Goal: Feedback & Contribution: Contribute content

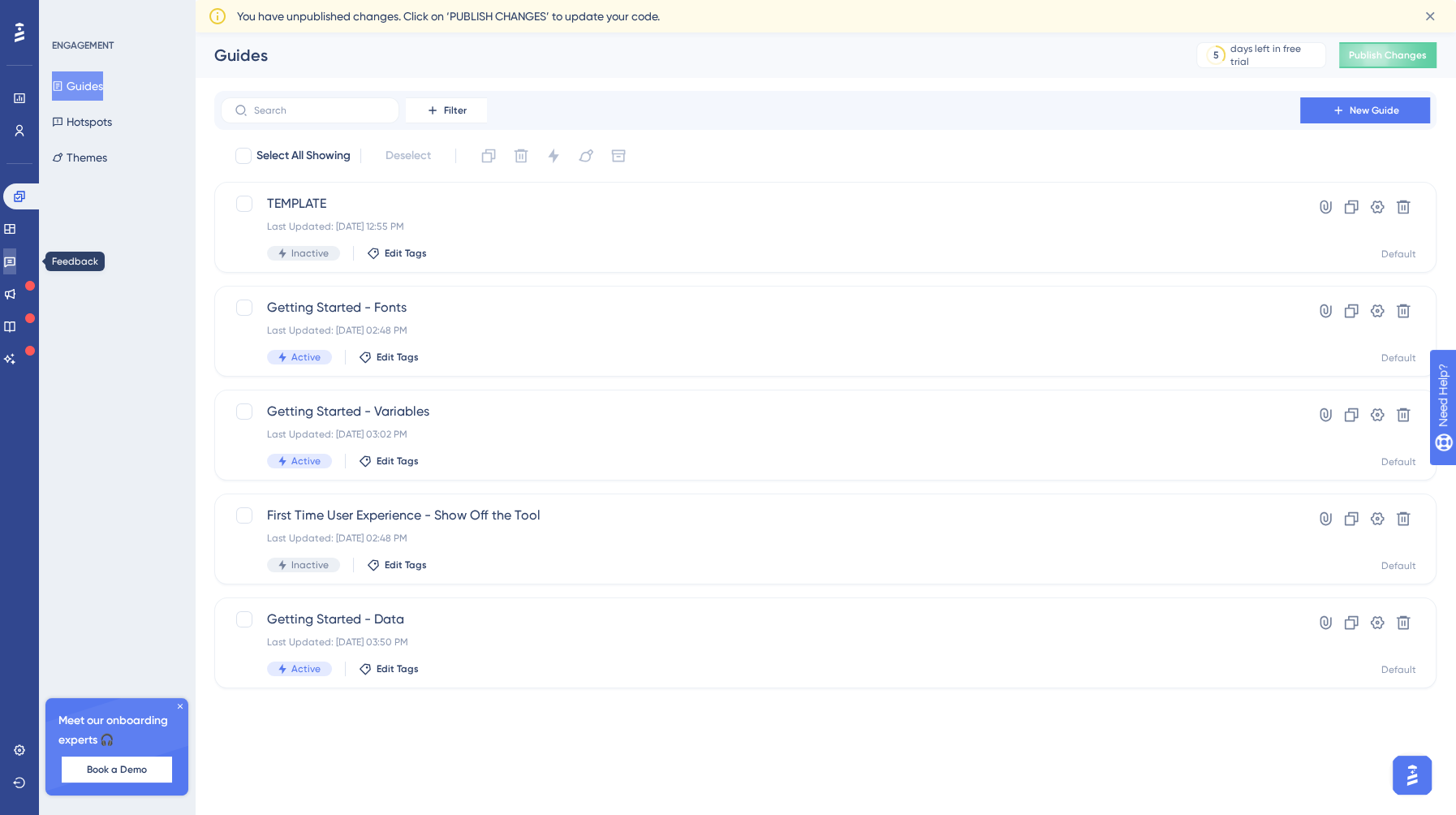
click at [16, 254] on link at bounding box center [10, 261] width 13 height 26
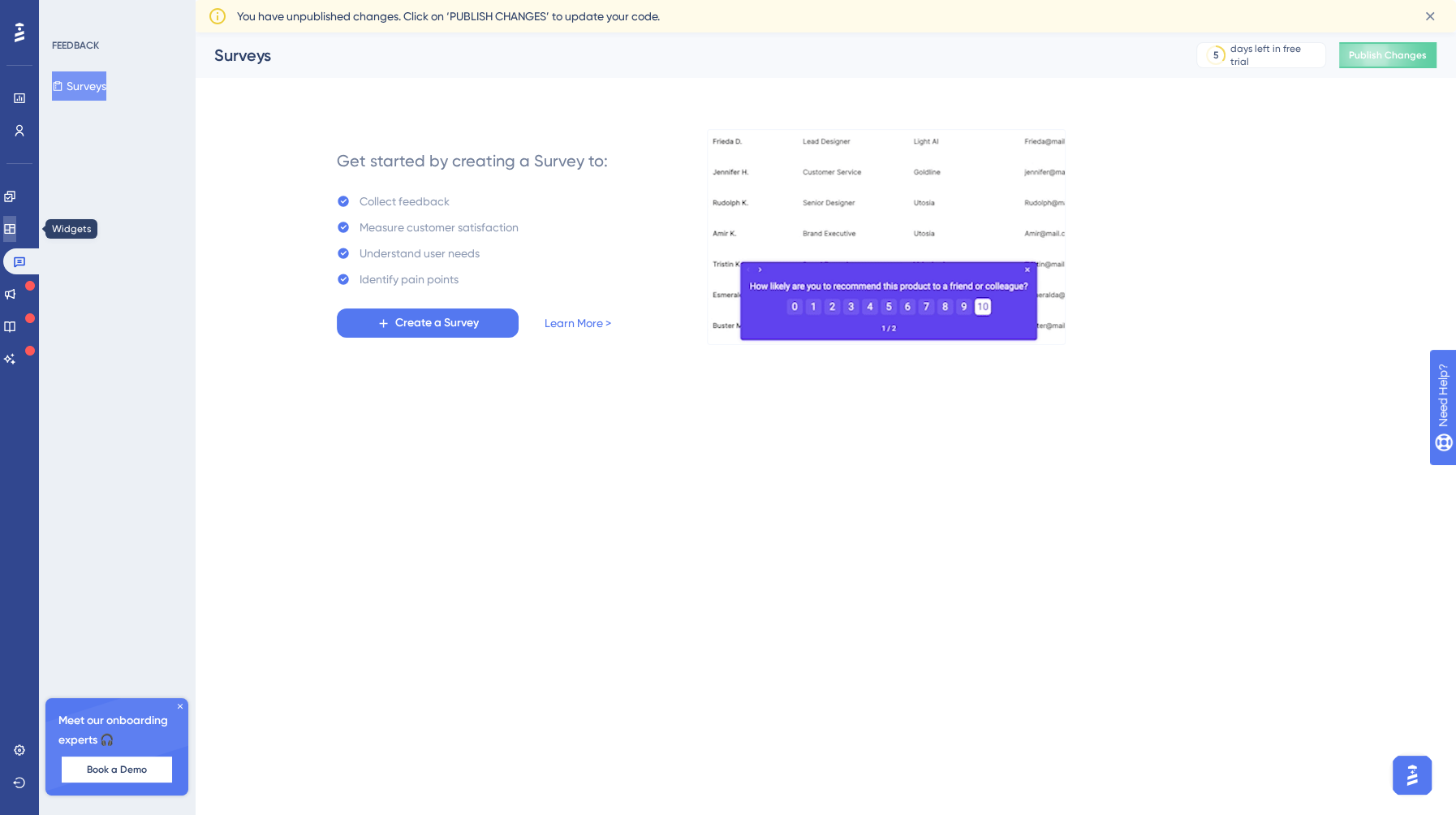
click at [16, 231] on icon at bounding box center [10, 229] width 13 height 13
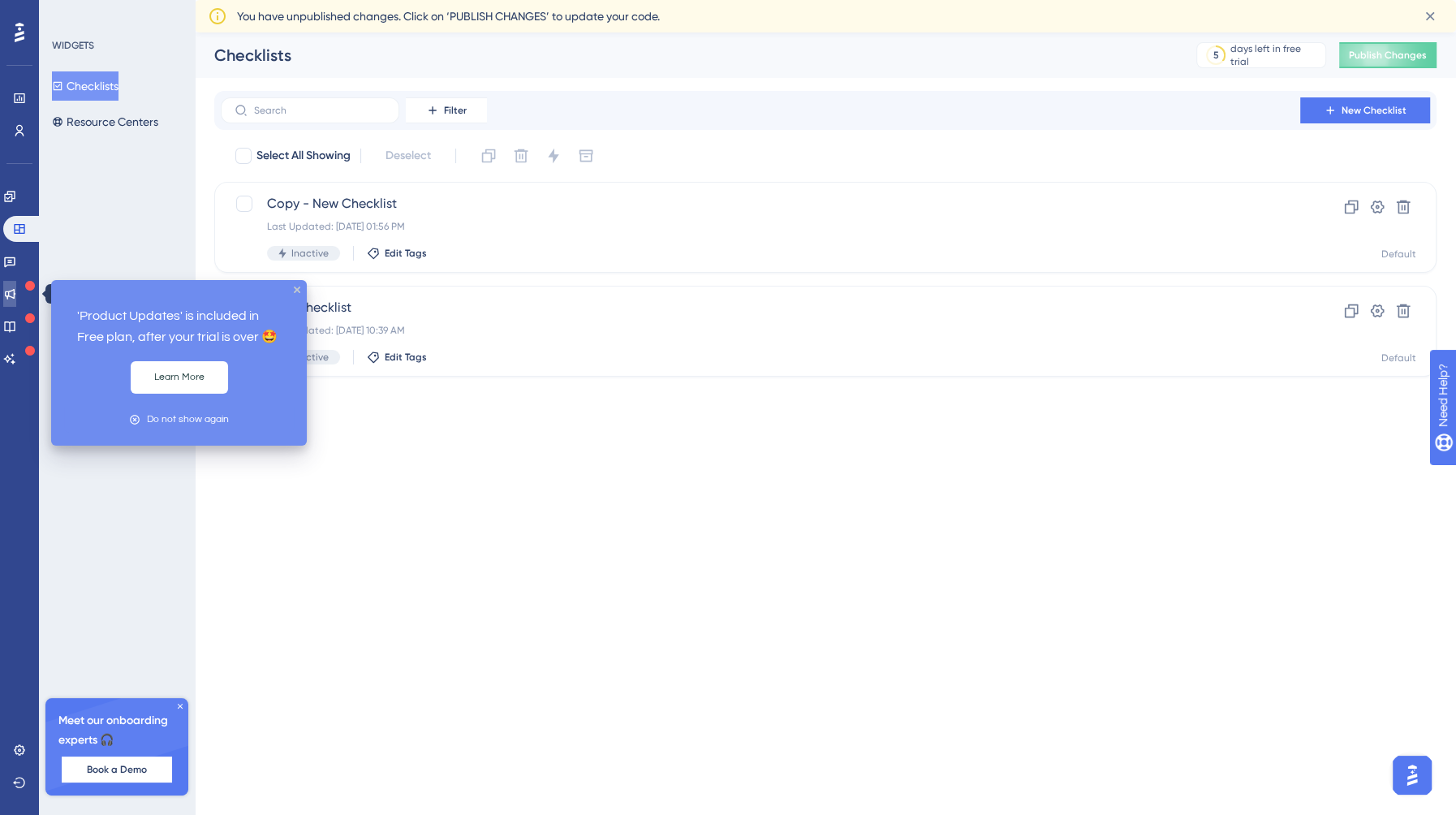
click at [16, 297] on icon at bounding box center [11, 294] width 11 height 11
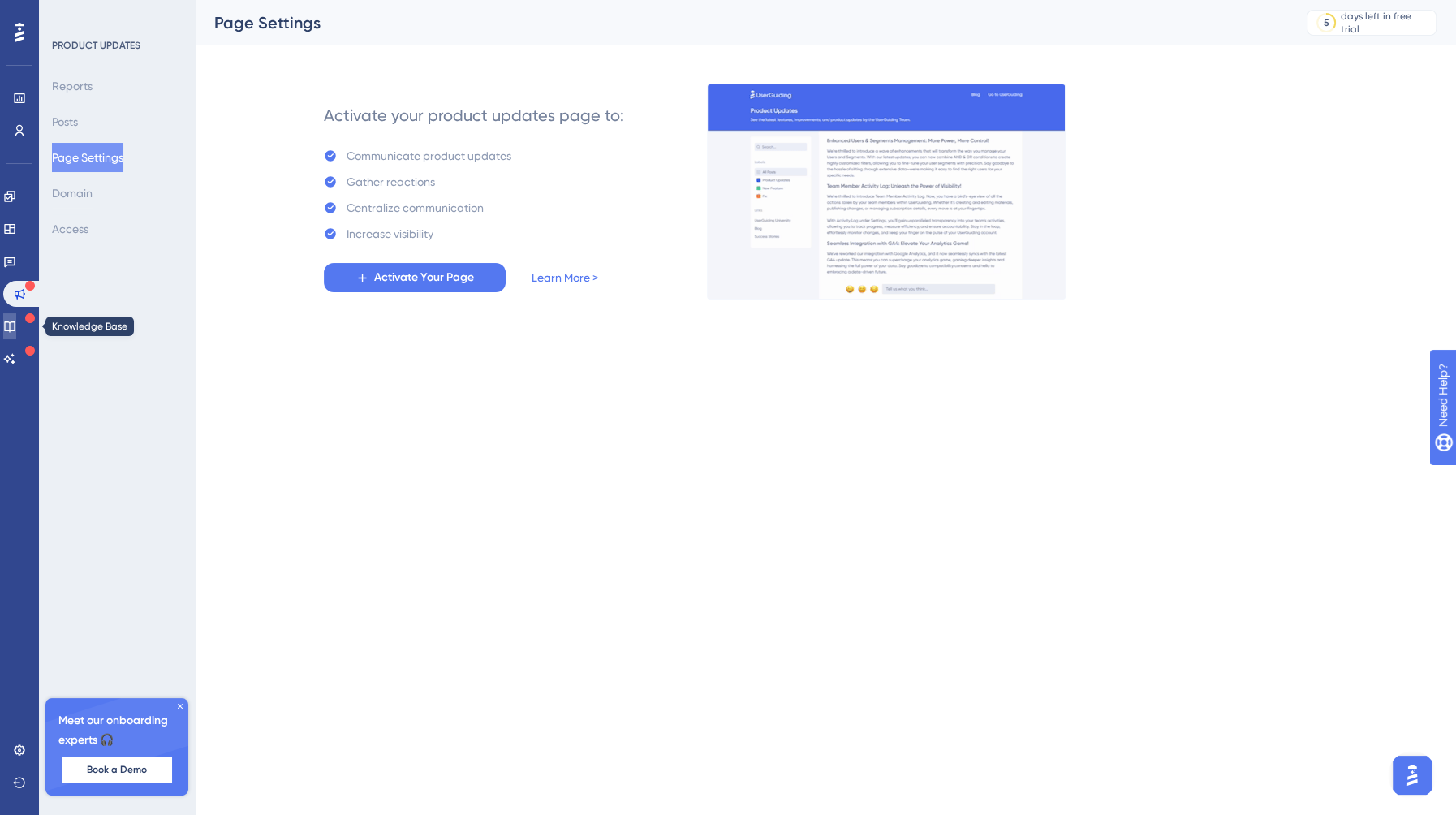
click at [14, 323] on icon at bounding box center [10, 326] width 13 height 13
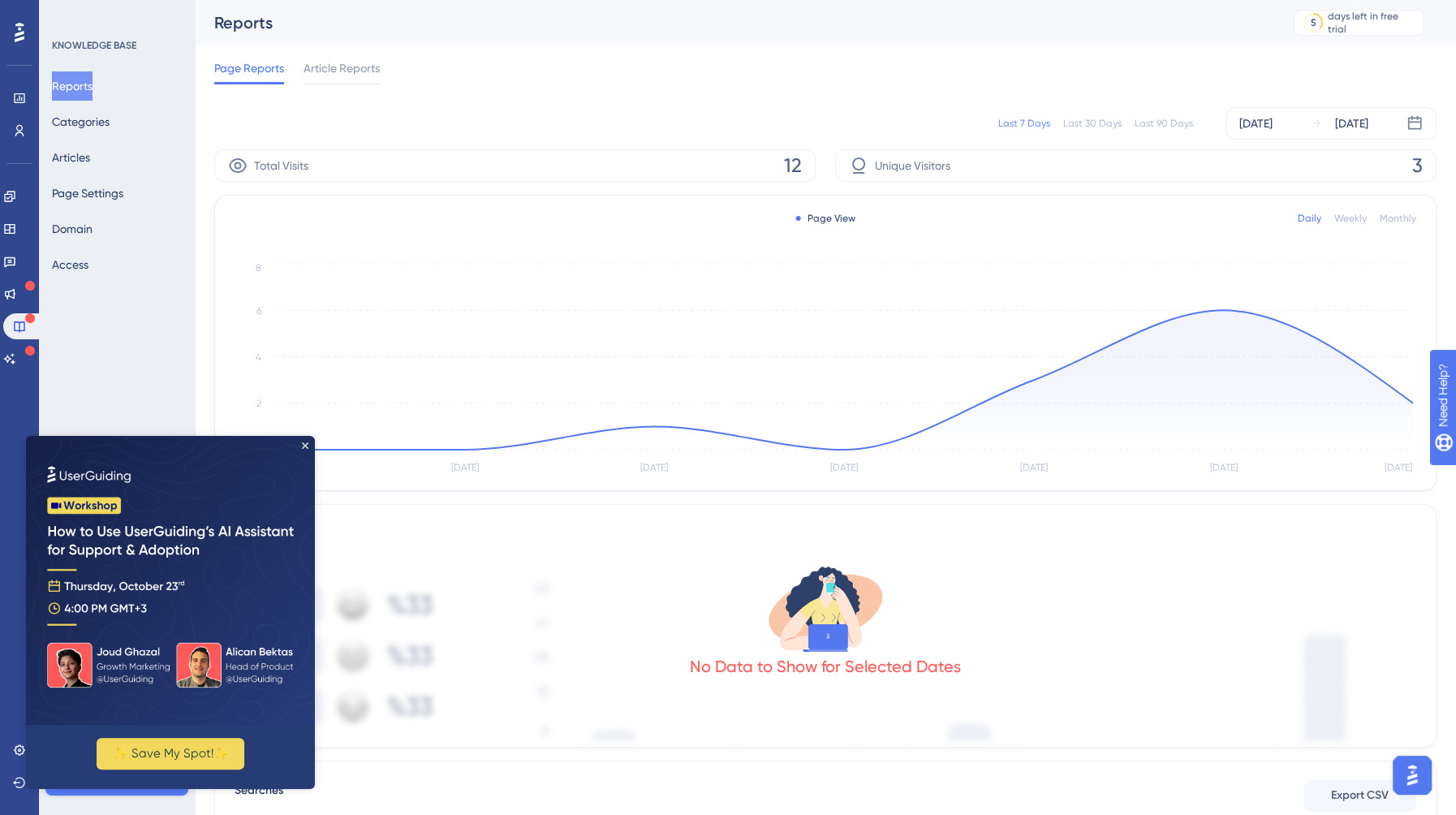
click at [117, 168] on div "Reports Categories Articles Page Settings Domain Access" at bounding box center [117, 175] width 131 height 208
click at [90, 155] on button "Articles" at bounding box center [70, 157] width 38 height 29
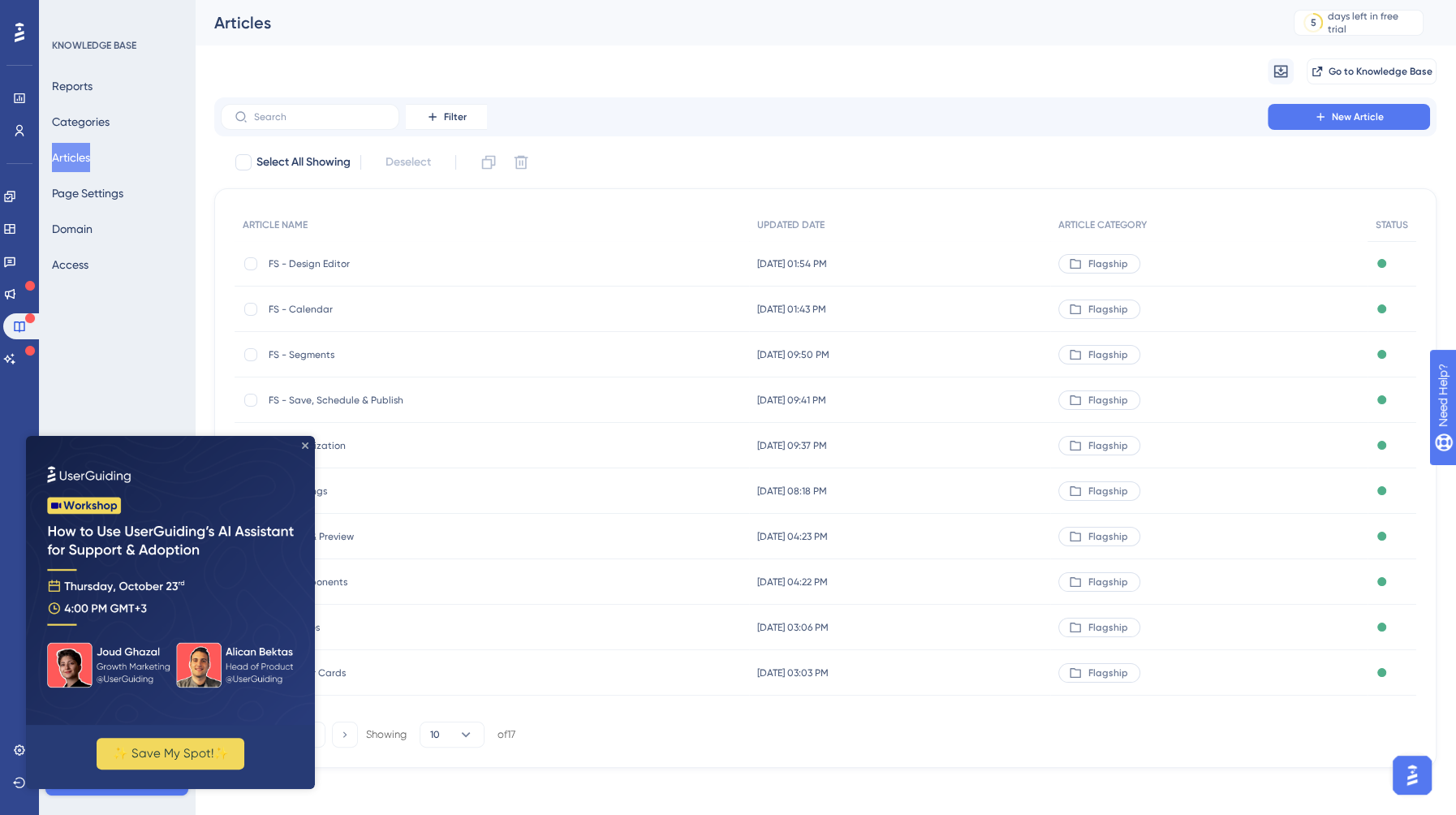
click at [306, 446] on icon "Close Preview" at bounding box center [305, 444] width 6 height 6
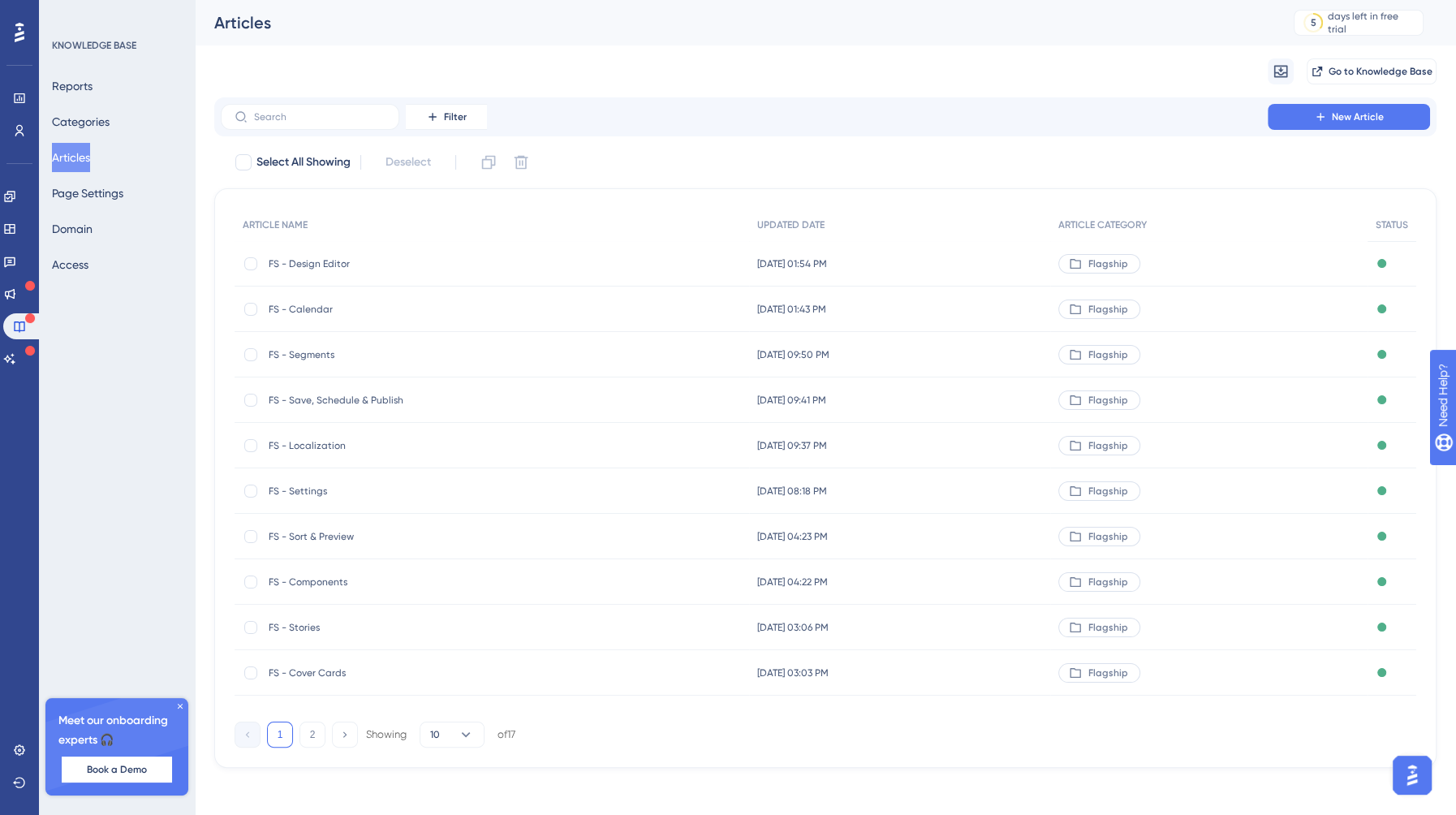
scroll to position [4, 0]
click at [1351, 126] on div "Filter New Article" at bounding box center [825, 113] width 1222 height 39
click at [1355, 113] on span "New Article" at bounding box center [1357, 113] width 52 height 13
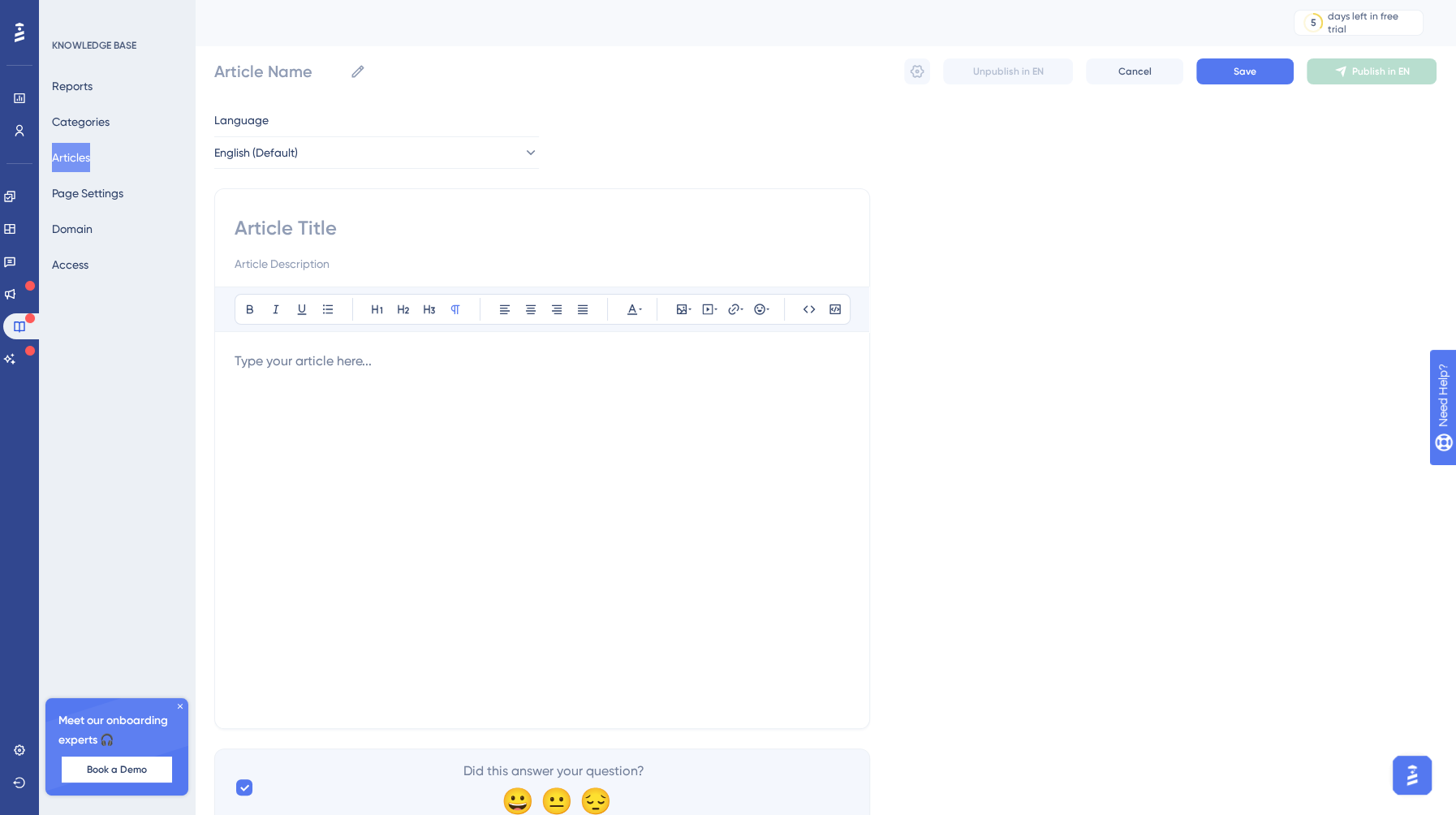
click at [292, 223] on input at bounding box center [541, 228] width 615 height 26
paste input "Interface Overview"
type input "Interface Overview"
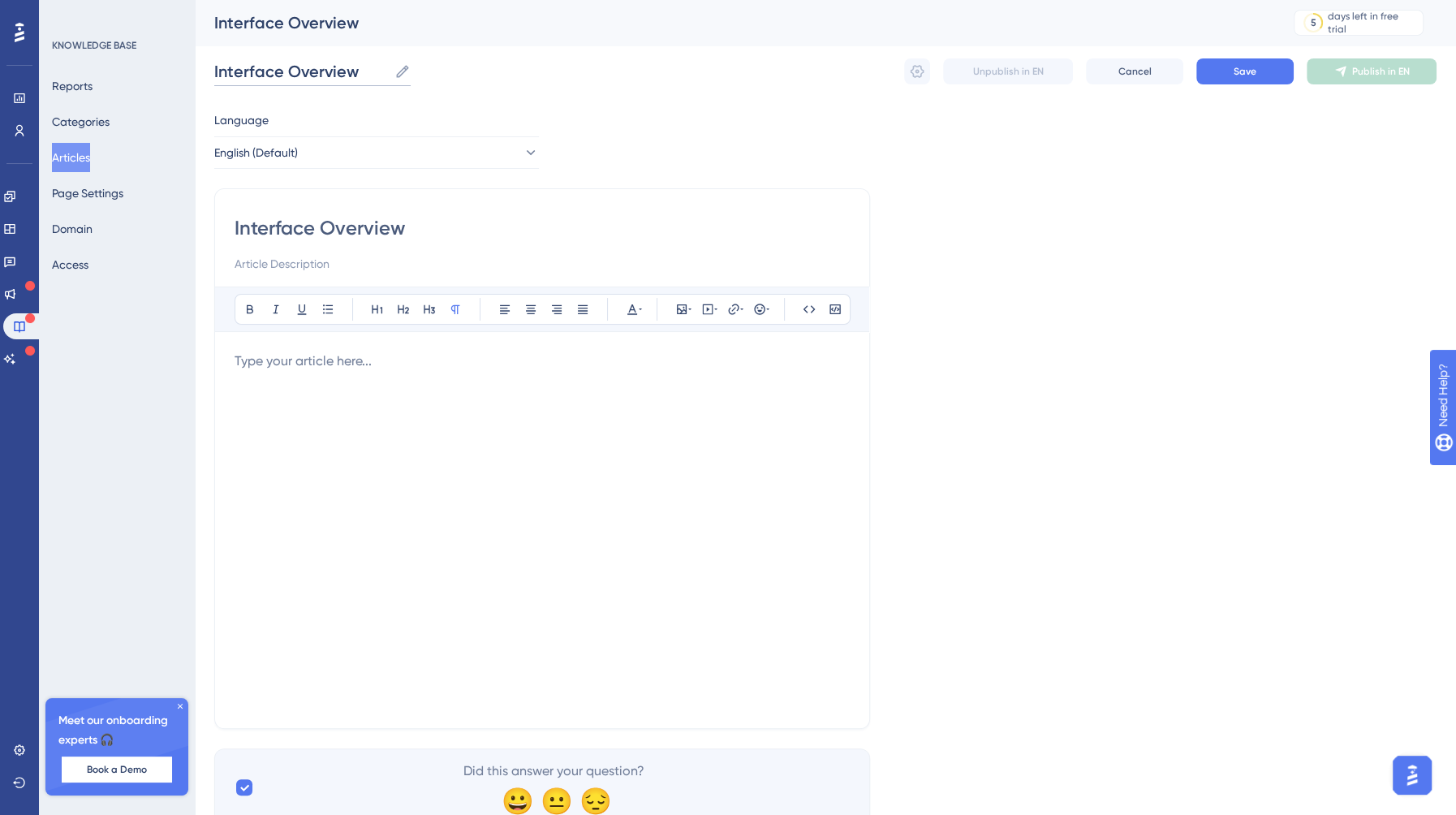
click at [217, 75] on input "Interface Overview" at bounding box center [300, 71] width 173 height 23
type input "FS - Interface Overview"
click at [280, 393] on div at bounding box center [541, 530] width 615 height 357
paste div
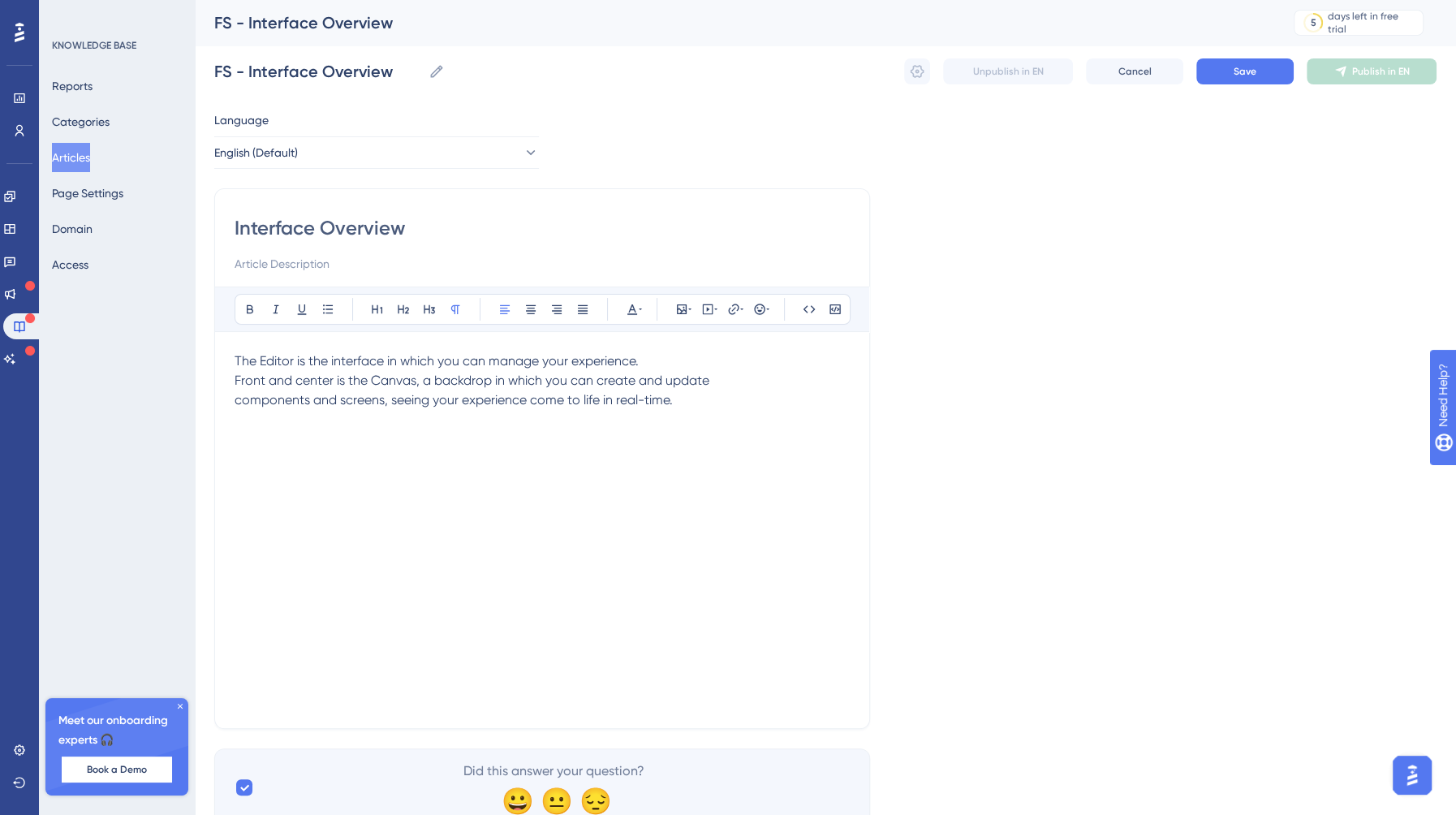
click at [234, 375] on span "The Editor is the interface in which you can manage your experience. Front and …" at bounding box center [471, 380] width 474 height 55
click at [238, 398] on span "The Editor is the interface in which you can manage your experience. Front and …" at bounding box center [538, 380] width 607 height 55
click at [239, 359] on span "The Editor is the interface in which you can manage your experience. Front and …" at bounding box center [540, 380] width 611 height 55
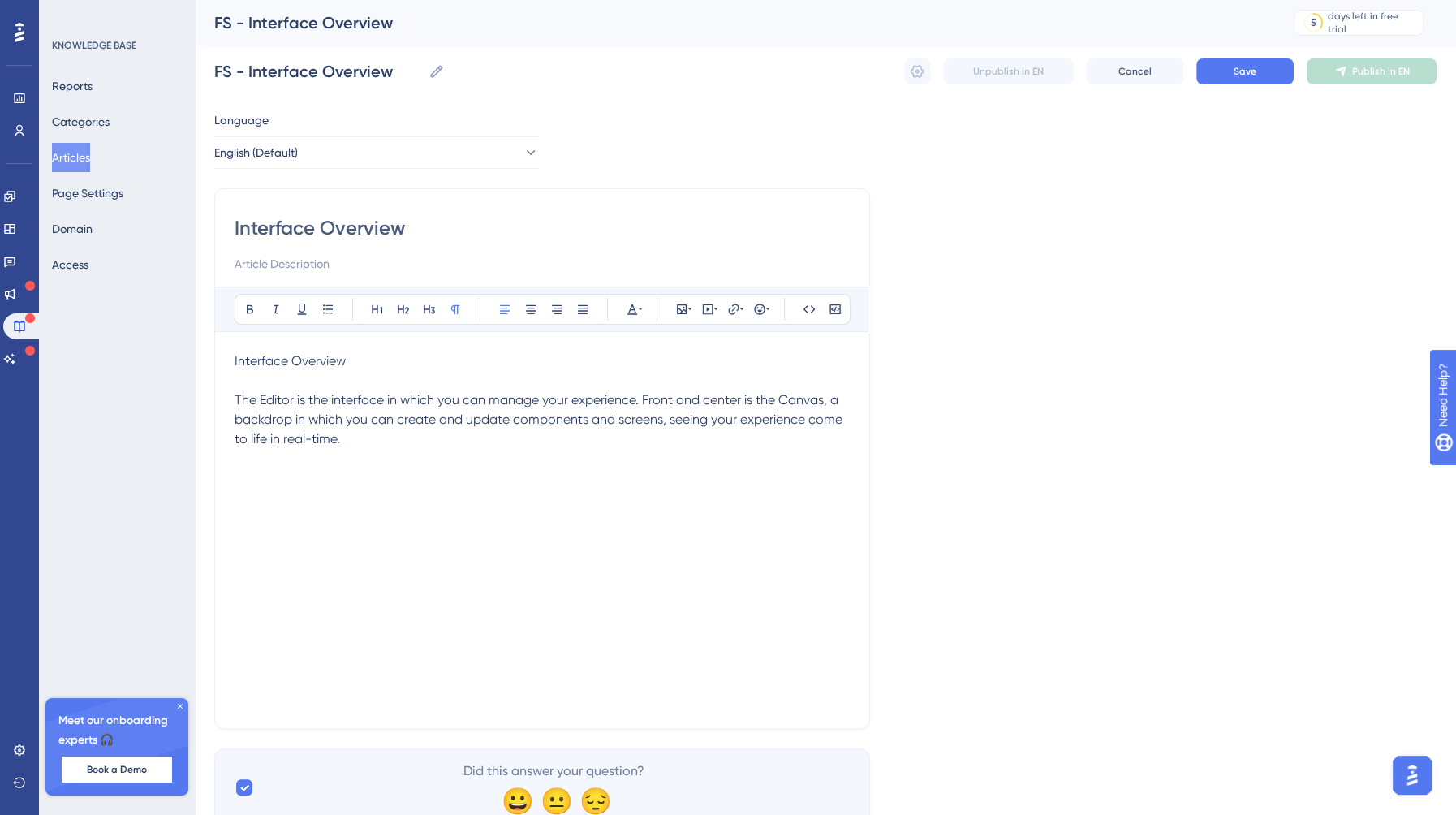
click at [332, 357] on span "Interface Overview" at bounding box center [290, 361] width 111 height 16
click at [397, 300] on button at bounding box center [403, 309] width 23 height 23
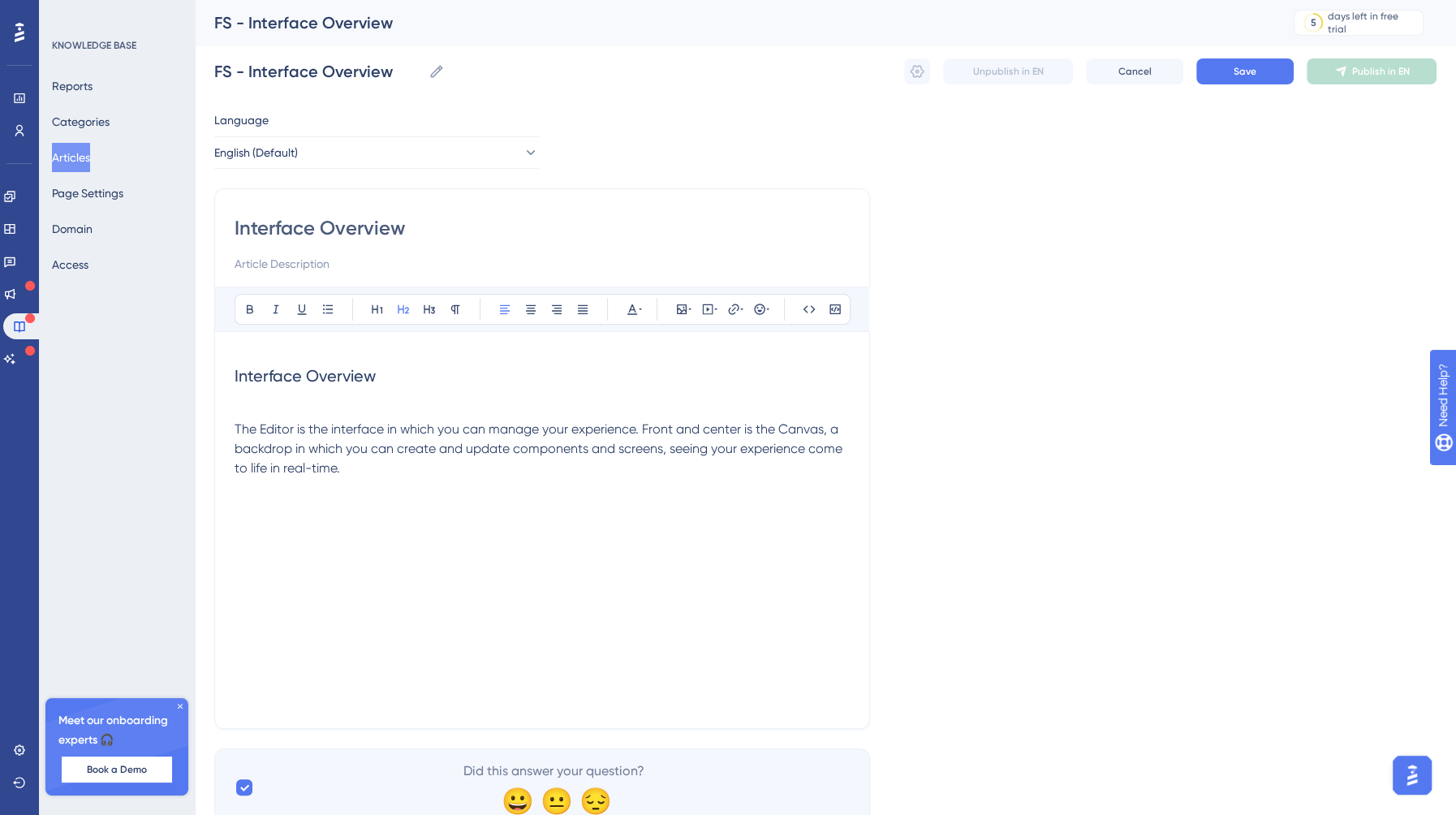
click at [284, 422] on span "The Editor is the interface in which you can manage your experience. Front and …" at bounding box center [540, 448] width 611 height 55
click at [246, 400] on p at bounding box center [541, 410] width 615 height 19
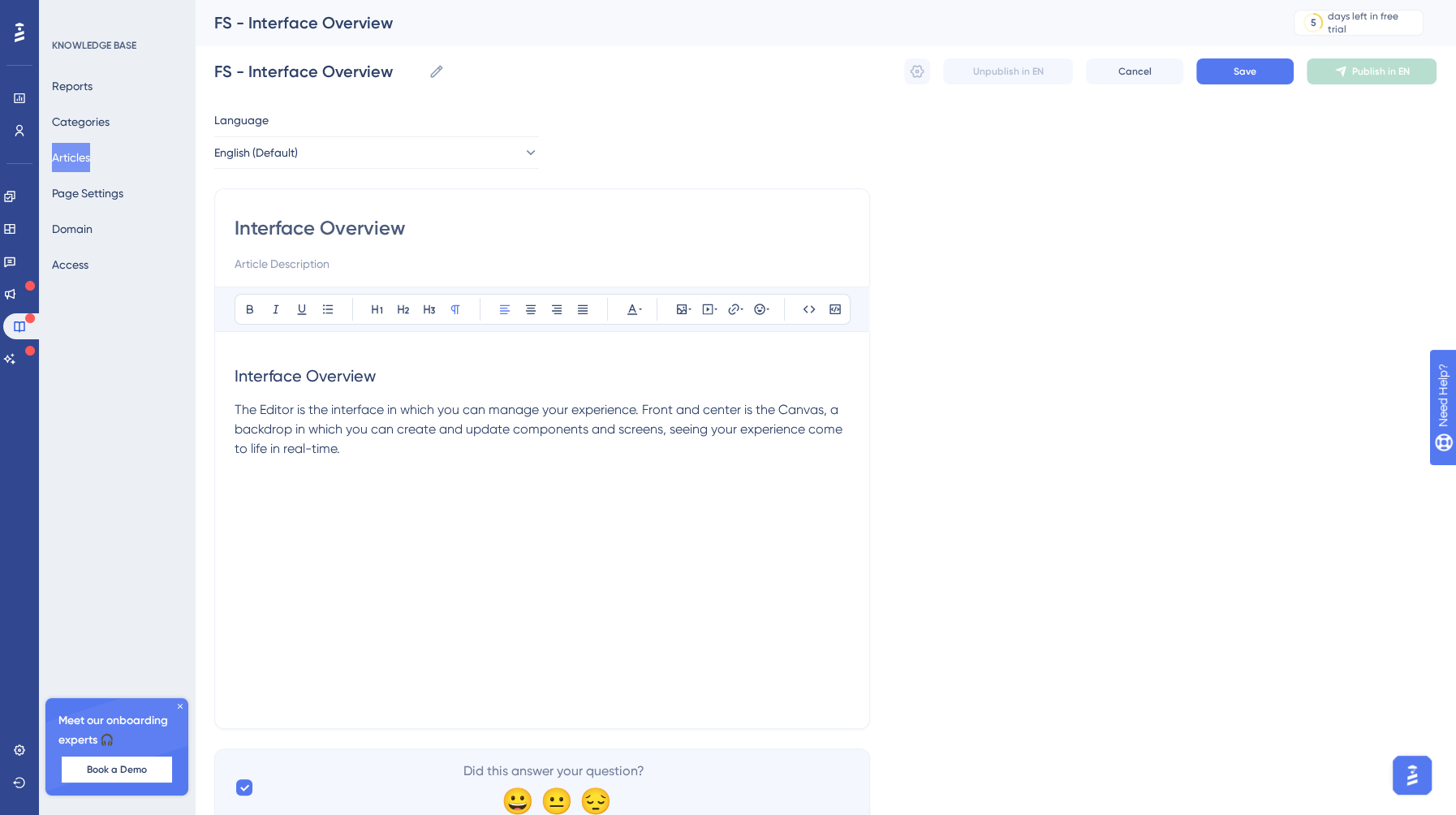
click at [357, 458] on div "Interface Overview The Editor is the interface in which you can manage your exp…" at bounding box center [541, 530] width 615 height 357
click at [257, 489] on p at bounding box center [541, 488] width 615 height 19
click at [254, 489] on span "Toolbar" at bounding box center [257, 488] width 46 height 16
click at [408, 310] on icon at bounding box center [403, 309] width 13 height 13
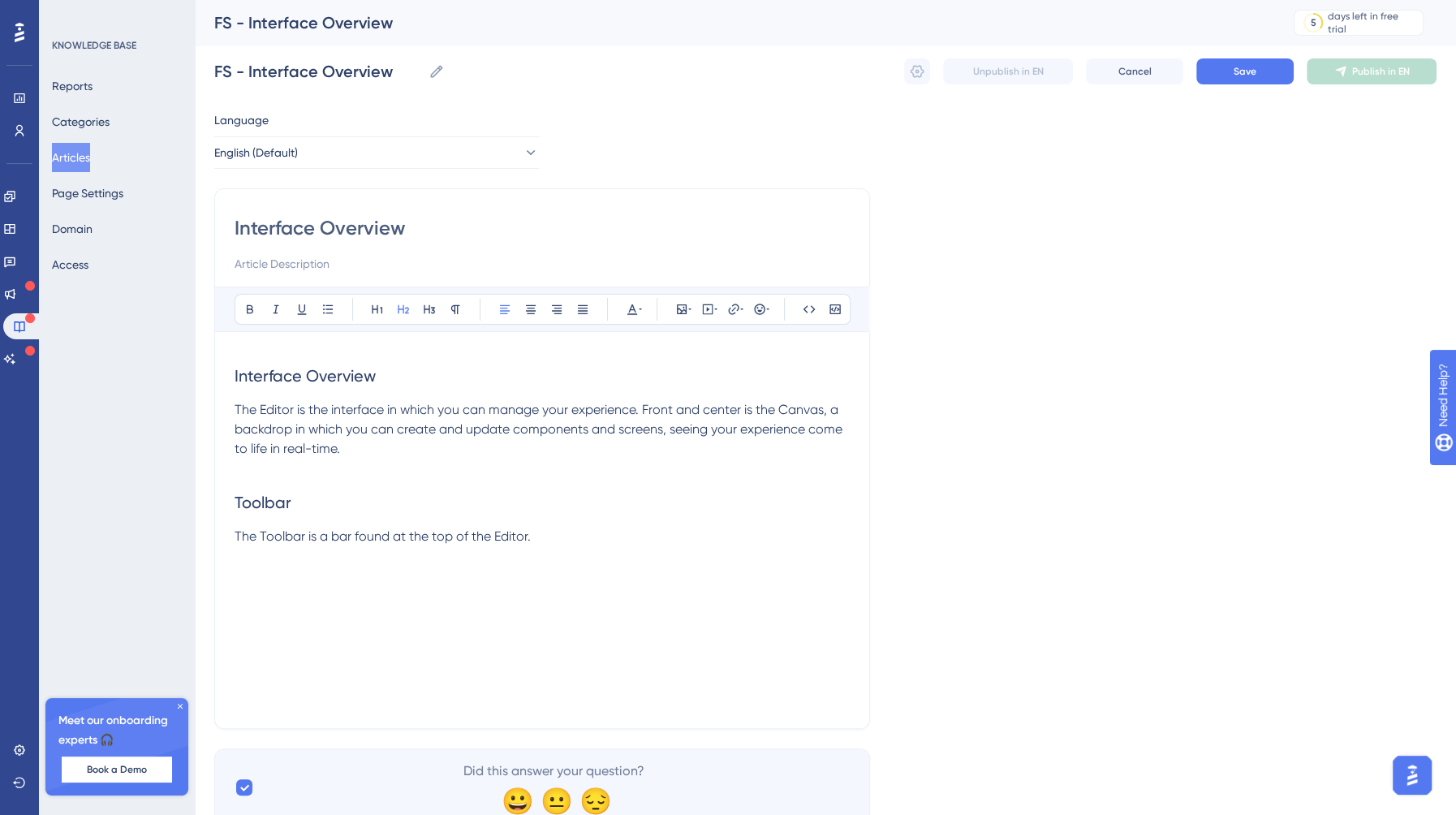
click at [556, 532] on p "The Toolbar is a bar found at the top of the Editor." at bounding box center [541, 536] width 615 height 19
click at [234, 597] on span "It provides quick and easy access via icons and links to perform actions which …" at bounding box center [463, 584] width 458 height 35
click at [770, 575] on p "It provides quick and easy access via icons and links to perform actions which …" at bounding box center [541, 576] width 615 height 19
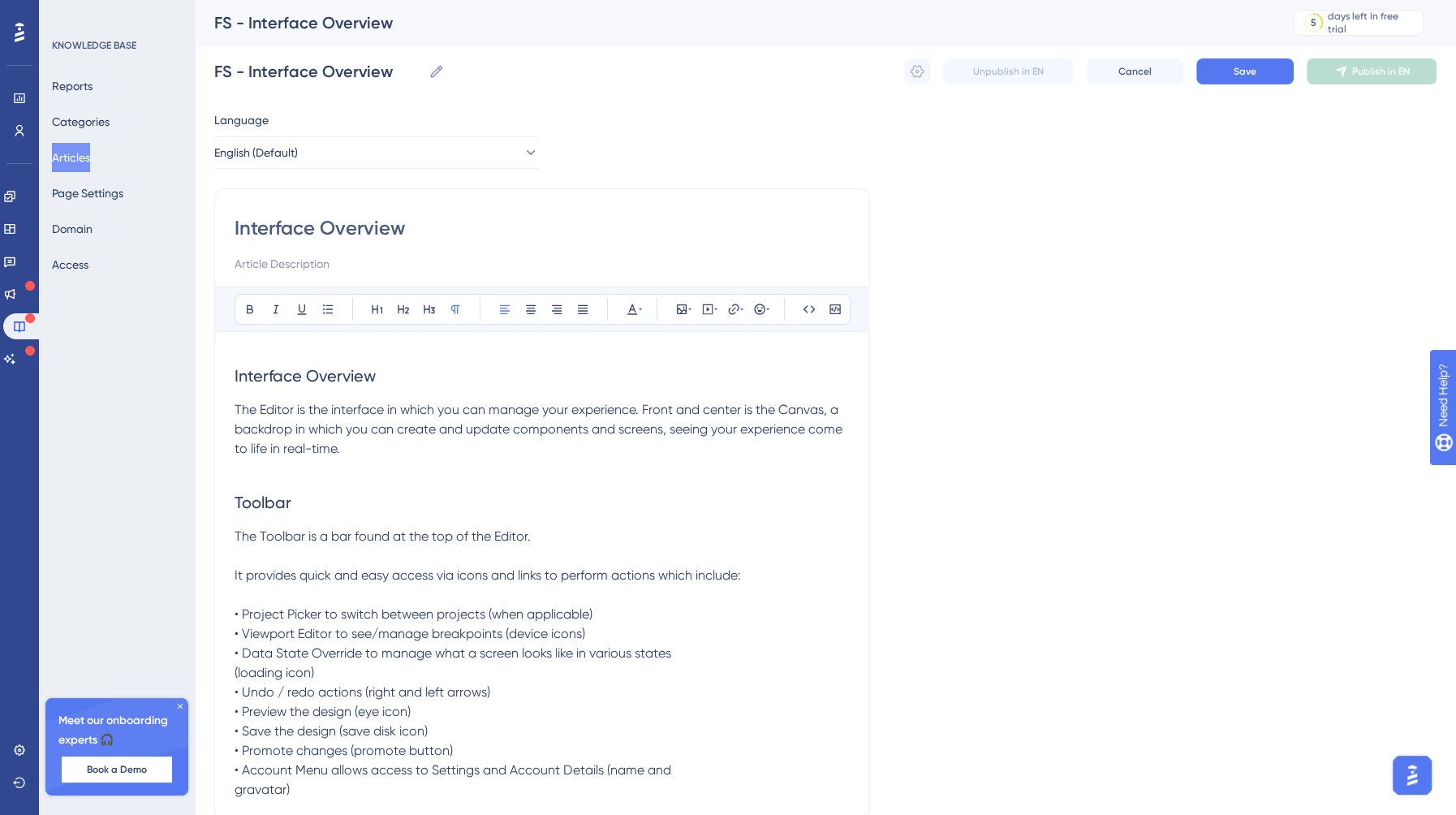
scroll to position [146, 0]
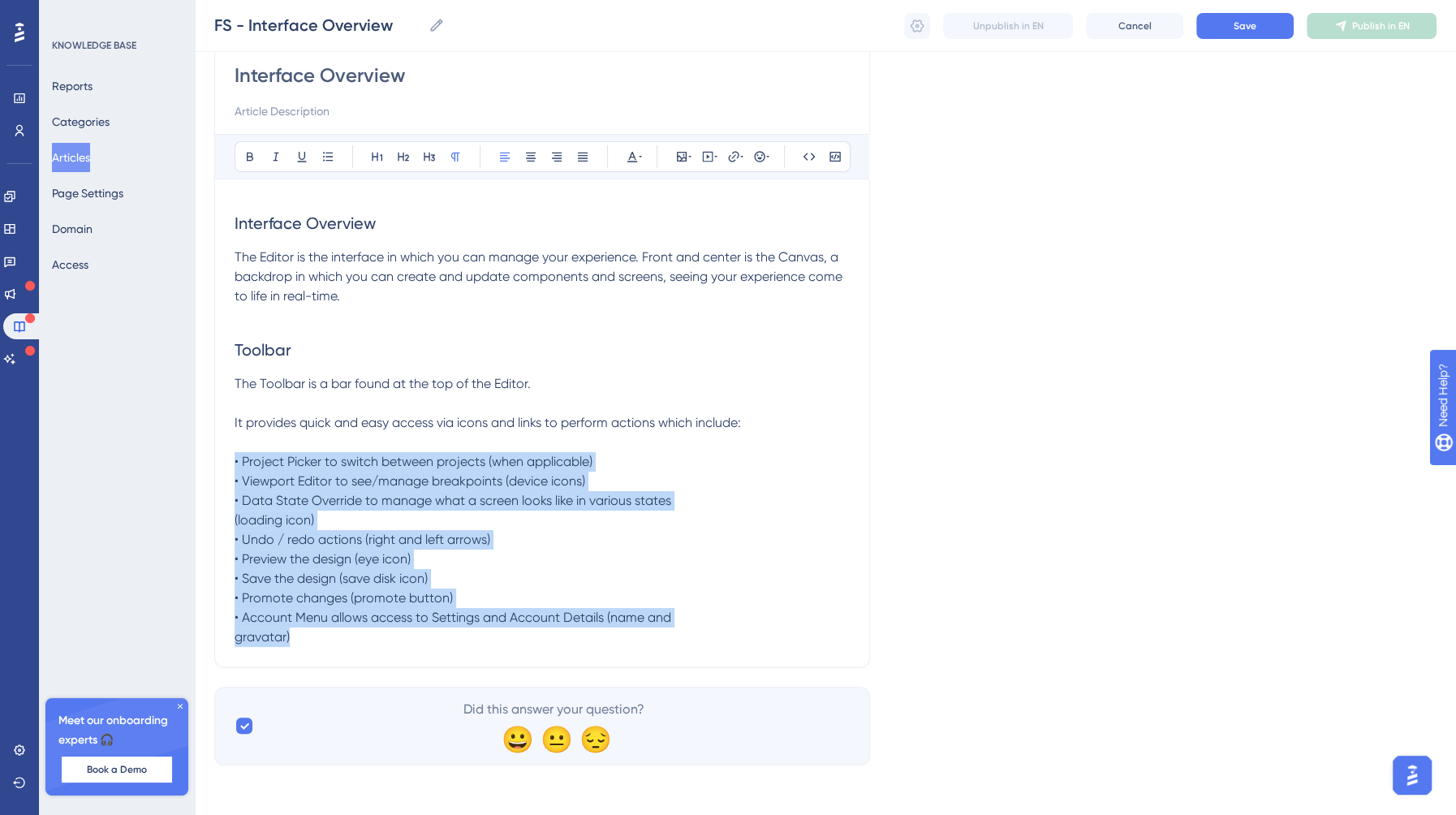
drag, startPoint x: 298, startPoint y: 640, endPoint x: 204, endPoint y: 466, distance: 197.8
click at [204, 466] on div "Performance Users Engagement Widgets Feedback Product Updates Knowledge Base AI…" at bounding box center [825, 322] width 1261 height 936
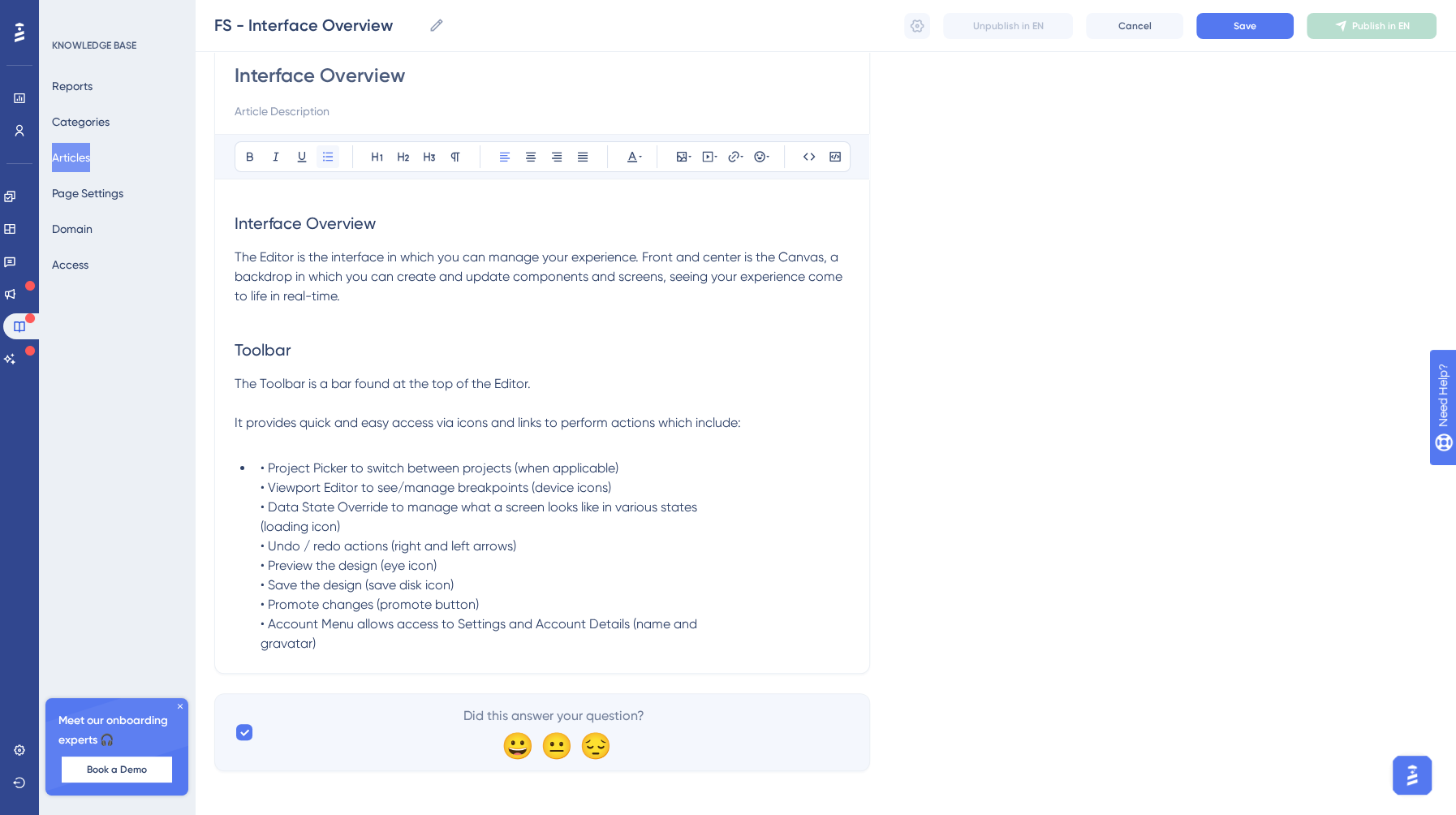
click at [332, 148] on button at bounding box center [328, 157] width 23 height 23
click at [265, 471] on span "• Project Picker to switch between projects (when applicable) • Viewport Editor…" at bounding box center [479, 555] width 437 height 191
click at [268, 489] on span "Project Picker to switch between projects (when applicable) • Viewport Editor t…" at bounding box center [479, 555] width 437 height 191
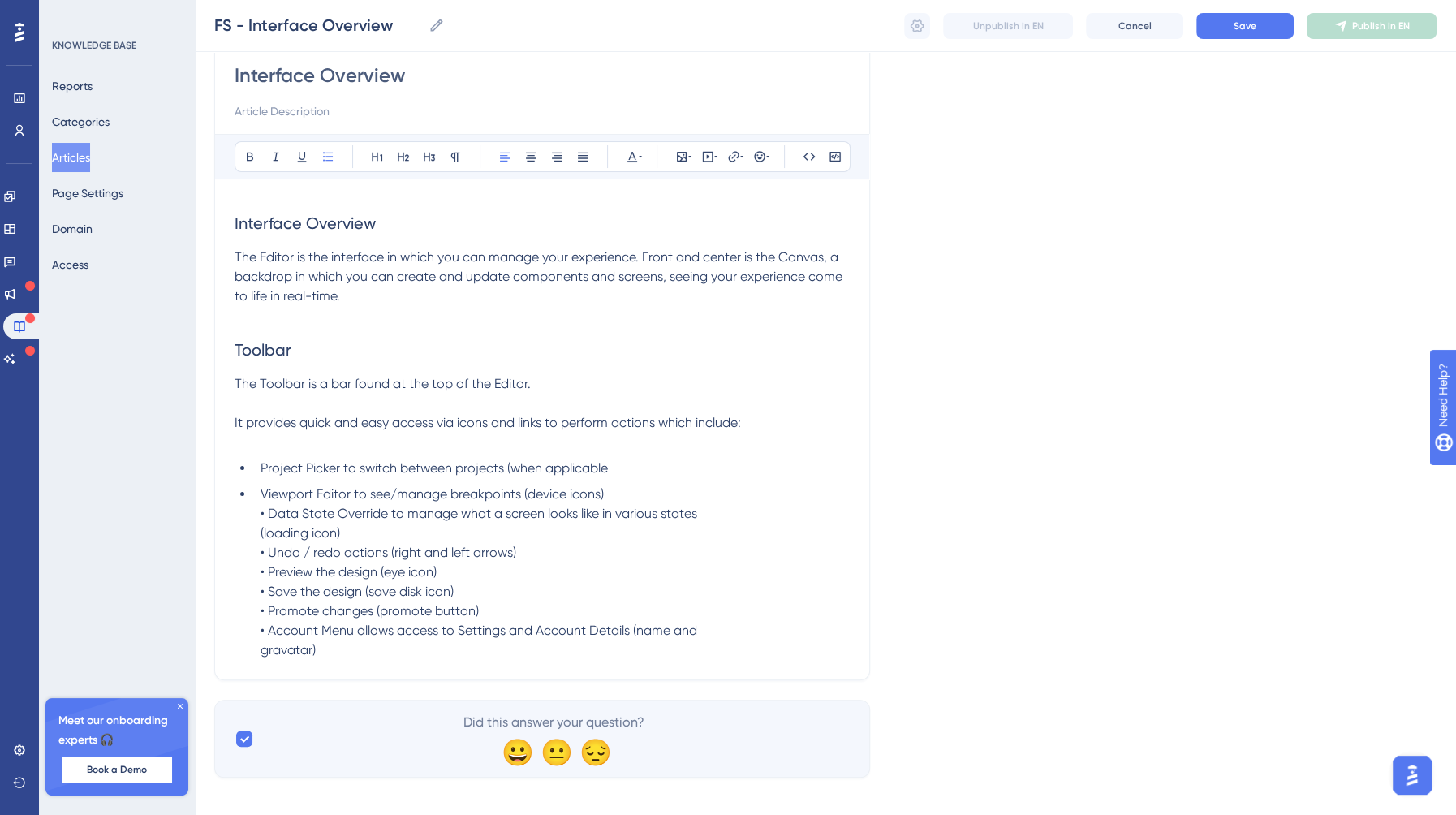
click at [266, 514] on span "Viewport Editor to see/manage breakpoints (device icons) • Data State Override …" at bounding box center [479, 571] width 437 height 172
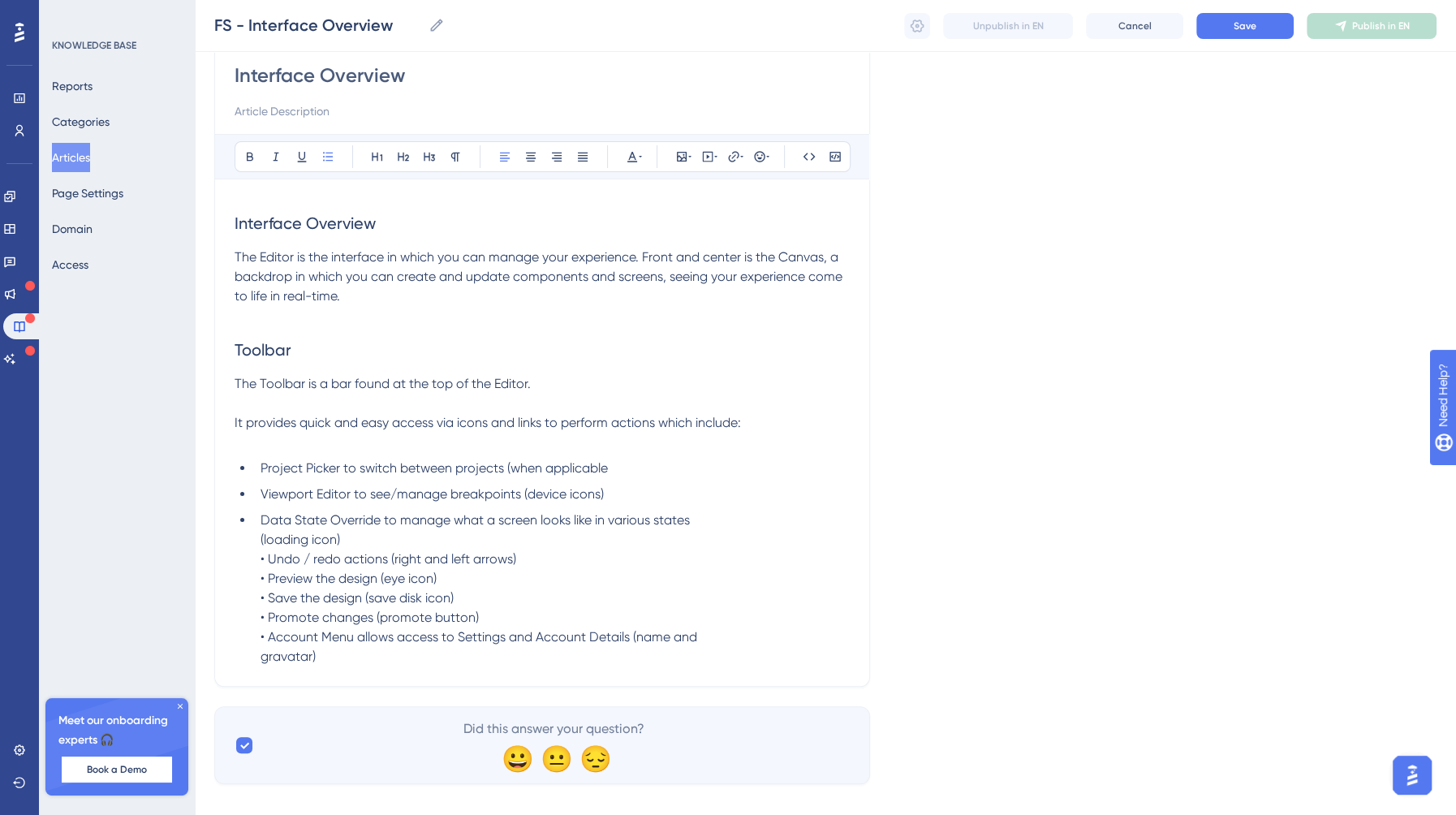
click at [264, 561] on span "Data State Override to manage what a screen looks like in various states (loadi…" at bounding box center [479, 588] width 437 height 151
click at [256, 534] on li "Data State Override to manage what a screen looks like in various states (loadi…" at bounding box center [552, 530] width 596 height 39
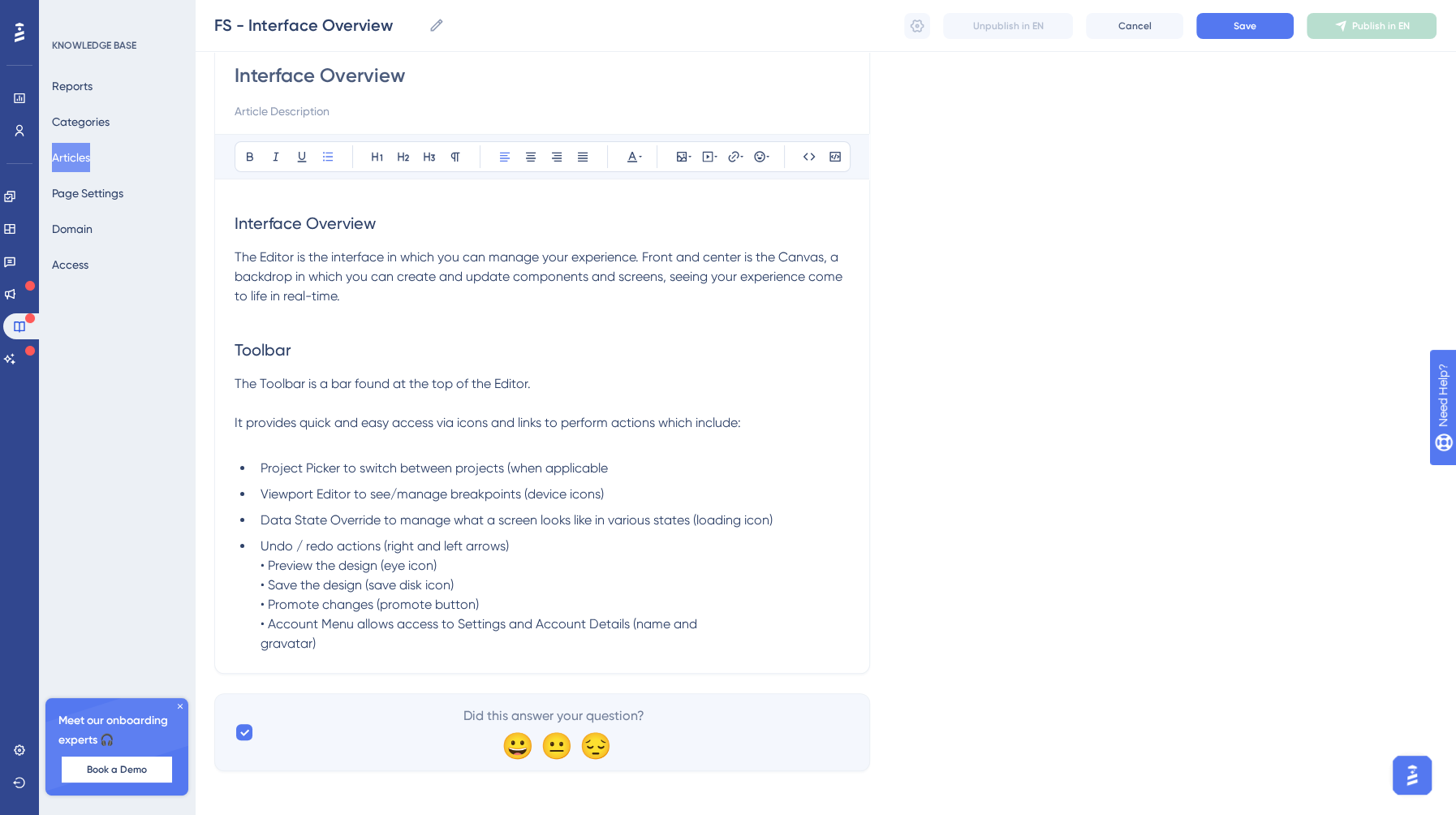
click at [268, 571] on li "Undo / redo actions (right and left arrows) • Preview the design (eye icon) • S…" at bounding box center [552, 594] width 596 height 117
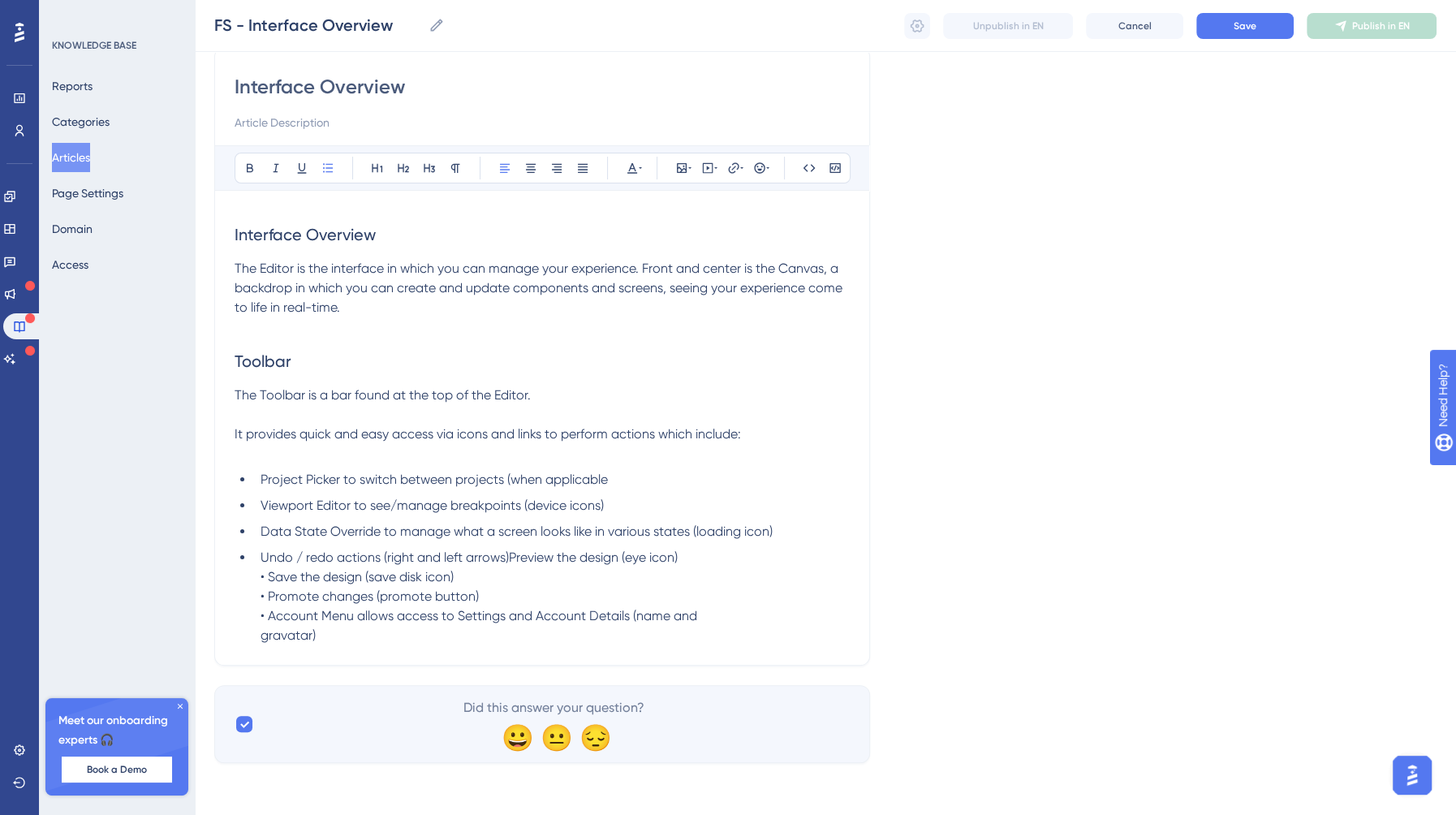
scroll to position [132, 0]
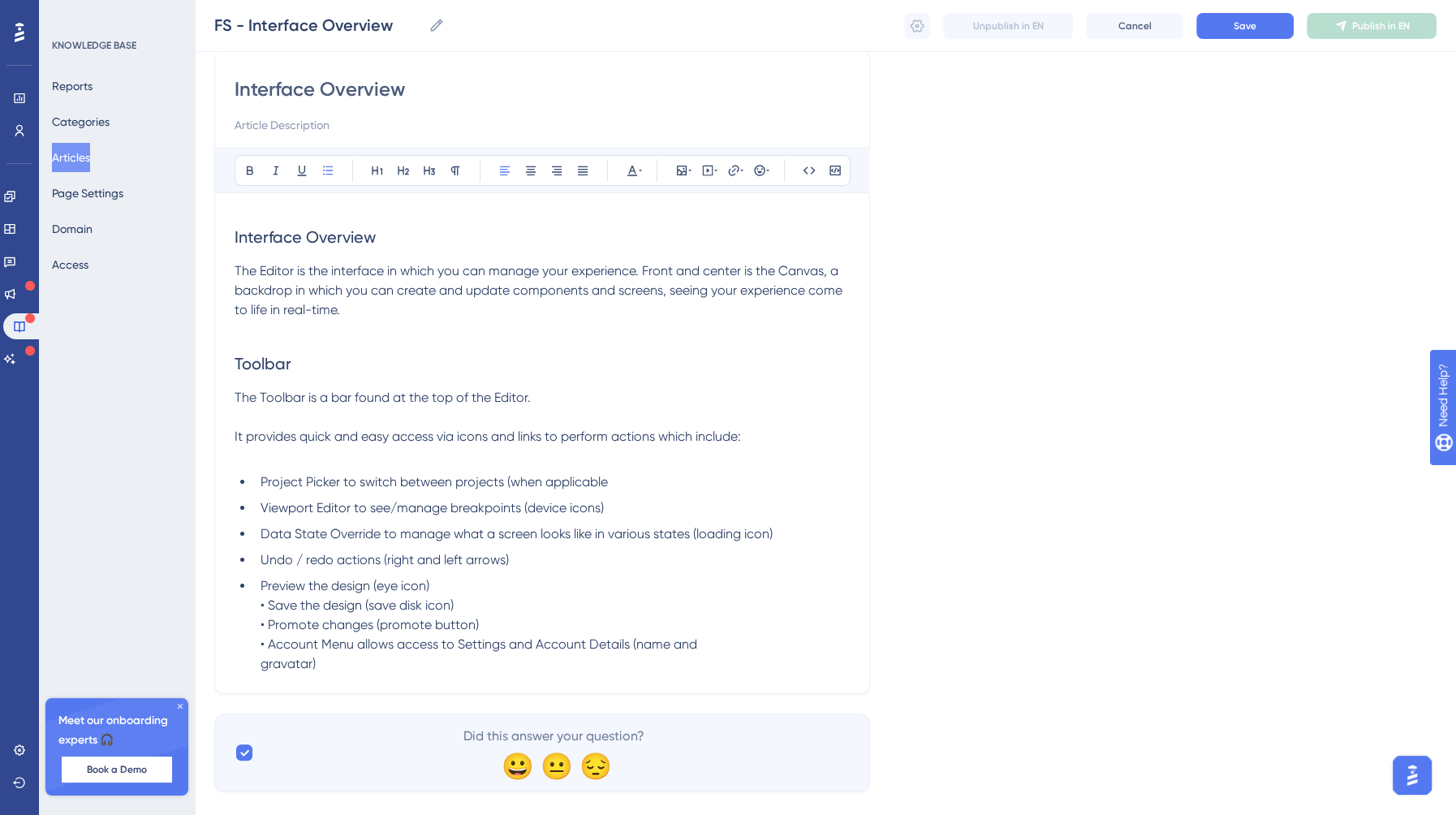
click at [268, 606] on span "Preview the design (eye icon) • Save the design (save disk icon) • Promote chan…" at bounding box center [479, 624] width 437 height 93
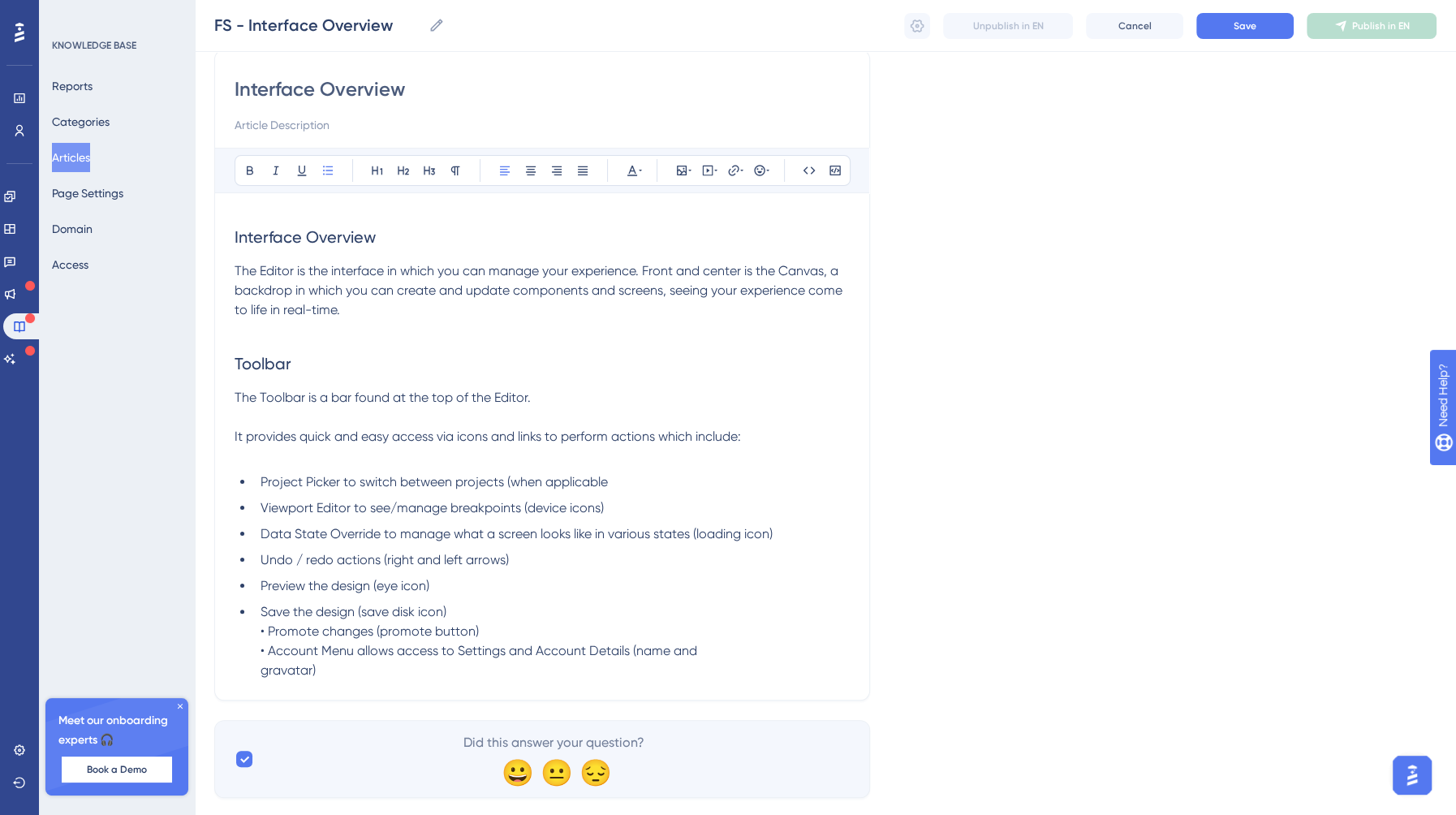
click at [265, 630] on span "Save the design (save disk icon) • Promote changes (promote button) • Account M…" at bounding box center [479, 641] width 437 height 74
click at [267, 656] on span "Promote changes (promote button) • Account Menu allows access to Settings and A…" at bounding box center [479, 657] width 437 height 55
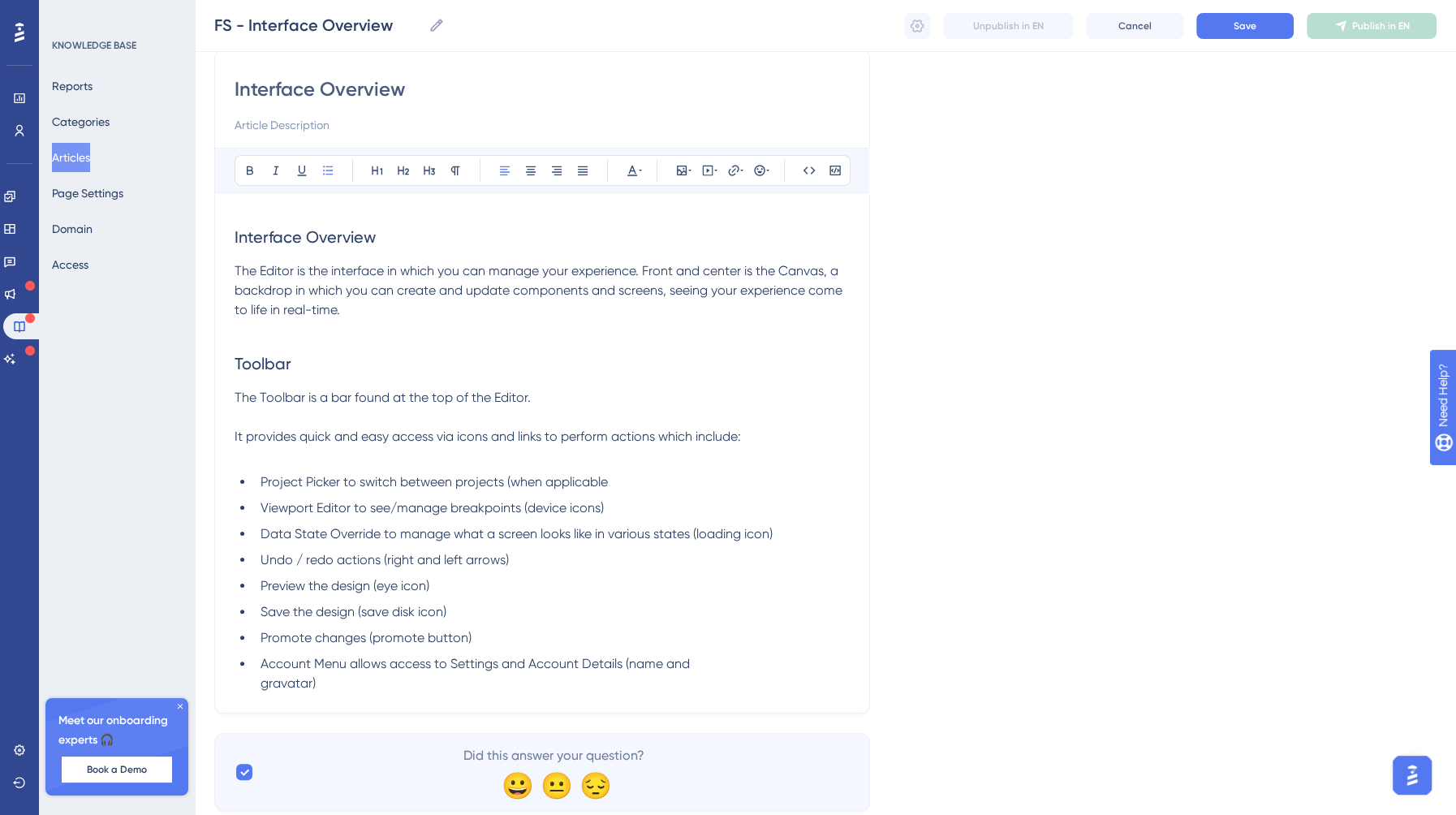
click at [261, 678] on span "Account Menu allows access to Settings and Account Details (name and gravatar)" at bounding box center [475, 673] width 430 height 35
click at [260, 672] on li "Account Menu allows access to Settings and Account Details (name and gravatar)" at bounding box center [552, 673] width 596 height 39
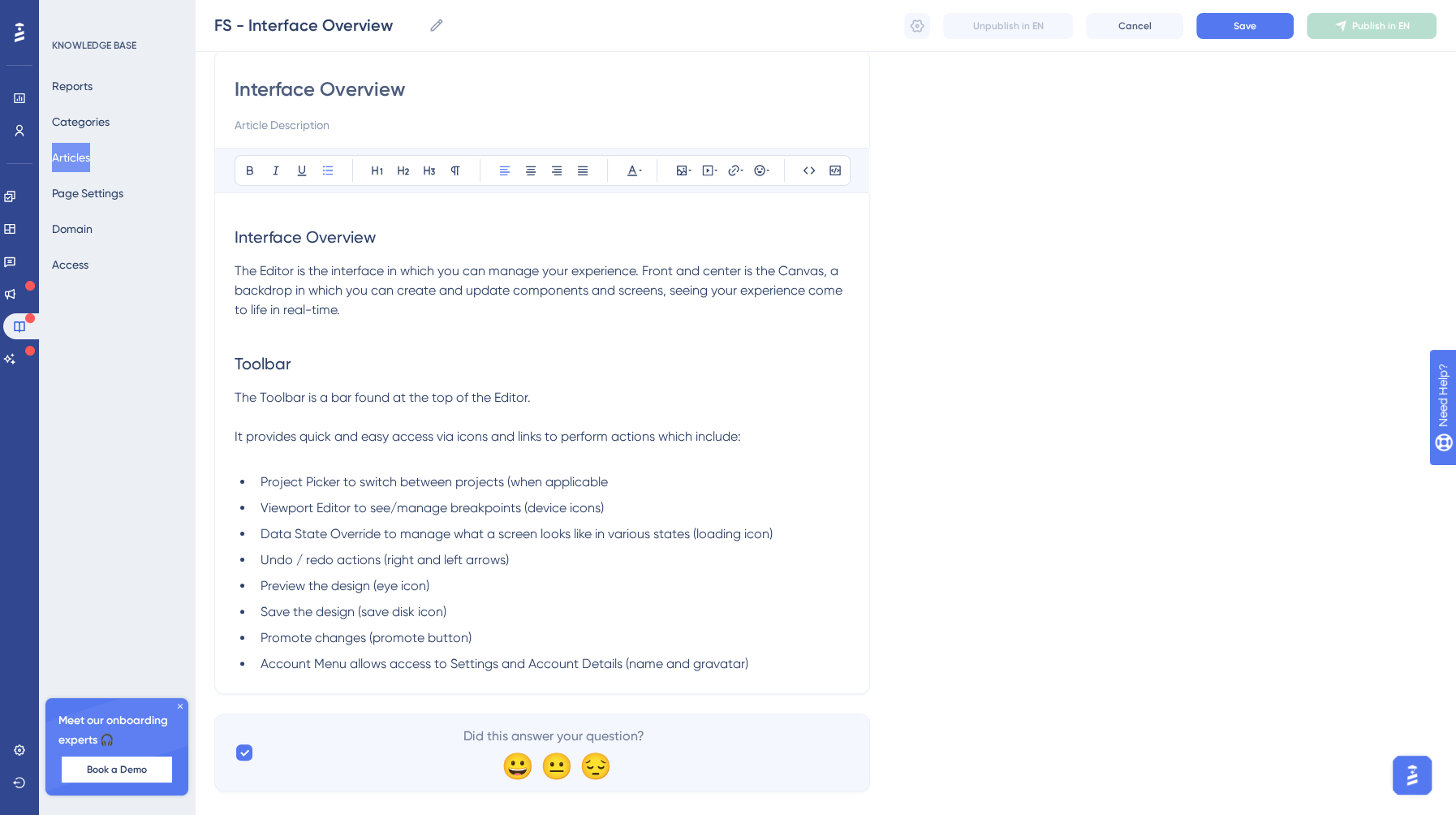
scroll to position [158, 0]
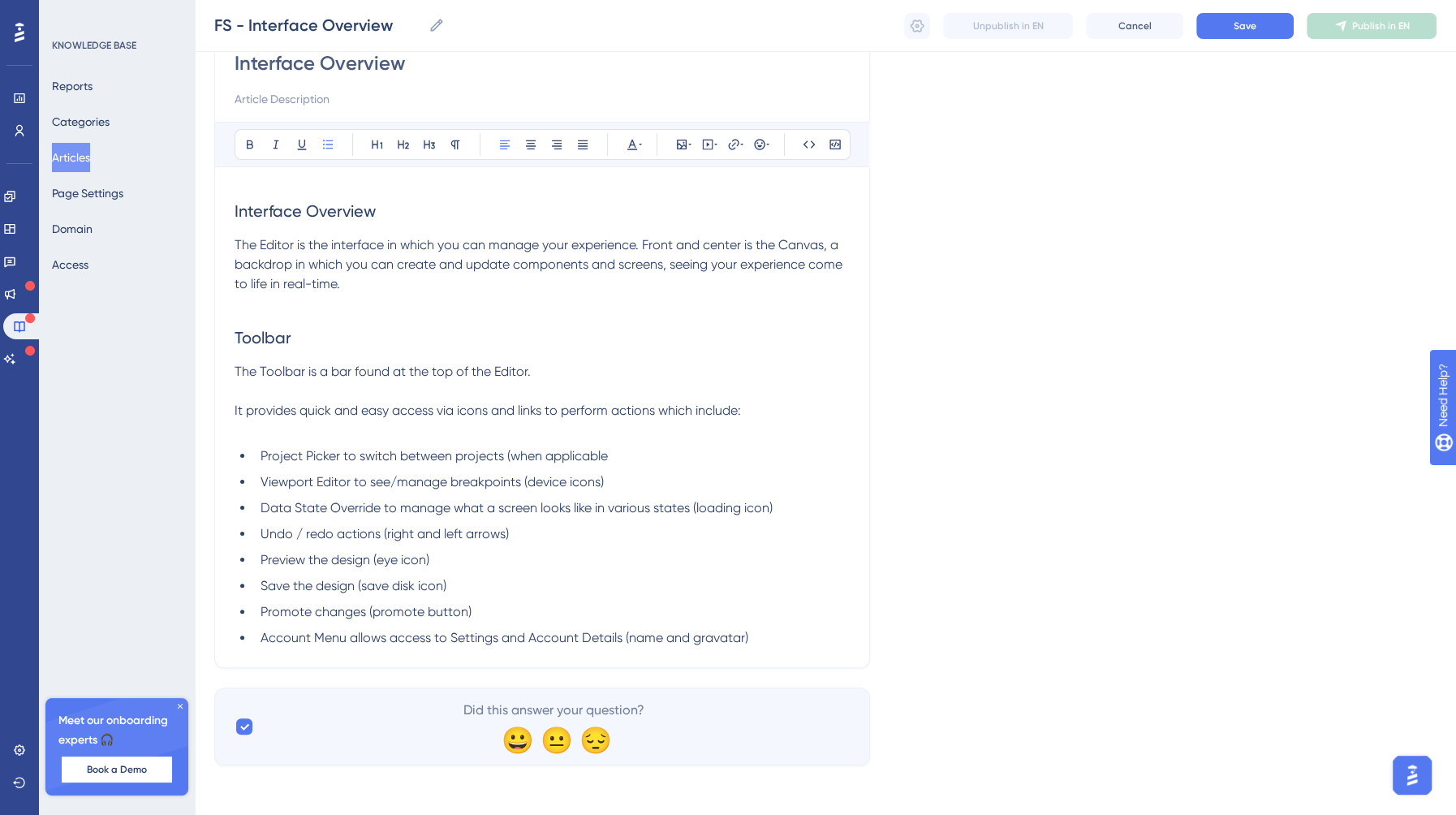
click at [770, 640] on li "Account Menu allows access to Settings and Account Details (name and gravatar)" at bounding box center [552, 638] width 596 height 19
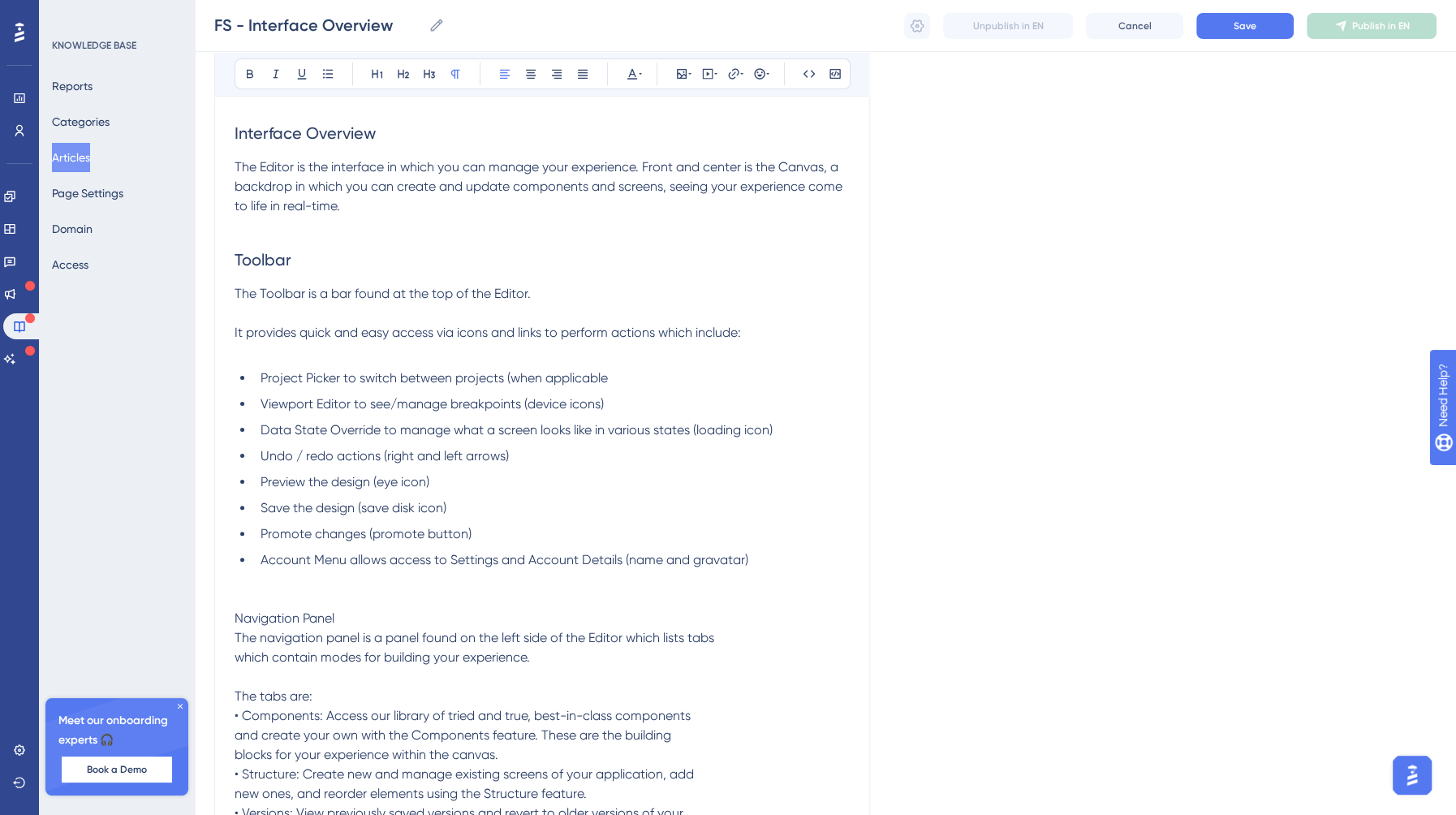
scroll to position [260, 0]
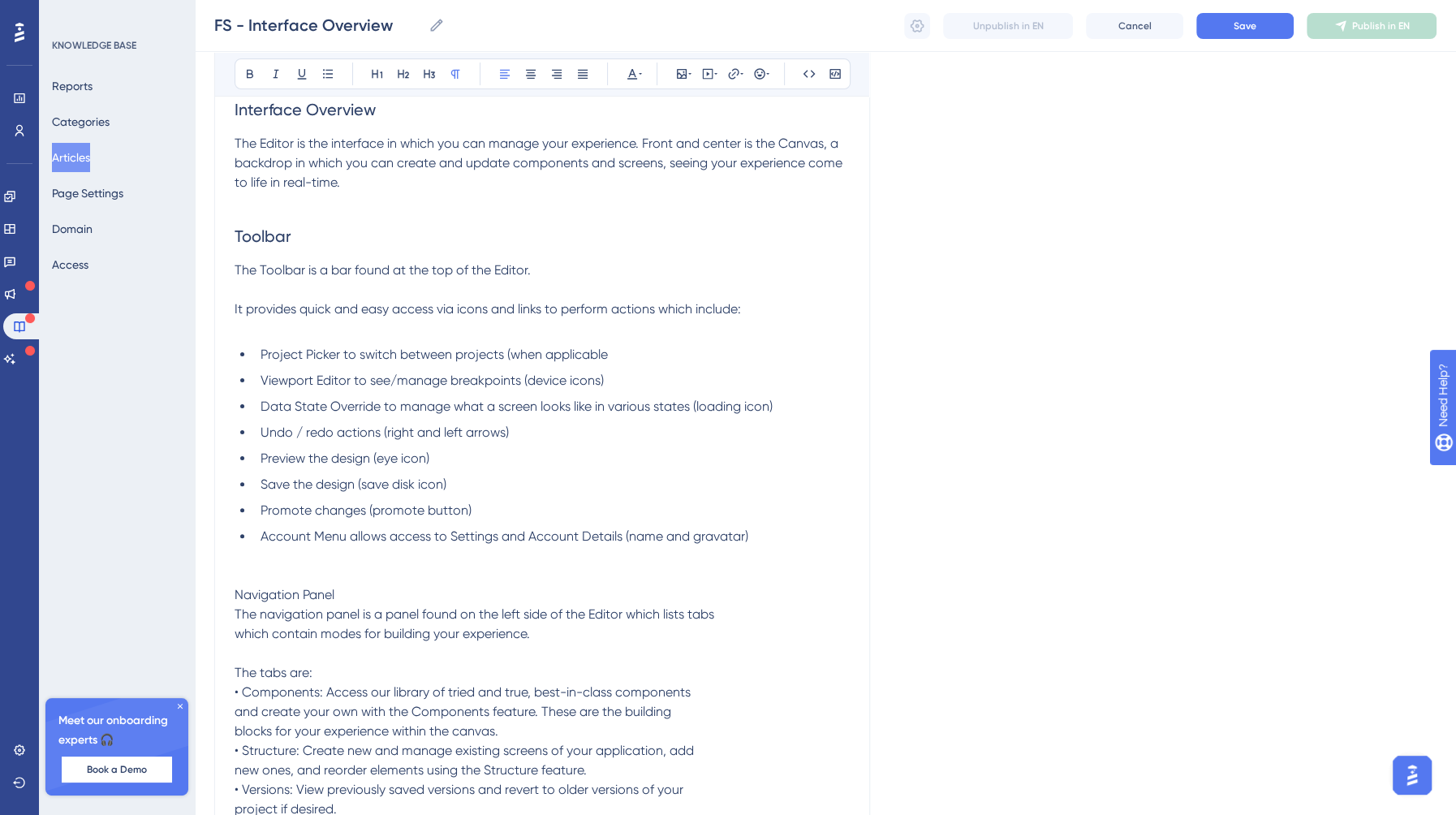
click at [237, 634] on span "The navigation panel is a panel found on the left side of the Editor which list…" at bounding box center [474, 711] width 480 height 210
drag, startPoint x: 375, startPoint y: 591, endPoint x: 184, endPoint y: 589, distance: 191.0
click at [195, 589] on div "Performance Users Engagement Widgets Feedback Product Updates Knowledge Base AI…" at bounding box center [825, 351] width 1261 height 1222
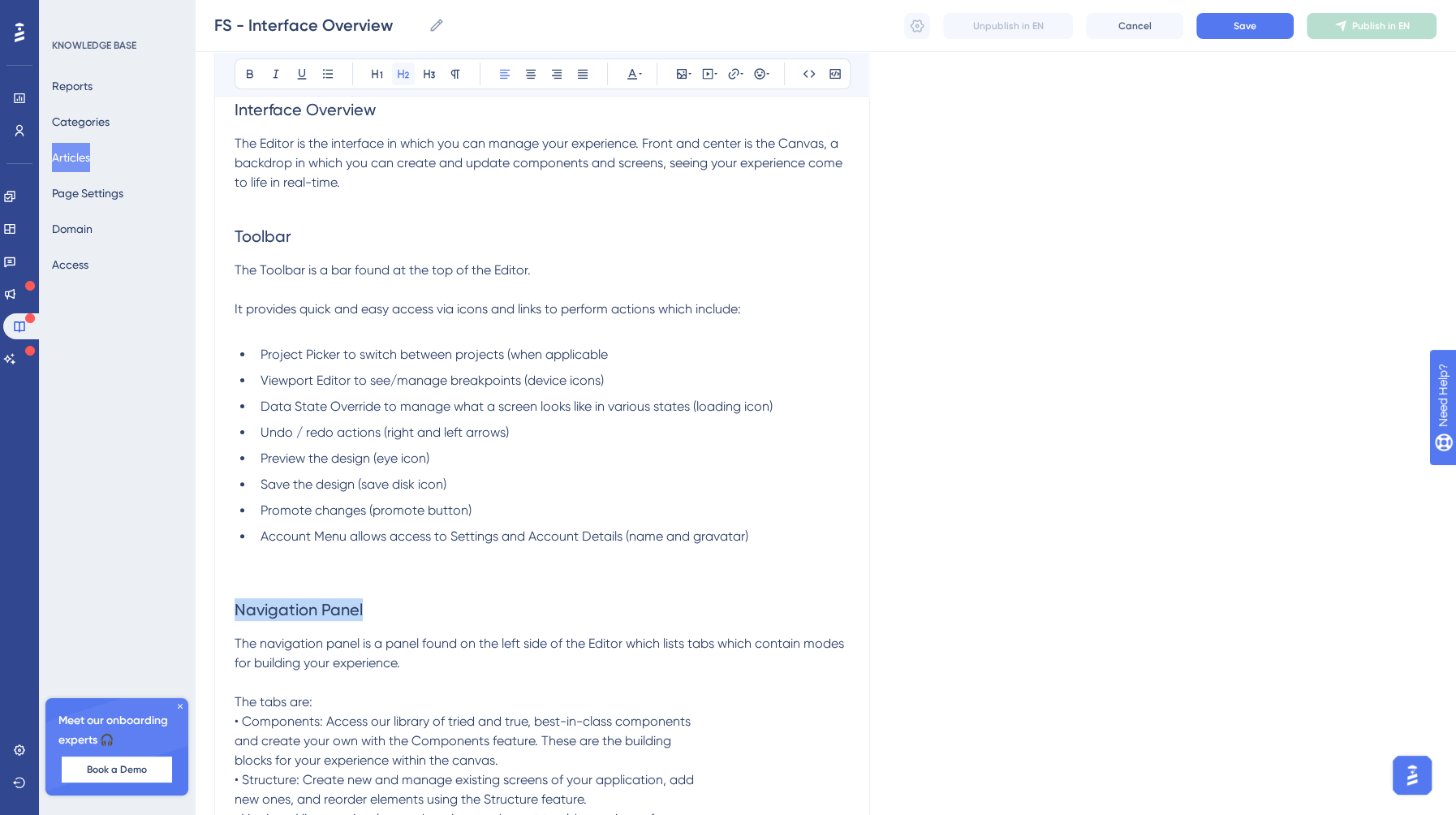
click at [403, 68] on icon at bounding box center [403, 74] width 13 height 13
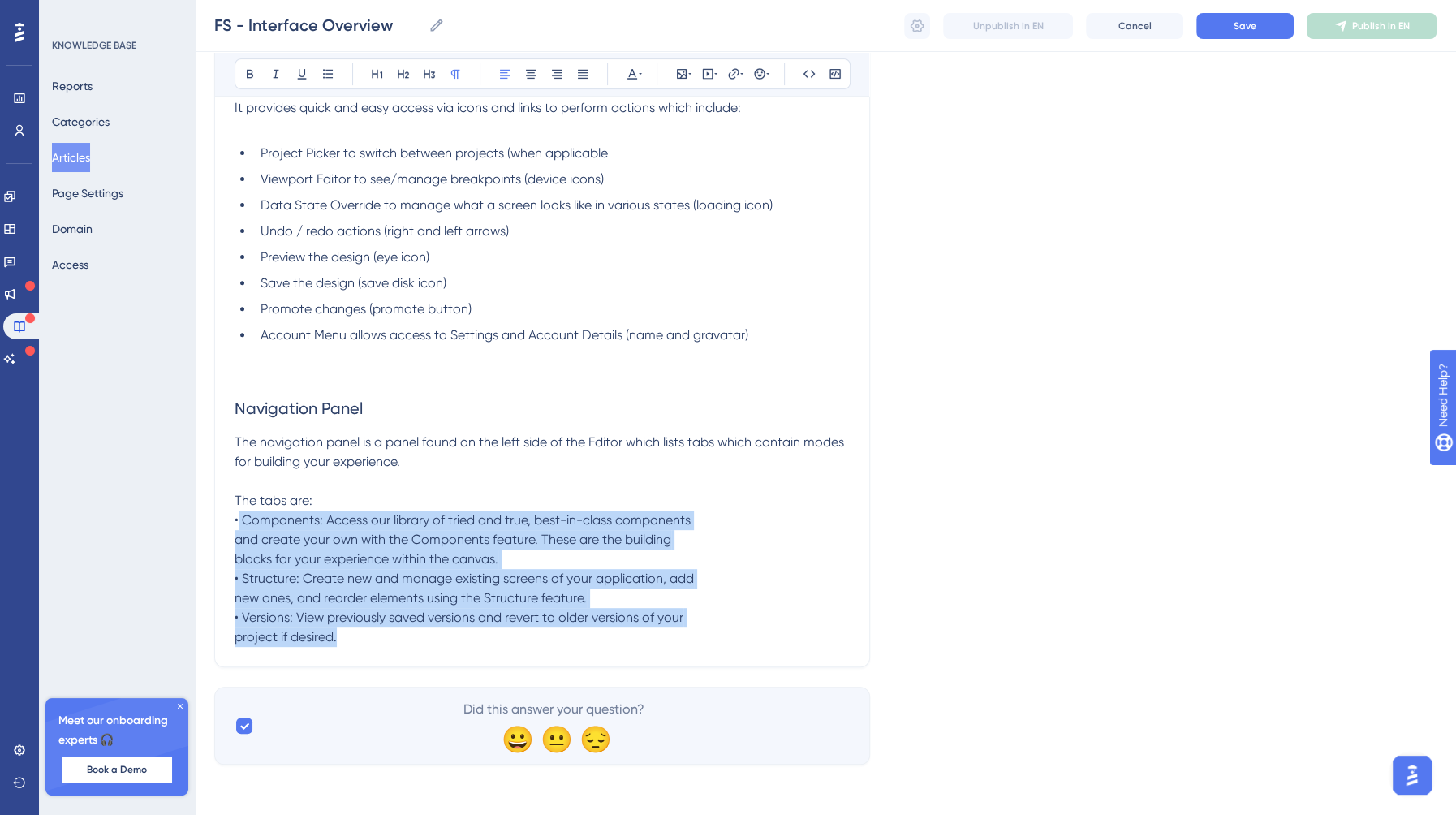
drag, startPoint x: 356, startPoint y: 634, endPoint x: 235, endPoint y: 524, distance: 163.5
click at [235, 524] on p "The navigation panel is a panel found on the left side of the Editor which list…" at bounding box center [541, 539] width 615 height 214
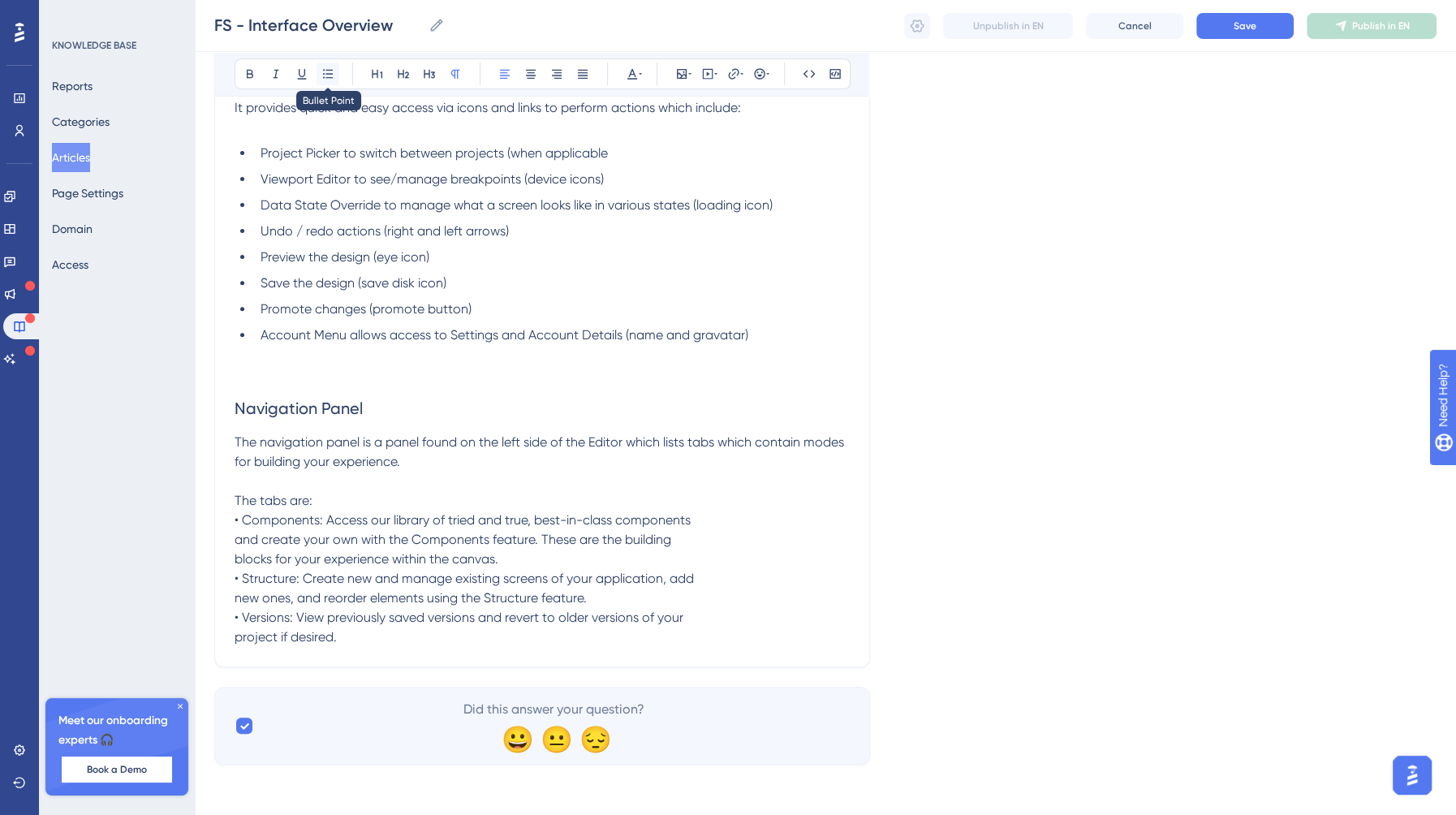
click at [326, 77] on icon at bounding box center [327, 73] width 10 height 9
click at [239, 484] on p "The navigation panel is a panel found on the left side of the Editor which list…" at bounding box center [541, 539] width 615 height 214
drag, startPoint x: 361, startPoint y: 659, endPoint x: 234, endPoint y: 541, distance: 173.4
click at [234, 541] on p "The tabs are: • Components: Access our library of tried and true, best-in-class…" at bounding box center [541, 569] width 615 height 156
click at [342, 68] on div "Bold Italic Underline Bullet Point Heading 1 Heading 2 Heading 3 Normal Align L…" at bounding box center [542, 73] width 616 height 31
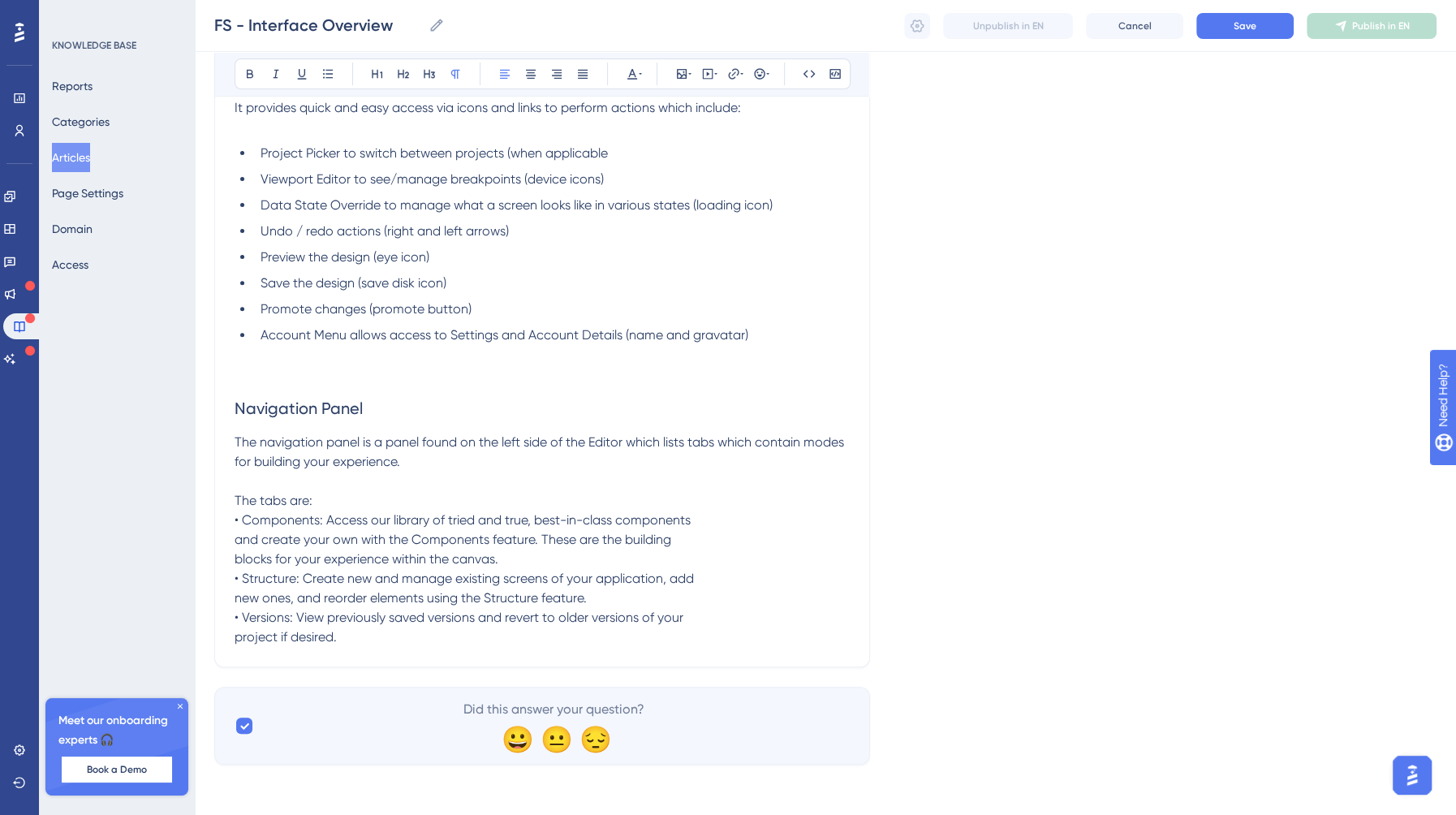
drag, startPoint x: 354, startPoint y: 650, endPoint x: 220, endPoint y: 551, distance: 166.6
click at [220, 551] on div "Interface Overview Bold Italic Underline Bullet Point Heading 1 Heading 2 Headi…" at bounding box center [541, 194] width 656 height 946
click at [358, 647] on p "The tabs are: • Components: Access our library of tried and true, best-in-class…" at bounding box center [541, 569] width 615 height 156
drag, startPoint x: 361, startPoint y: 660, endPoint x: 222, endPoint y: 545, distance: 180.4
click at [222, 545] on div "Interface Overview Bold Italic Underline Bullet Point Heading 1 Heading 2 Headi…" at bounding box center [541, 194] width 656 height 946
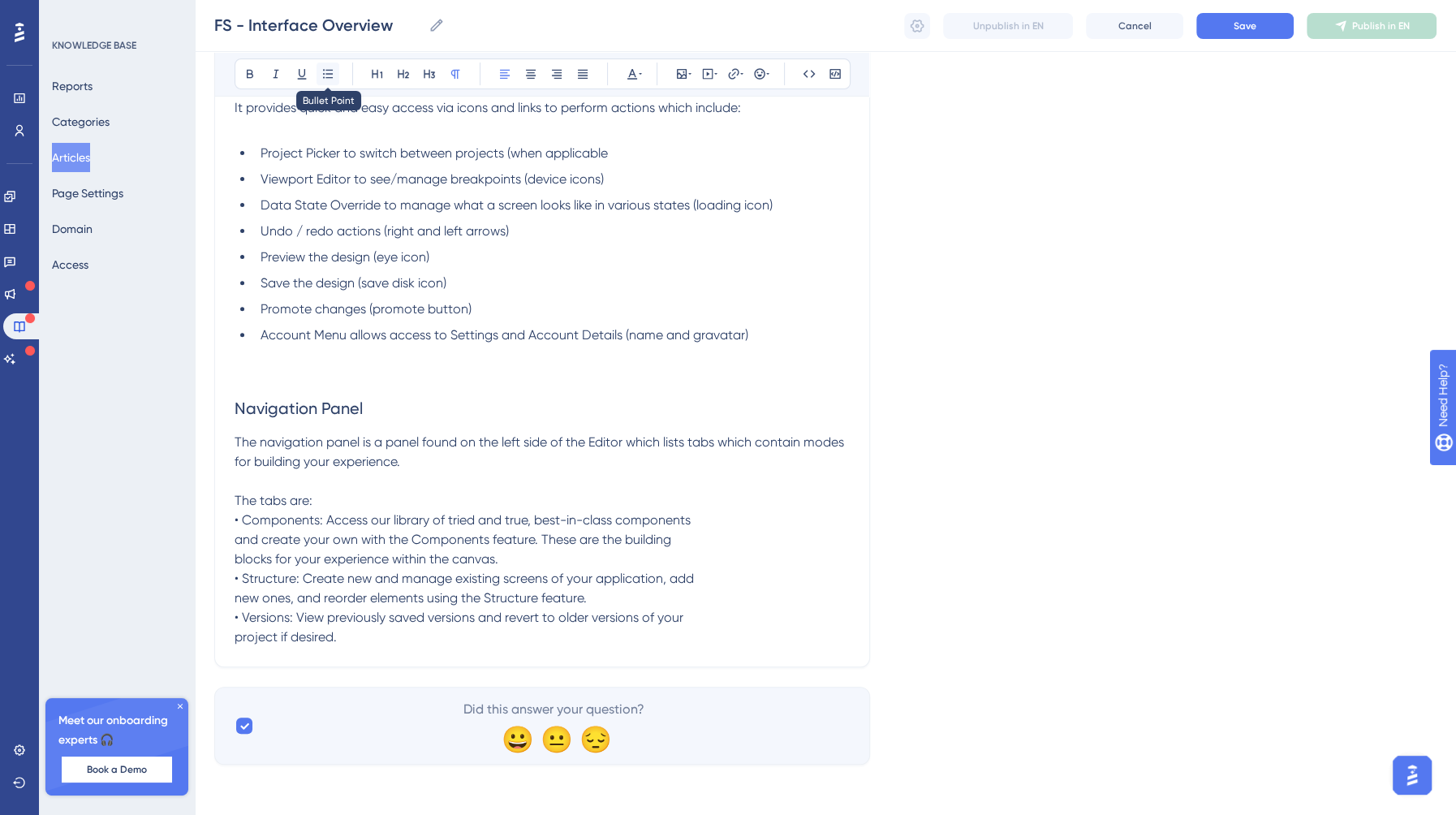
click at [328, 76] on icon at bounding box center [327, 74] width 13 height 13
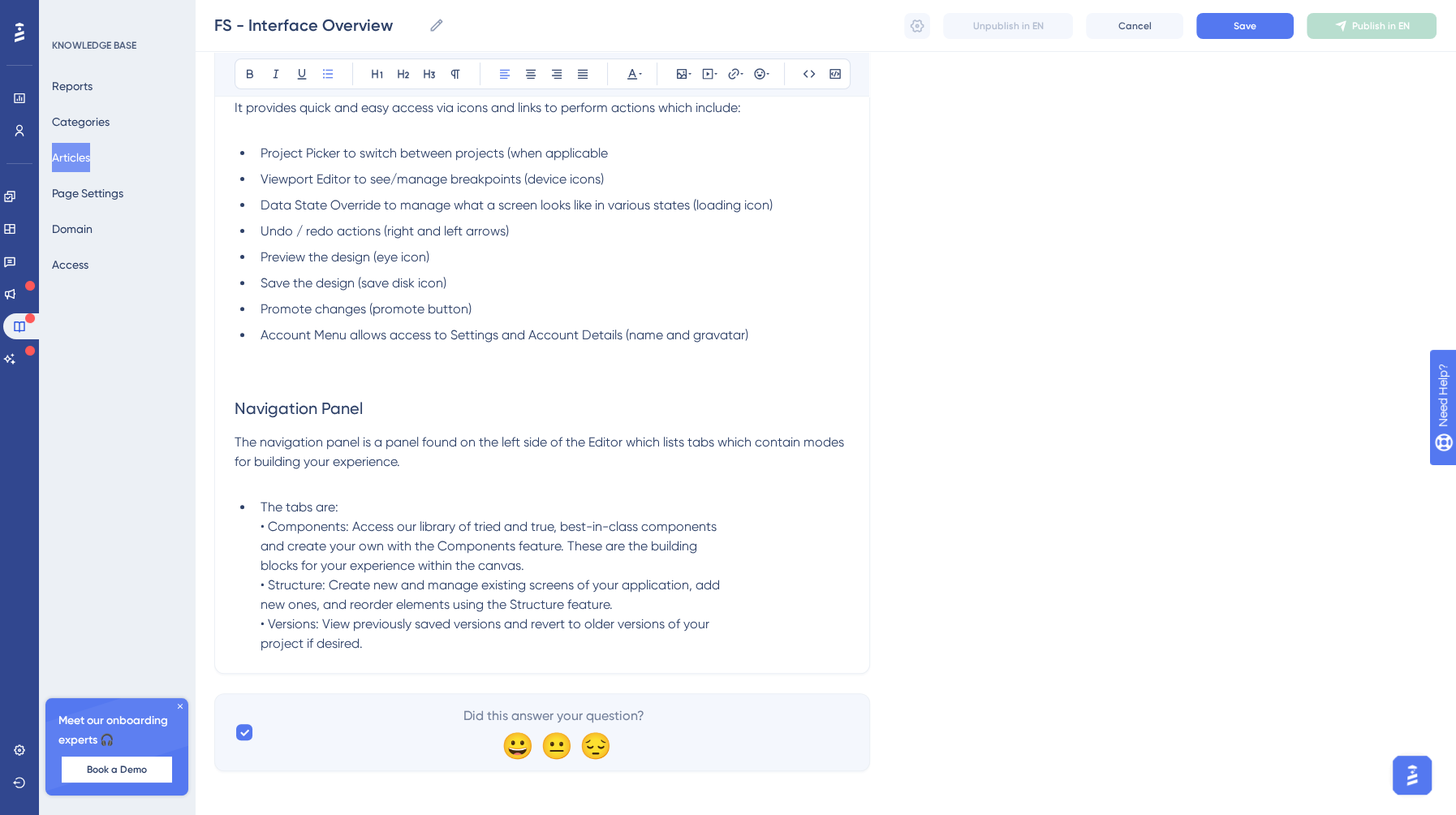
click at [263, 547] on span "The tabs are: • Components: Access our library of tried and true, best-in-class…" at bounding box center [490, 575] width 460 height 151
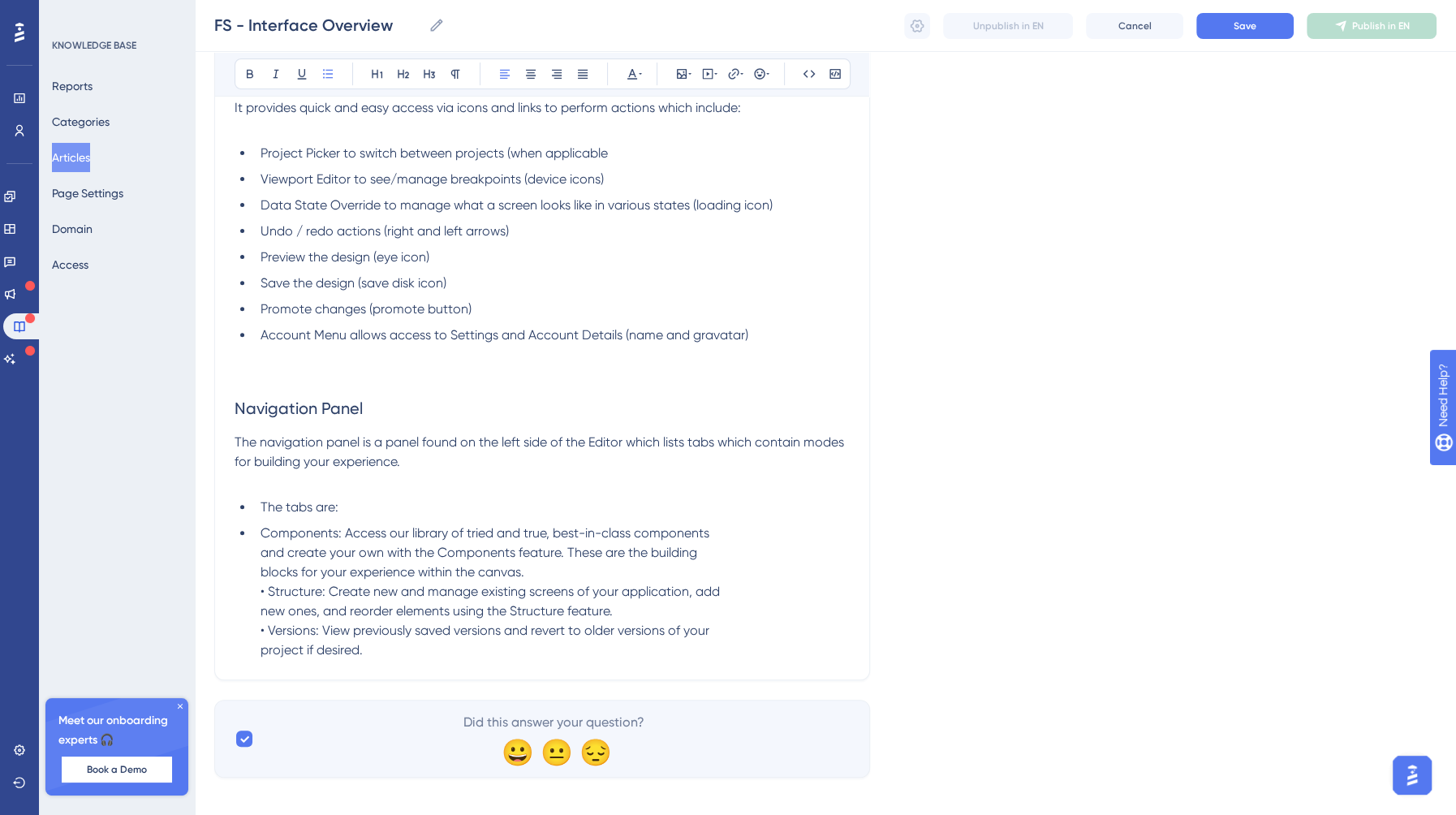
click at [254, 517] on li "The tabs are:" at bounding box center [552, 507] width 596 height 19
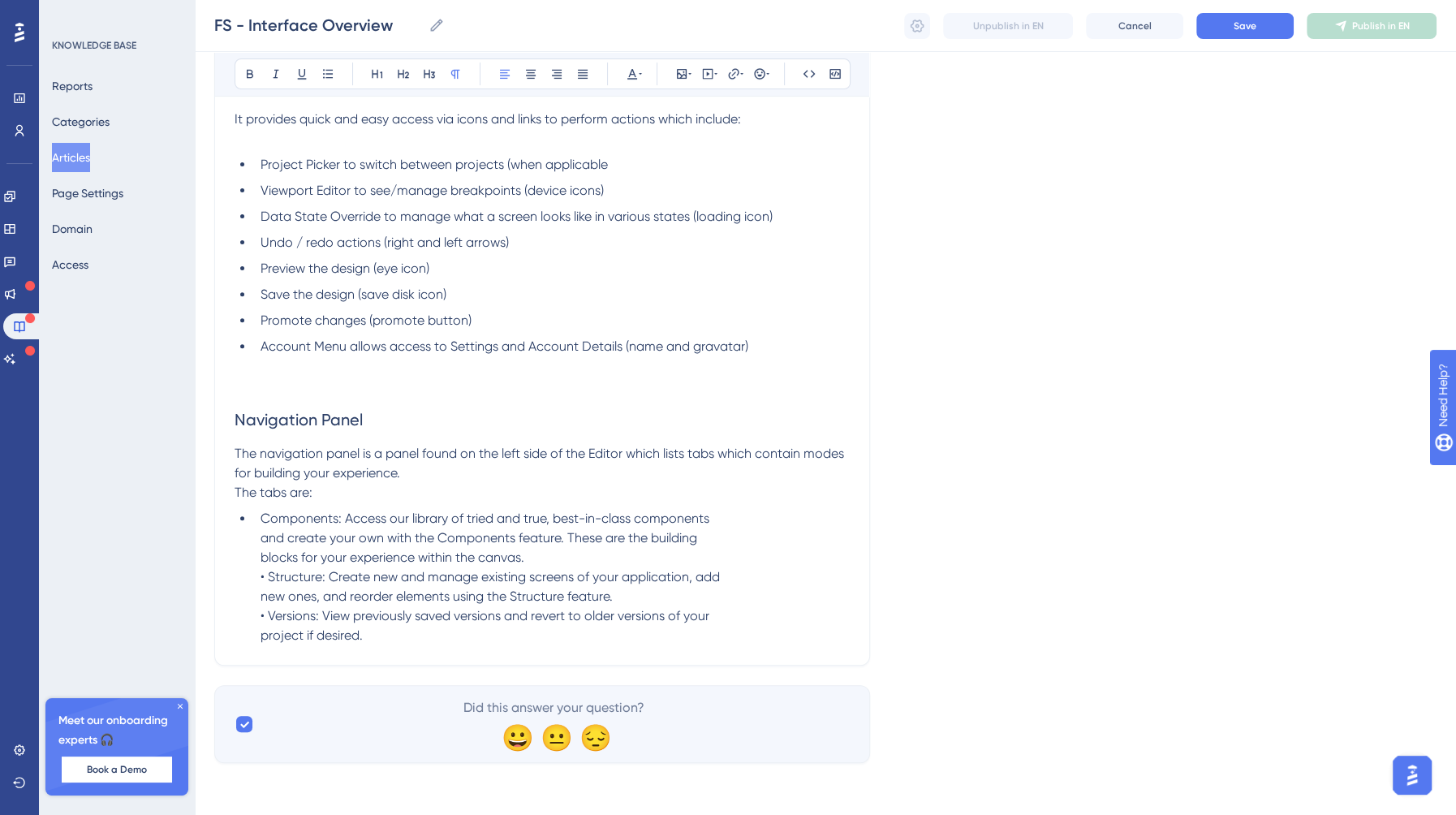
scroll to position [447, 0]
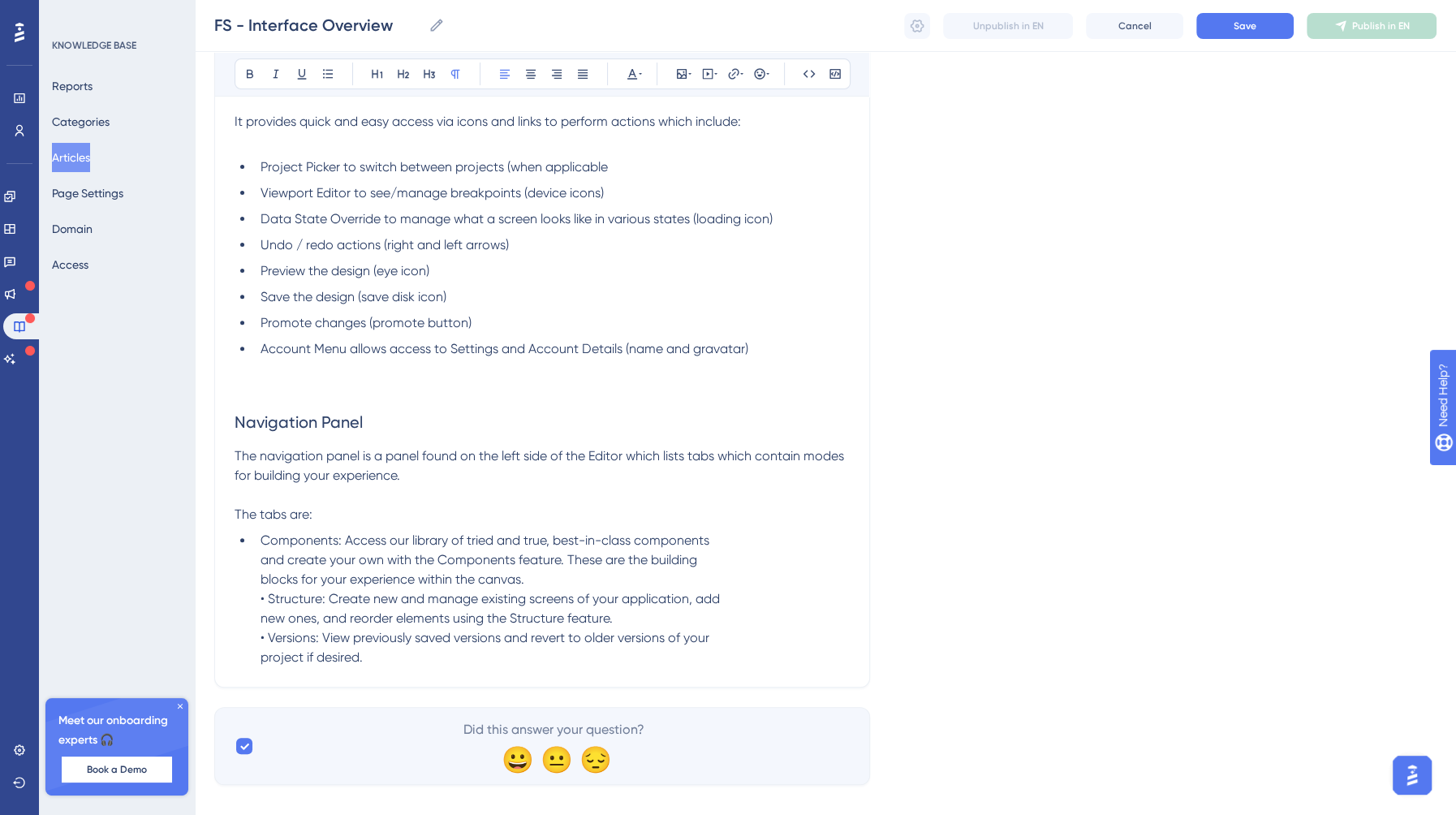
click at [258, 566] on li "Components: Access our library of tried and true, best-in-class components and …" at bounding box center [552, 598] width 596 height 136
click at [259, 577] on li "Components: Access our library of tried and true, best-in-class components and …" at bounding box center [552, 598] width 596 height 136
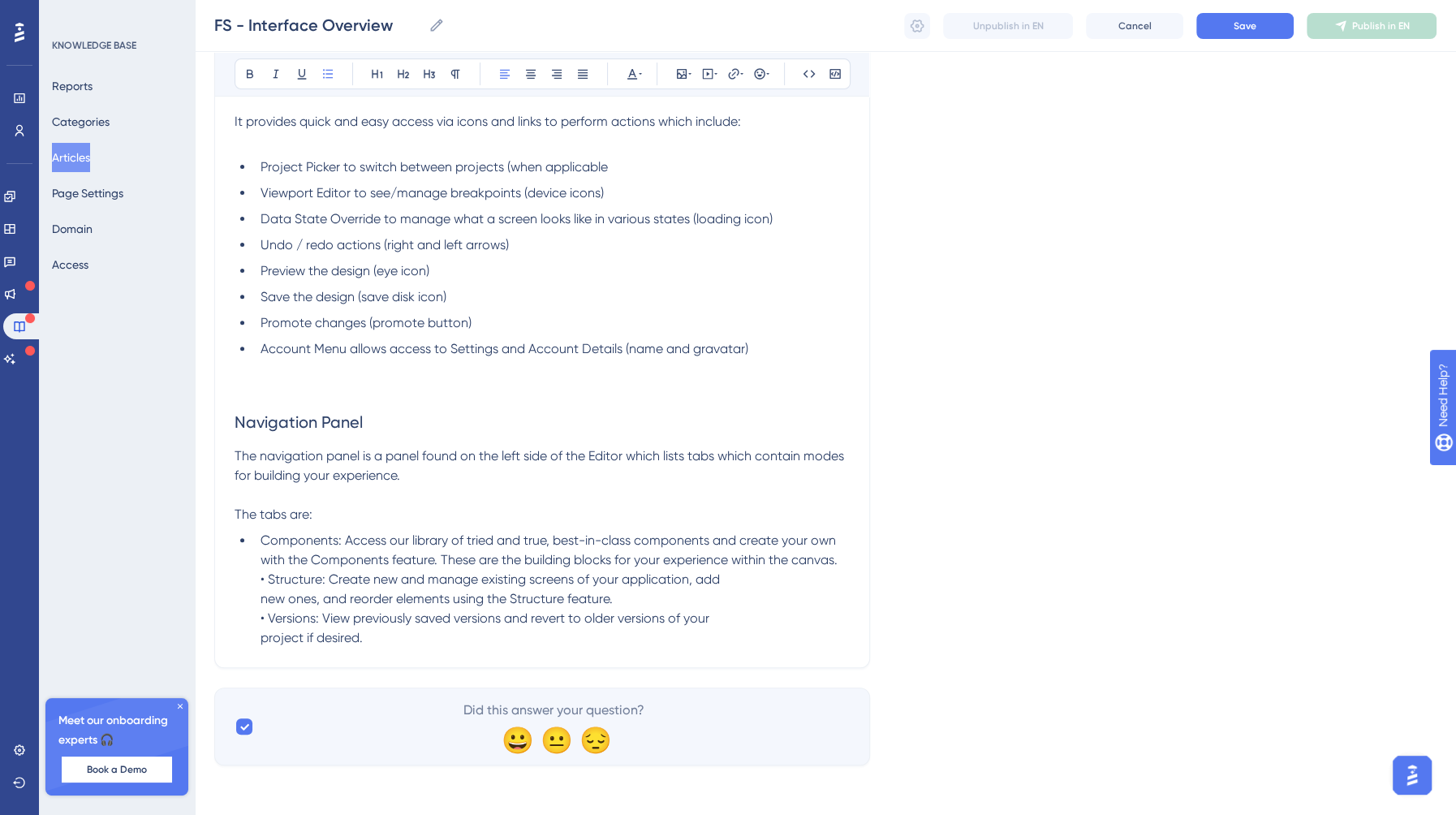
click at [265, 576] on span "Components: Access our library of tried and true, best-in-class components and …" at bounding box center [549, 589] width 578 height 113
click at [268, 619] on span "Structure: Create new and manage existing screens of your application, add new …" at bounding box center [487, 614] width 452 height 74
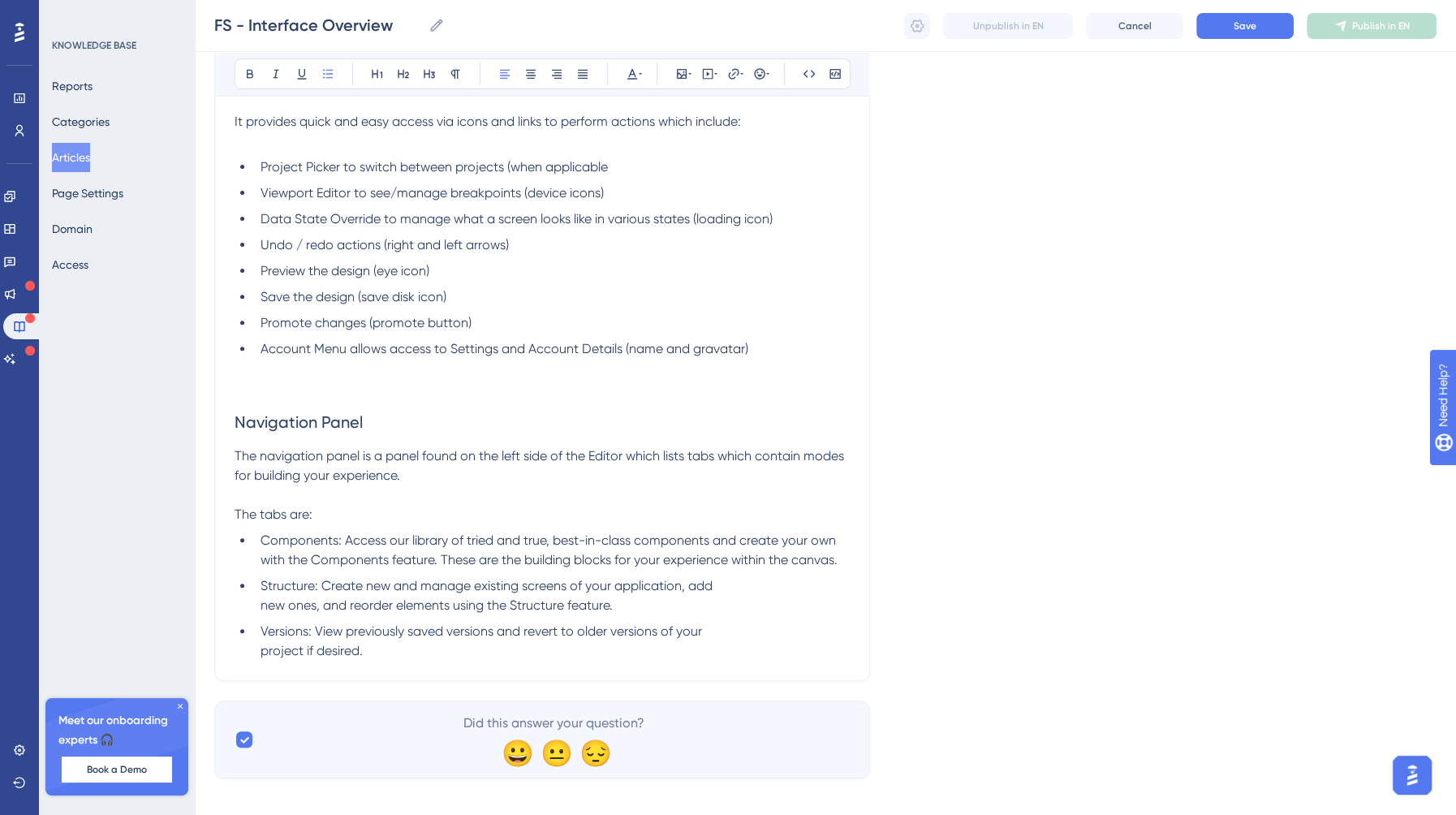
click at [251, 648] on ul "Components: Access our library of tried and true, best-in-class components and …" at bounding box center [541, 596] width 615 height 130
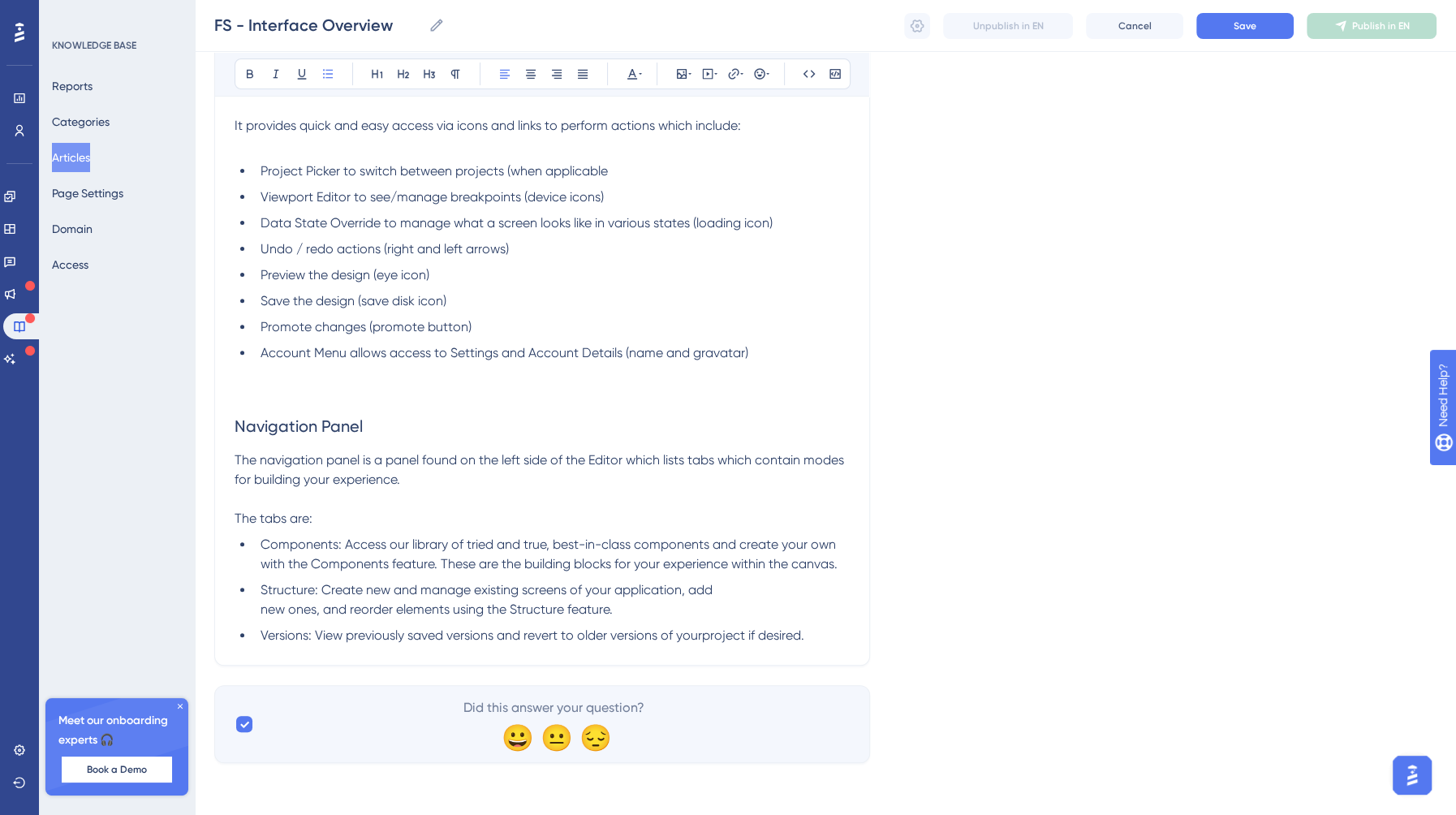
scroll to position [441, 0]
click at [258, 611] on li "Structure: Create new and manage existing screens of your application, add new …" at bounding box center [552, 602] width 596 height 39
click at [834, 642] on li "Versions: View previously saved versions and revert to older versions of your p…" at bounding box center [552, 638] width 596 height 19
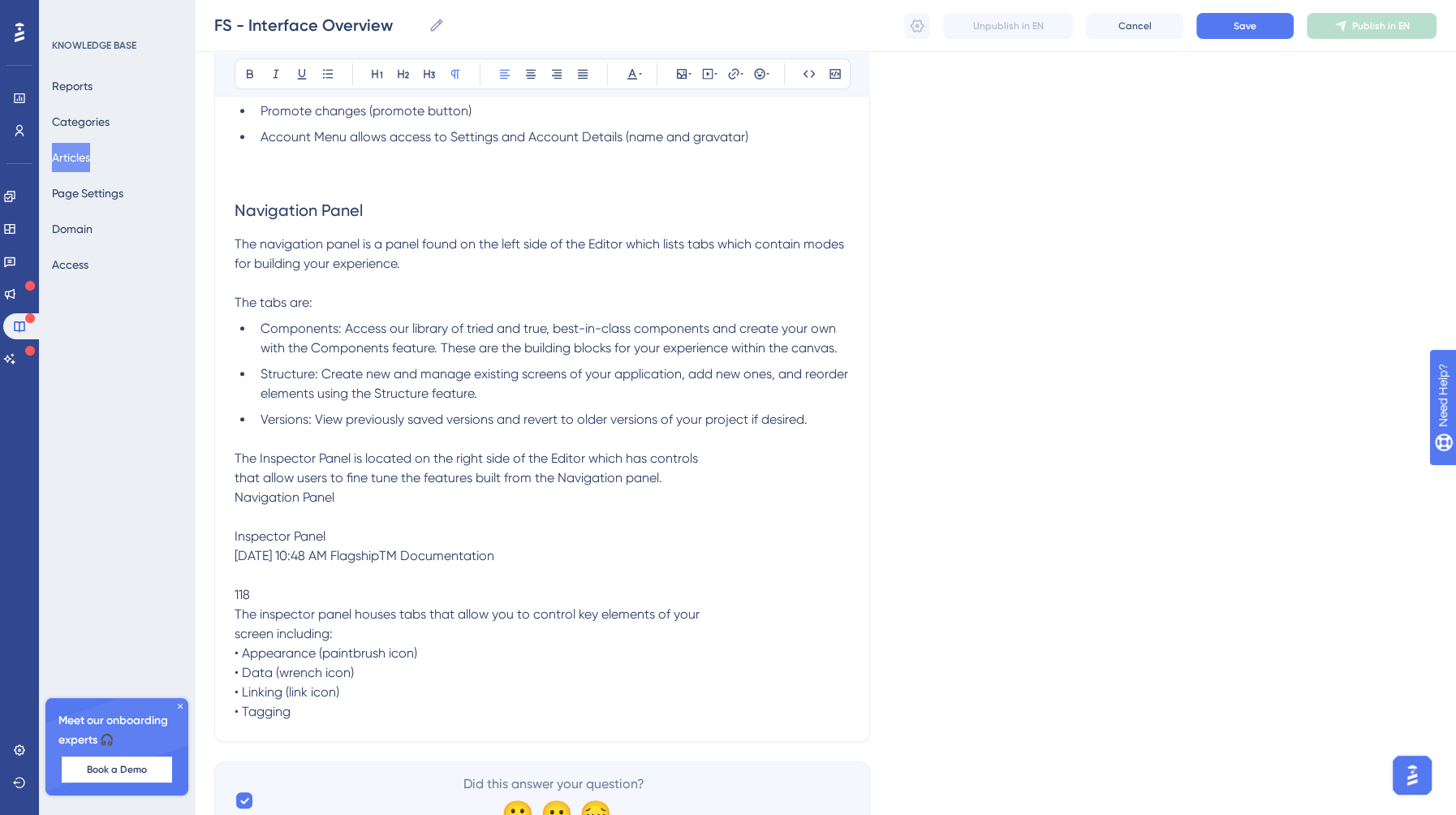
scroll to position [695, 0]
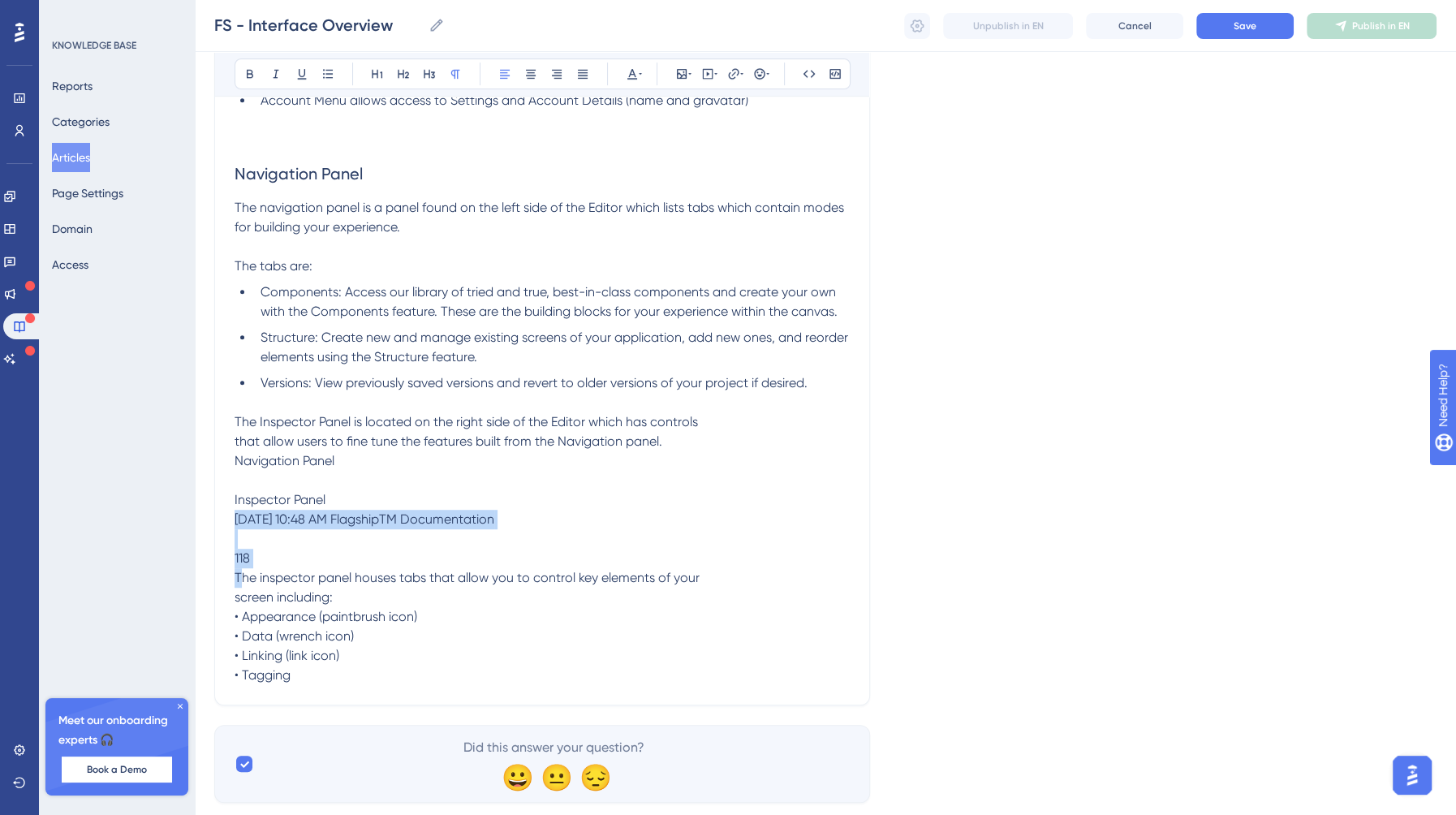
drag, startPoint x: 257, startPoint y: 556, endPoint x: 216, endPoint y: 510, distance: 61.6
click at [216, 510] on div "Interface Overview Bold Italic Underline Bullet Point Heading 1 Heading 2 Headi…" at bounding box center [541, 95] width 656 height 1219
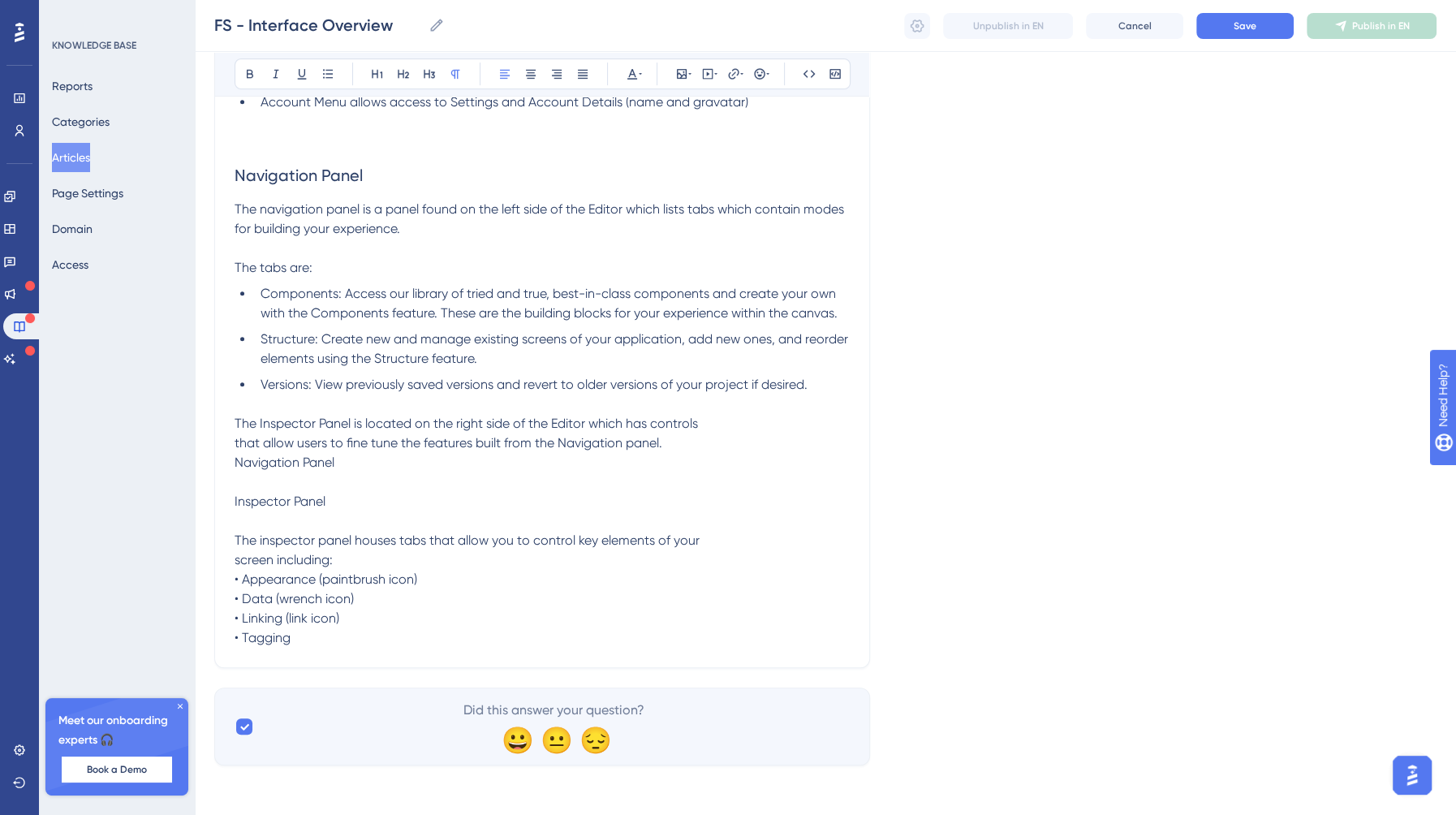
click at [246, 501] on span "The Inspector Panel is located on the right side of the Editor which has contro…" at bounding box center [467, 530] width 465 height 230
copy span "Inspector Panel"
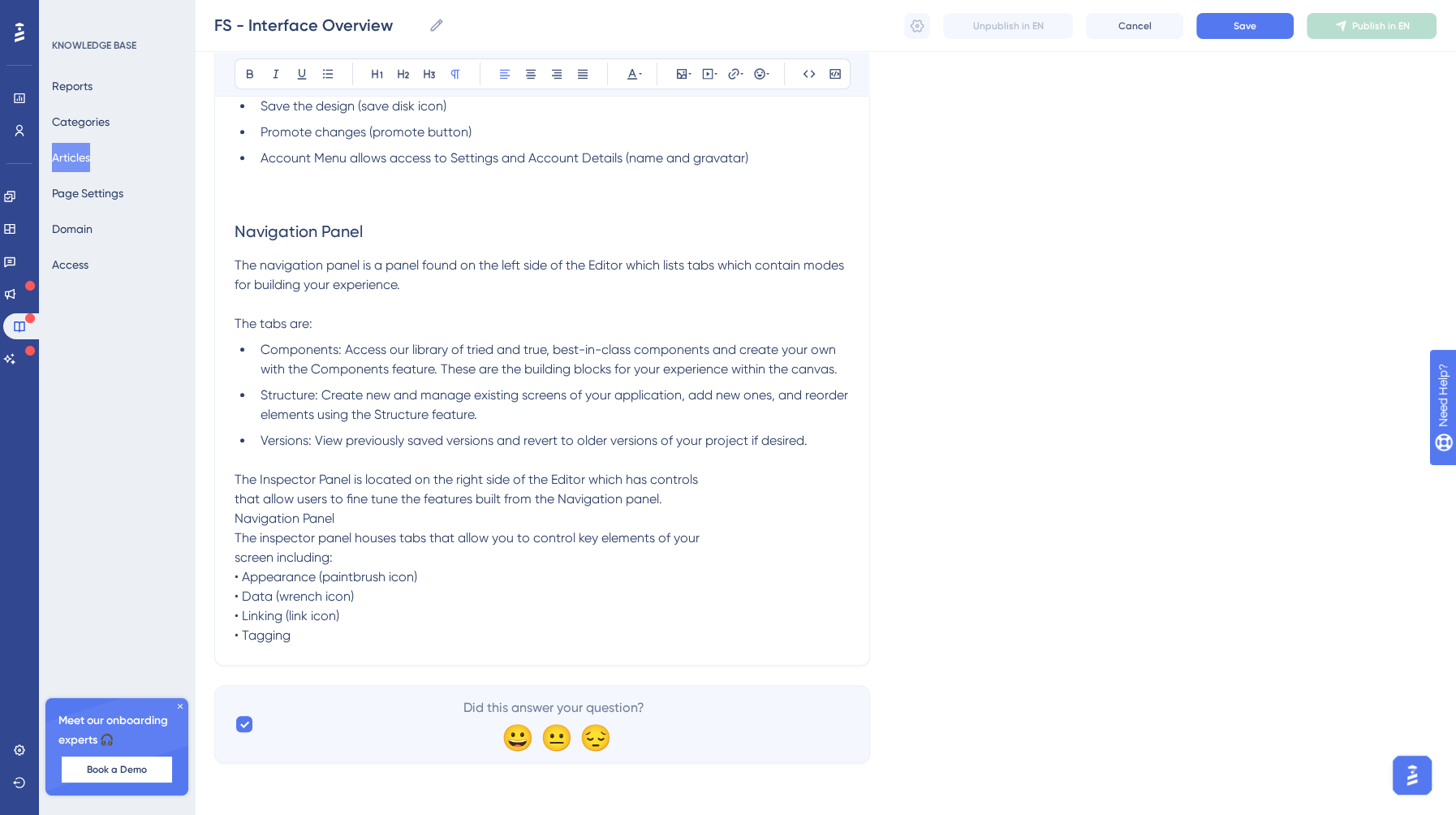
scroll to position [635, 0]
click at [368, 524] on p "The Inspector Panel is located on the right side of the Editor which has contro…" at bounding box center [541, 502] width 615 height 58
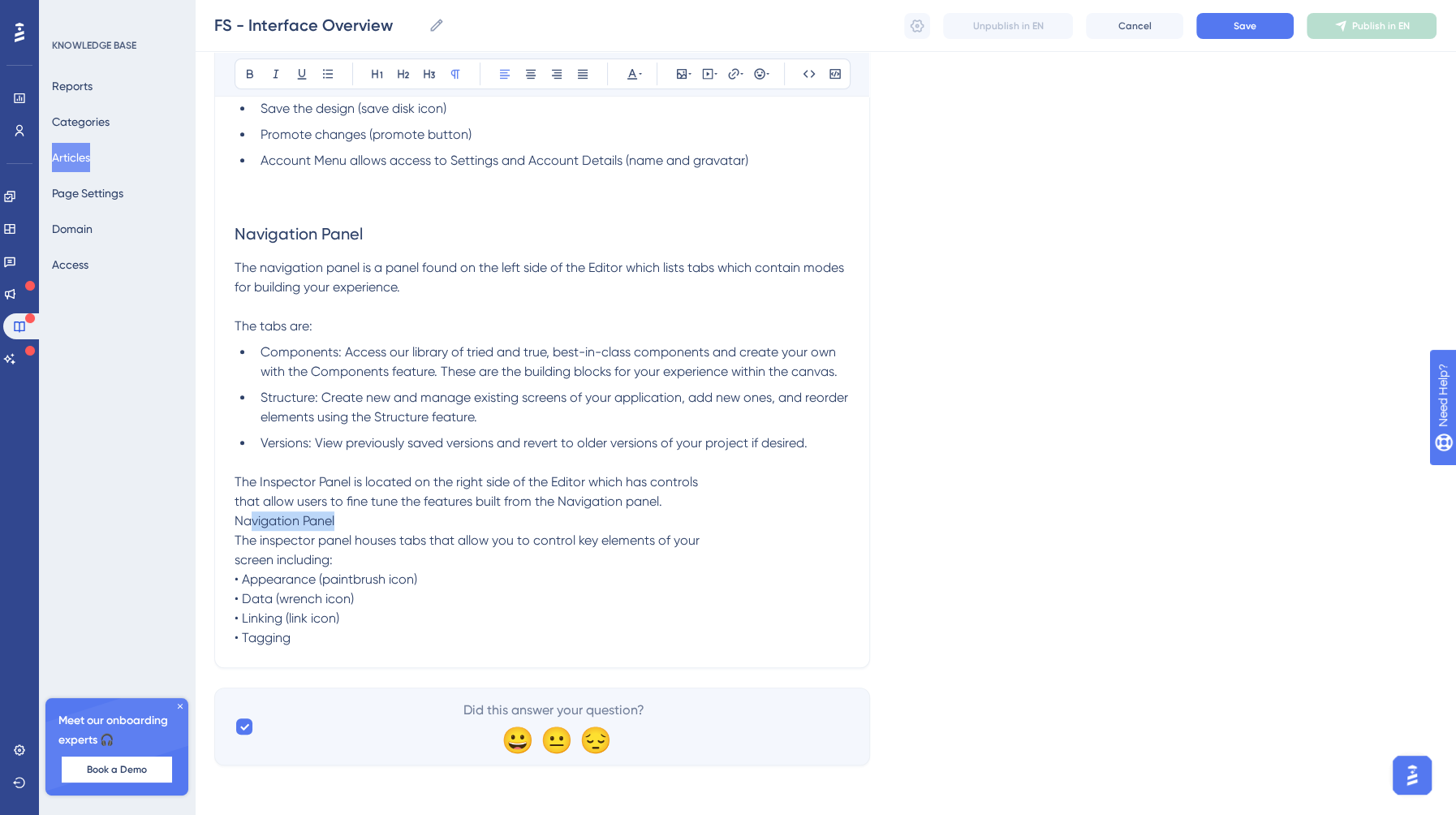
drag, startPoint x: 379, startPoint y: 524, endPoint x: 248, endPoint y: 526, distance: 131.0
click at [248, 526] on p "The Inspector Panel is located on the right side of the Editor which has contro…" at bounding box center [541, 502] width 615 height 58
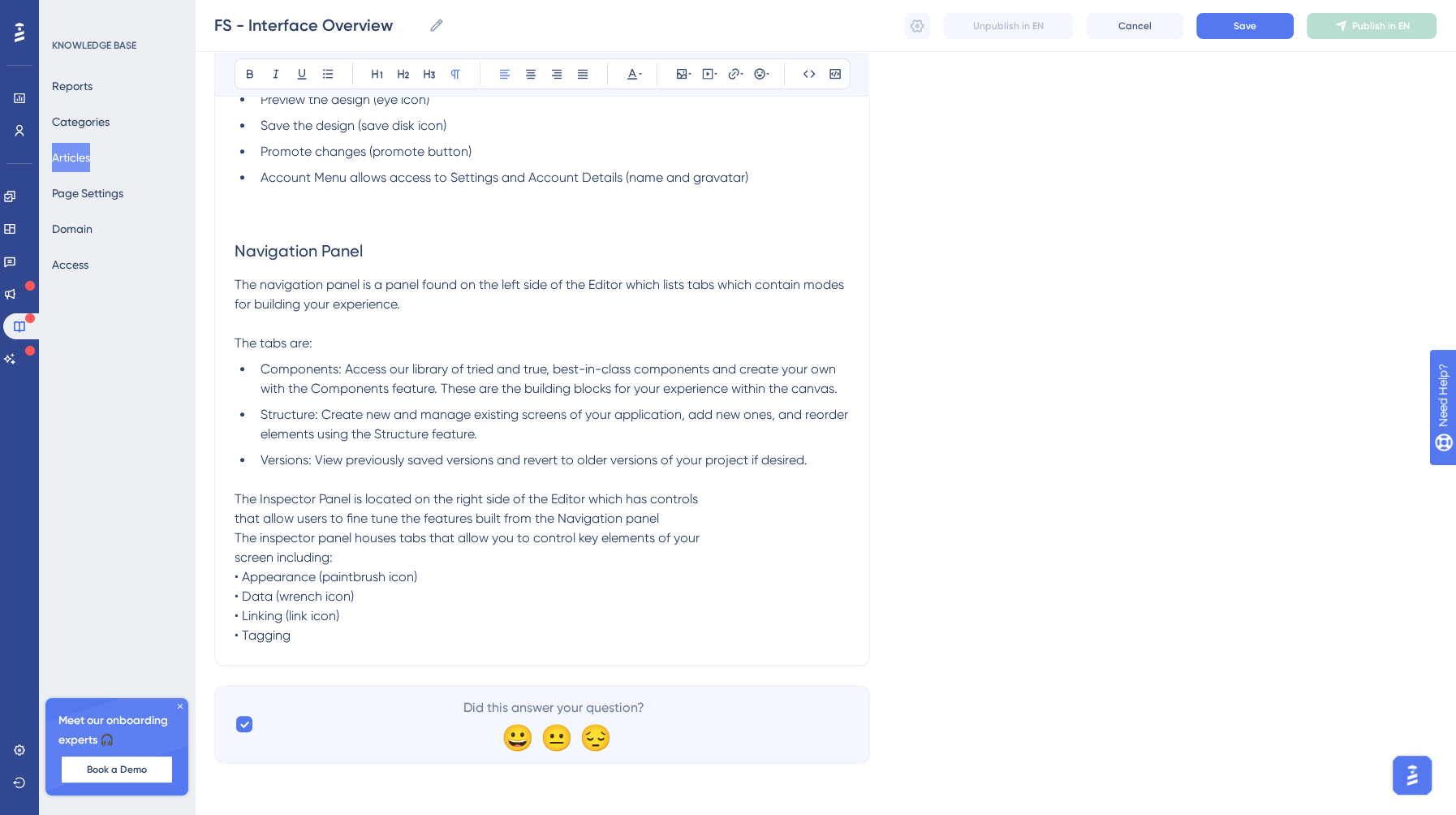
click at [239, 489] on p "The Inspector Panel is located on the right side of the Editor which has contro…" at bounding box center [541, 509] width 615 height 39
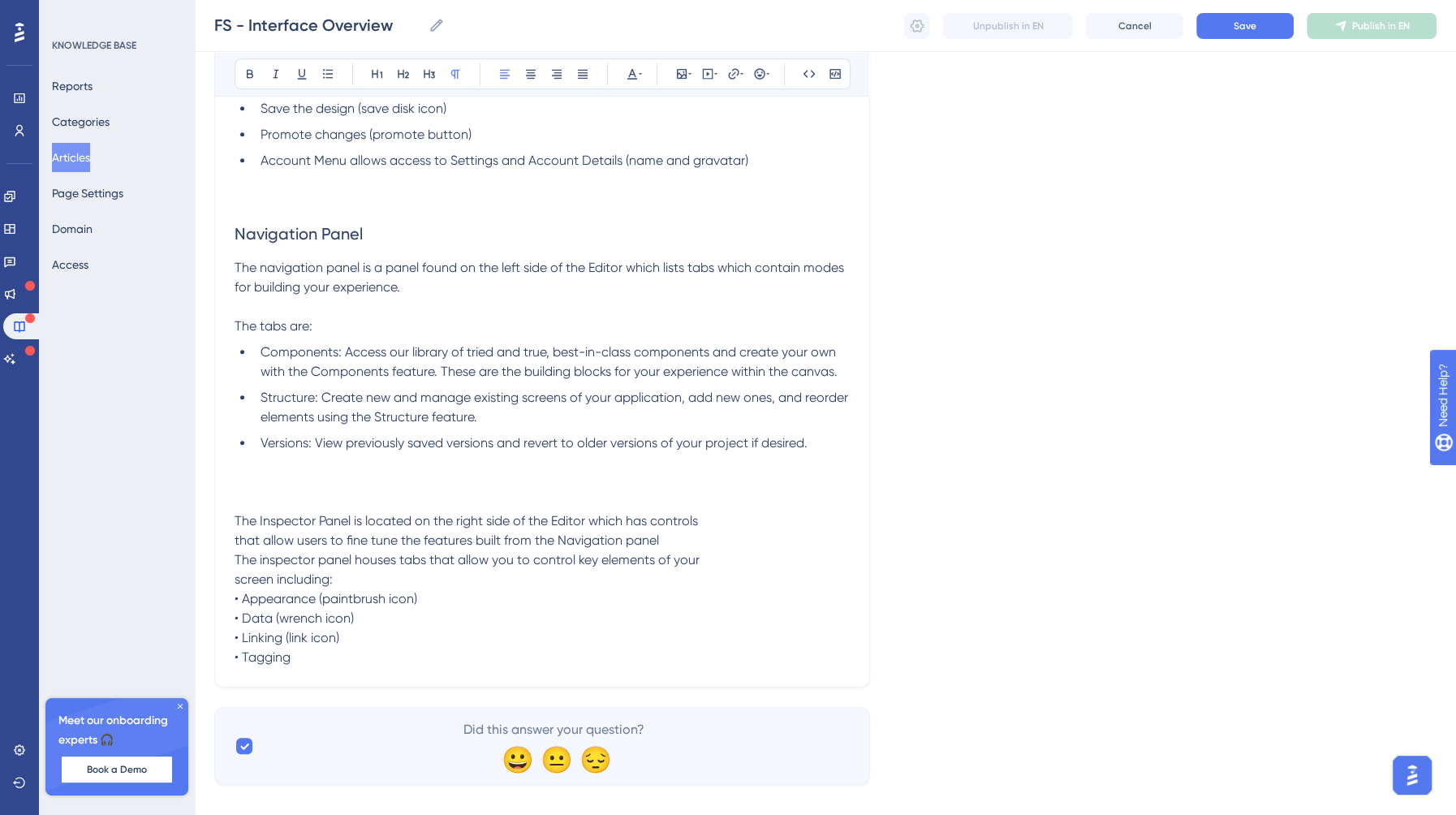
click at [252, 477] on p at bounding box center [541, 482] width 615 height 19
click at [301, 481] on span "Inspector Panel" at bounding box center [279, 481] width 91 height 16
click at [406, 79] on button at bounding box center [403, 74] width 23 height 23
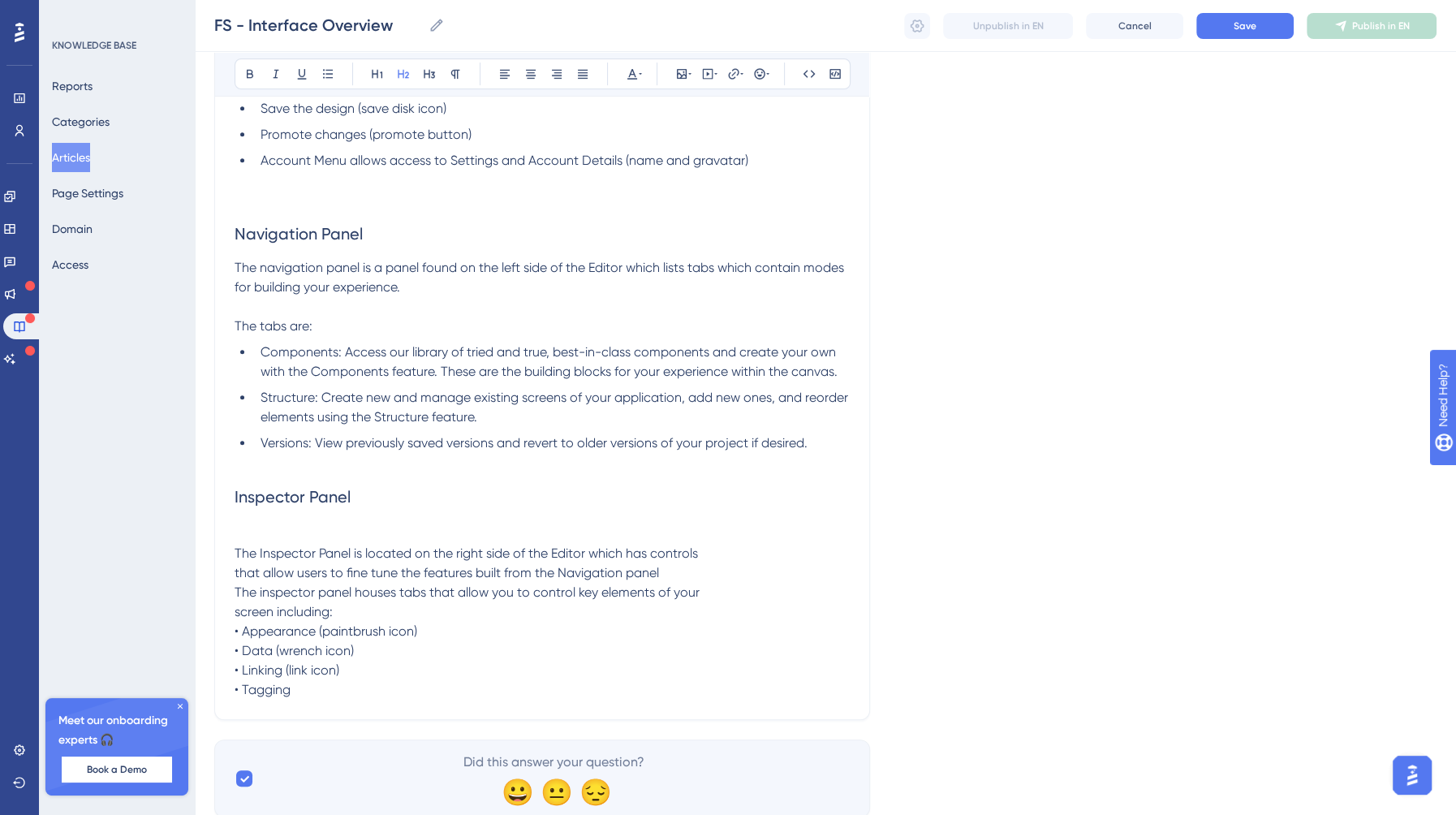
click at [254, 522] on h2 "Inspector Panel" at bounding box center [541, 508] width 615 height 71
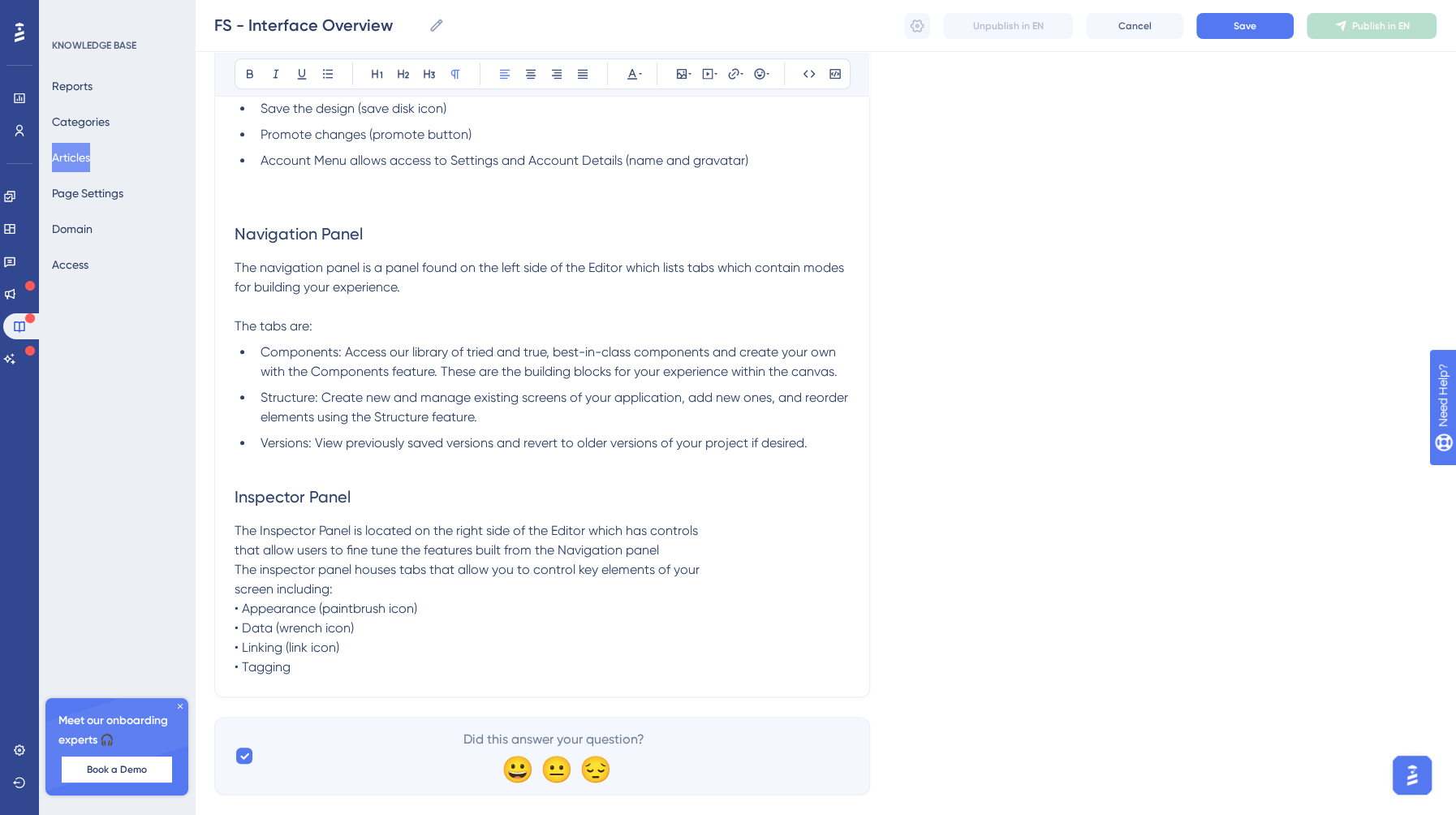
drag, startPoint x: 314, startPoint y: 688, endPoint x: 225, endPoint y: 630, distance: 106.2
click at [225, 630] on div "Interface Overview Bold Italic Underline Bullet Point Heading 1 Heading 2 Headi…" at bounding box center [541, 121] width 656 height 1150
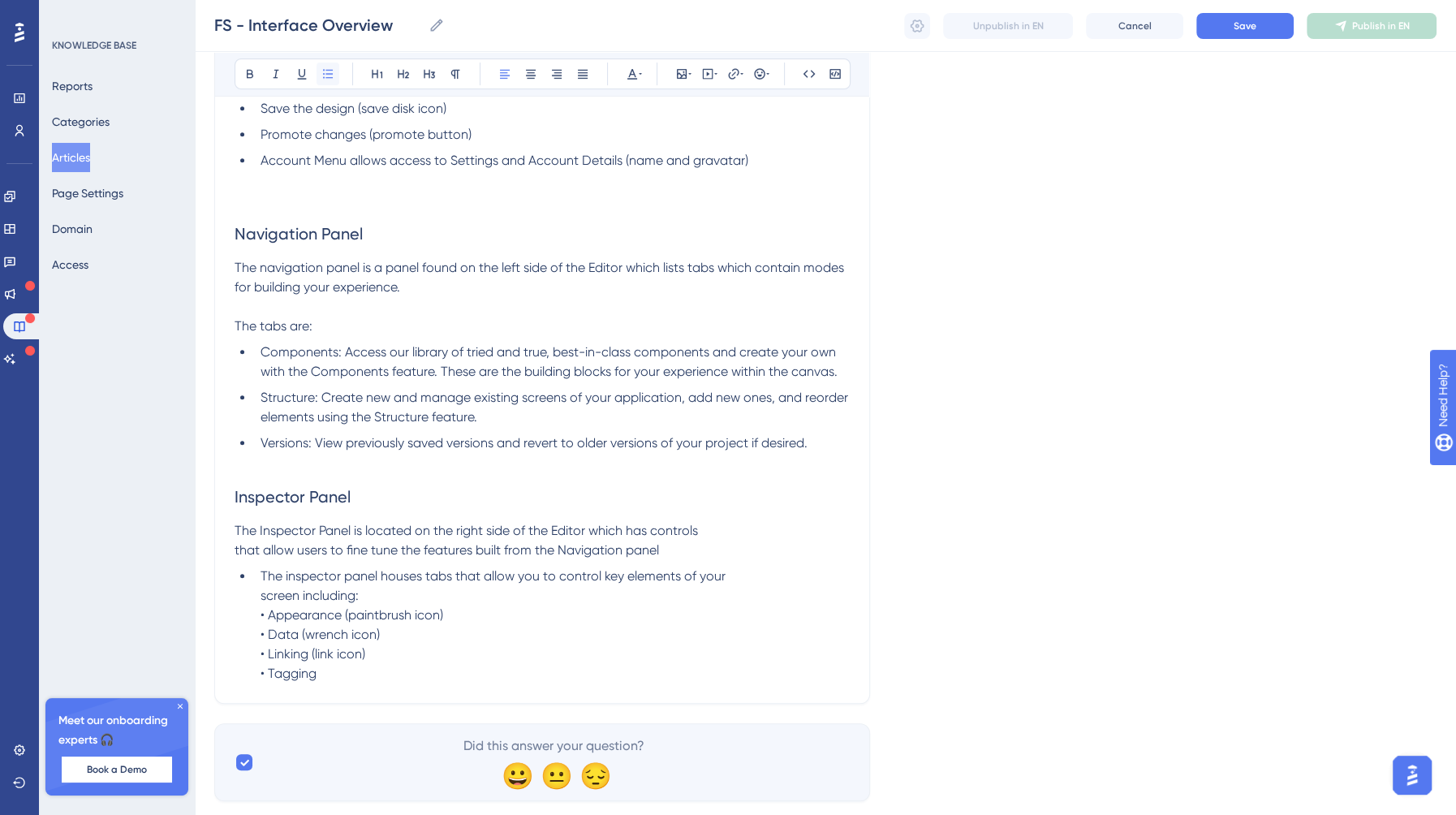
click at [321, 75] on icon at bounding box center [327, 74] width 13 height 13
click at [258, 592] on li "The inspector panel houses tabs that allow you to control key elements of your …" at bounding box center [552, 625] width 596 height 117
click at [272, 615] on span "The inspector panel houses tabs that allow you to control key elements of your …" at bounding box center [493, 624] width 465 height 113
click at [265, 635] on span "Appearance (paintbrush icon) • Data (wrench icon) • Linking (link icon) • Taggi…" at bounding box center [348, 650] width 175 height 74
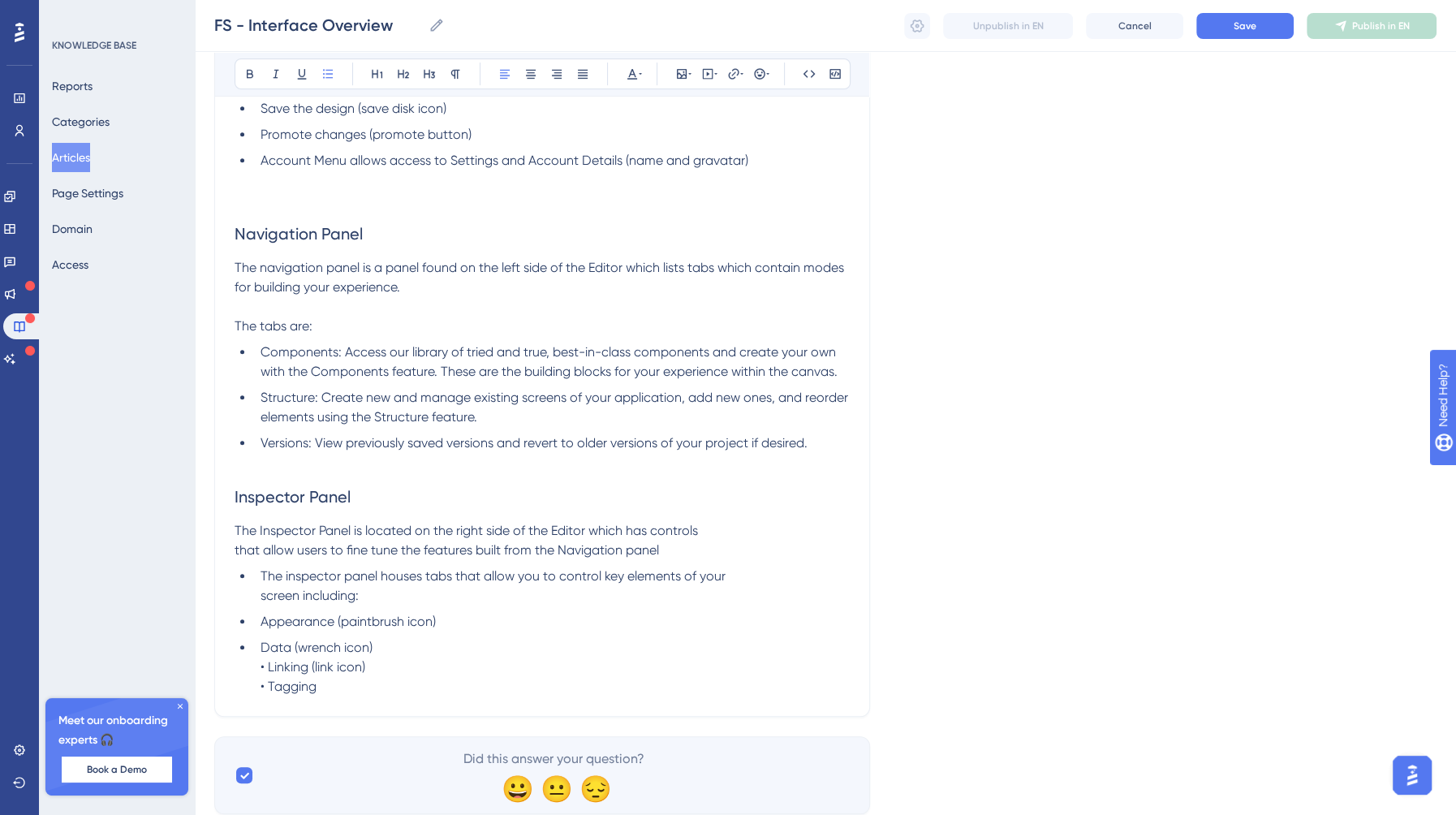
click at [270, 667] on span "Data (wrench icon) • Linking (link icon) • Tagging" at bounding box center [316, 667] width 112 height 55
click at [266, 688] on span "Linking (link icon) • Tagging" at bounding box center [309, 683] width 98 height 35
click at [1245, 26] on span "Save" at bounding box center [1245, 26] width 23 height 13
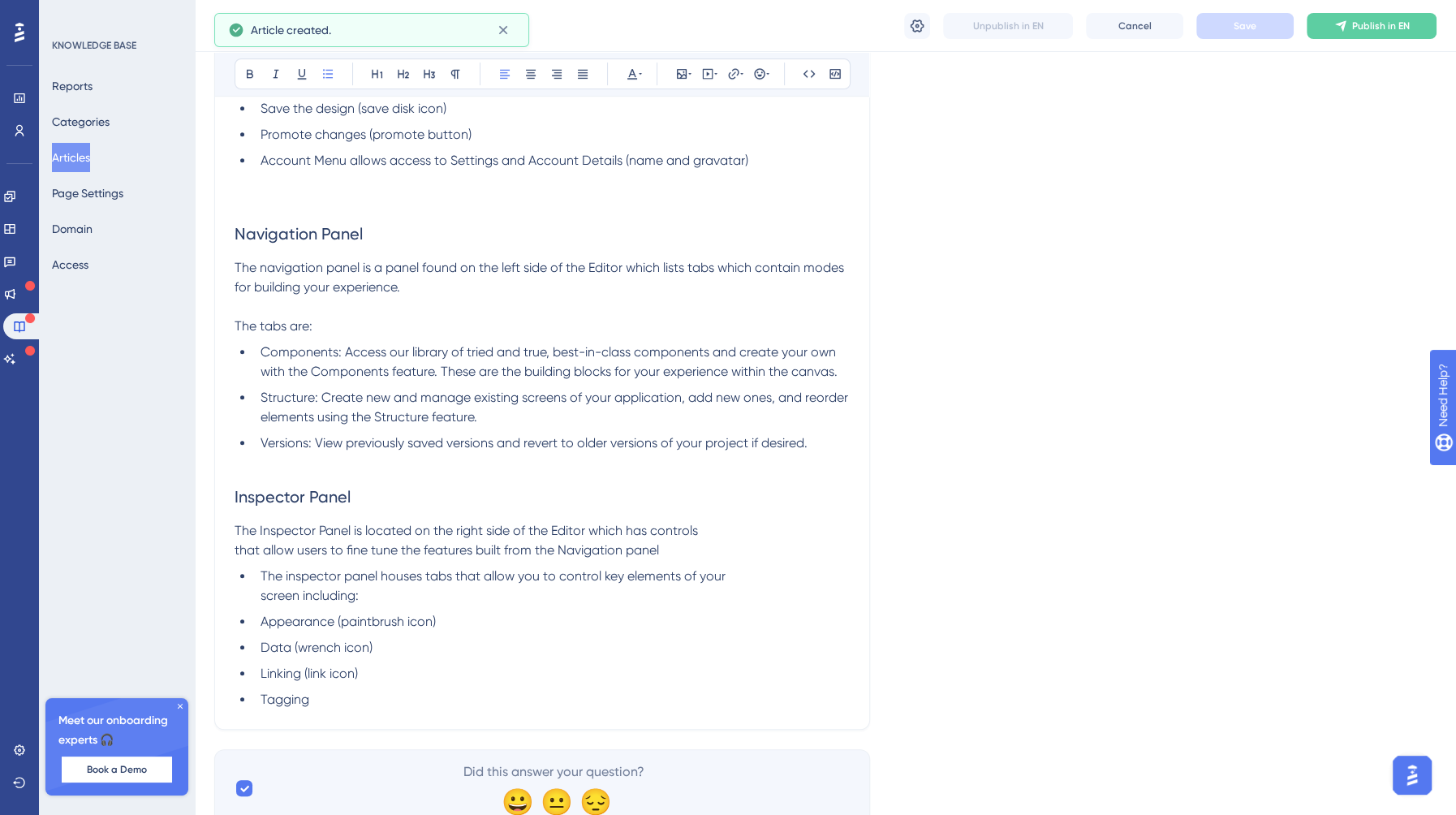
scroll to position [525, 0]
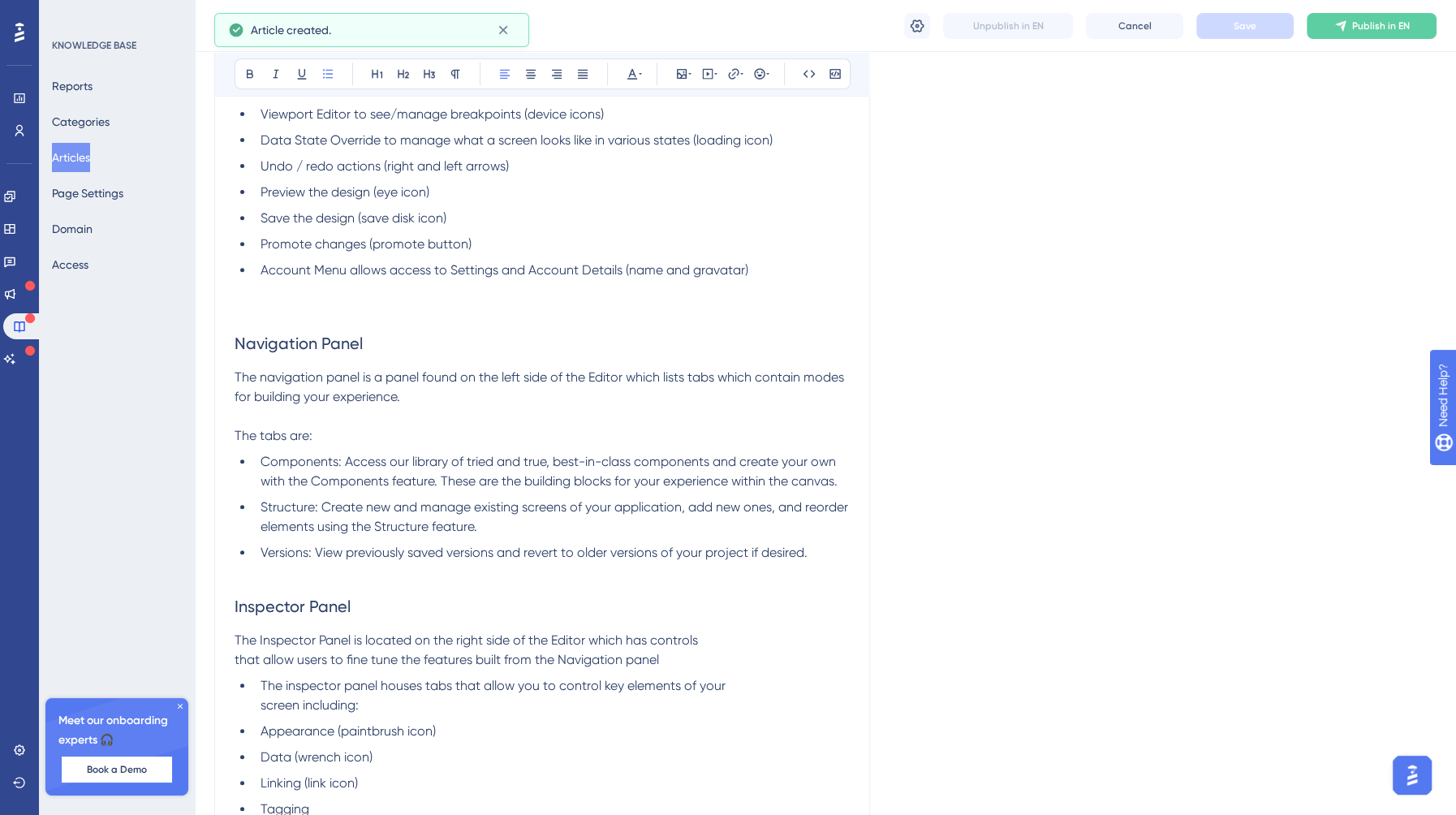
click at [78, 145] on button "Articles" at bounding box center [70, 157] width 38 height 29
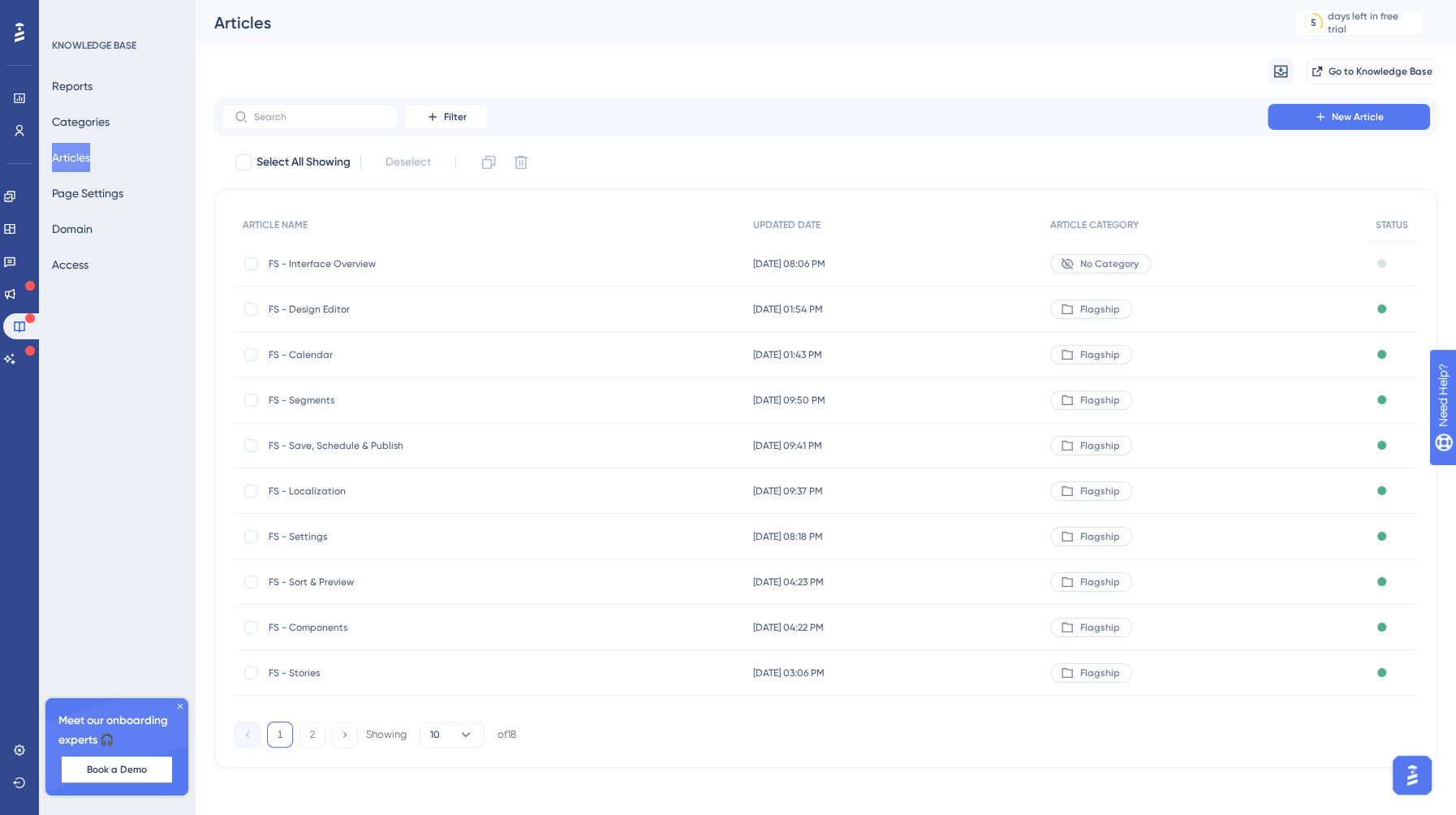
scroll to position [4, 0]
click at [313, 726] on button "2" at bounding box center [313, 731] width 26 height 26
click at [286, 650] on button "1" at bounding box center [280, 643] width 26 height 26
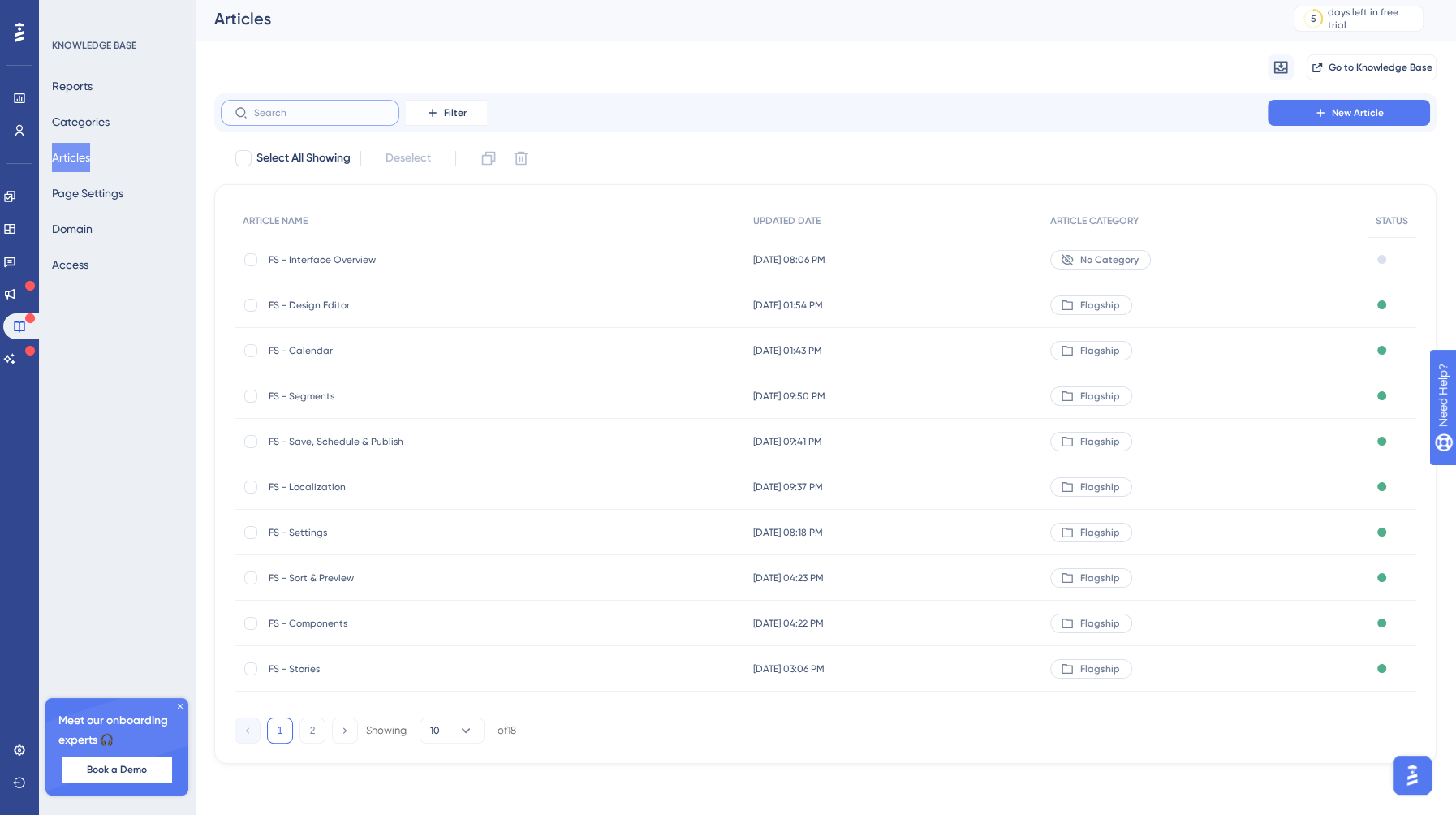
click at [326, 116] on input "text" at bounding box center [320, 113] width 131 height 11
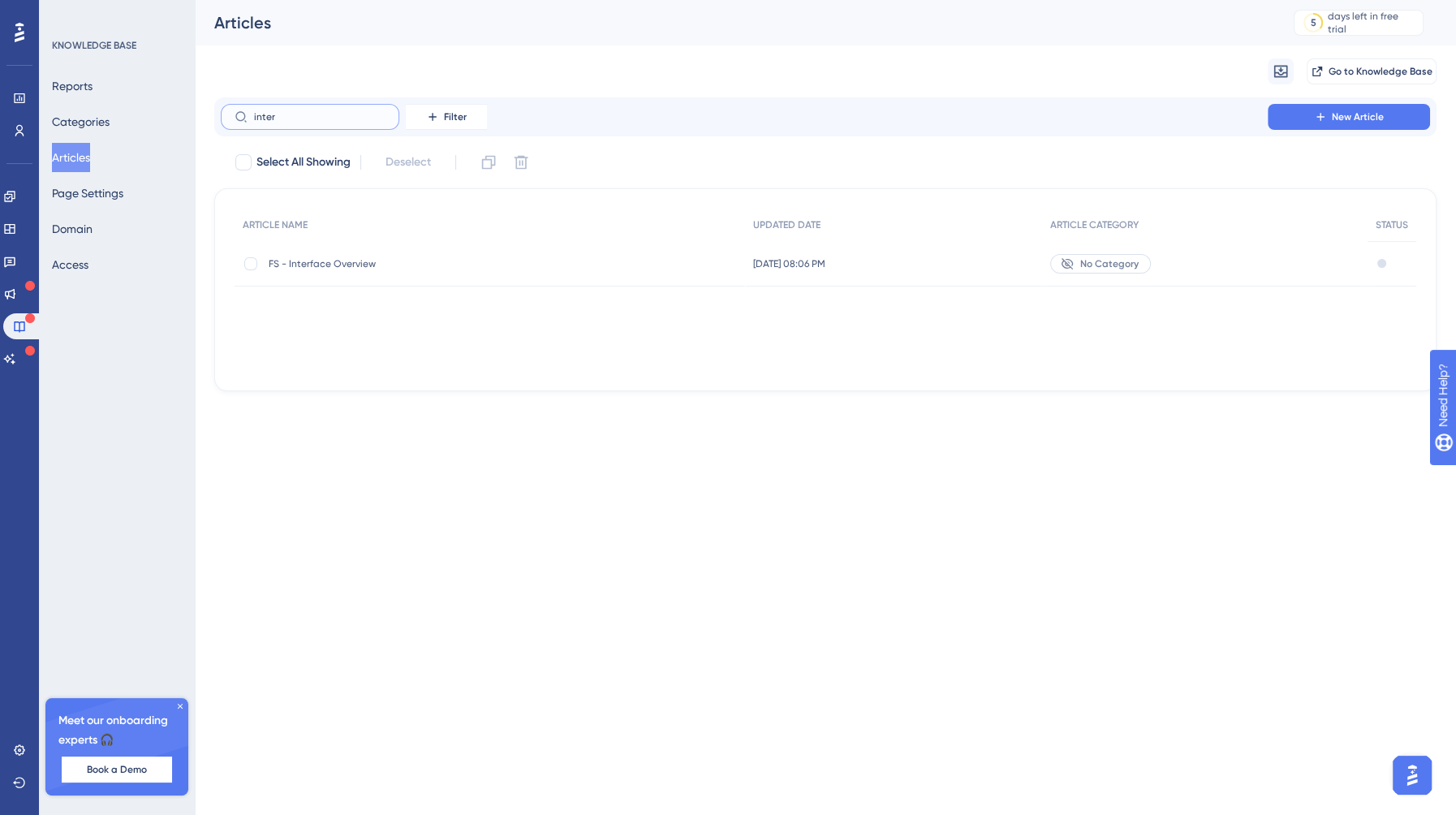
type input "inter"
click at [338, 257] on span "FS - Interface Overview" at bounding box center [398, 263] width 260 height 13
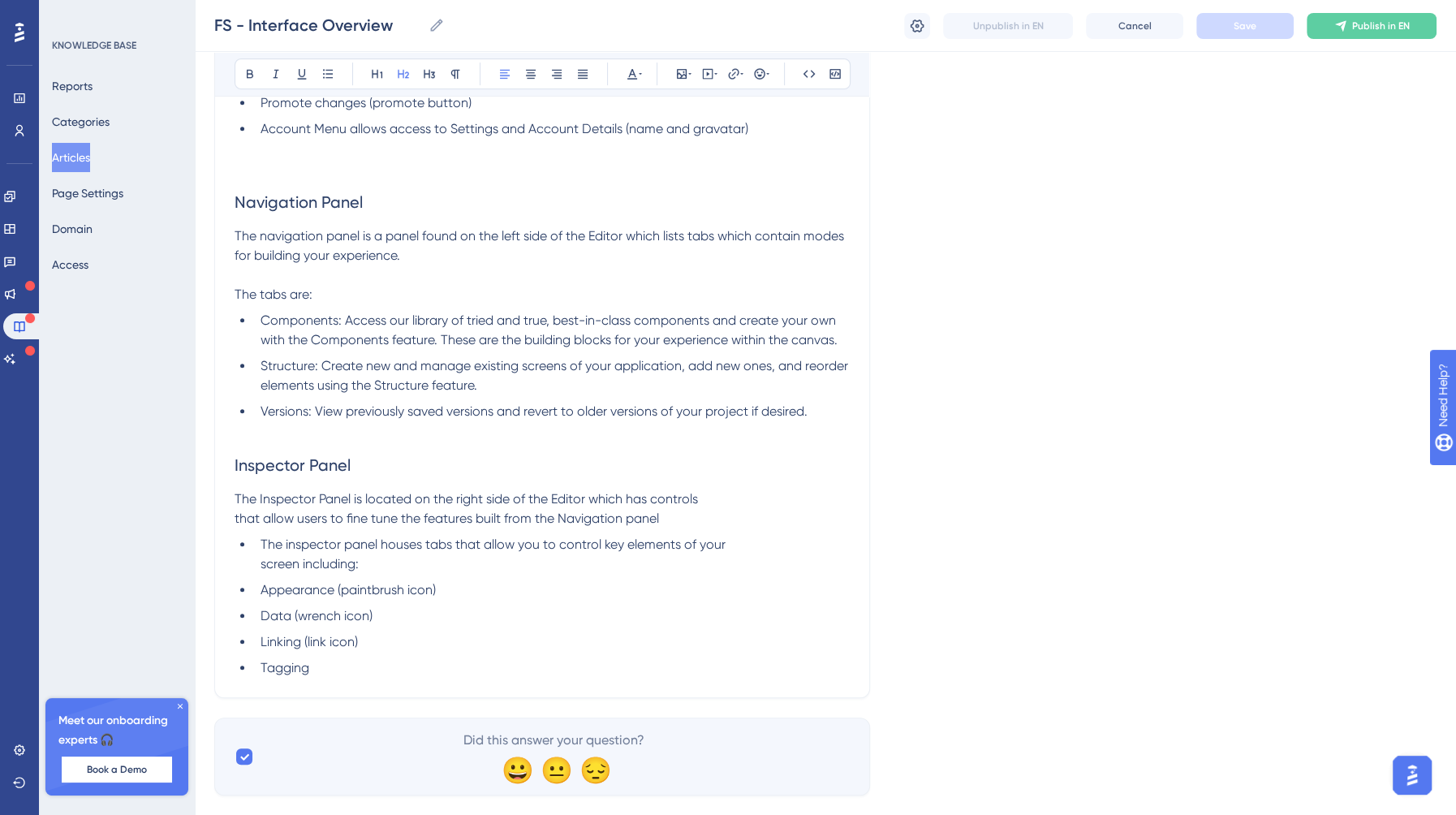
scroll to position [698, 0]
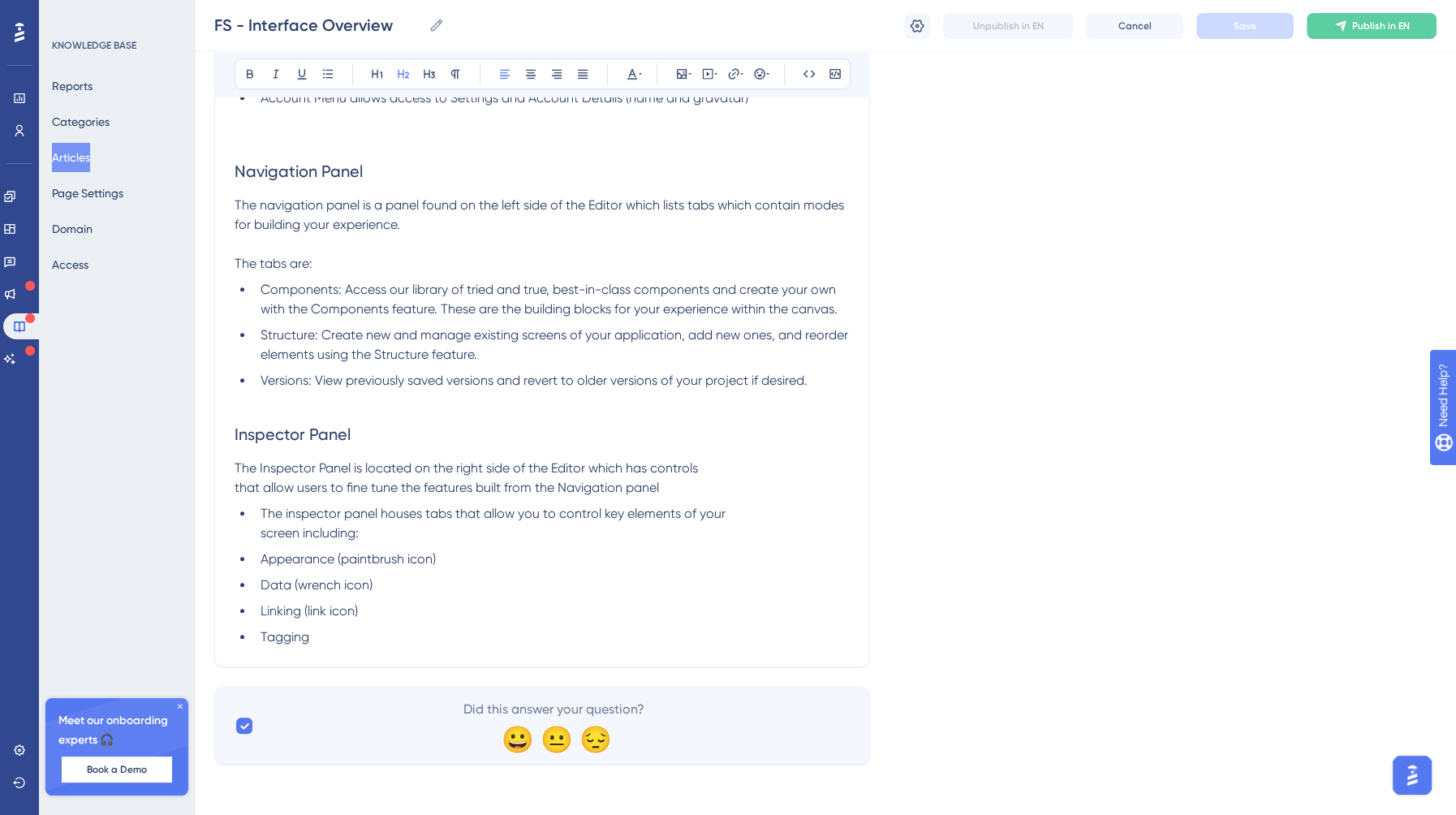
click at [343, 644] on li "Tagging" at bounding box center [552, 637] width 596 height 19
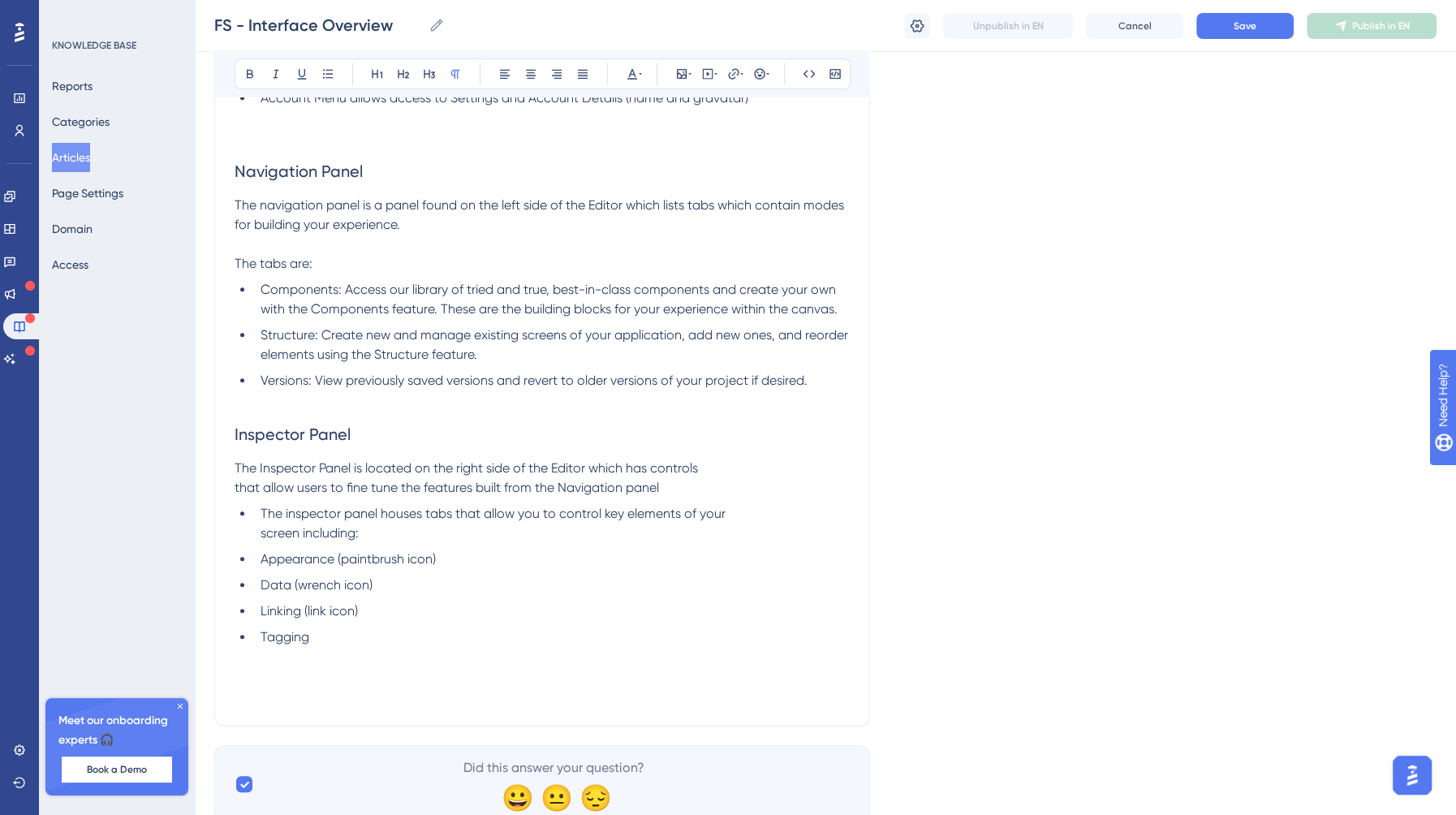
scroll to position [0, 0]
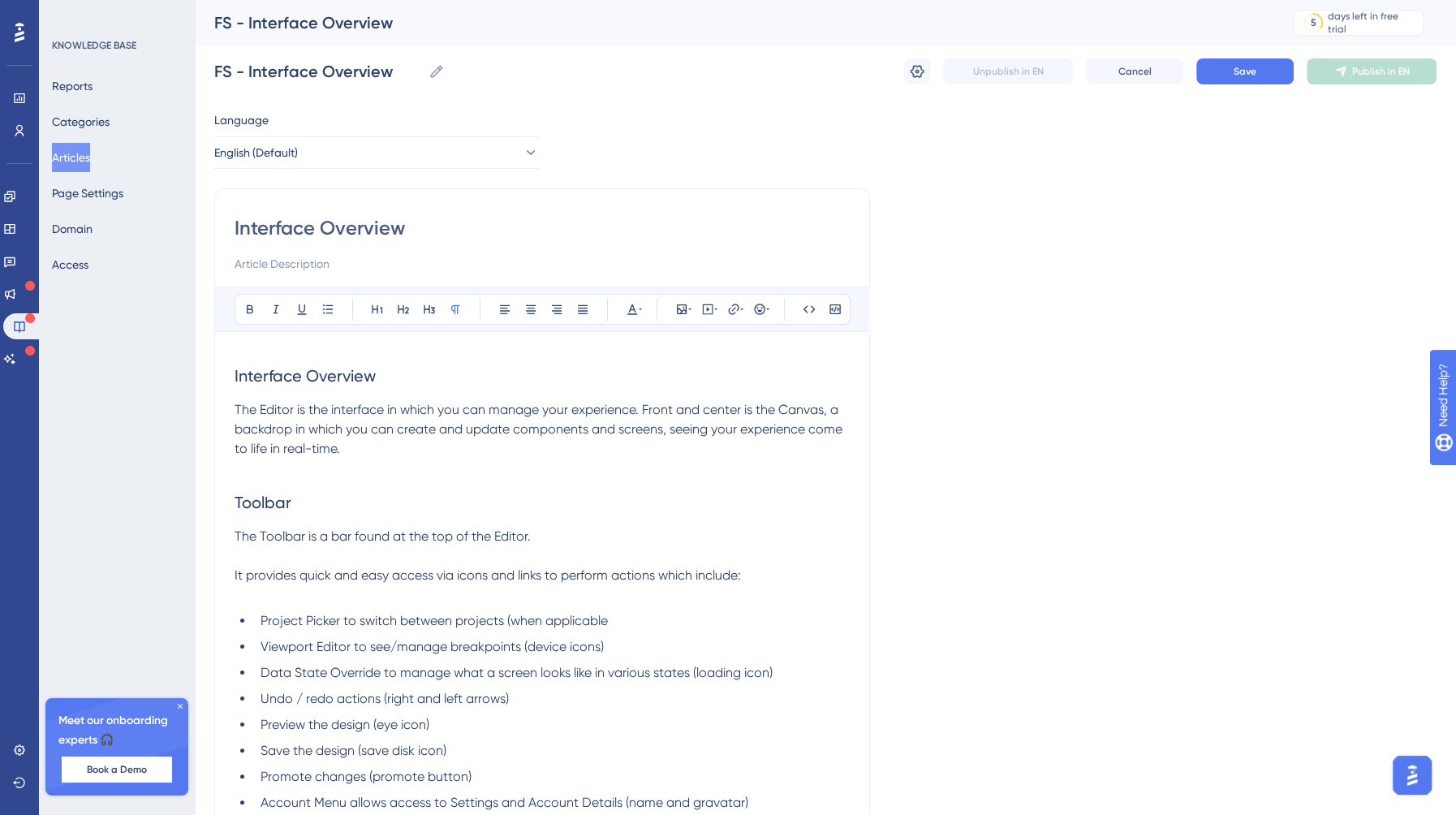
click at [335, 215] on input "Interface Overview" at bounding box center [541, 228] width 615 height 26
type input "Getting Started"
click at [357, 70] on input "FS - Interface Overview" at bounding box center [318, 71] width 208 height 23
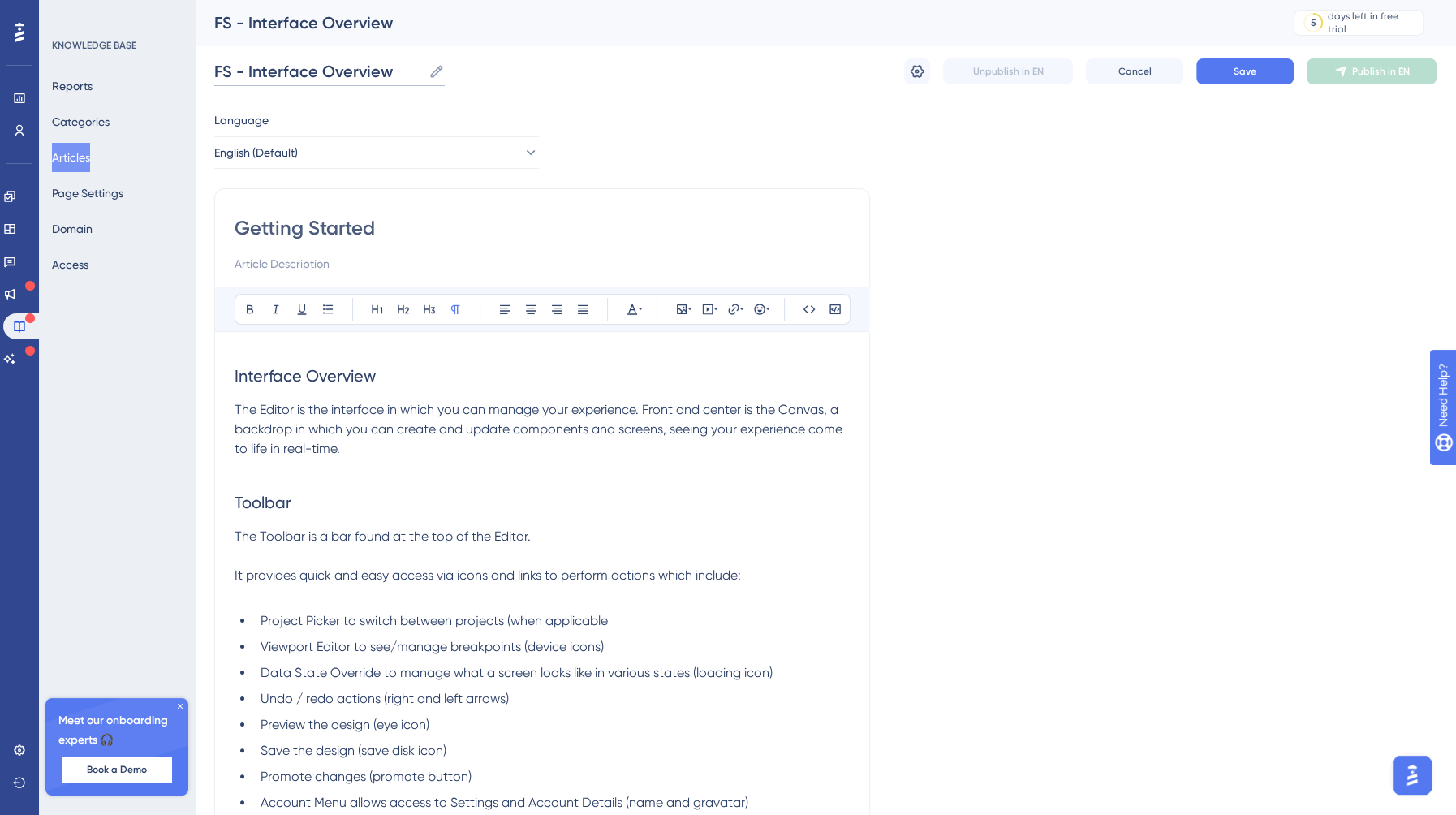
click at [357, 70] on input "FS - Interface Overview" at bounding box center [318, 71] width 208 height 23
type input "FS - Getting Started"
click at [415, 538] on span "The Toolbar is a bar found at the top of the Editor." at bounding box center [382, 536] width 297 height 16
drag, startPoint x: 403, startPoint y: 374, endPoint x: 209, endPoint y: 369, distance: 194.1
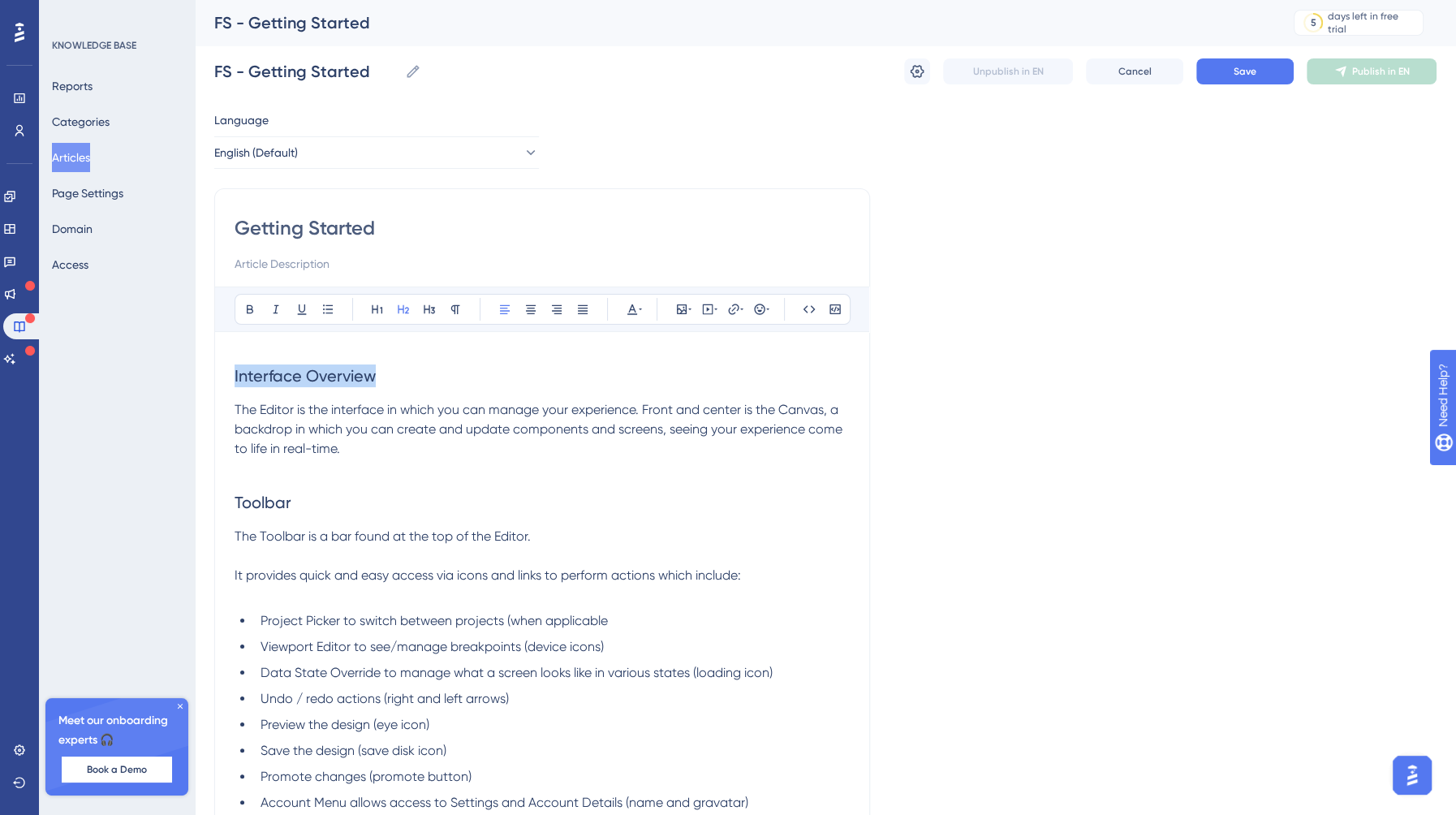
click at [209, 369] on div "Performance Users Engagement Widgets Feedback Product Updates Knowledge Base AI…" at bounding box center [825, 776] width 1261 height 1553
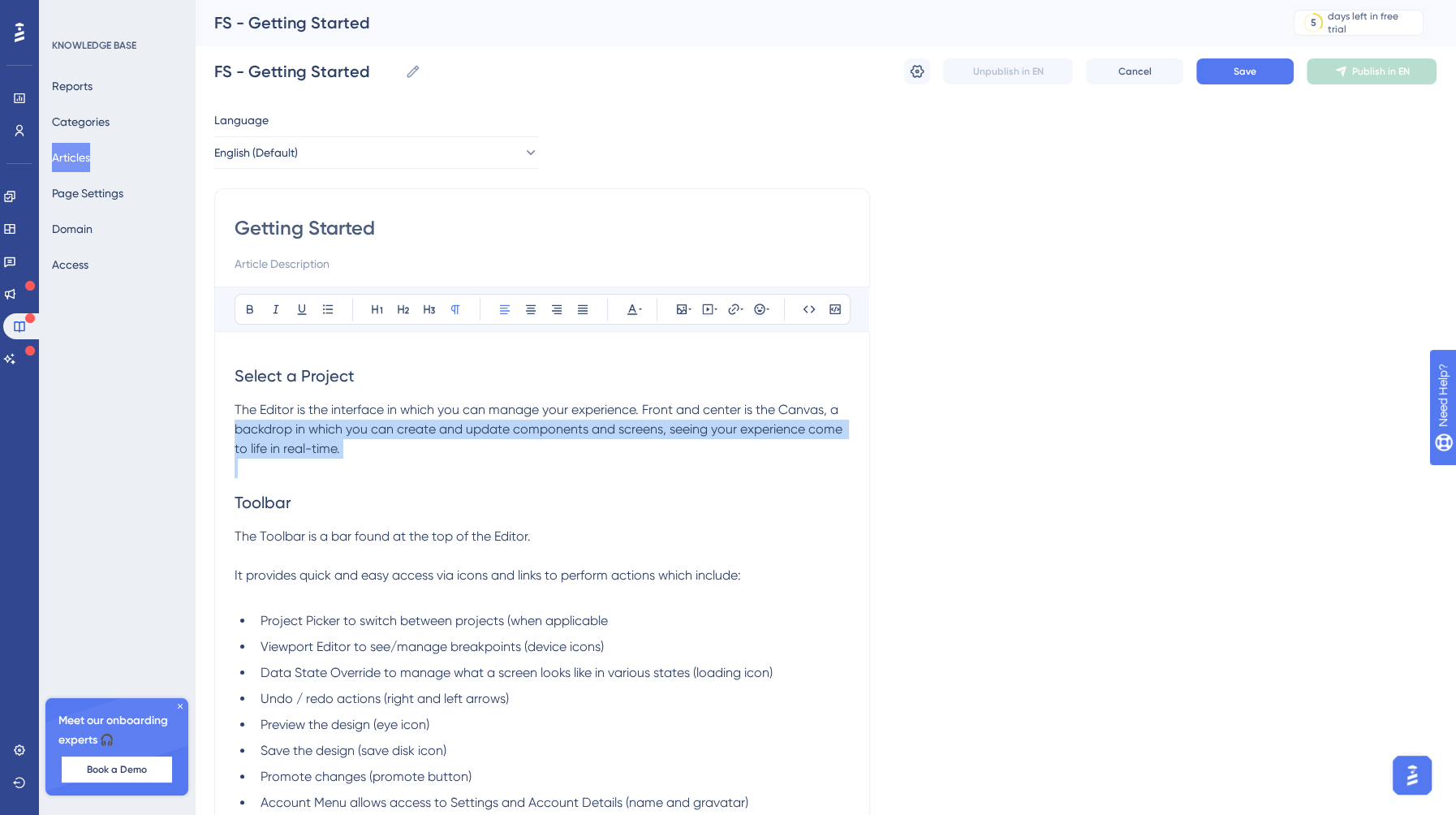
drag, startPoint x: 385, startPoint y: 457, endPoint x: 216, endPoint y: 421, distance: 172.8
click at [216, 421] on div "Getting Started Bold Italic Underline Bullet Point Heading 1 Heading 2 Heading …" at bounding box center [541, 809] width 656 height 1242
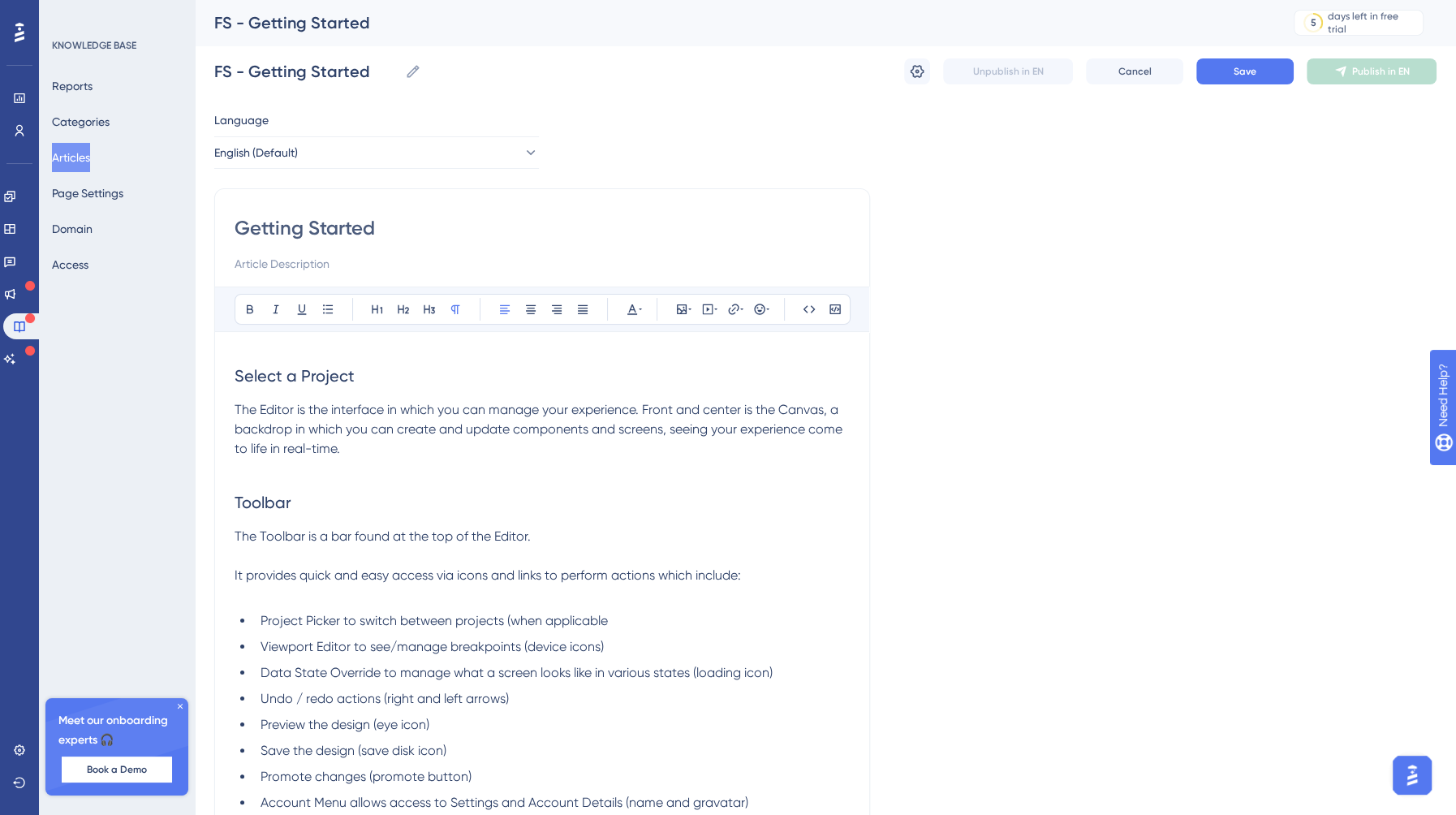
click at [376, 447] on p "The Editor is the interface in which you can manage your experience. Front and …" at bounding box center [541, 430] width 615 height 58
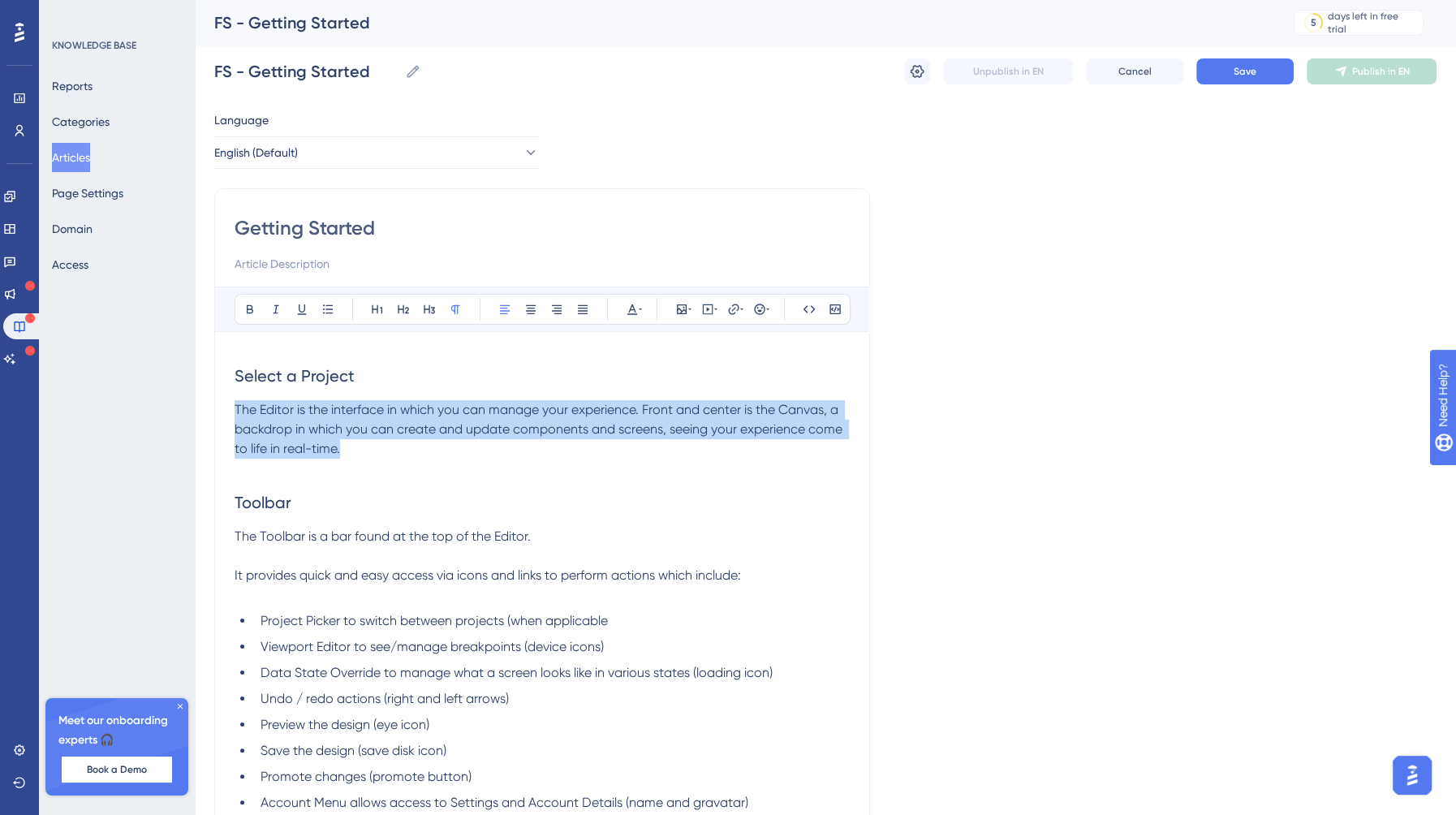
drag, startPoint x: 387, startPoint y: 450, endPoint x: 221, endPoint y: 411, distance: 170.5
click at [222, 411] on div "Getting Started Bold Italic Underline Bullet Point Heading 1 Heading 2 Heading …" at bounding box center [541, 809] width 656 height 1242
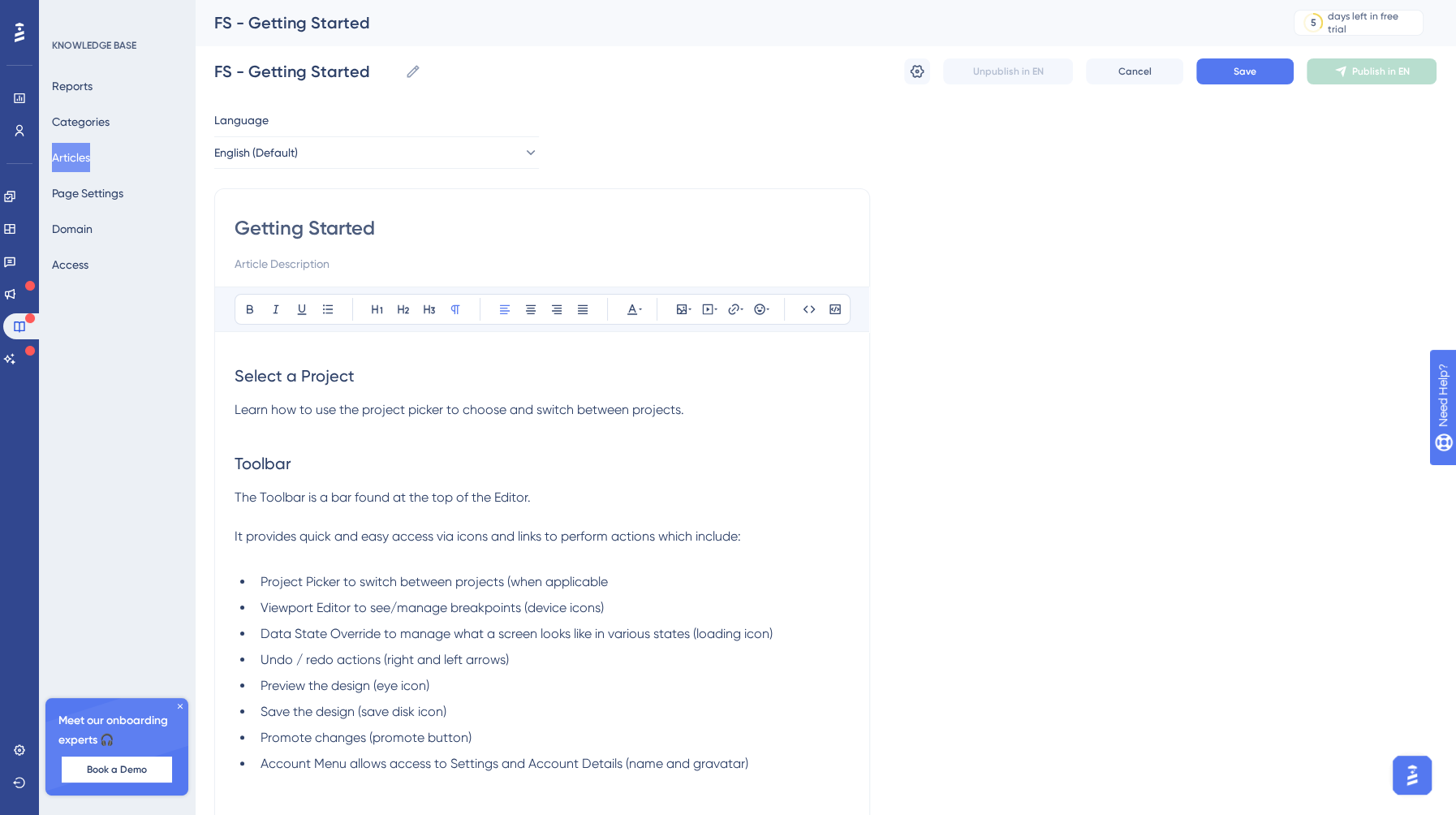
scroll to position [30, 0]
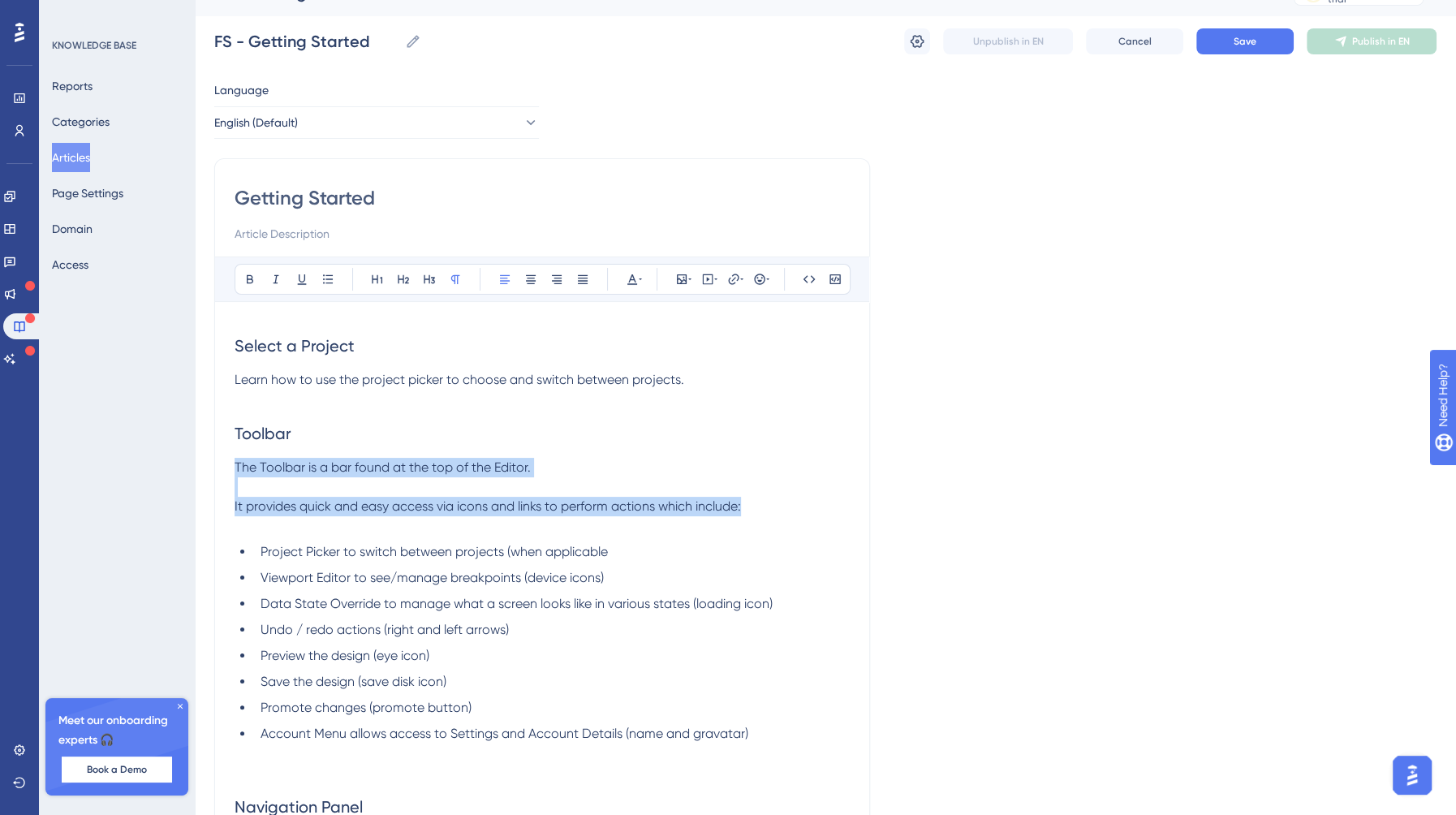
drag, startPoint x: 763, startPoint y: 504, endPoint x: 205, endPoint y: 457, distance: 560.0
click at [205, 457] on div "Performance Users Engagement Widgets Feedback Product Updates Knowledge Base AI…" at bounding box center [825, 727] width 1261 height 1514
paste div
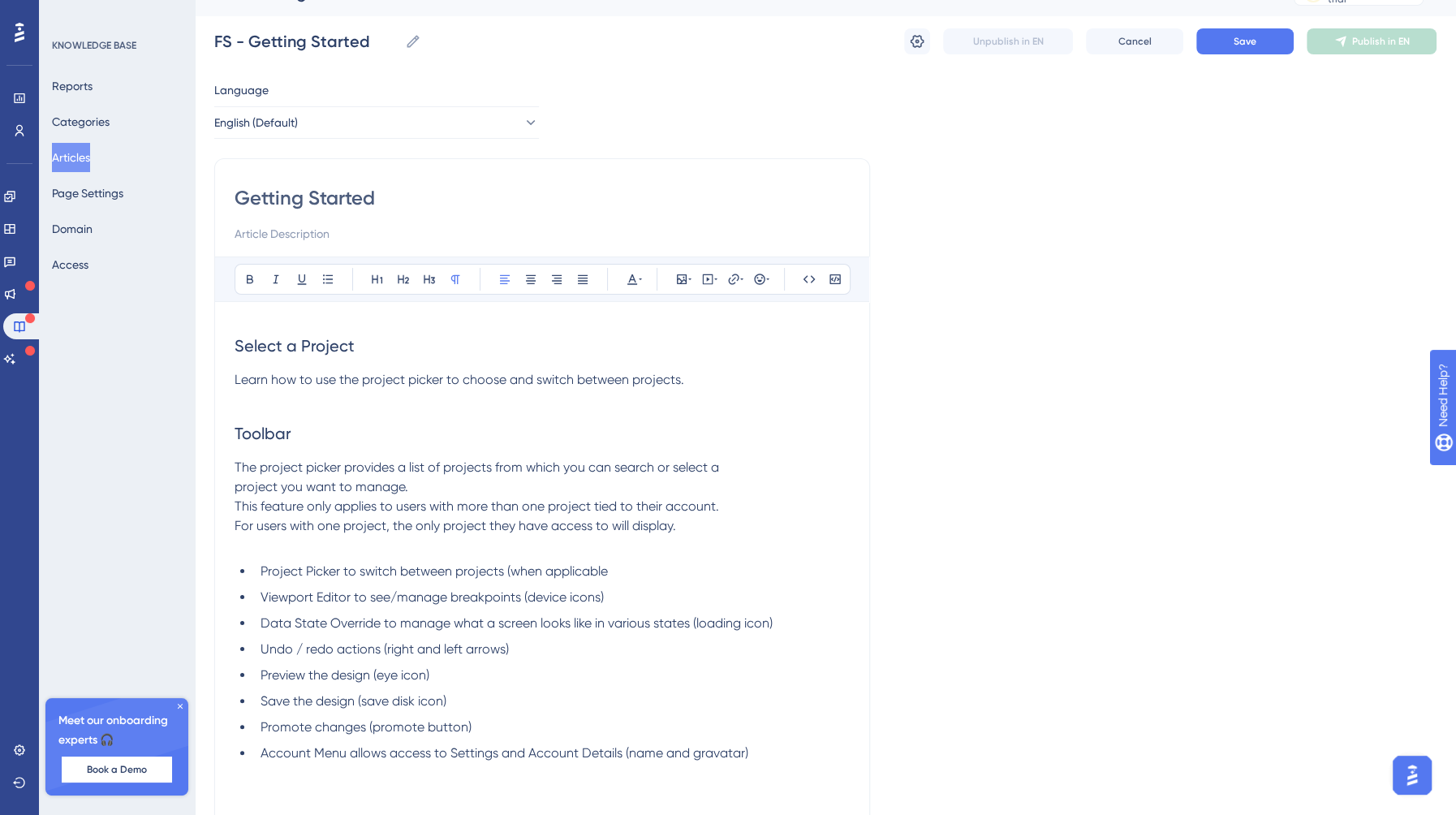
click at [238, 498] on span "The project picker provides a list of projects from which you can search or sel…" at bounding box center [476, 496] width 484 height 74
click at [237, 524] on span "The project picker provides a list of projects from which you can search or sel…" at bounding box center [538, 496] width 608 height 74
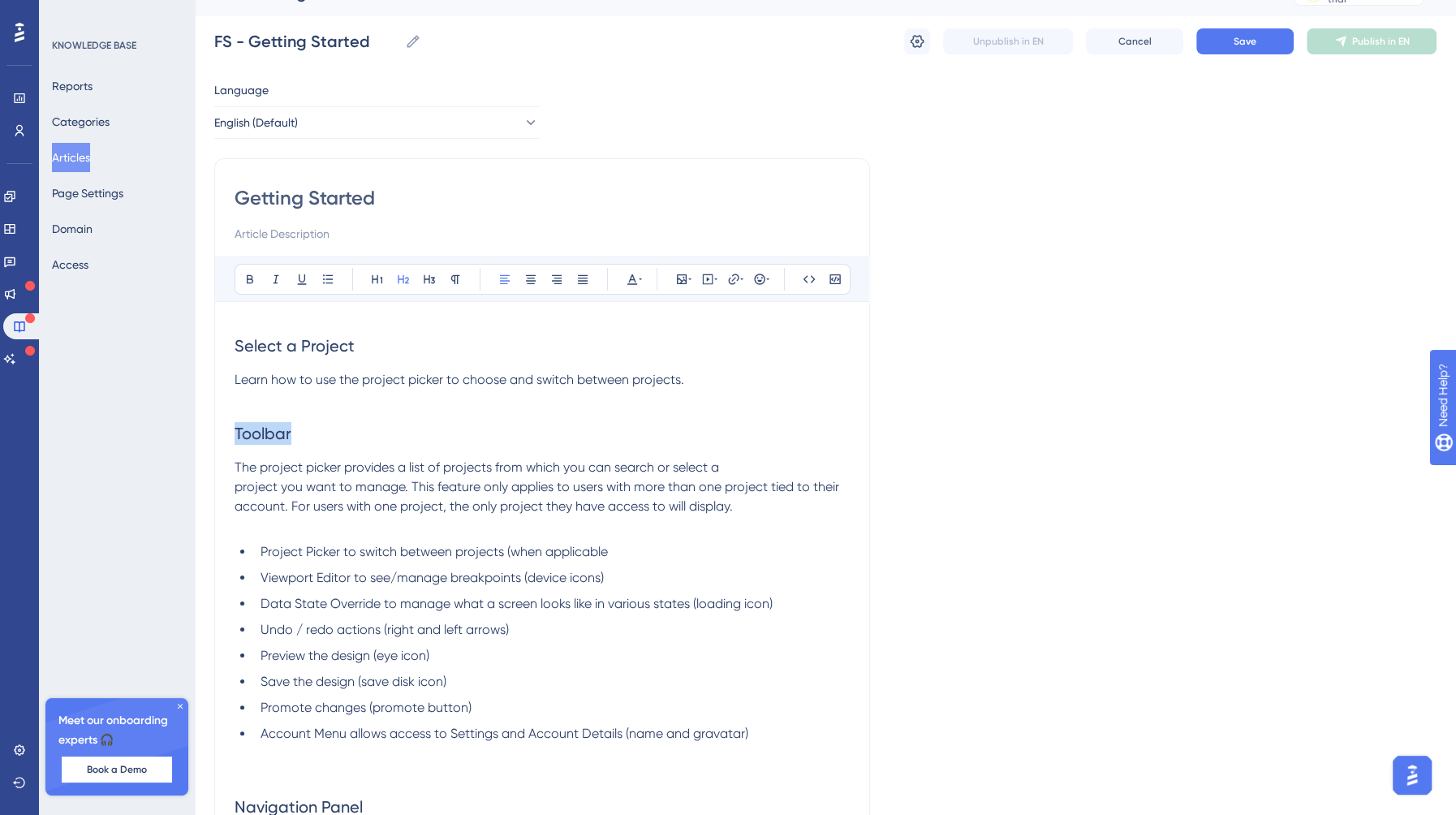
drag, startPoint x: 327, startPoint y: 430, endPoint x: 181, endPoint y: 430, distance: 146.0
click at [195, 430] on div "Performance Users Engagement Widgets Feedback Product Updates Knowledge Base AI…" at bounding box center [825, 727] width 1261 height 1514
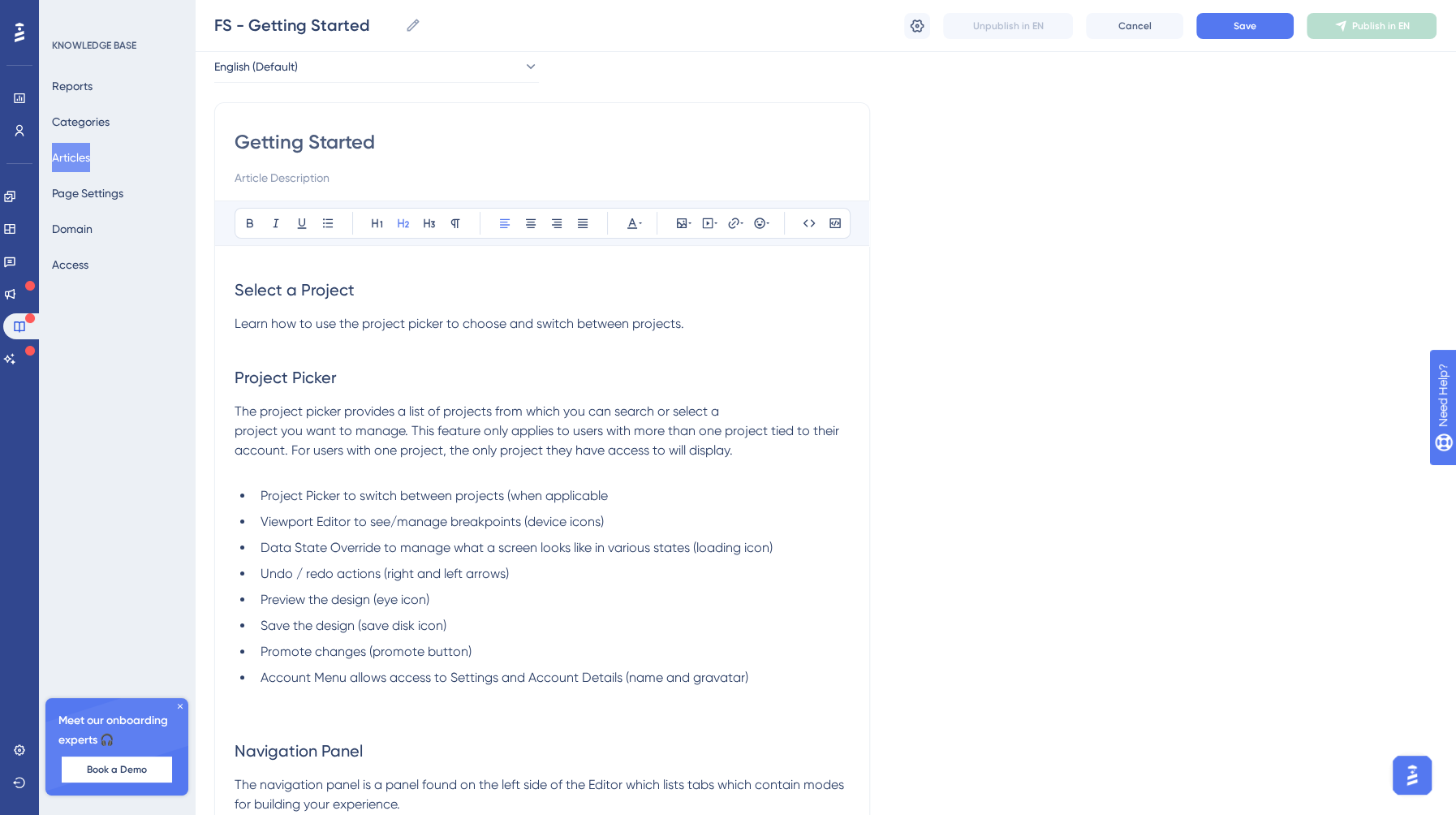
scroll to position [78, 0]
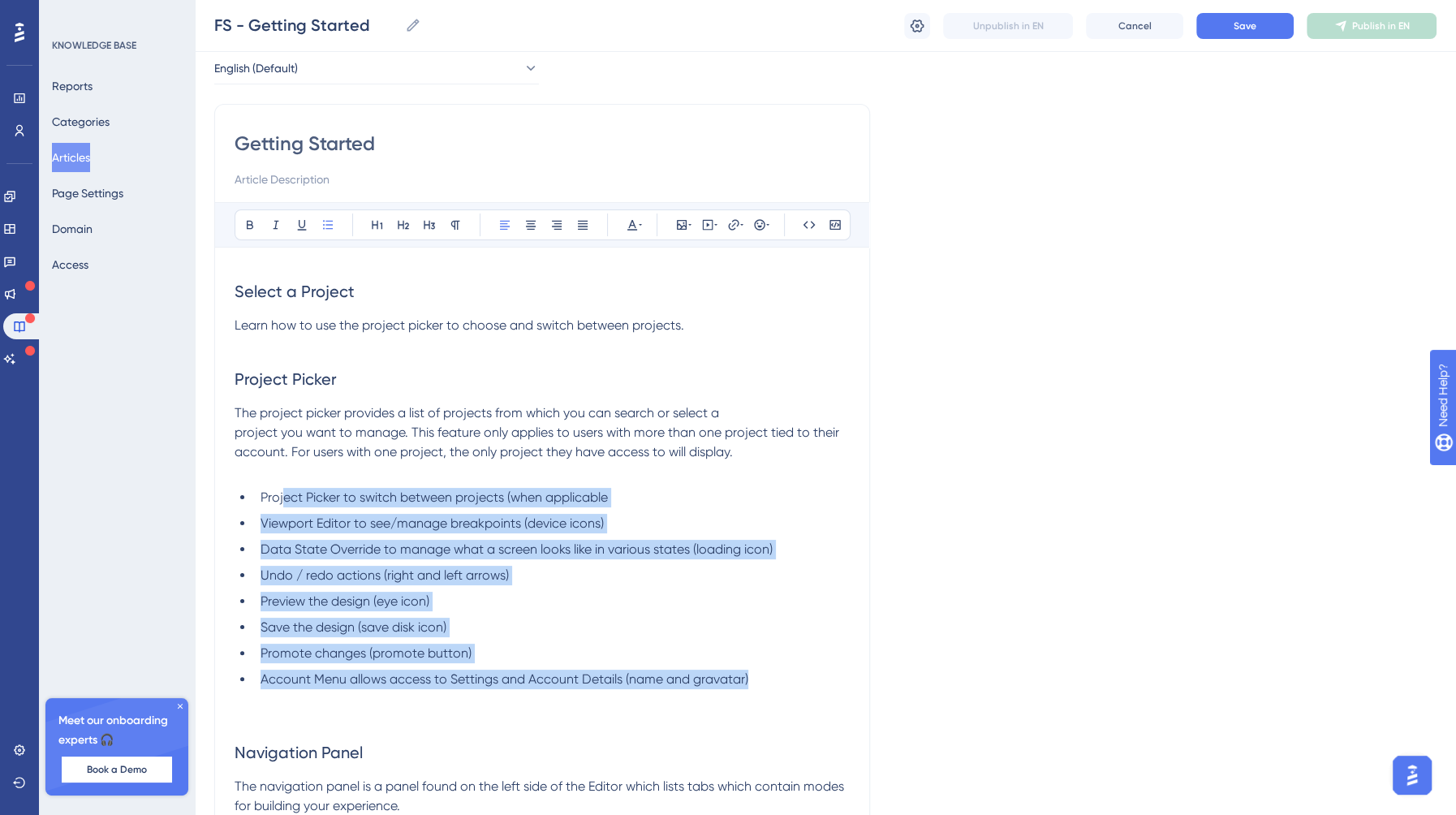
drag, startPoint x: 761, startPoint y: 677, endPoint x: 282, endPoint y: 487, distance: 515.3
click at [282, 488] on ul "Project Picker to switch between projects (when applicable Viewport Editor to s…" at bounding box center [541, 588] width 615 height 202
drag, startPoint x: 265, startPoint y: 489, endPoint x: 774, endPoint y: 678, distance: 543.0
click at [774, 678] on ul "Project Picker to switch between projects (when applicable Viewport Editor to s…" at bounding box center [541, 588] width 615 height 202
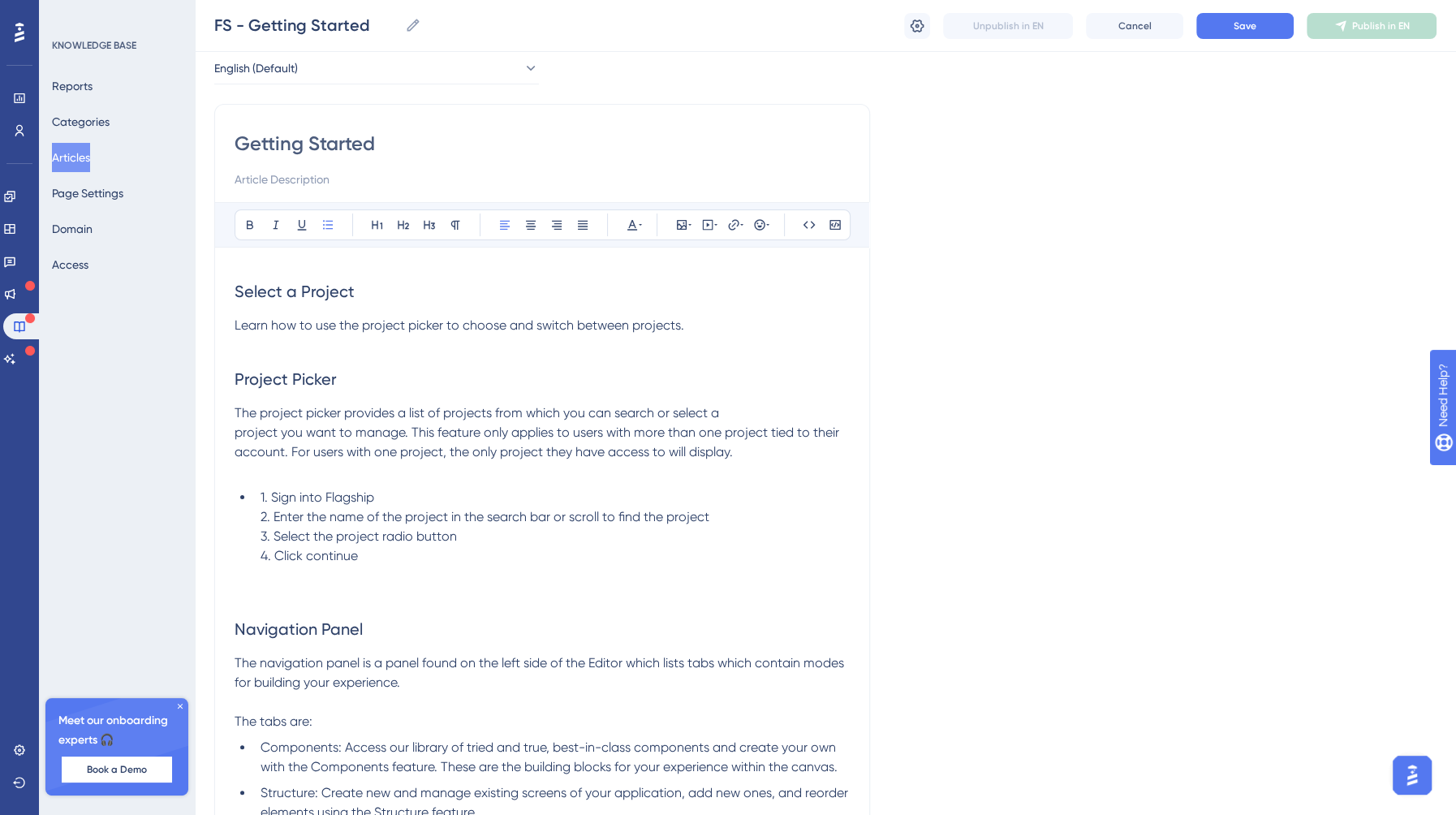
click at [256, 499] on li "1. Sign into Flagship 2. Enter the name of the project in the search bar or scr…" at bounding box center [552, 526] width 596 height 78
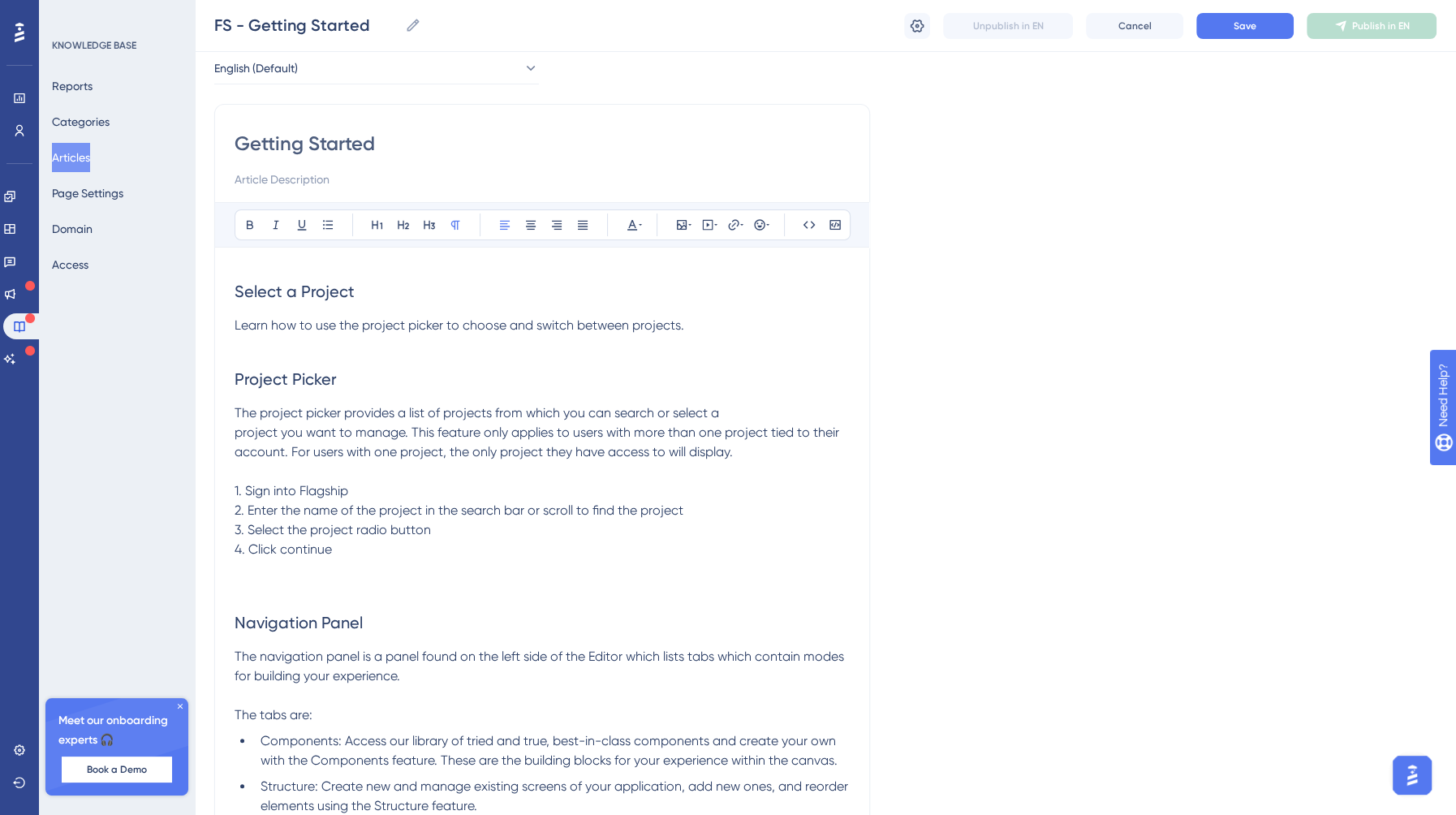
click at [730, 457] on span "The project picker provides a list of projects from which you can search or sel…" at bounding box center [538, 432] width 608 height 55
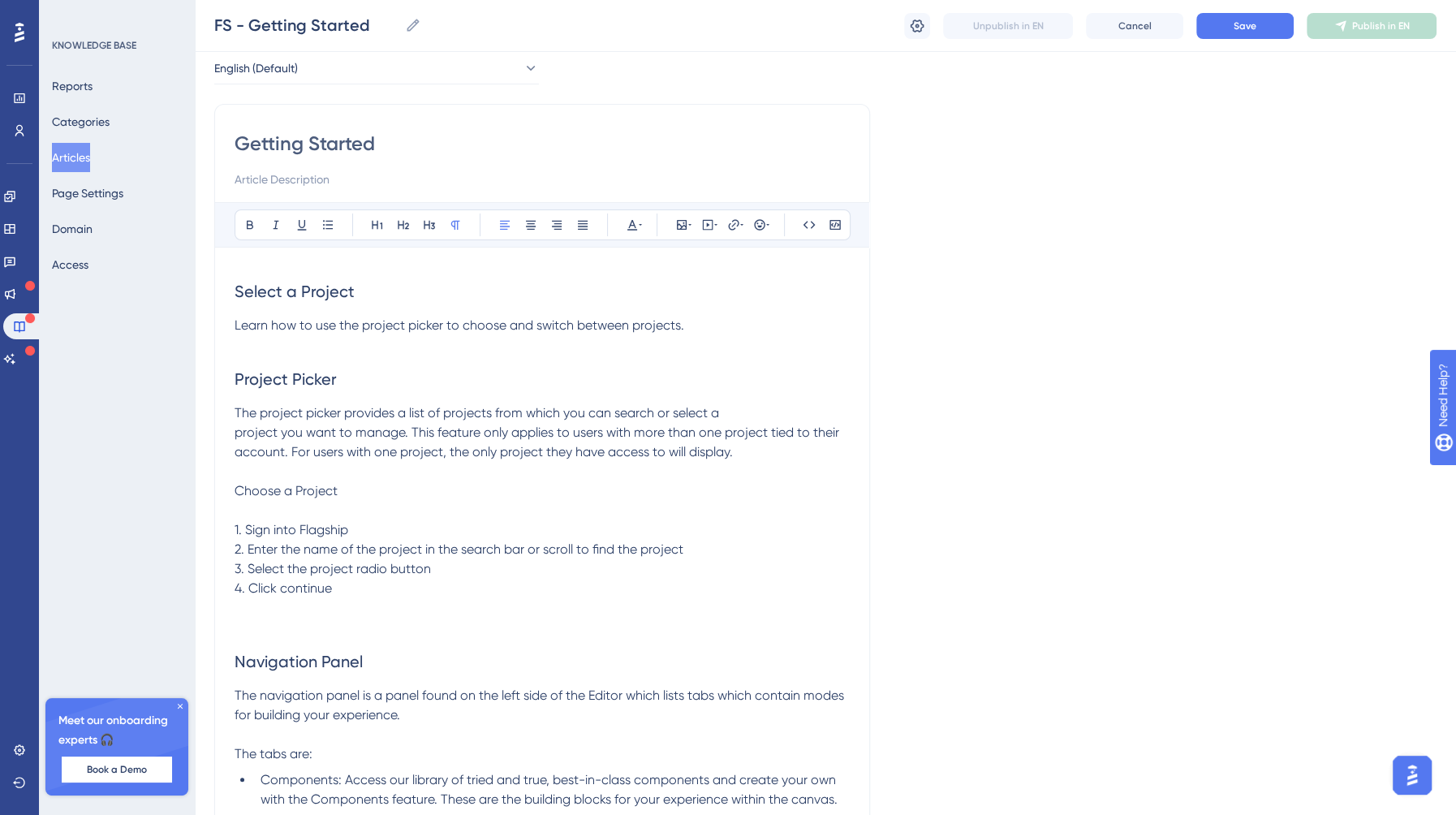
click at [278, 488] on span "Choose a Project" at bounding box center [285, 491] width 103 height 16
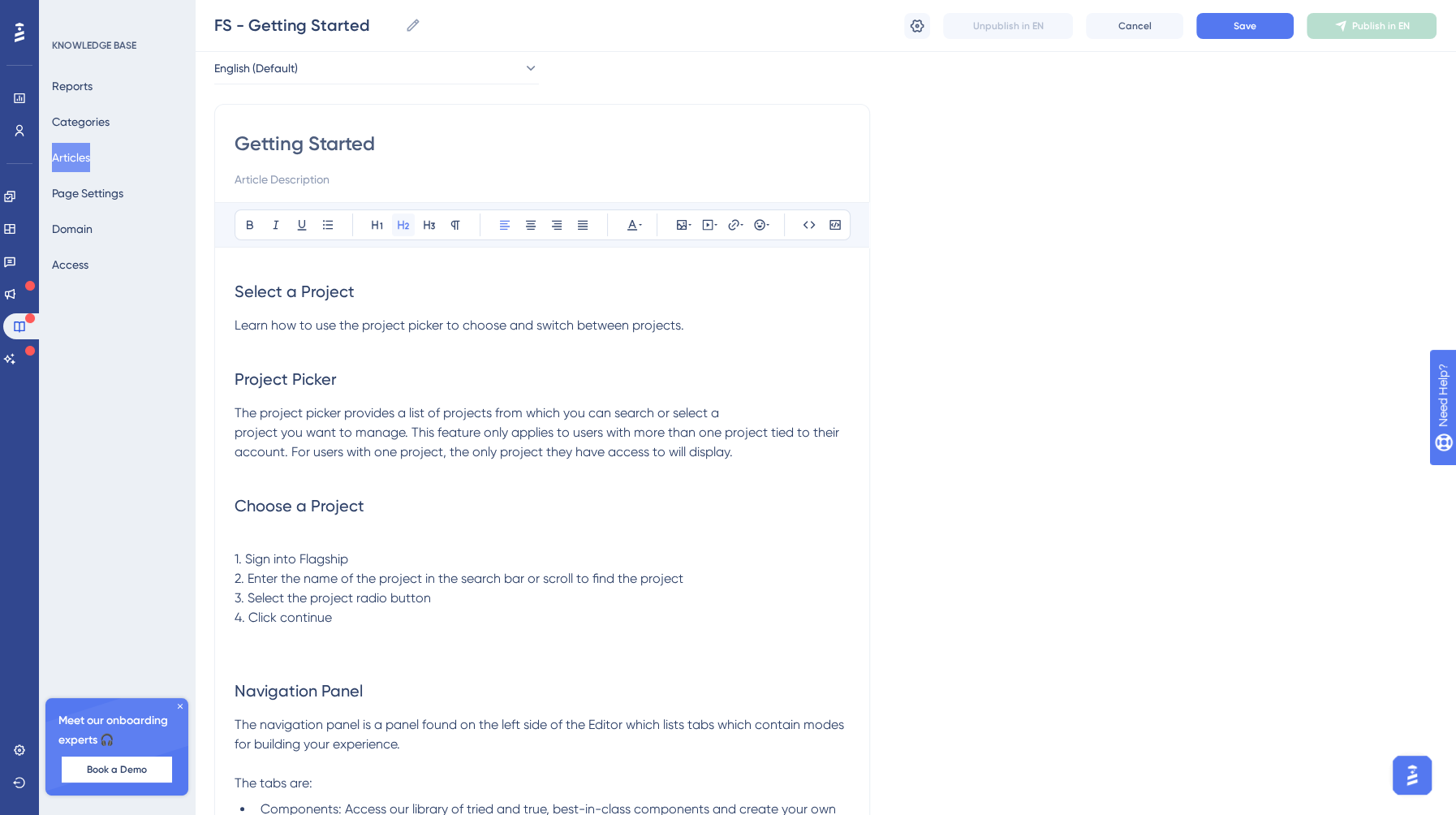
click at [402, 228] on icon at bounding box center [403, 224] width 13 height 13
click at [313, 375] on span "Project Picker" at bounding box center [285, 378] width 102 height 19
click at [407, 223] on icon at bounding box center [403, 225] width 11 height 9
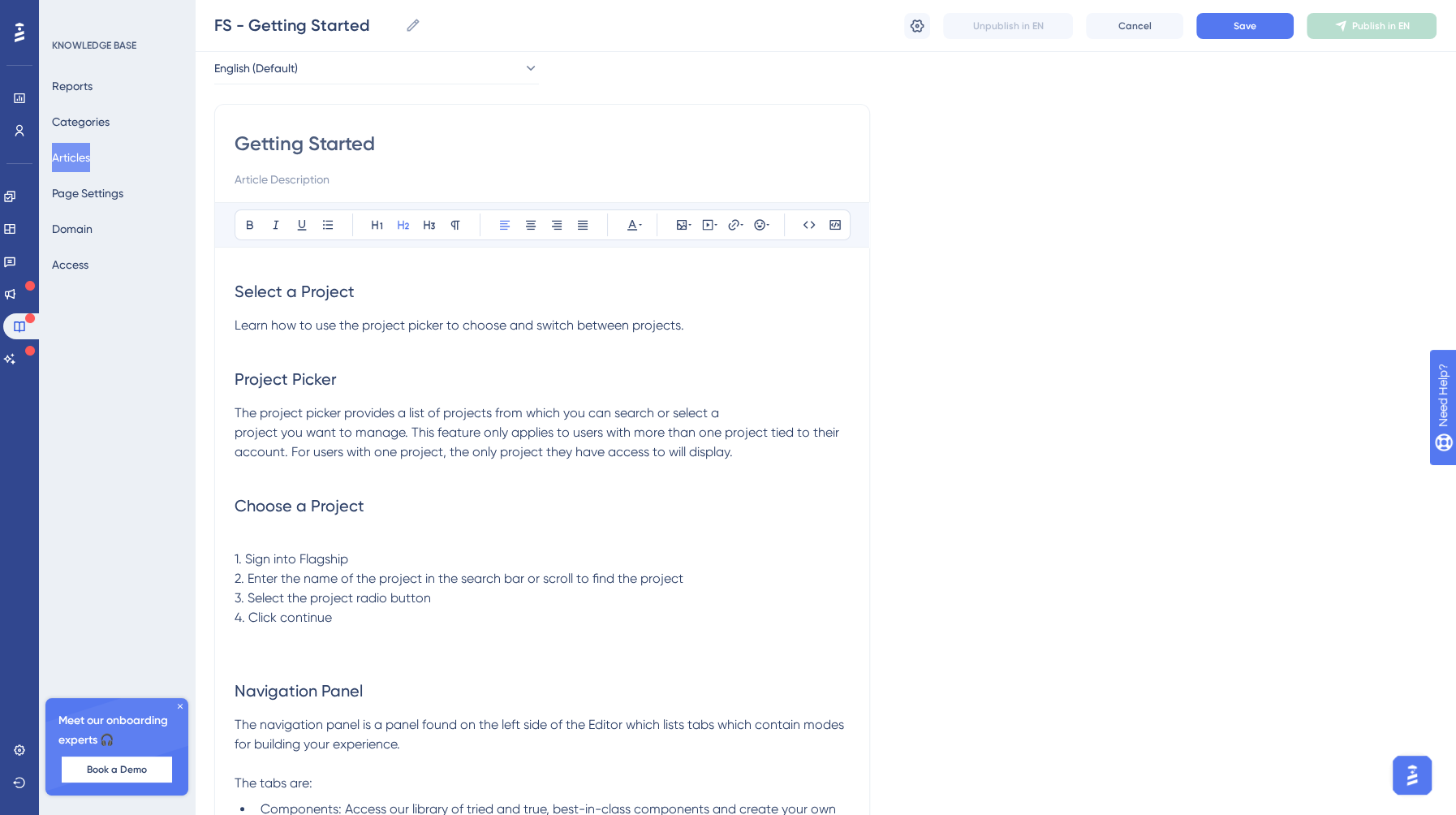
click at [310, 297] on span "Select a Project" at bounding box center [294, 291] width 120 height 19
click at [378, 222] on icon at bounding box center [377, 224] width 13 height 13
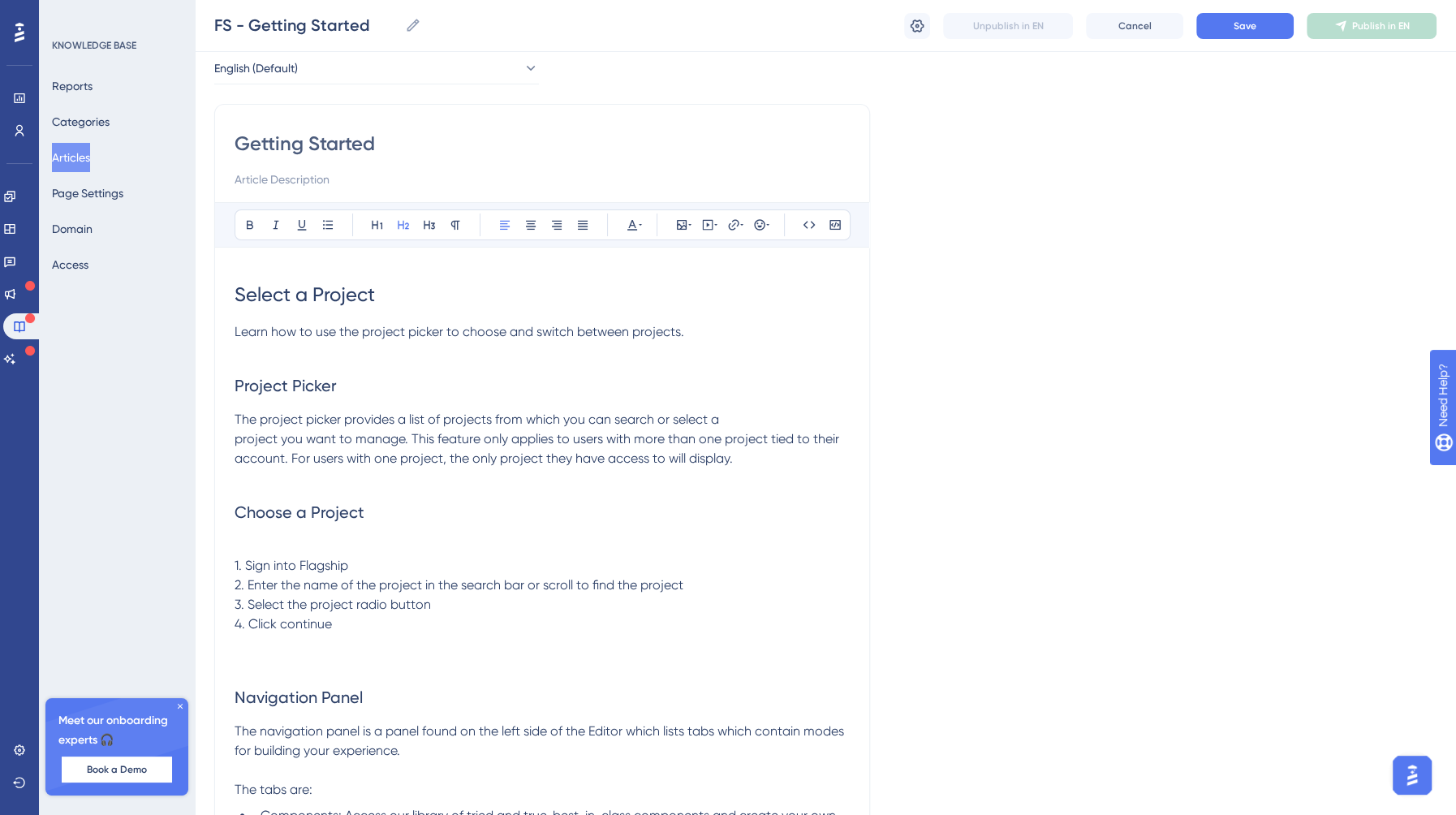
click at [379, 506] on h2 "Choose a Project" at bounding box center [541, 511] width 615 height 48
click at [421, 222] on button at bounding box center [430, 224] width 23 height 23
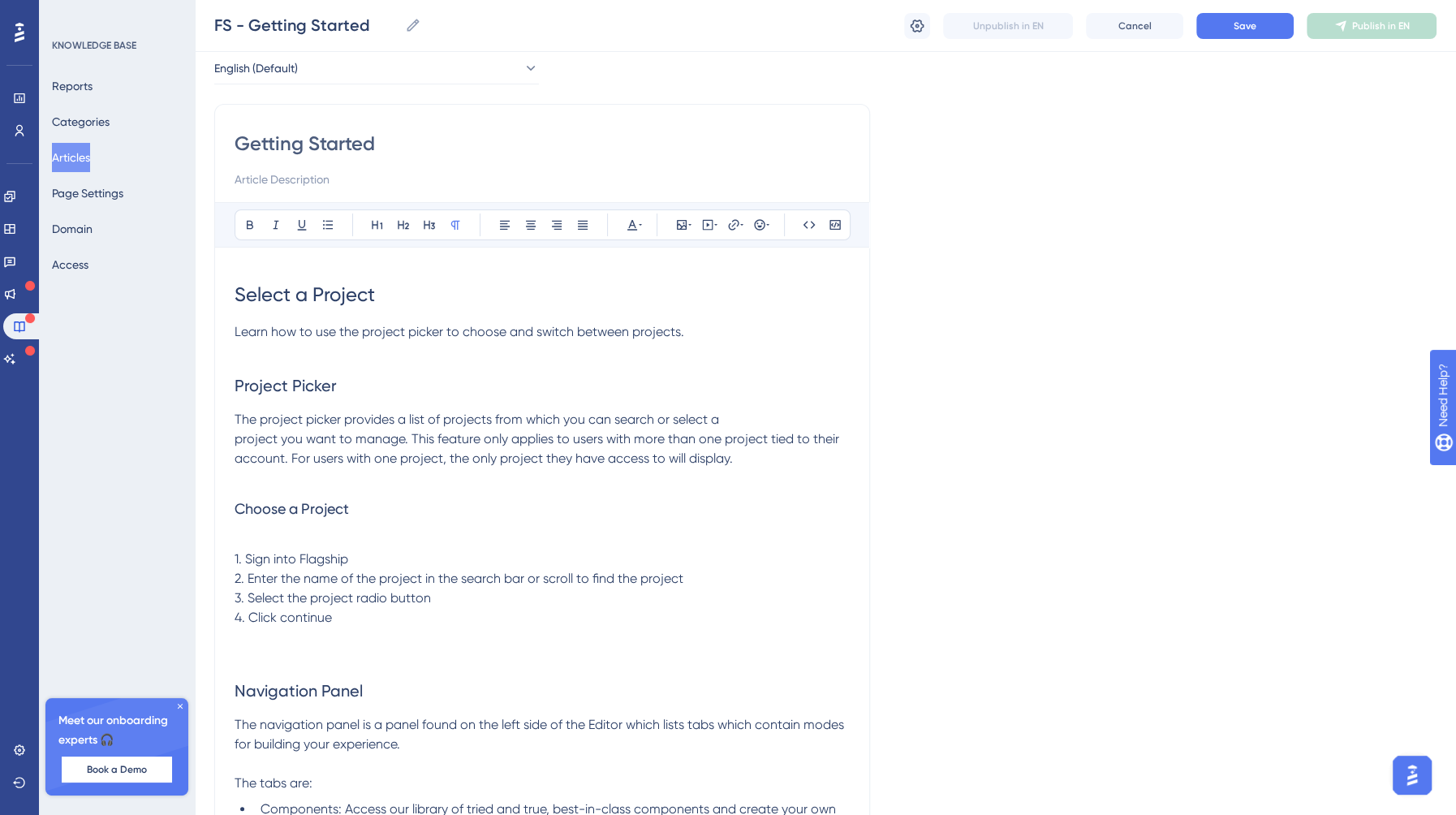
click at [264, 534] on p at bounding box center [541, 540] width 615 height 19
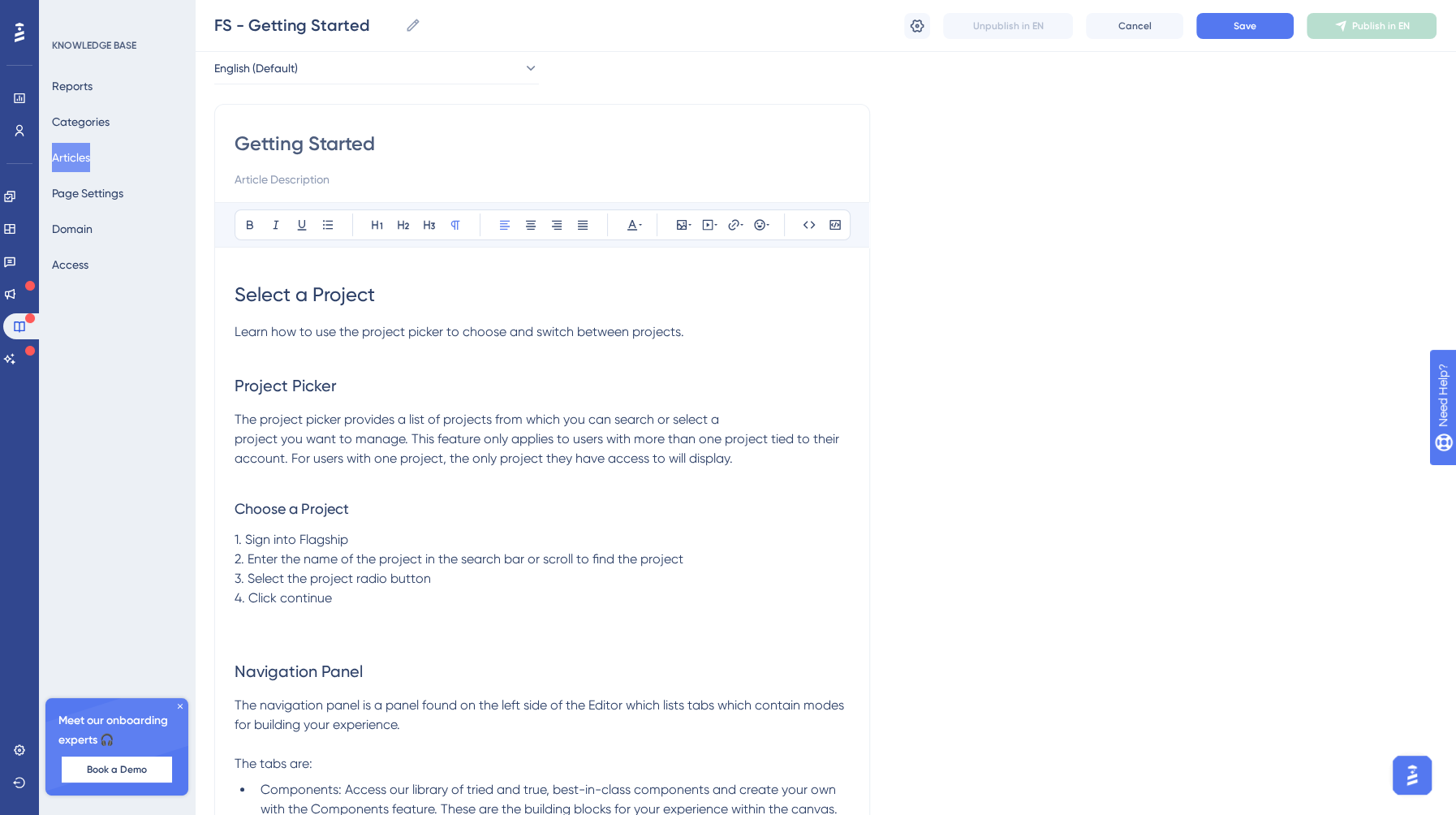
click at [414, 599] on p "1. Sign into Flagship 2. Enter the name of the project in the search bar or scr…" at bounding box center [541, 569] width 615 height 78
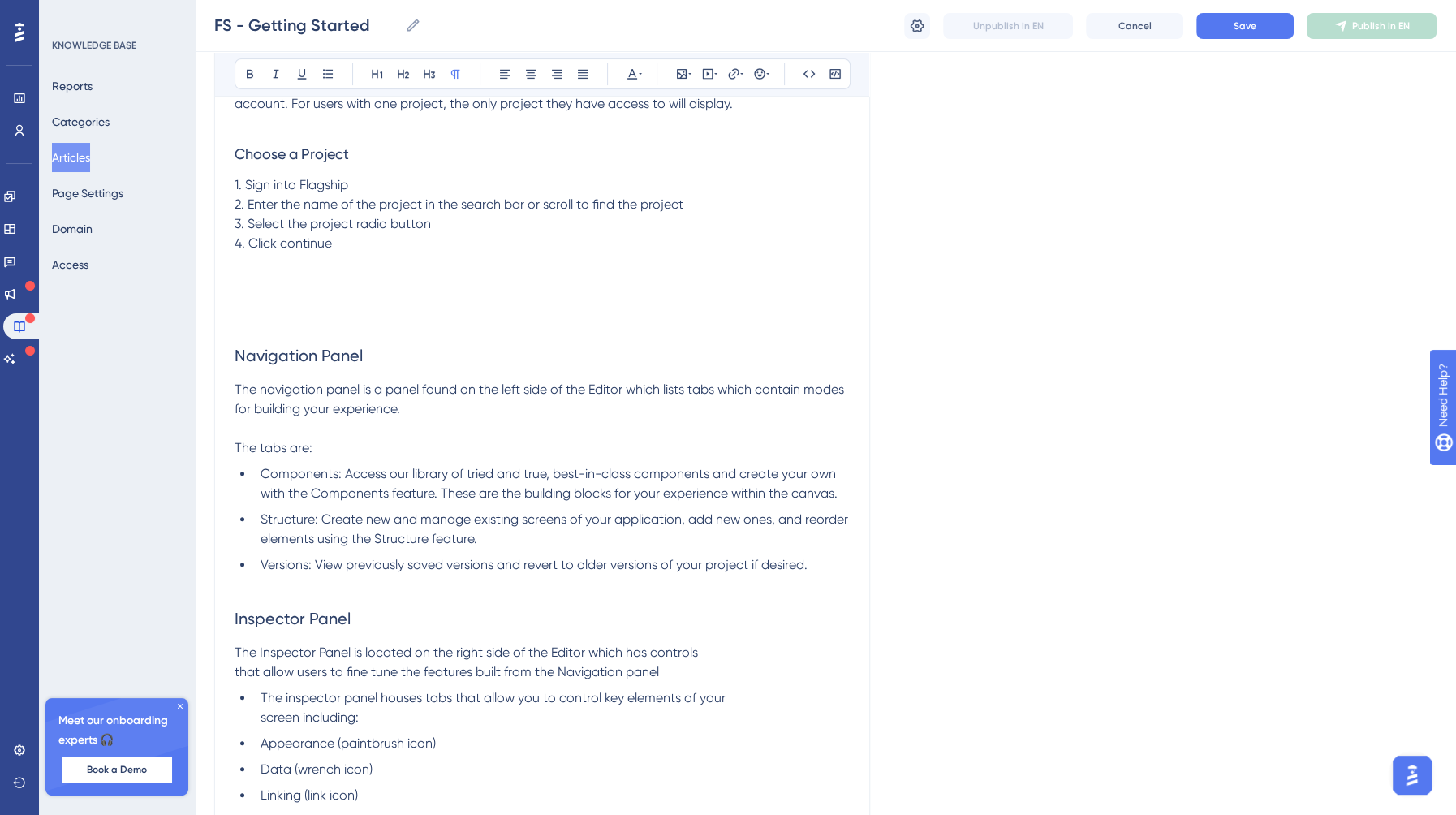
scroll to position [674, 0]
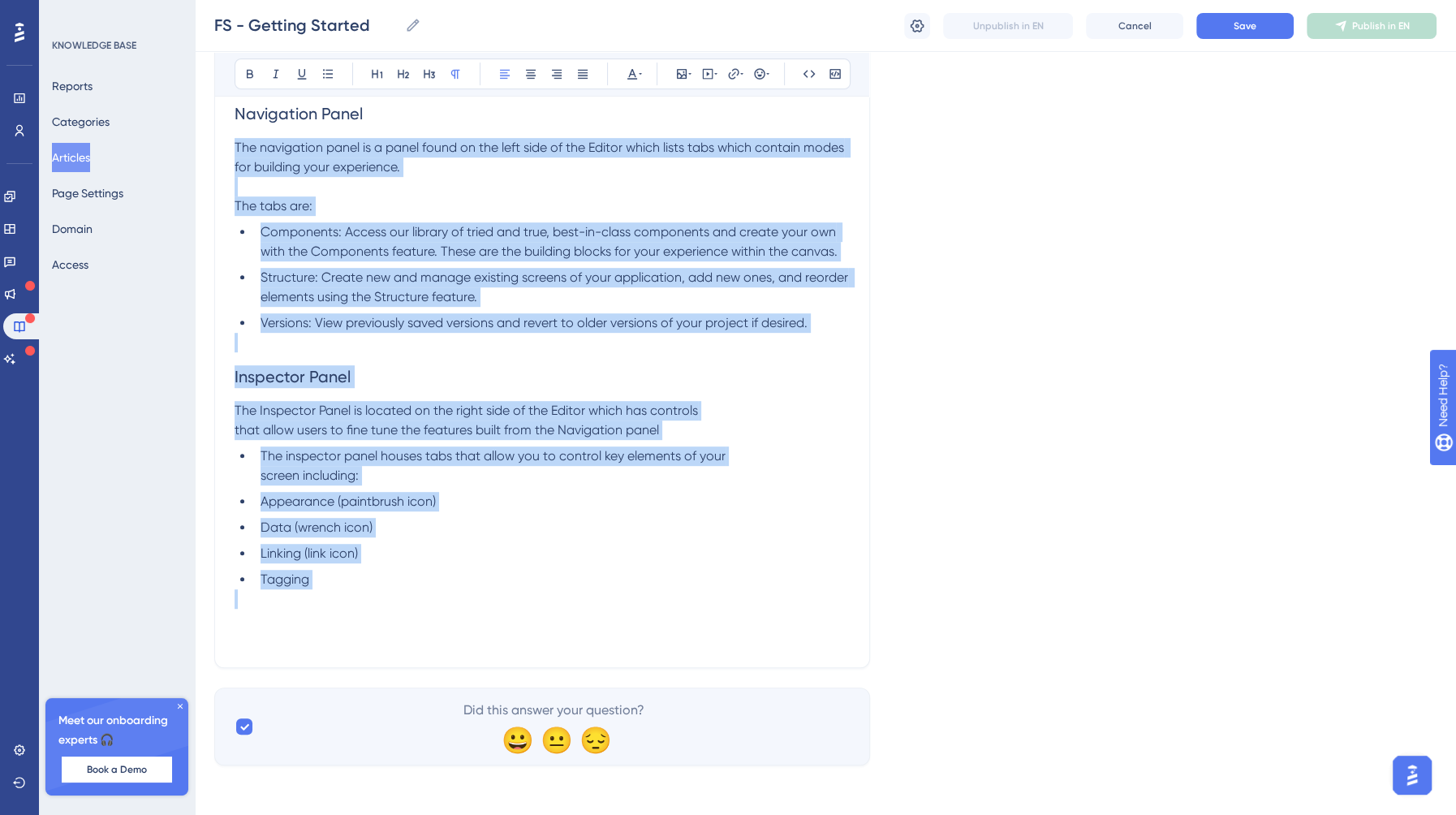
drag, startPoint x: 377, startPoint y: 592, endPoint x: 218, endPoint y: 152, distance: 467.8
click at [218, 152] on div "Getting Started Bold Italic Underline Bullet Point Heading 1 Heading 2 Heading …" at bounding box center [541, 87] width 656 height 1160
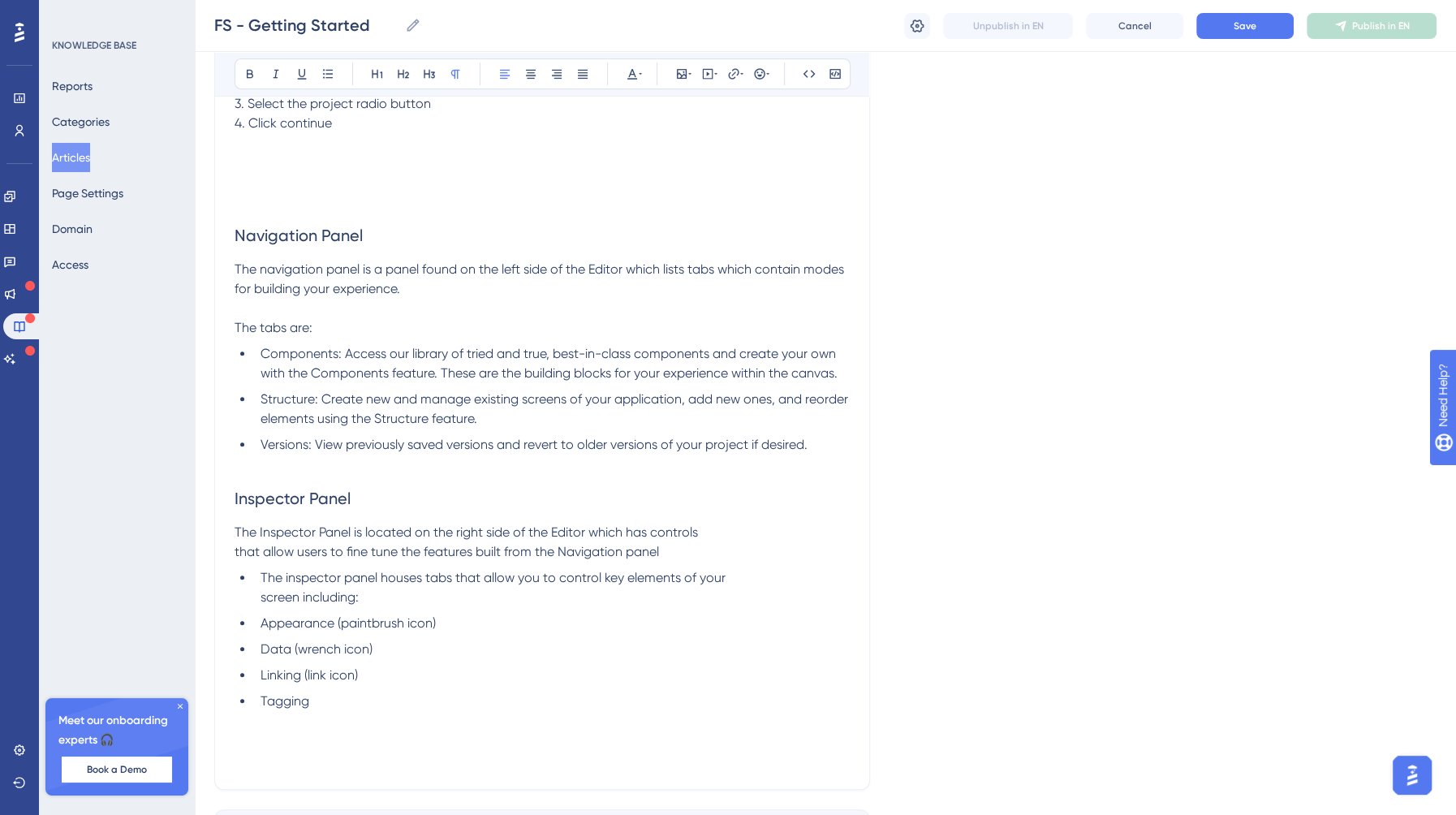
scroll to position [224, 0]
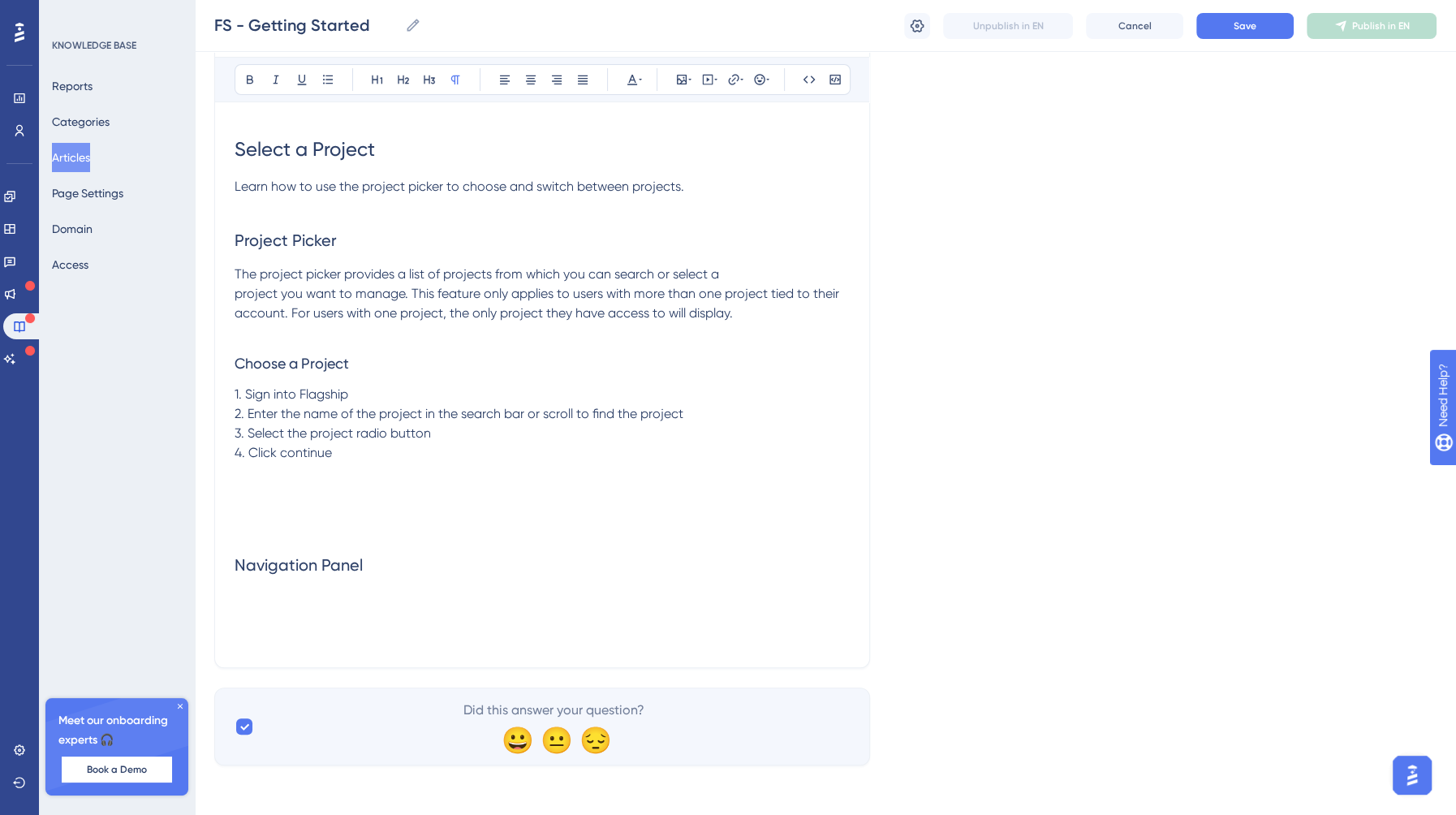
click at [327, 567] on span "Navigation Panel" at bounding box center [298, 565] width 129 height 19
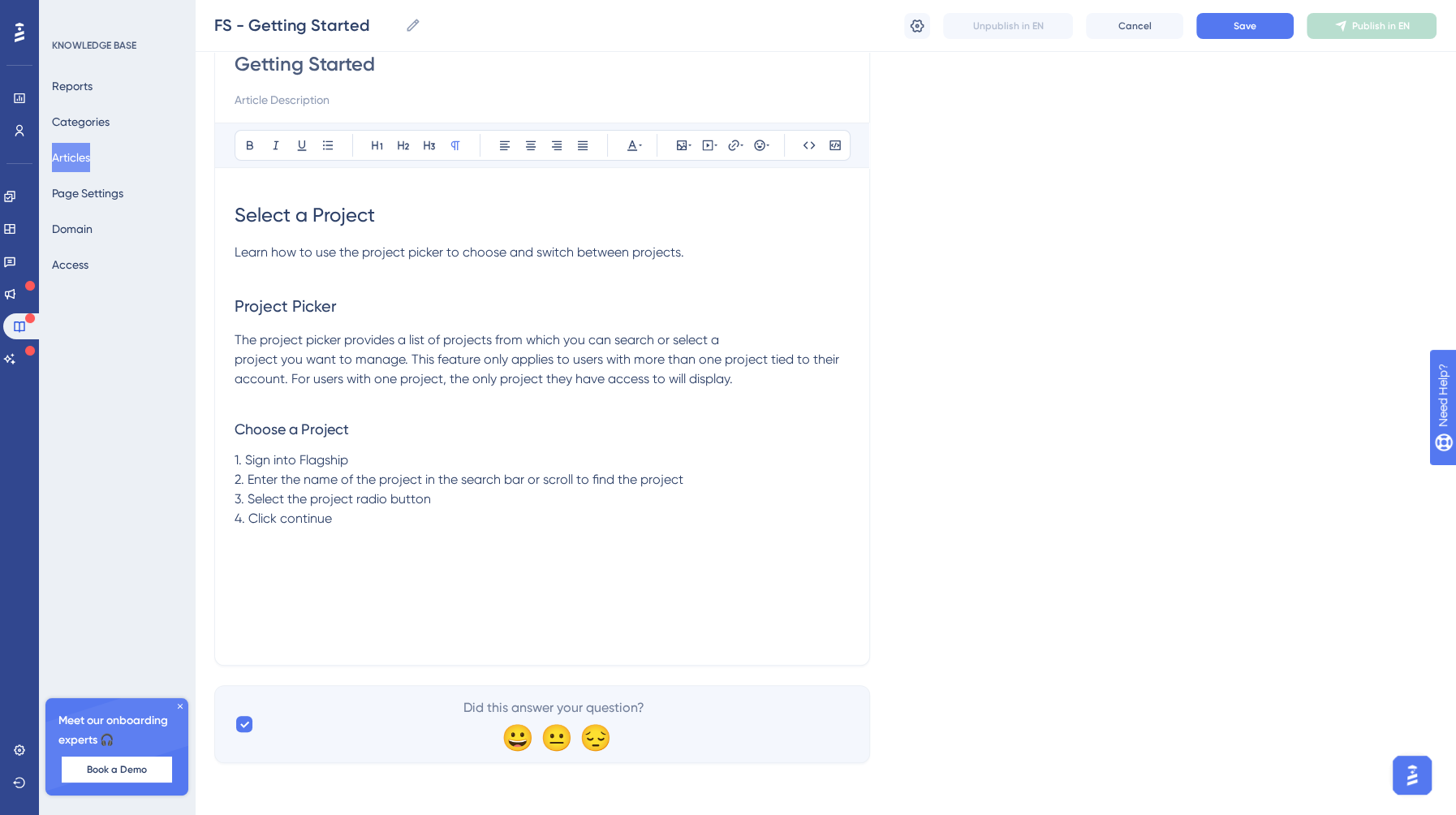
scroll to position [155, 0]
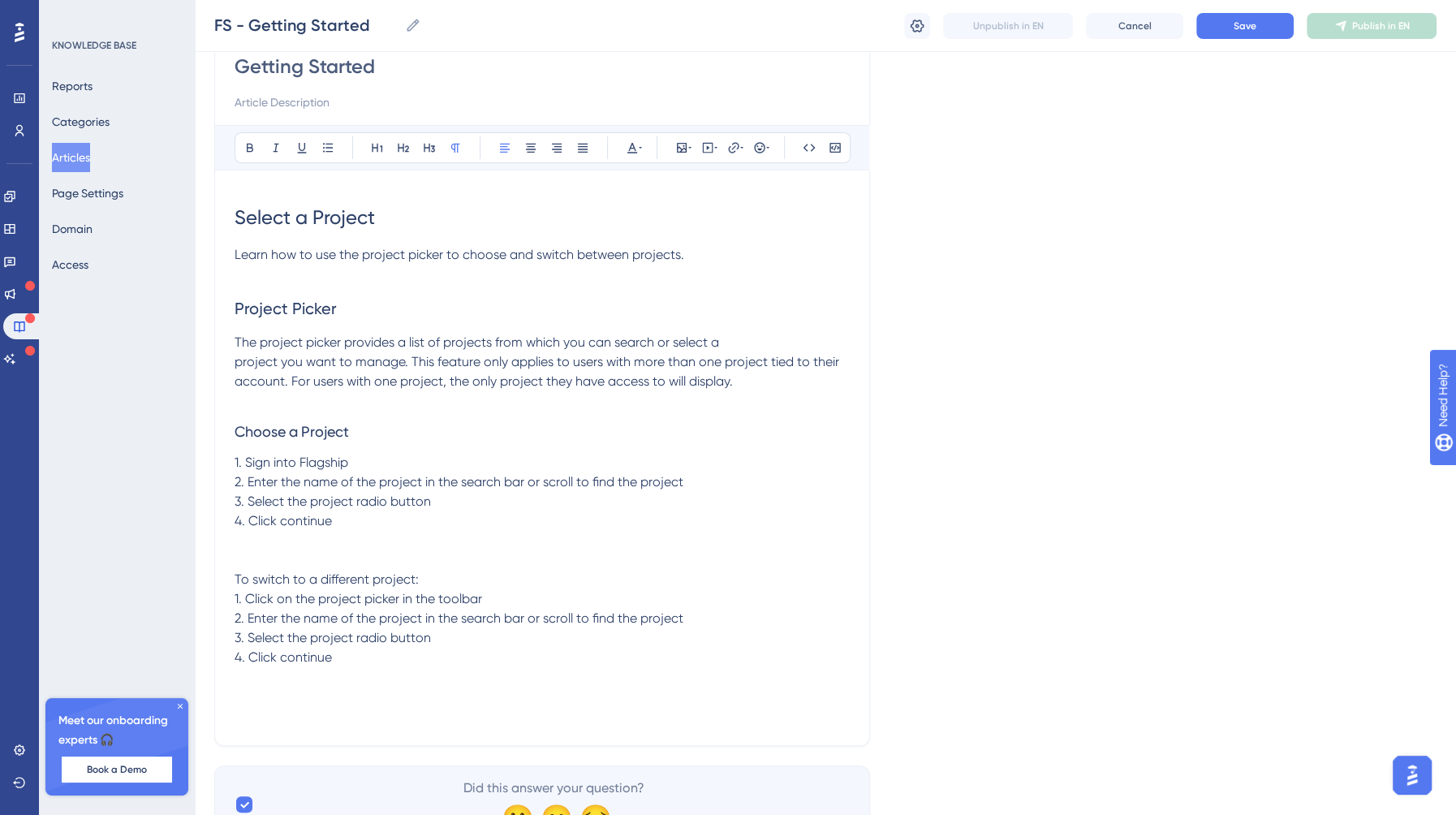
click at [250, 550] on p at bounding box center [541, 560] width 615 height 19
drag, startPoint x: 367, startPoint y: 554, endPoint x: 210, endPoint y: 553, distance: 157.0
click at [211, 553] on div "Performance Users Engagement Widgets Feedback Product Updates Knowledge Base AI…" at bounding box center [825, 357] width 1261 height 1024
click at [431, 151] on icon at bounding box center [429, 148] width 11 height 9
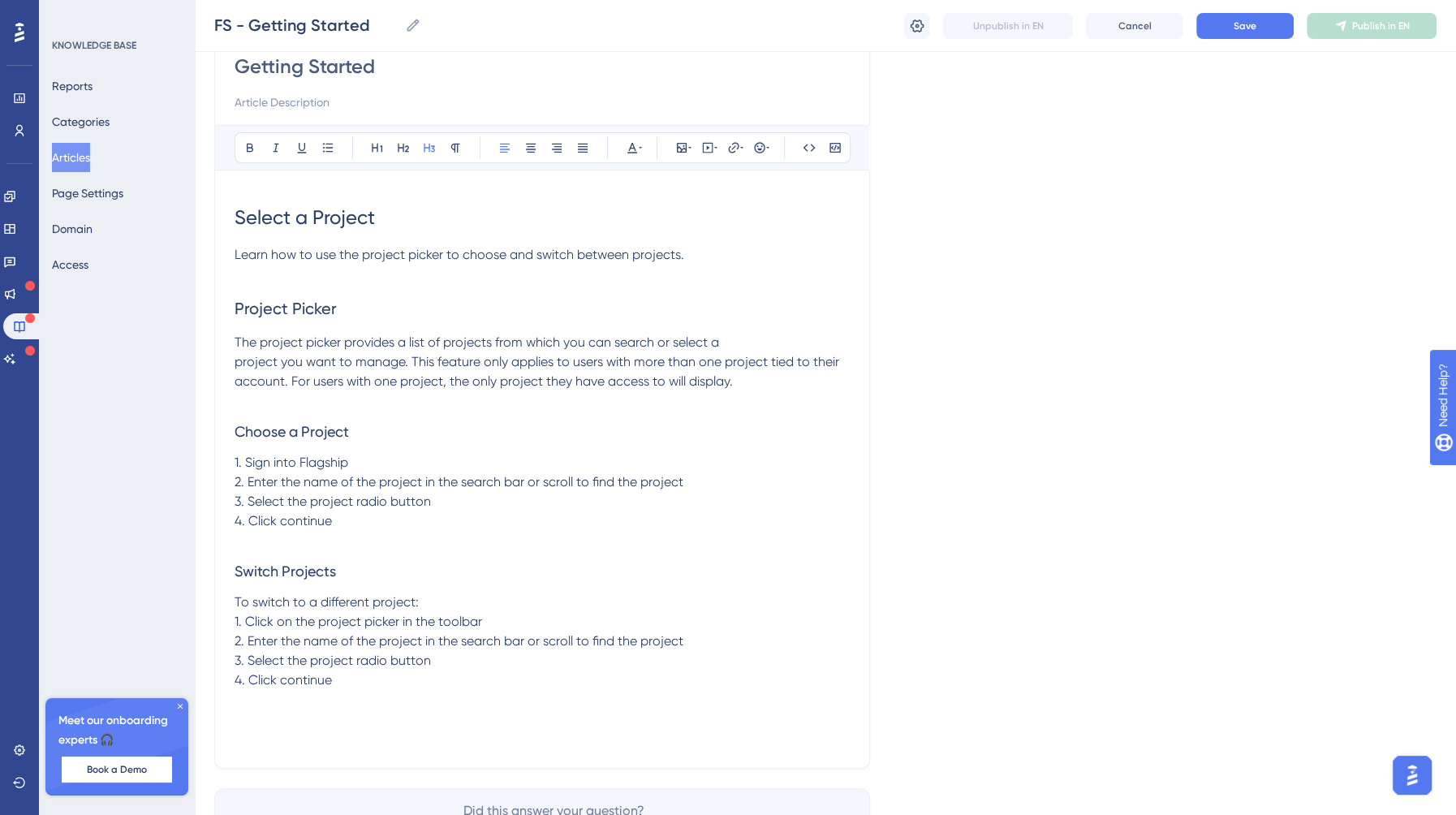
click at [390, 586] on h3 "Switch Projects" at bounding box center [541, 571] width 615 height 42
click at [454, 670] on p "To switch to a different project: 1. Click on the project picker in the toolbar…" at bounding box center [541, 641] width 615 height 98
click at [347, 741] on p "Editing" at bounding box center [541, 738] width 615 height 19
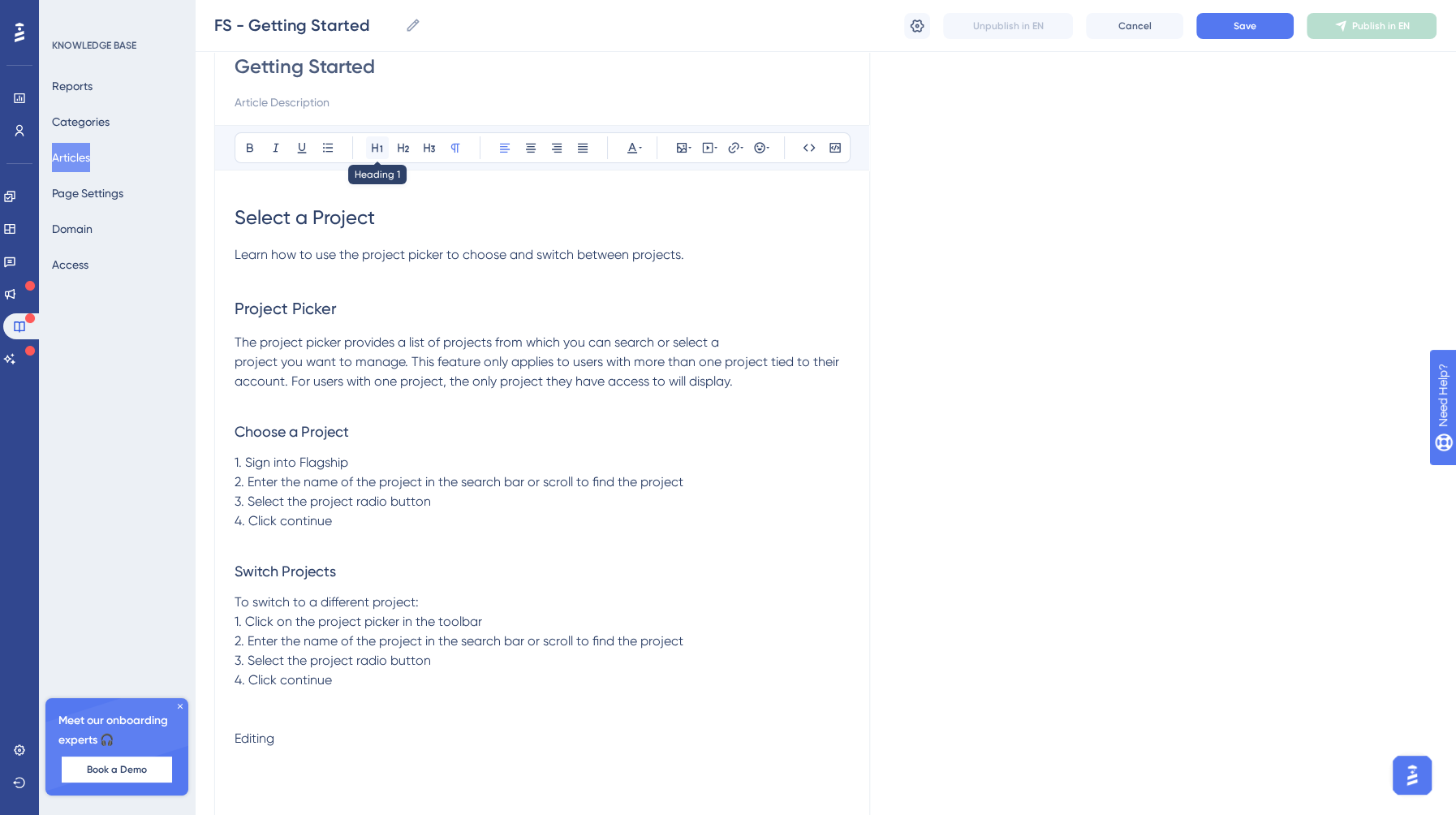
click at [371, 141] on icon at bounding box center [377, 147] width 13 height 13
click at [391, 763] on h1 "Editing" at bounding box center [541, 756] width 615 height 55
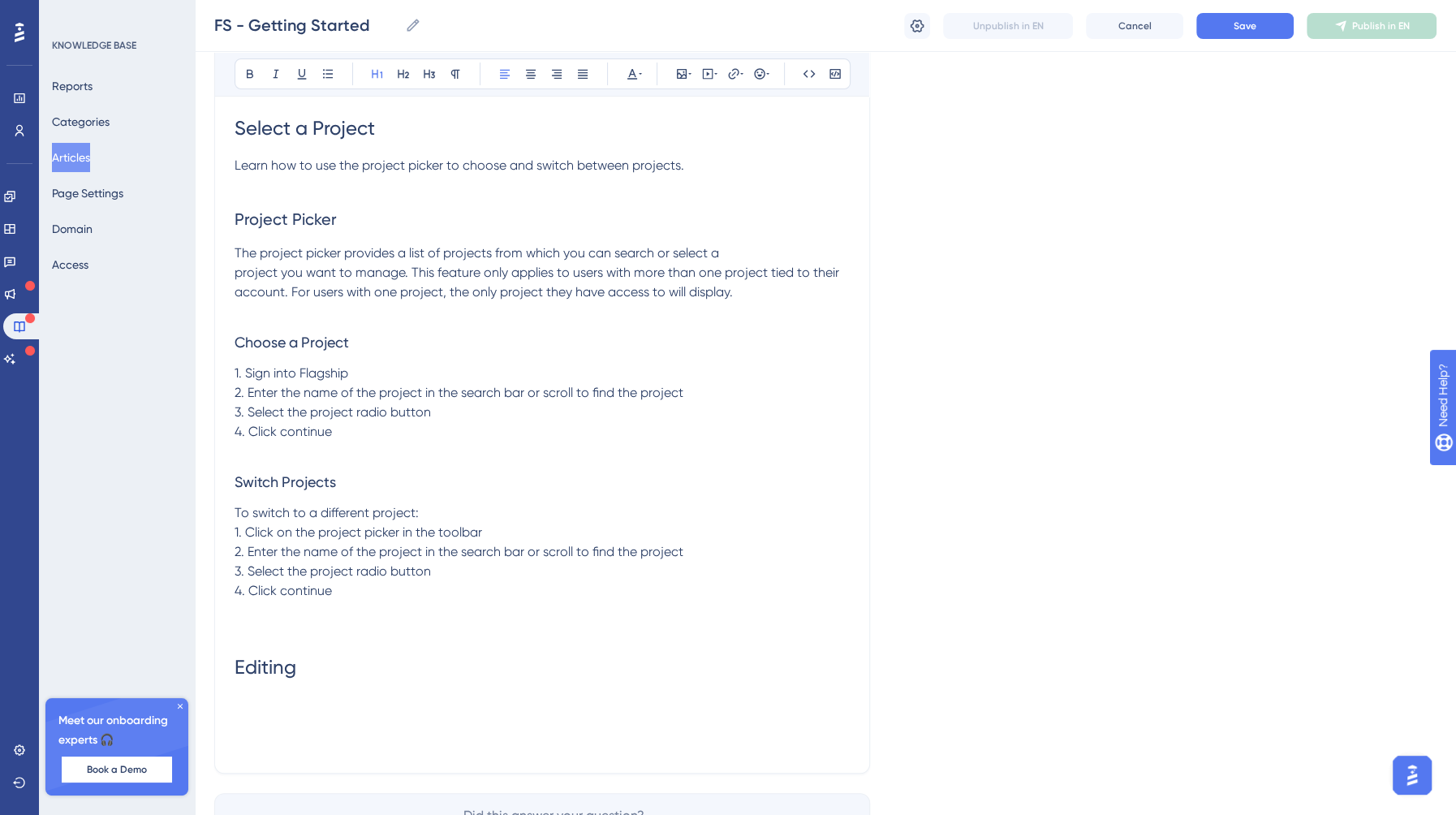
scroll to position [341, 0]
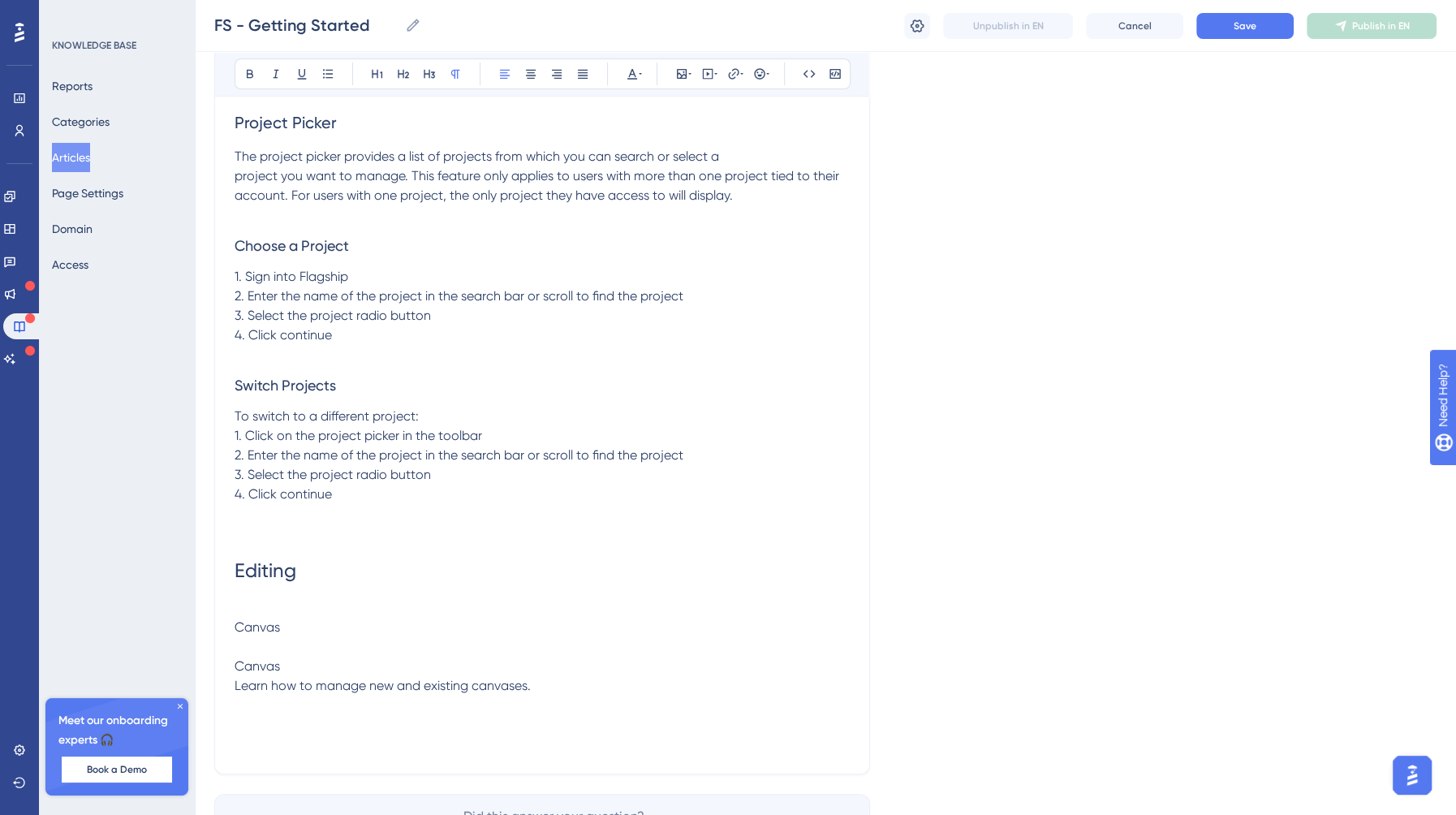
click at [288, 664] on p "Canvas Learn how to manage new and existing canvases." at bounding box center [541, 676] width 615 height 39
click at [280, 626] on p "Canvas" at bounding box center [541, 628] width 615 height 19
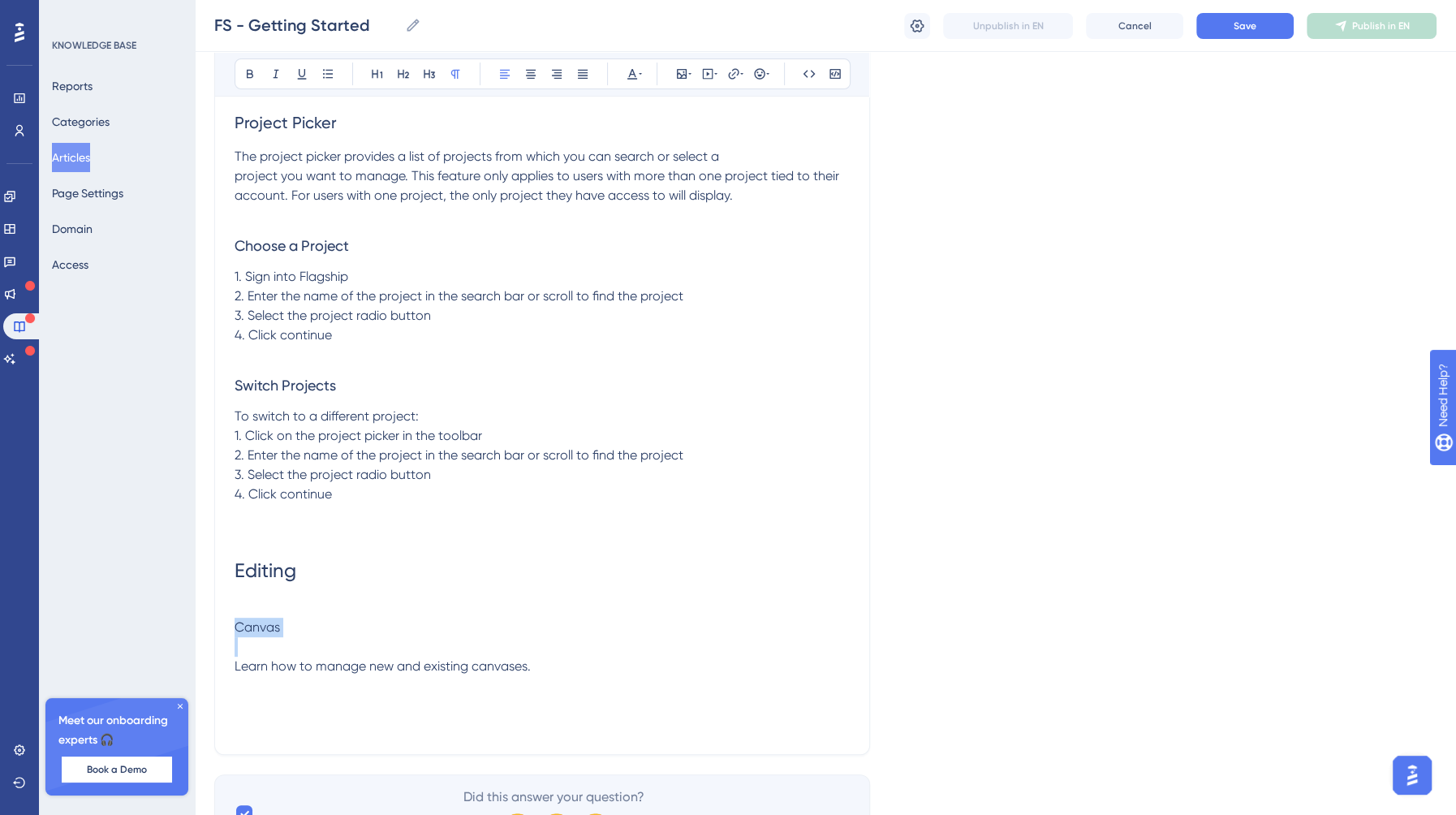
click at [280, 626] on p "Canvas" at bounding box center [541, 628] width 615 height 19
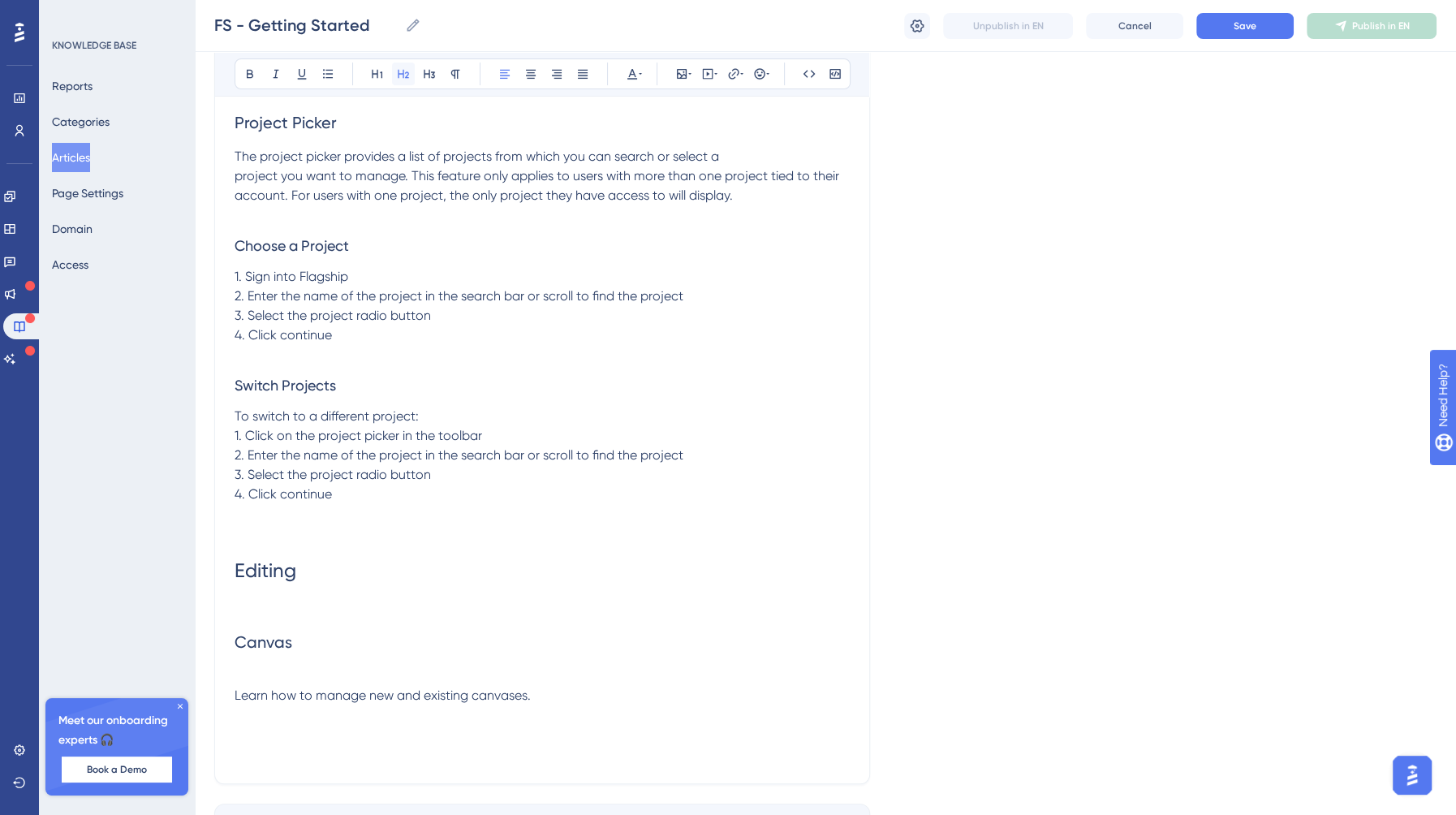
click at [402, 75] on icon at bounding box center [403, 74] width 11 height 9
click at [326, 666] on p at bounding box center [541, 676] width 615 height 19
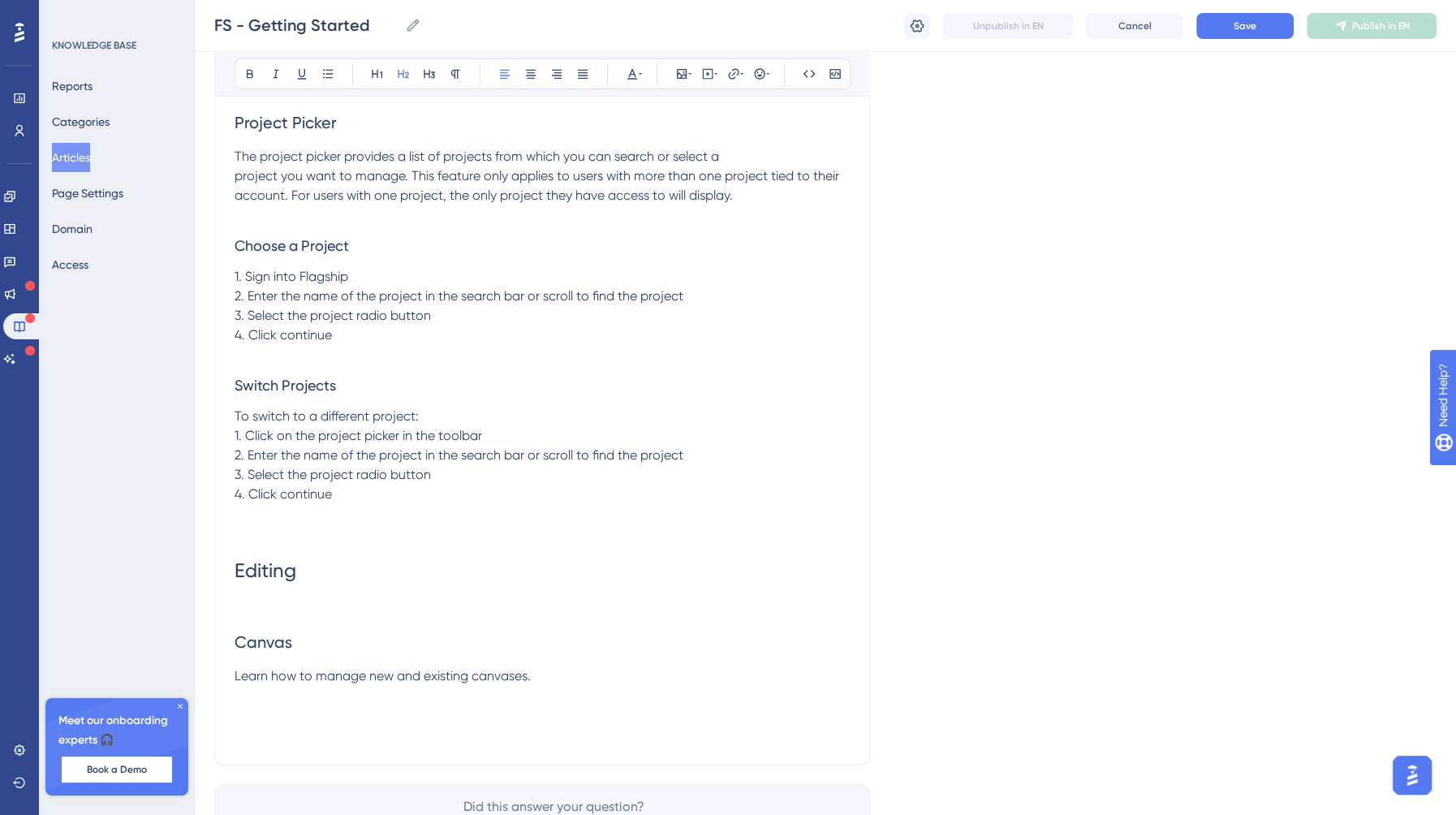
click at [577, 686] on p at bounding box center [541, 695] width 615 height 19
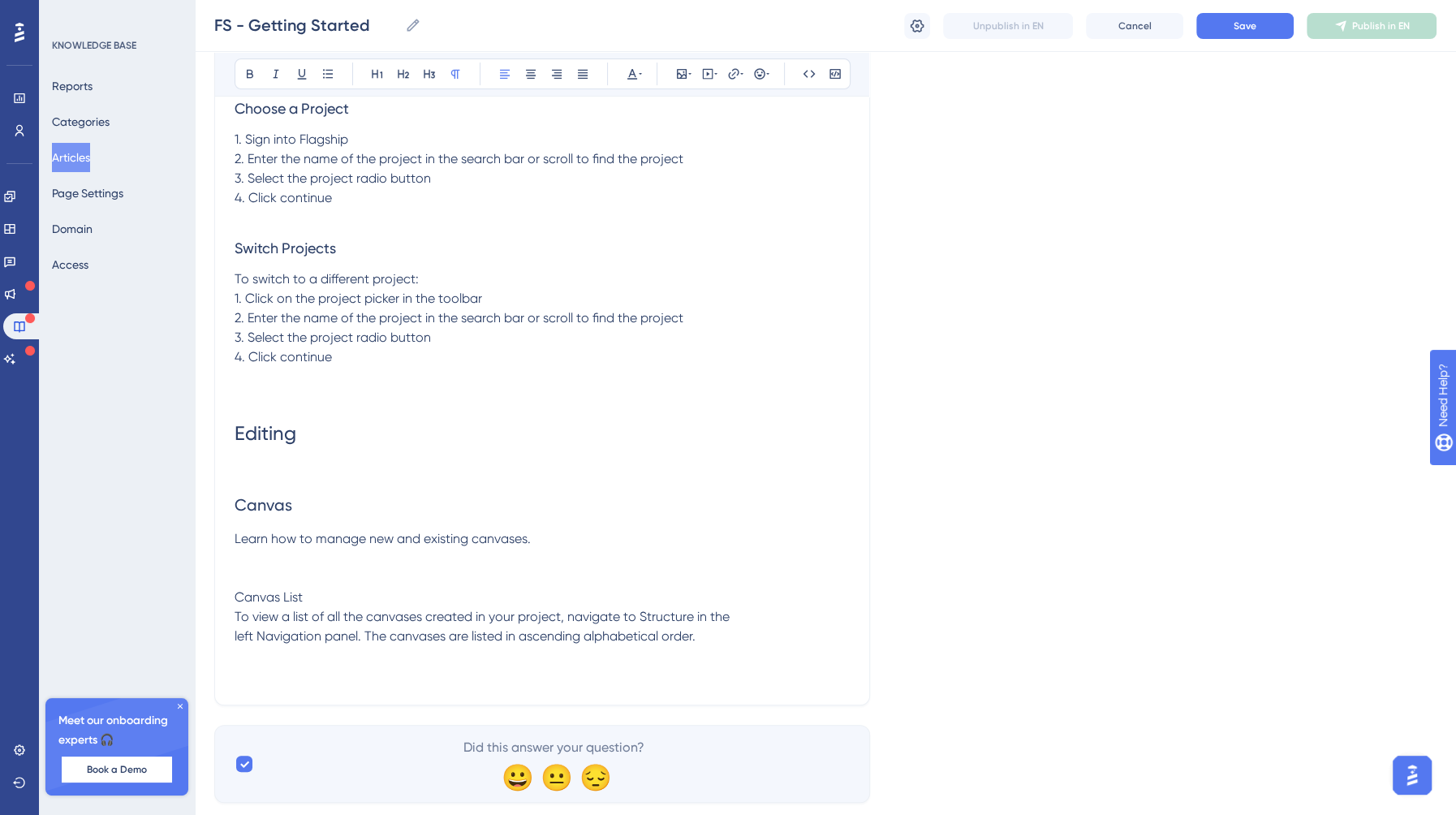
scroll to position [510, 0]
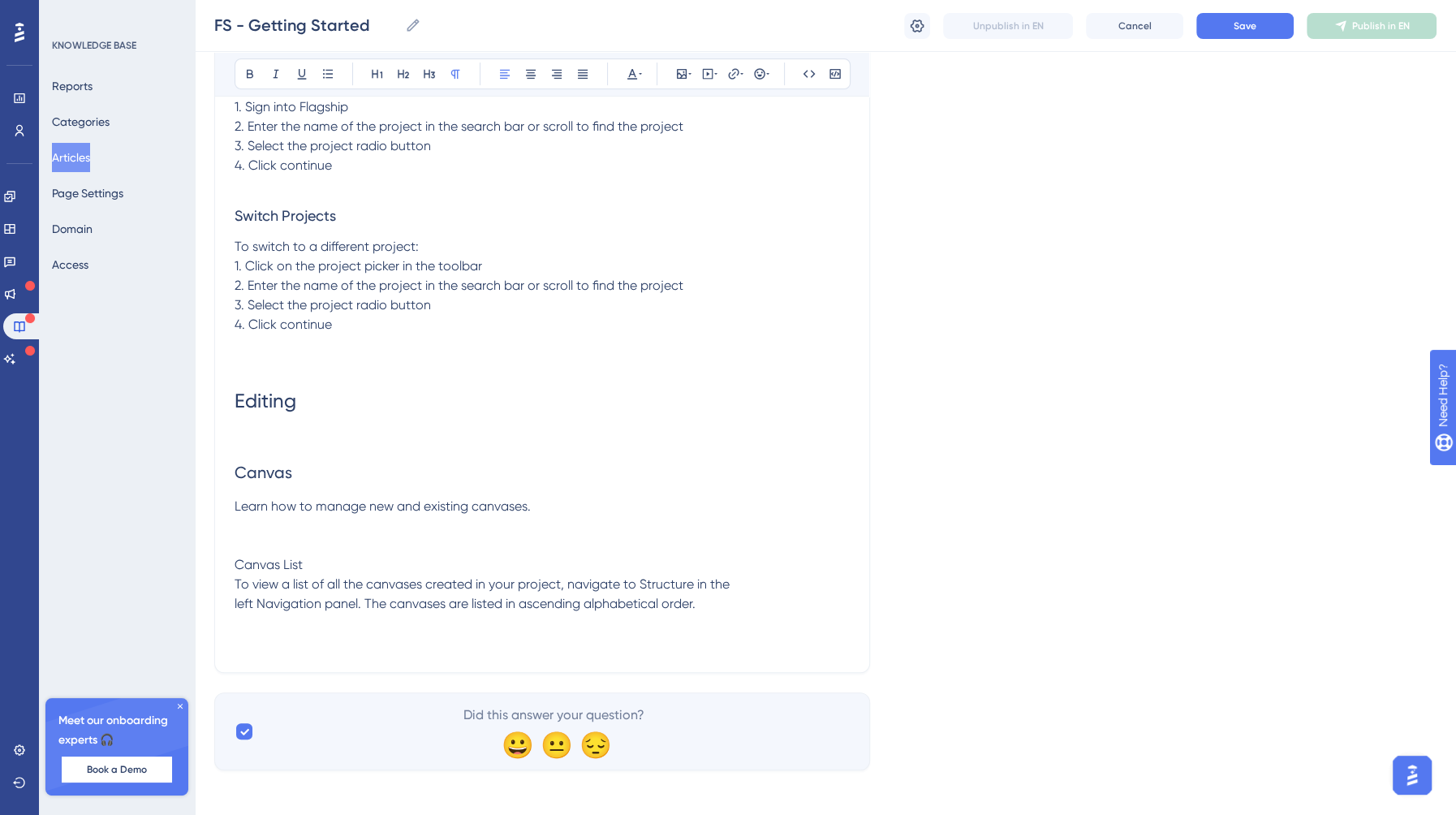
click at [237, 601] on span "To view a list of all the canvases created in your project, navigate to Structu…" at bounding box center [482, 594] width 495 height 35
drag, startPoint x: 328, startPoint y: 558, endPoint x: 206, endPoint y: 561, distance: 122.0
click at [206, 561] on div "Performance Users Engagement Widgets Feedback Product Updates Knowledge Base AI…" at bounding box center [825, 143] width 1261 height 1306
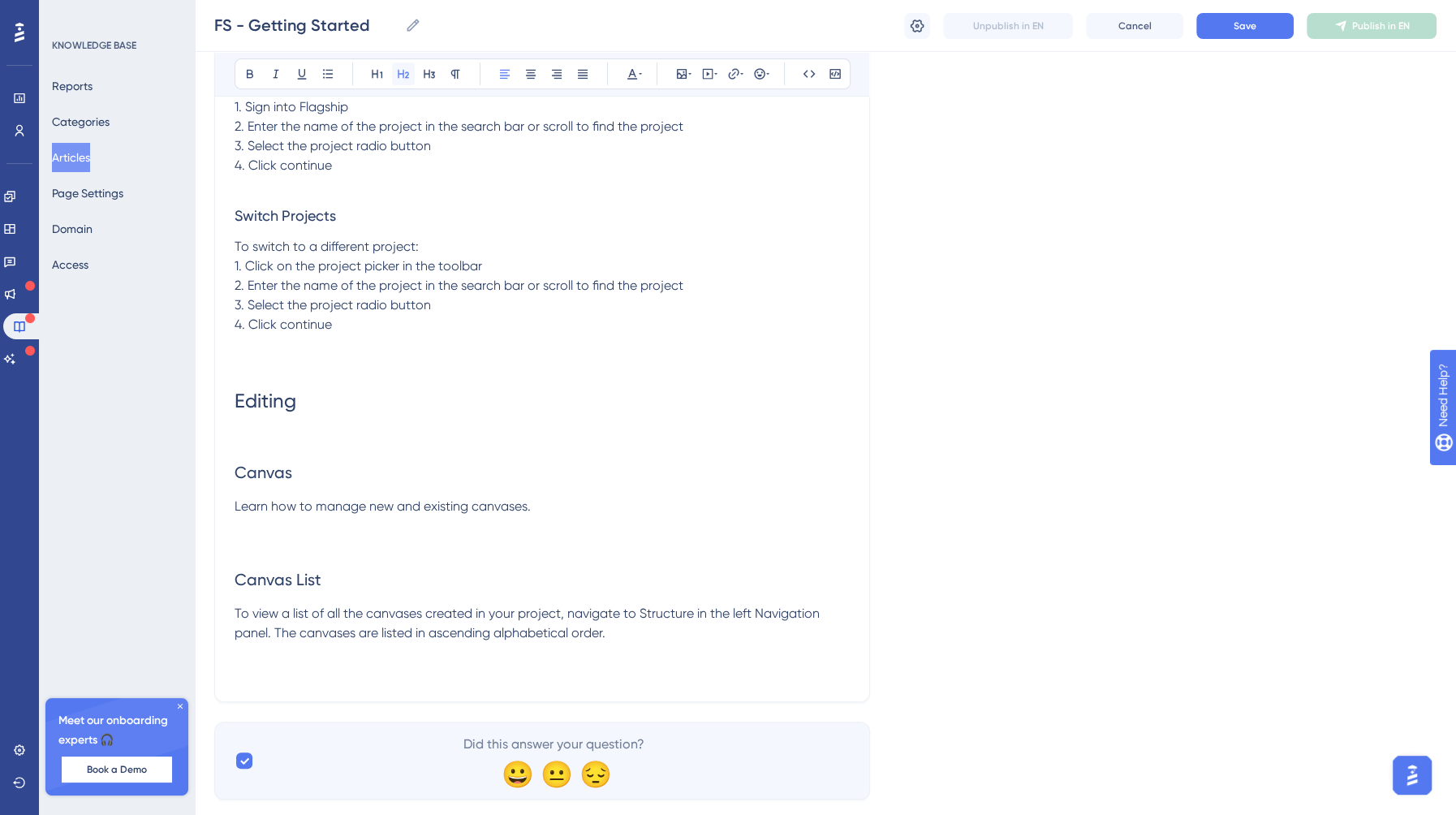
click at [392, 70] on button at bounding box center [403, 74] width 23 height 23
click at [695, 640] on p "To view a list of all the canvases created in your project, navigate to Structu…" at bounding box center [541, 623] width 615 height 39
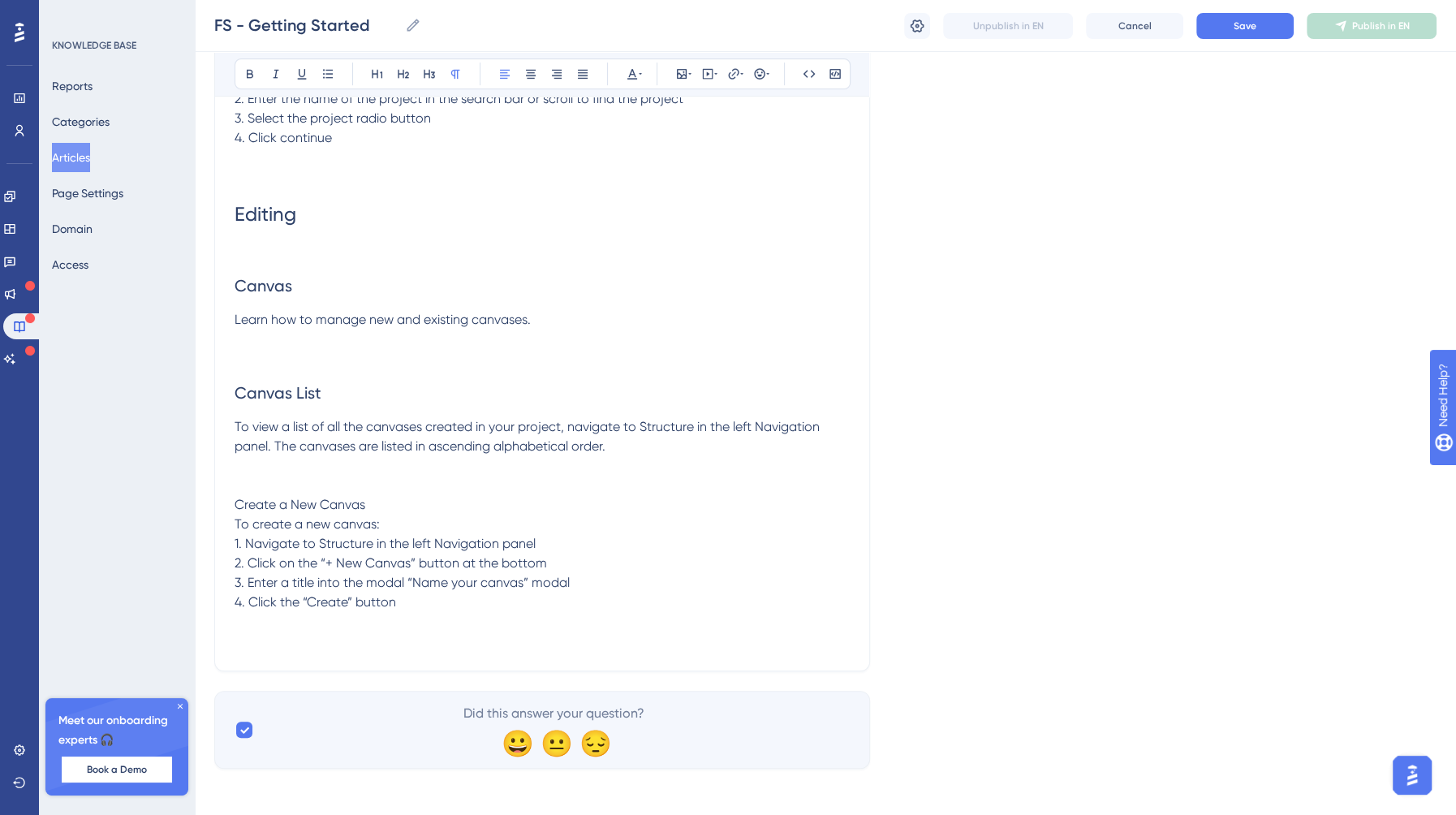
scroll to position [701, 0]
drag, startPoint x: 359, startPoint y: 493, endPoint x: 176, endPoint y: 492, distance: 183.0
click at [195, 492] on div "Performance Users Engagement Widgets Feedback Product Updates Knowledge Base AI…" at bounding box center [825, 45] width 1261 height 1492
click at [407, 78] on icon at bounding box center [403, 74] width 13 height 13
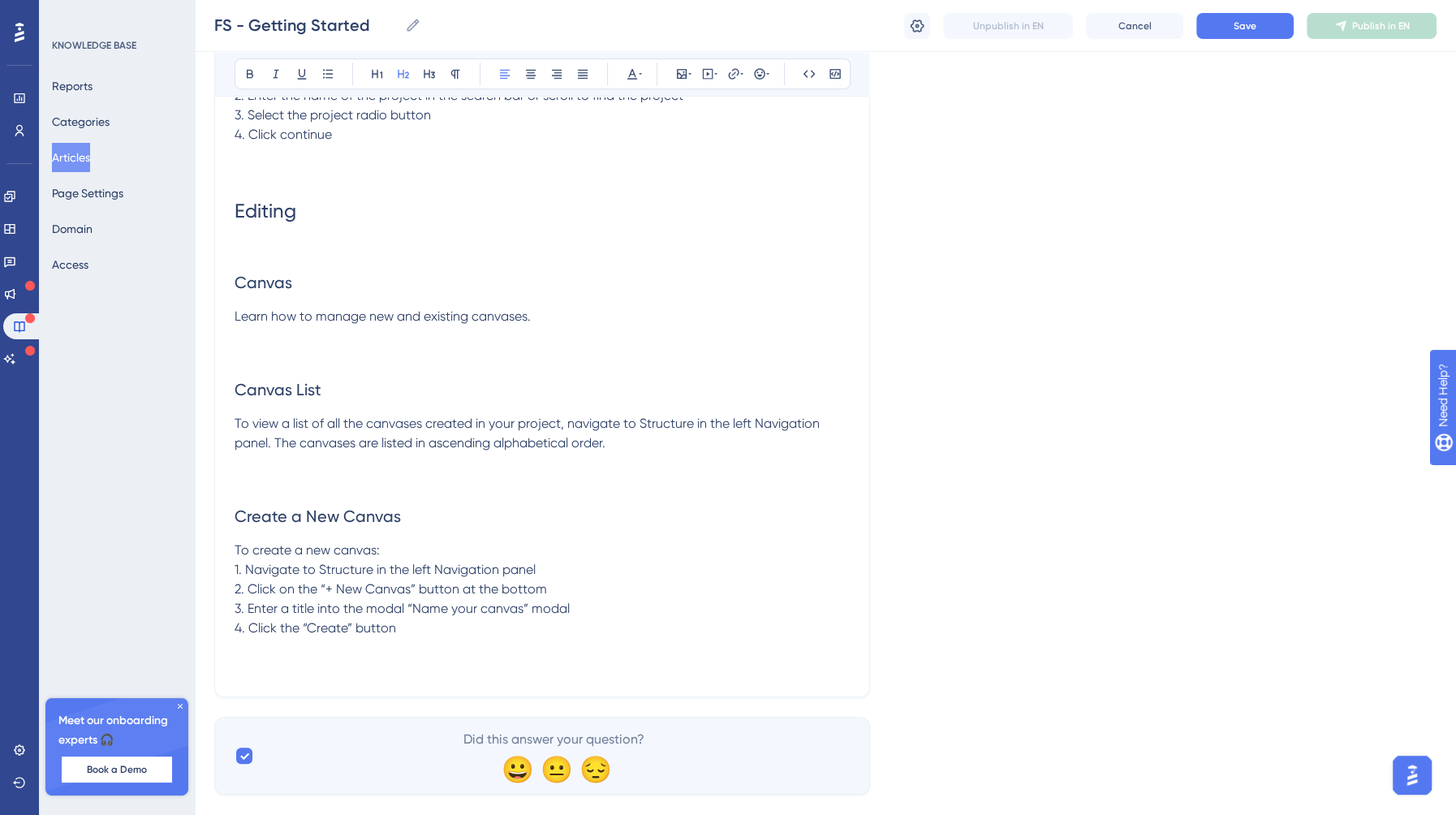
click at [394, 593] on span "To create a new canvas: 1. Navigate to Structure in the left Navigation panel 2…" at bounding box center [401, 589] width 335 height 93
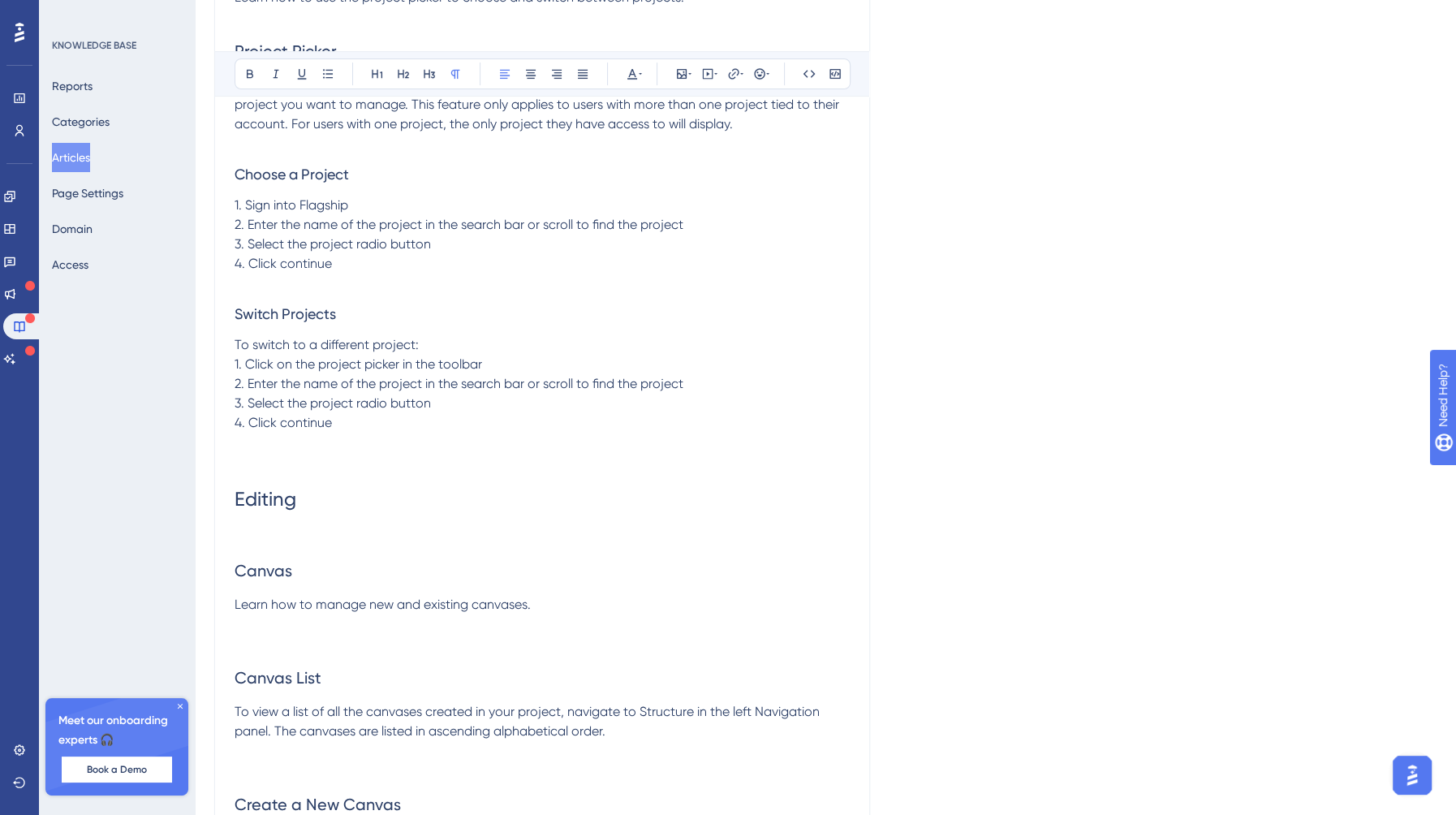
scroll to position [0, 0]
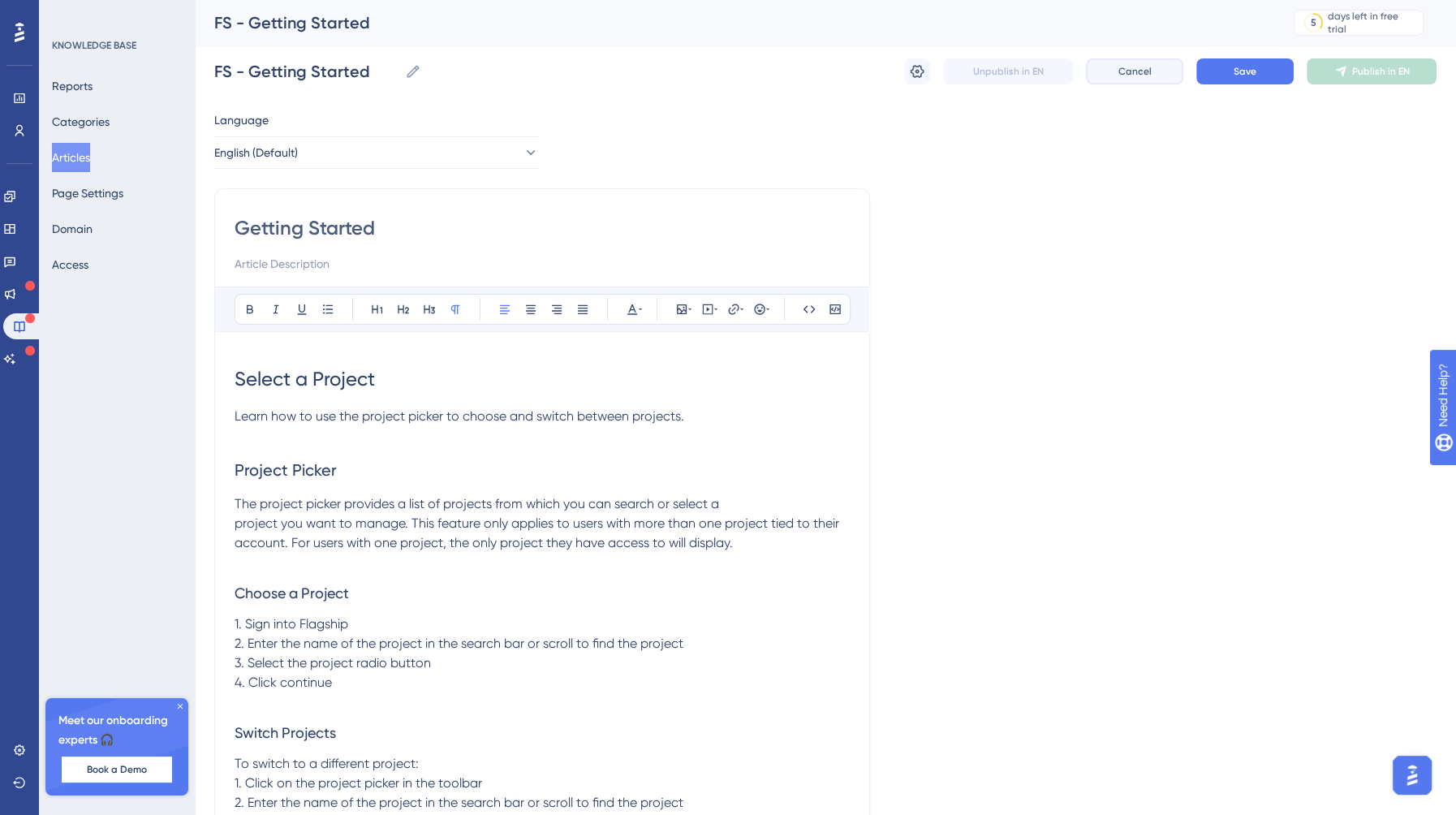
click at [1130, 76] on span "Cancel" at bounding box center [1135, 71] width 33 height 13
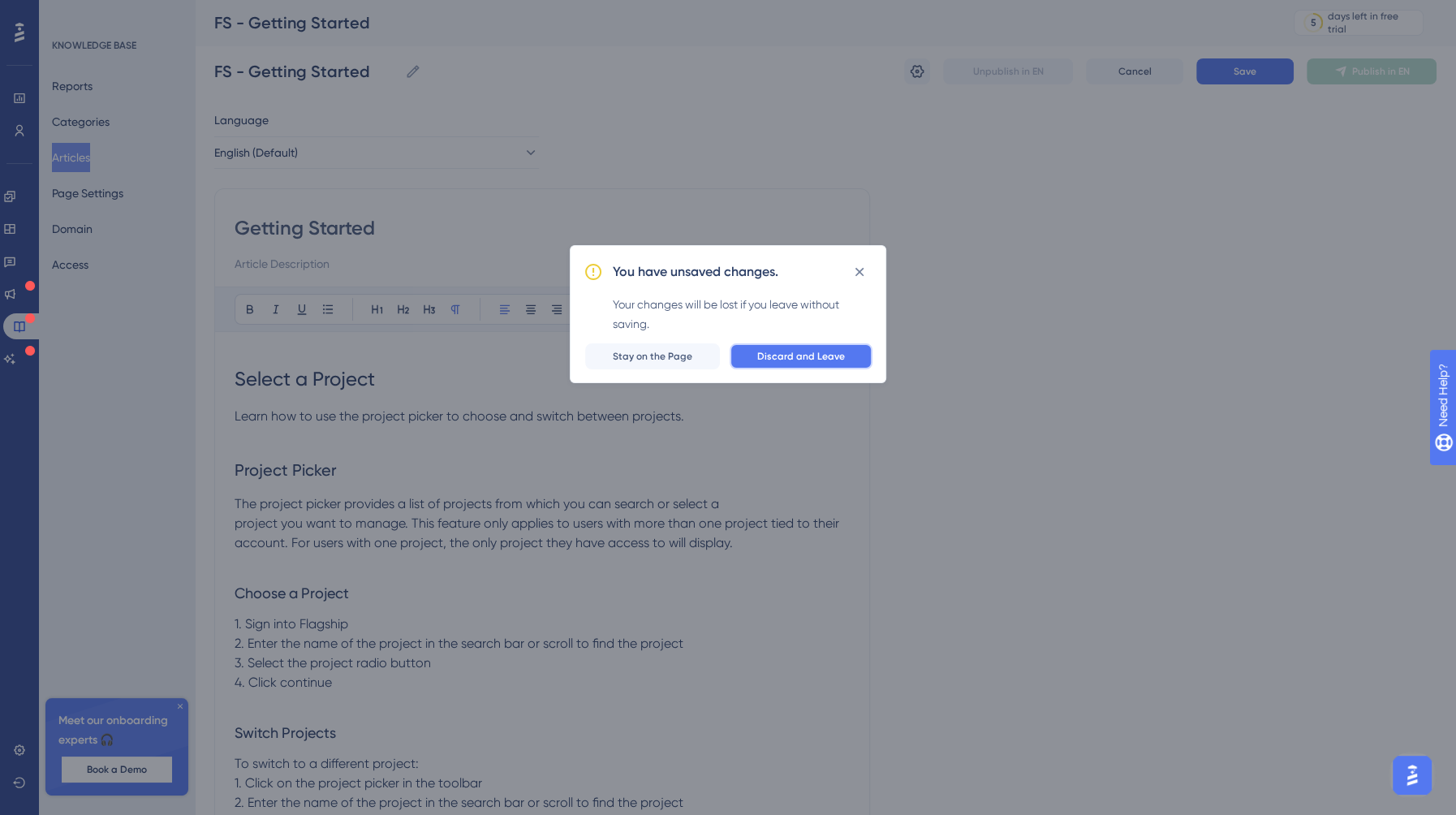
click at [806, 348] on button "Discard and Leave" at bounding box center [801, 356] width 143 height 26
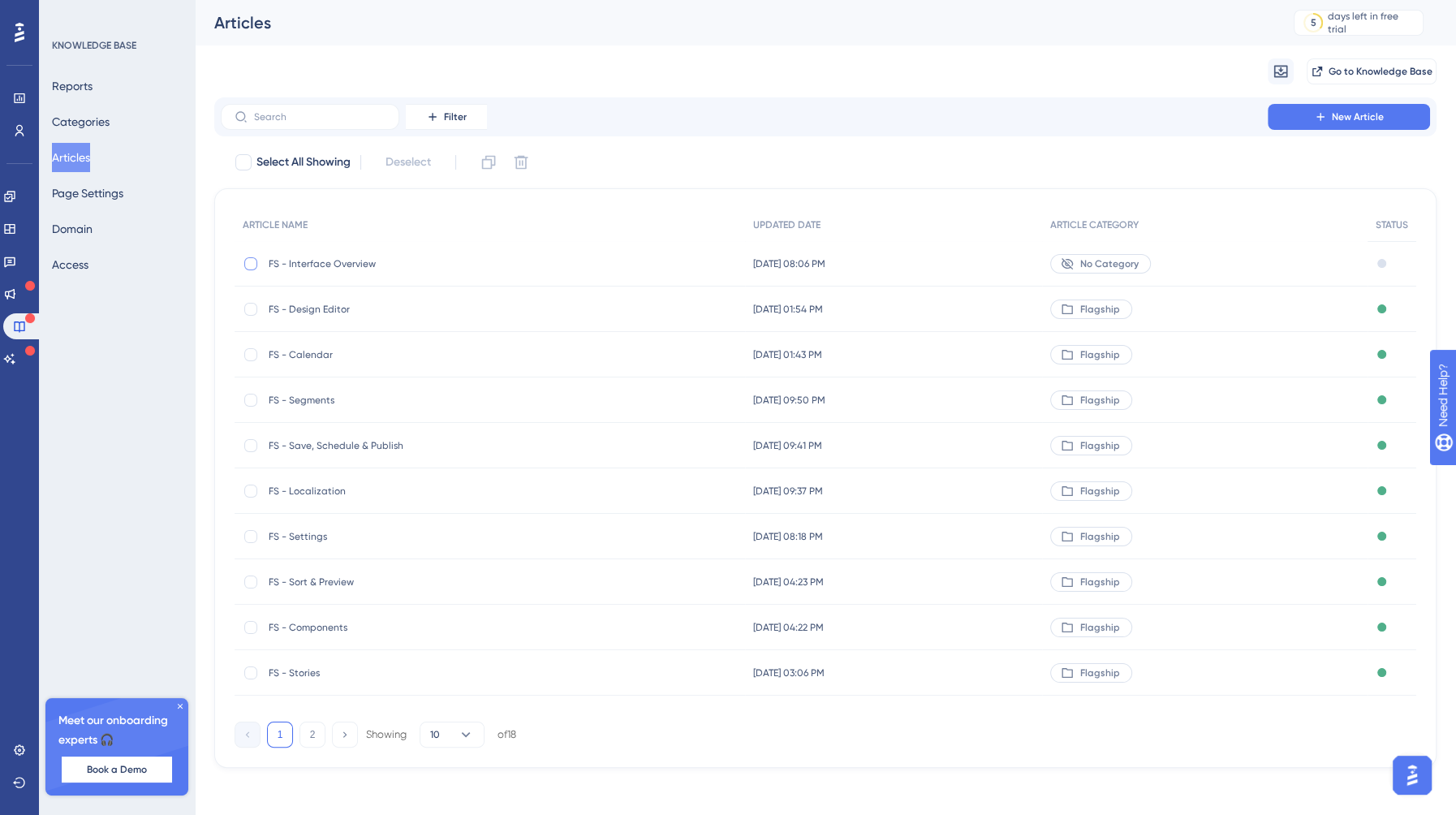
click at [255, 260] on div at bounding box center [251, 263] width 13 height 13
click at [519, 158] on icon at bounding box center [522, 163] width 14 height 14
checkbox input "false"
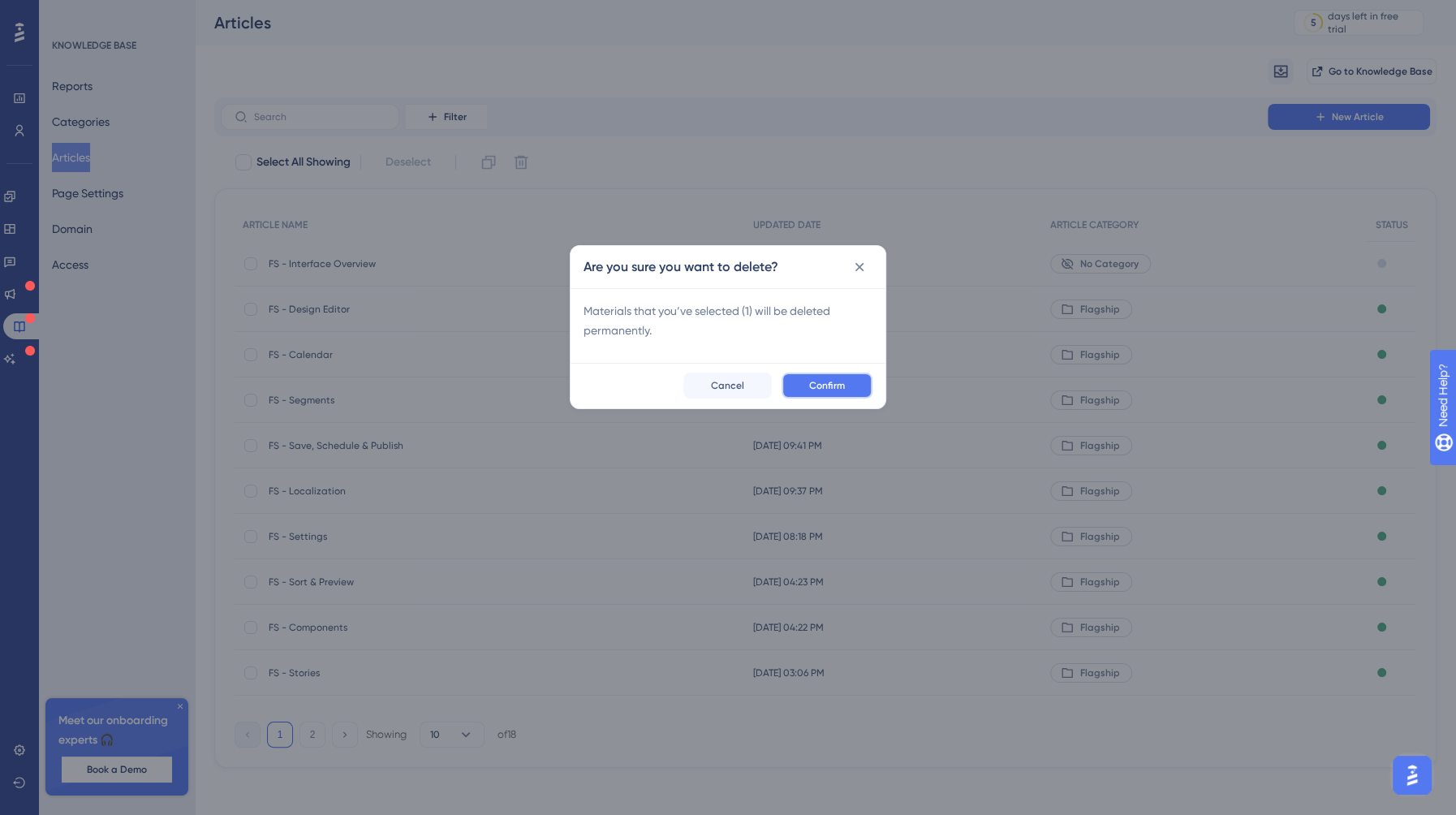
click at [826, 388] on span "Confirm" at bounding box center [827, 385] width 36 height 13
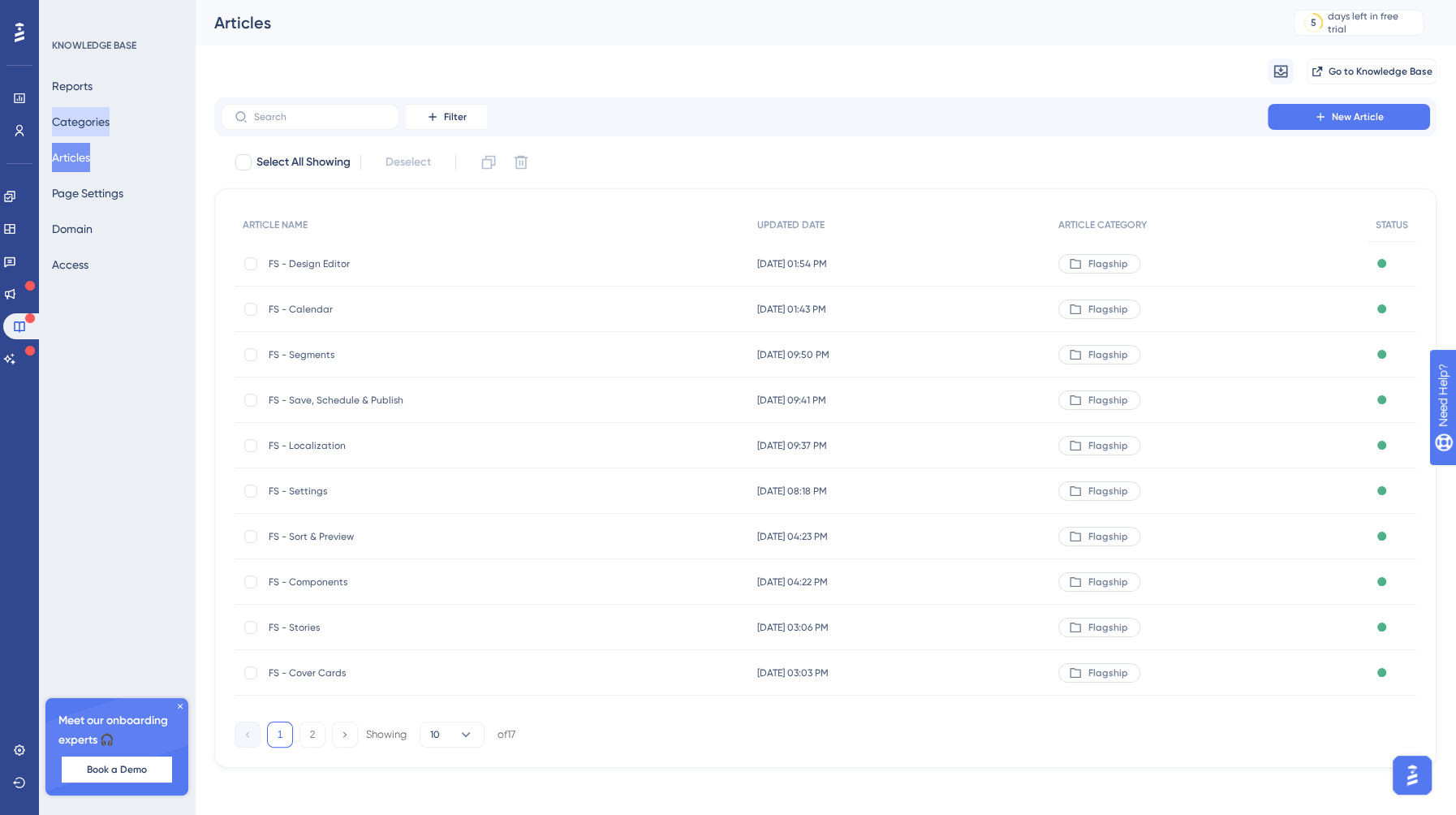
click at [109, 121] on button "Categories" at bounding box center [80, 121] width 57 height 29
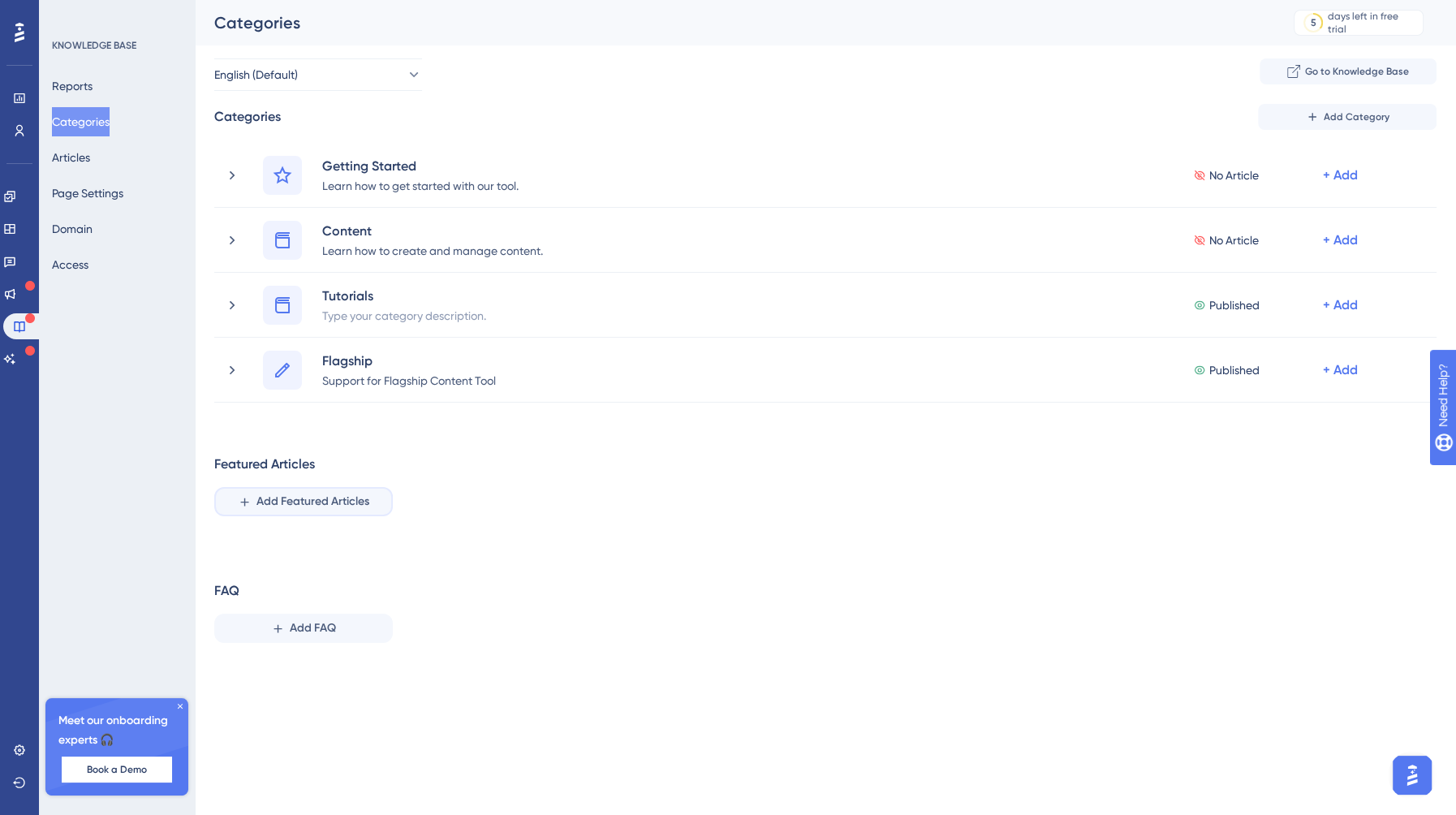
click at [342, 494] on span "Add Featured Articles" at bounding box center [313, 502] width 113 height 19
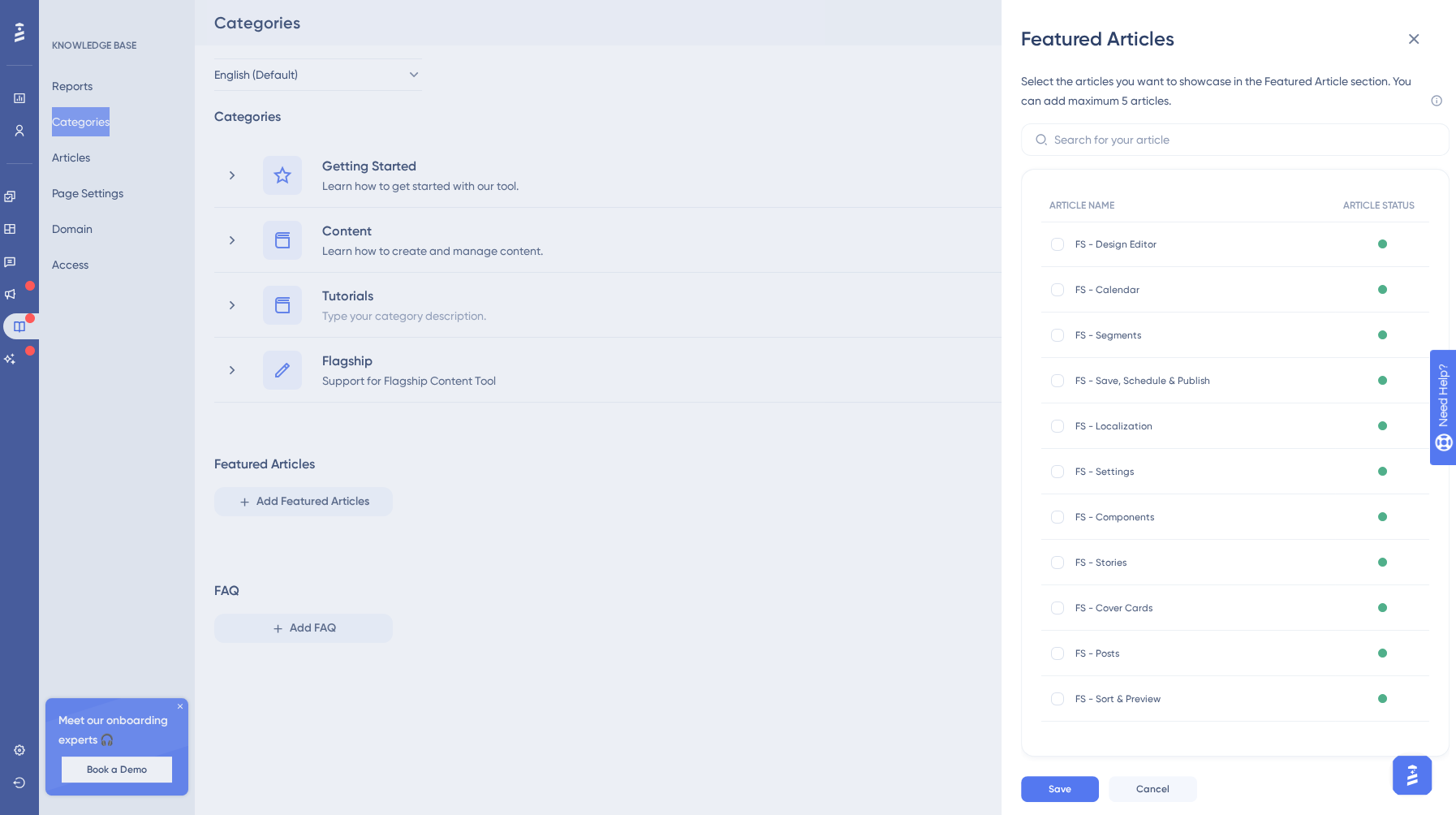
click at [489, 489] on div "Featured Articles Select the articles you want to showcase in the Featured Arti…" at bounding box center [728, 408] width 1456 height 815
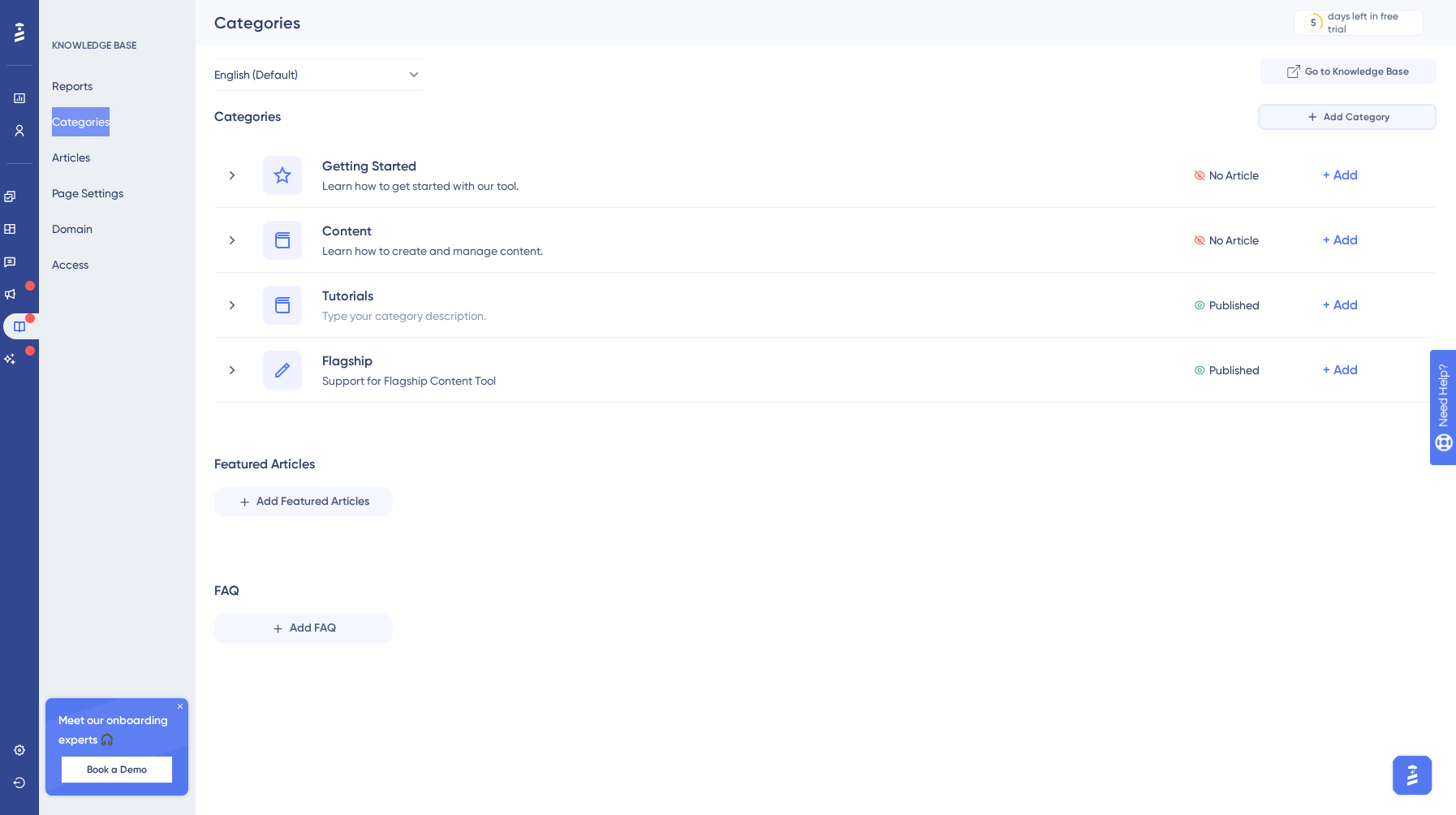
click at [1396, 107] on button "Add Category" at bounding box center [1347, 117] width 179 height 26
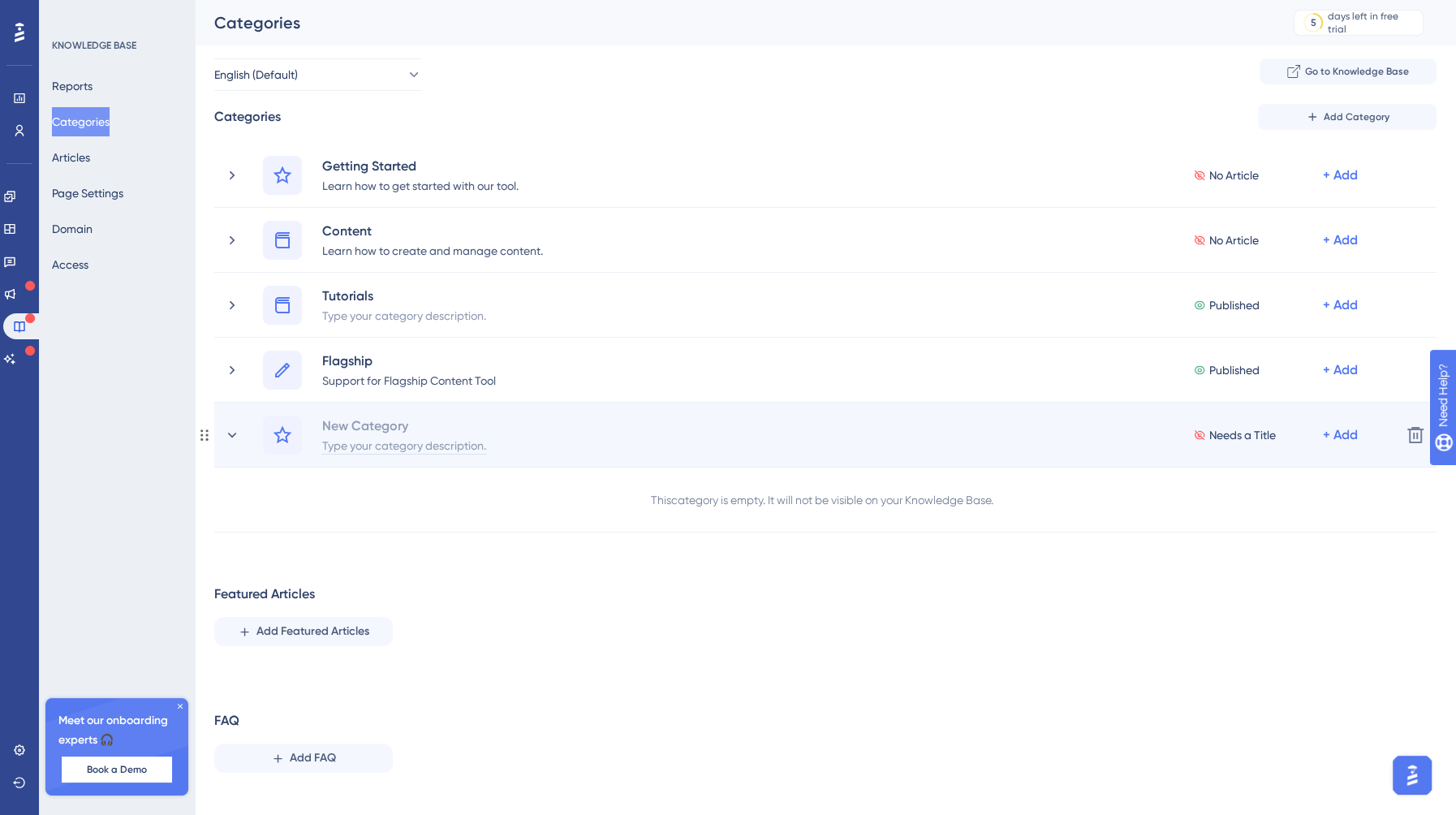
click at [381, 435] on div "Type your category description." at bounding box center [404, 444] width 165 height 19
click at [382, 430] on div "New Category" at bounding box center [365, 425] width 88 height 19
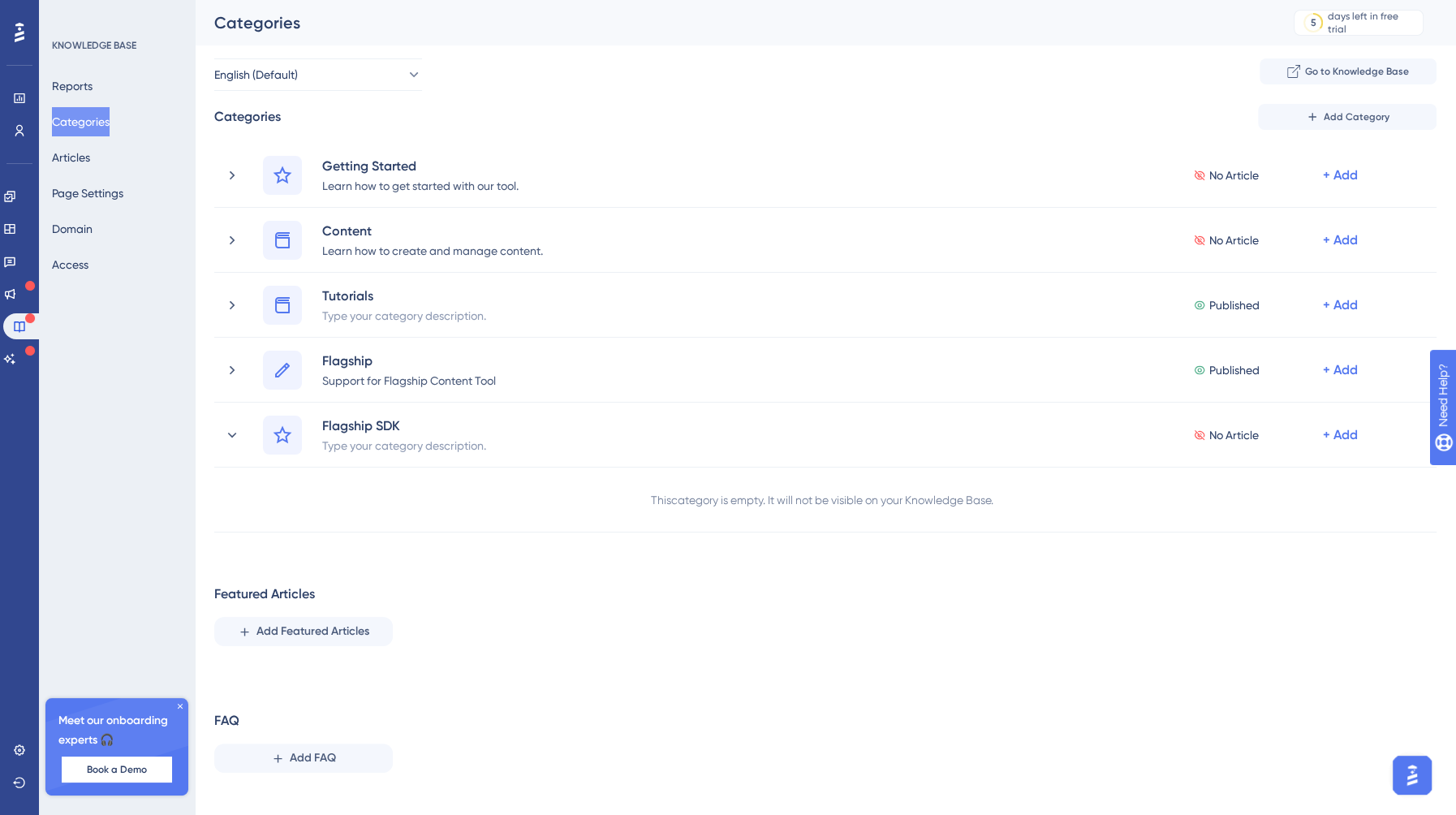
click at [110, 153] on div "Reports Categories Articles Page Settings Domain Access" at bounding box center [117, 175] width 131 height 208
click at [87, 152] on button "Articles" at bounding box center [70, 157] width 38 height 29
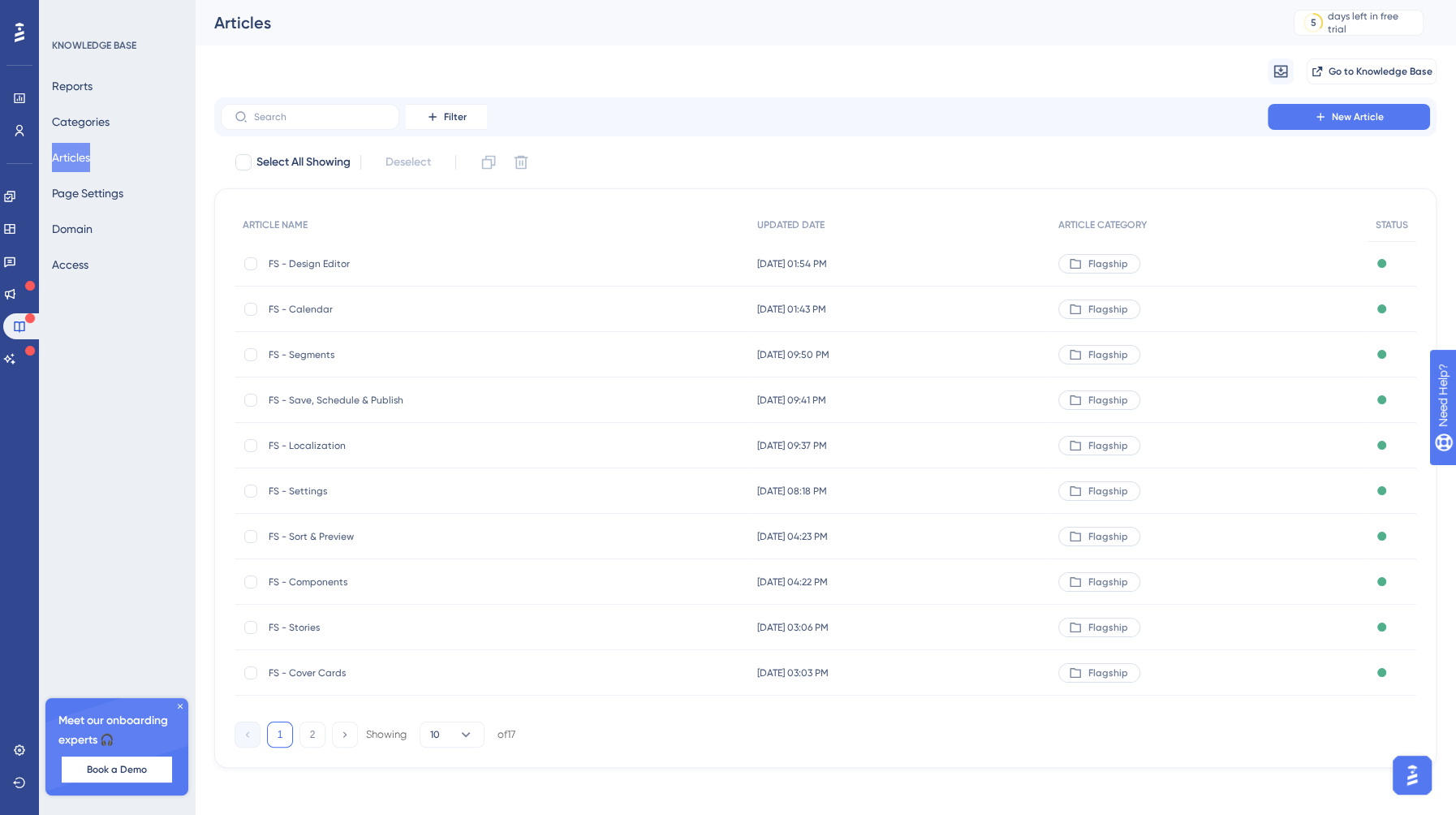
click at [1331, 102] on div "Filter New Article" at bounding box center [825, 117] width 1222 height 39
click at [1336, 122] on span "New Article" at bounding box center [1357, 116] width 52 height 13
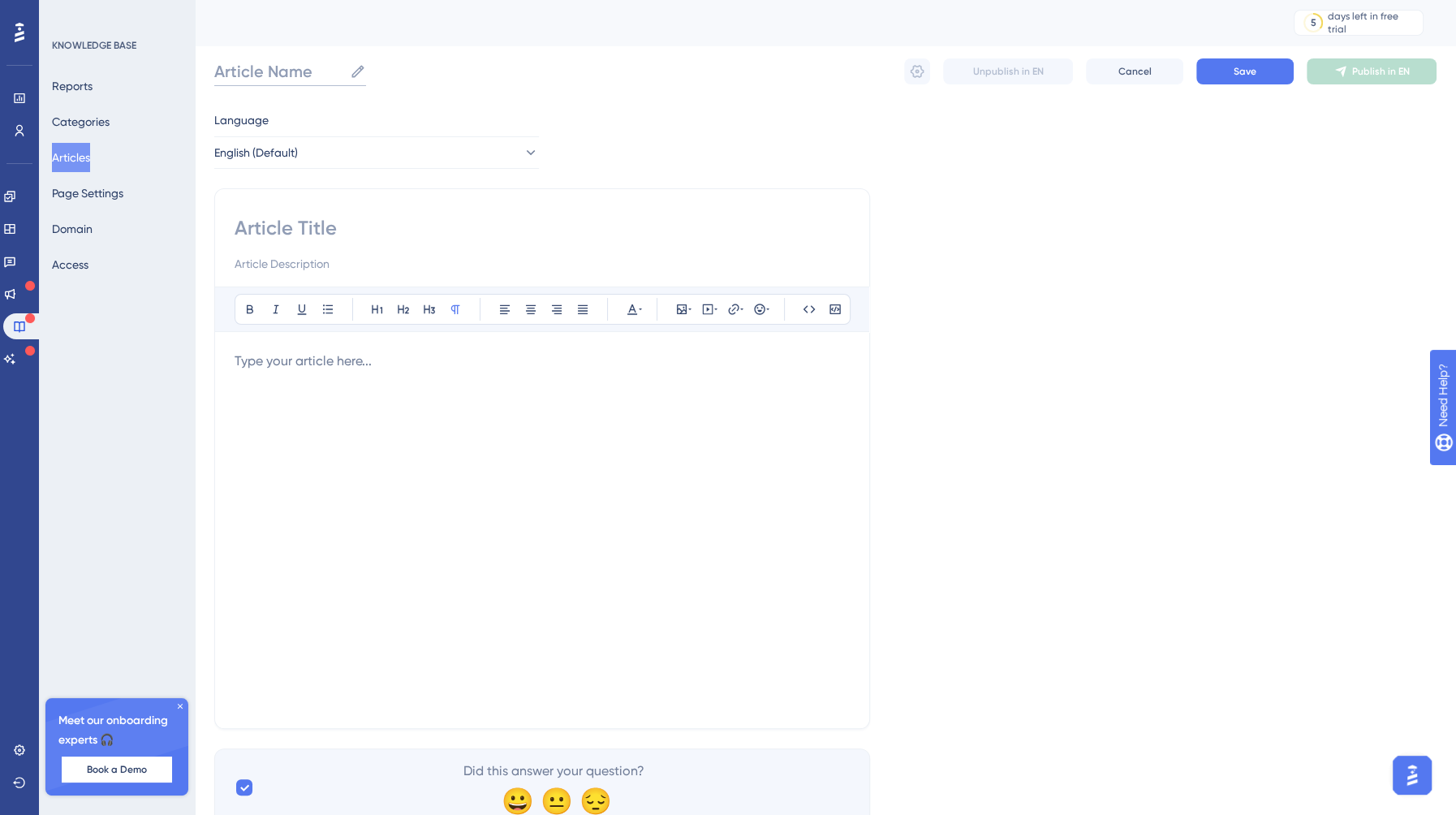
click at [246, 70] on input "Article Name" at bounding box center [278, 71] width 129 height 23
click at [262, 62] on input "FS - SDK" at bounding box center [262, 71] width 98 height 23
paste input "Pre-Requisites"
type input "FS - Pre-Requisites"
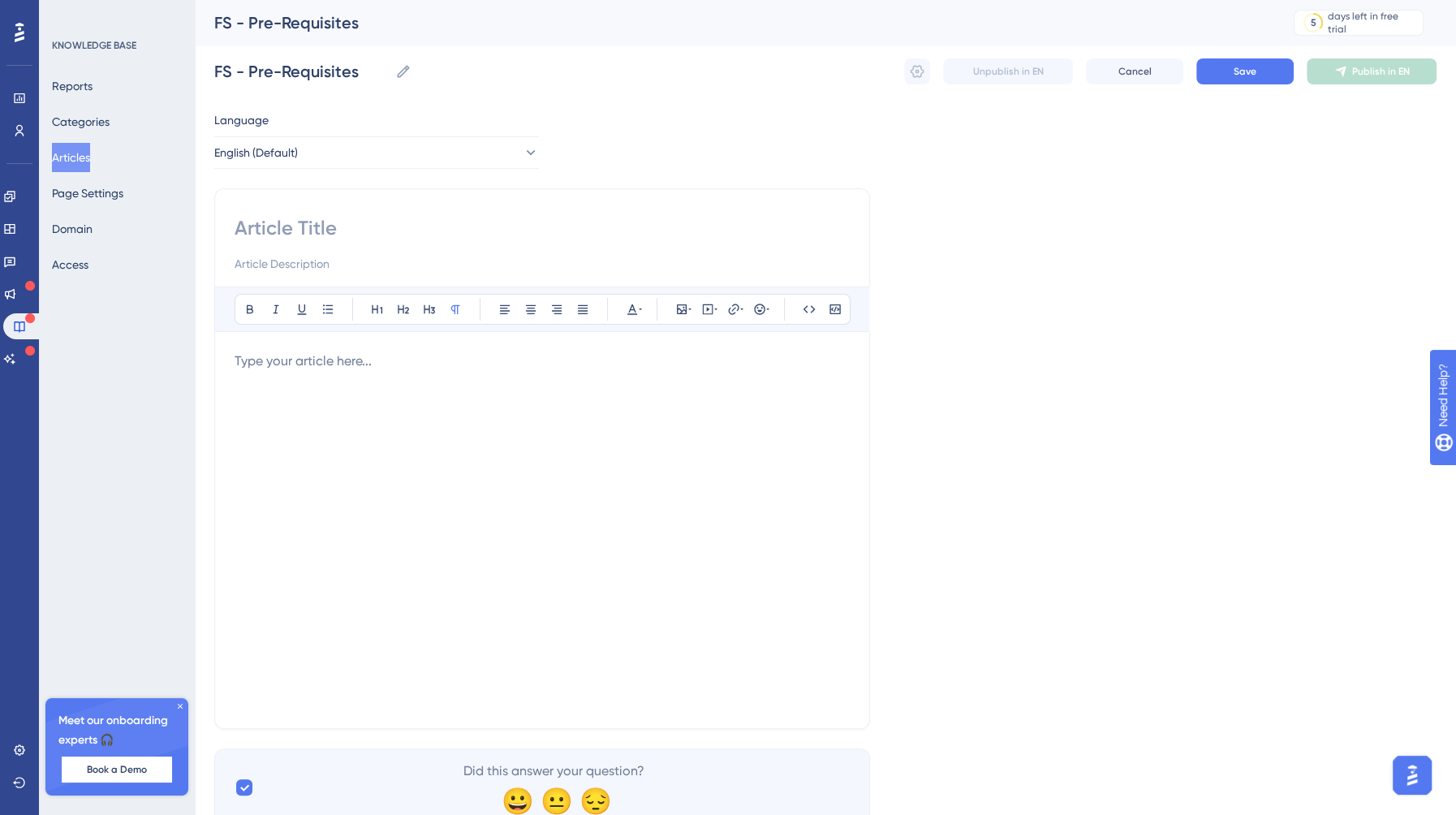
click at [278, 215] on input at bounding box center [541, 228] width 615 height 26
paste input "Pre-Requisites"
type input "Pre-Requisites"
click at [275, 254] on input at bounding box center [541, 264] width 615 height 19
click at [432, 387] on div at bounding box center [541, 530] width 615 height 357
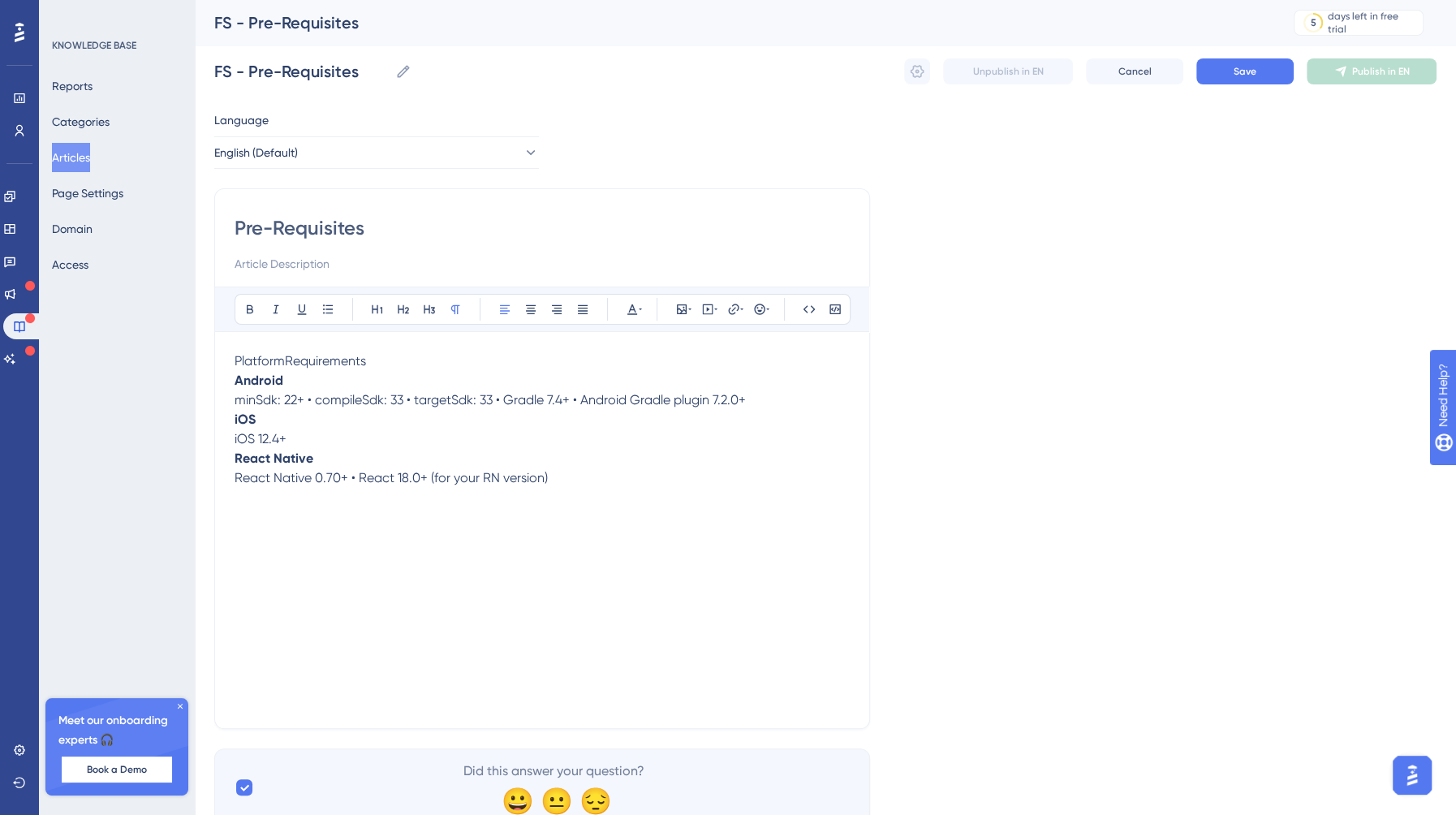
click at [413, 366] on p "PlatformRequirements" at bounding box center [541, 361] width 615 height 19
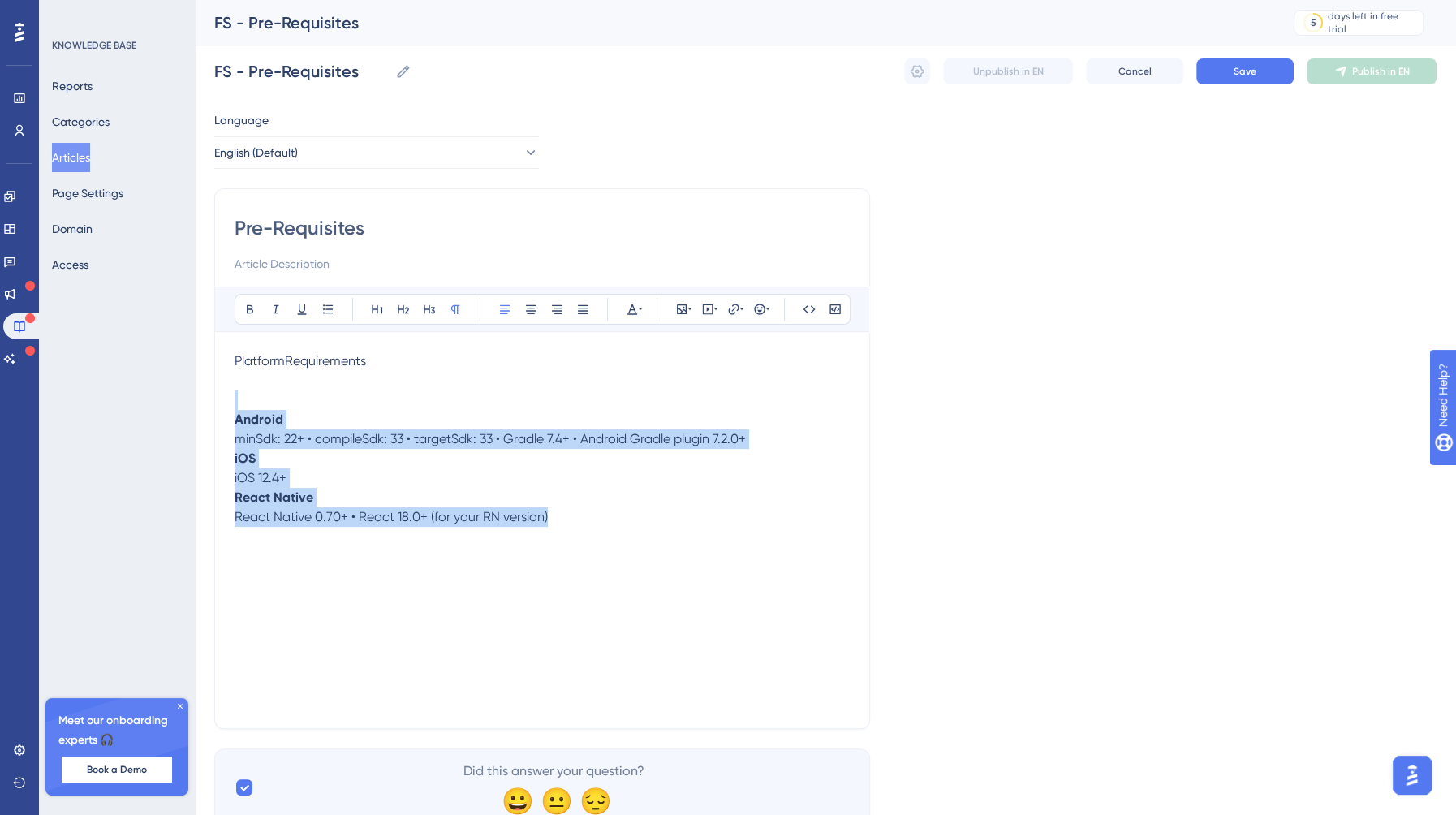
drag, startPoint x: 569, startPoint y: 522, endPoint x: 212, endPoint y: 399, distance: 377.6
click at [212, 399] on div "Performance Users Engagement Widgets Feedback Product Updates Knowledge Base AI…" at bounding box center [825, 426] width 1261 height 852
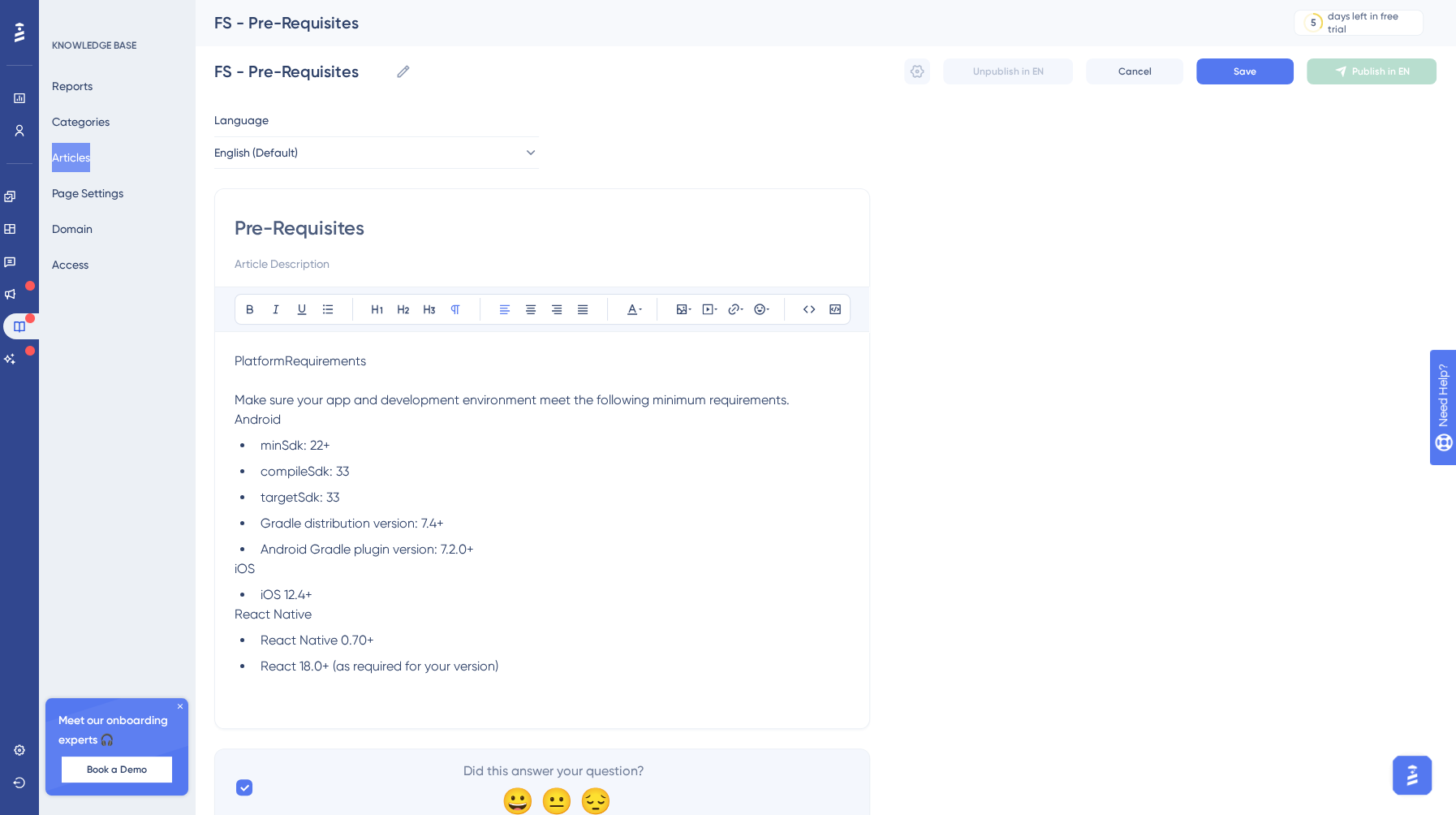
click at [286, 361] on span "PlatformRequirements" at bounding box center [299, 361] width 131 height 16
drag, startPoint x: 390, startPoint y: 365, endPoint x: 129, endPoint y: 363, distance: 261.0
click at [195, 363] on div "Performance Users Engagement Widgets Feedback Product Updates Knowledge Base AI…" at bounding box center [825, 426] width 1261 height 852
click at [374, 297] on button at bounding box center [378, 309] width 23 height 23
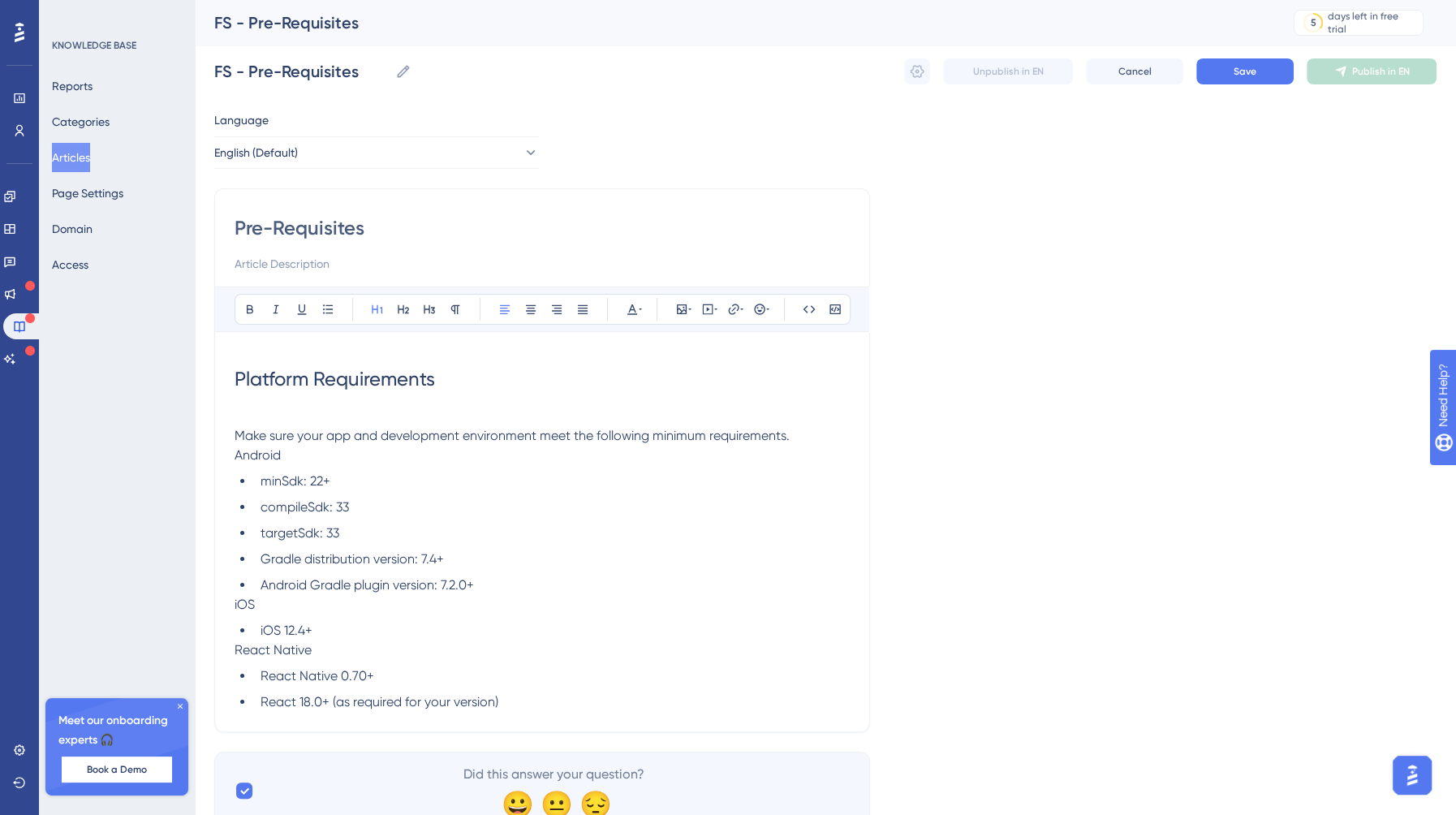
click at [603, 381] on h1 "Platform Requirements" at bounding box center [541, 378] width 615 height 55
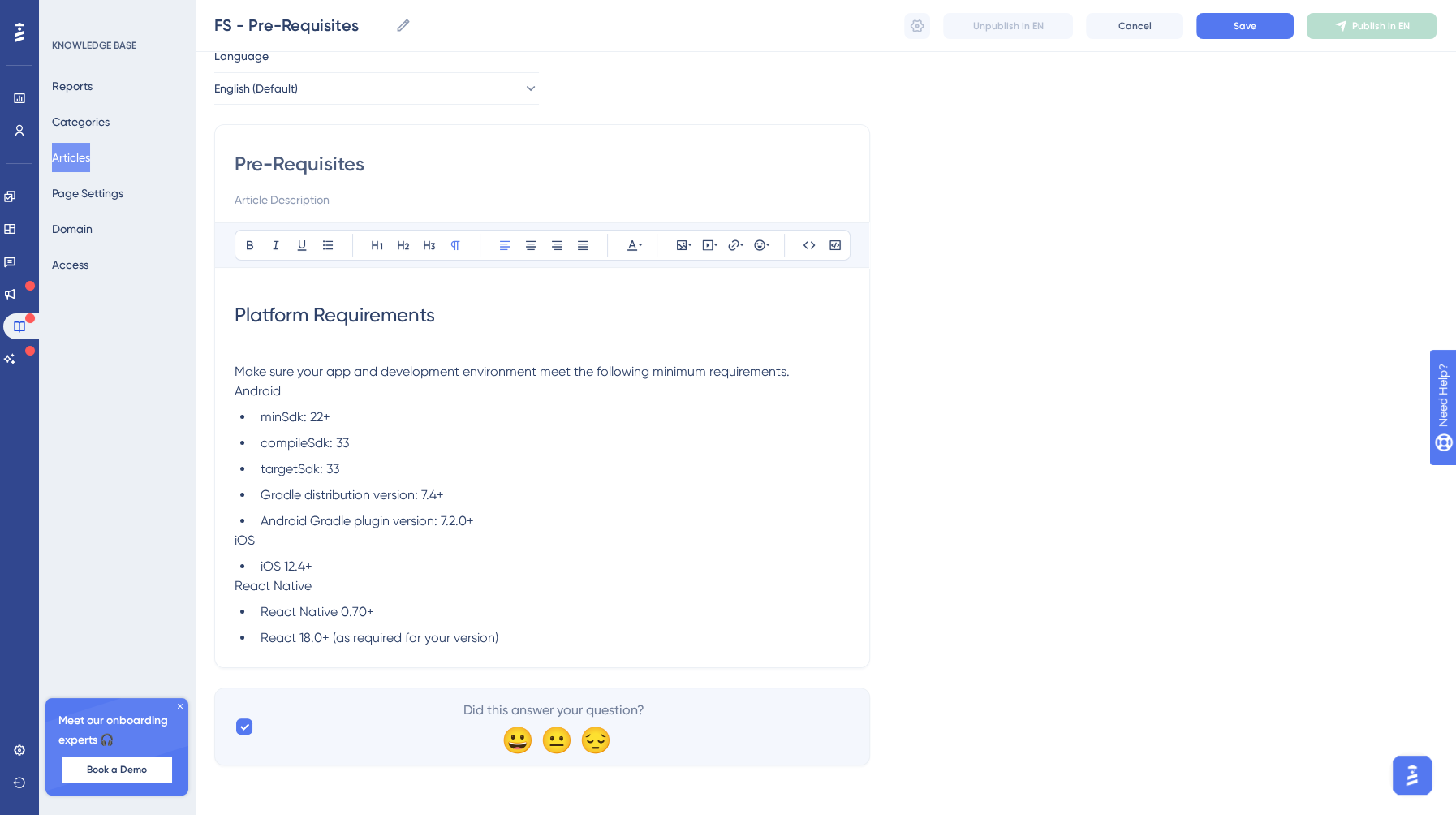
click at [258, 535] on p "iOS" at bounding box center [541, 540] width 615 height 19
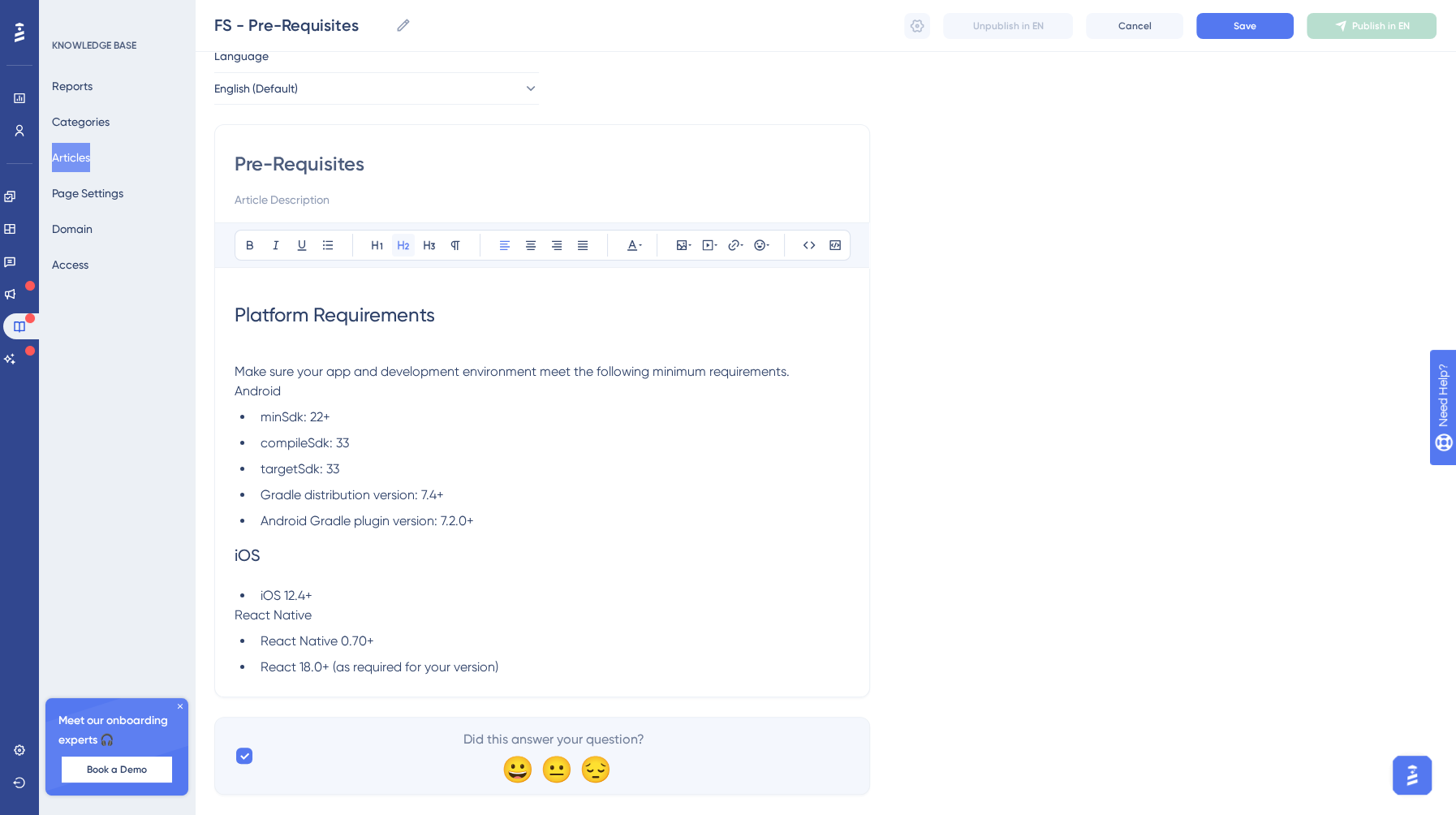
click at [401, 247] on icon at bounding box center [403, 245] width 13 height 13
click at [274, 393] on span "Android" at bounding box center [257, 391] width 47 height 16
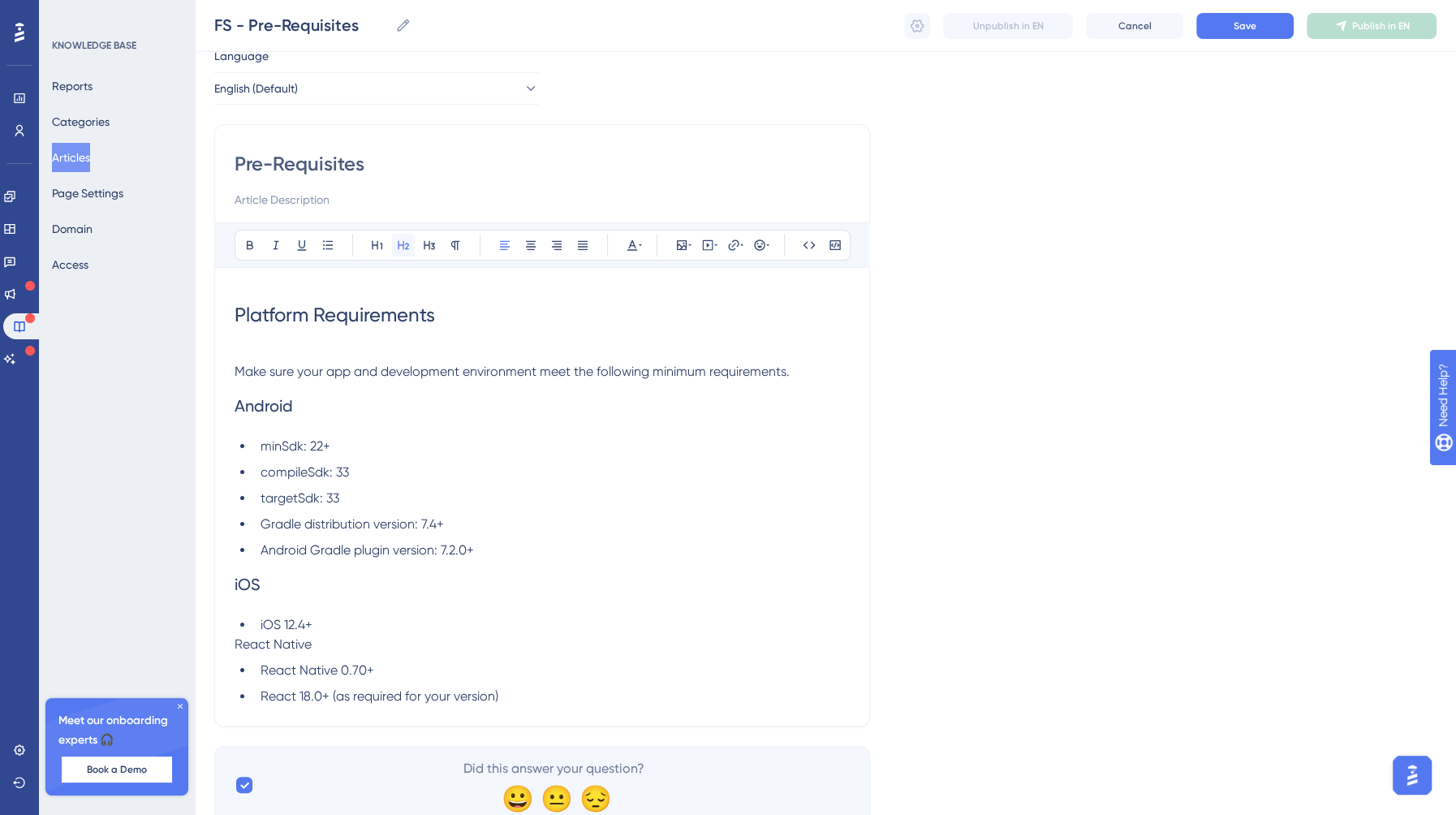
click at [399, 245] on icon at bounding box center [403, 245] width 13 height 13
click at [253, 642] on span "React Native" at bounding box center [273, 644] width 77 height 16
click at [389, 245] on div "Bold Italic Underline Bullet Point Heading 1 Heading 2 Heading 3 Normal Align L…" at bounding box center [542, 245] width 616 height 31
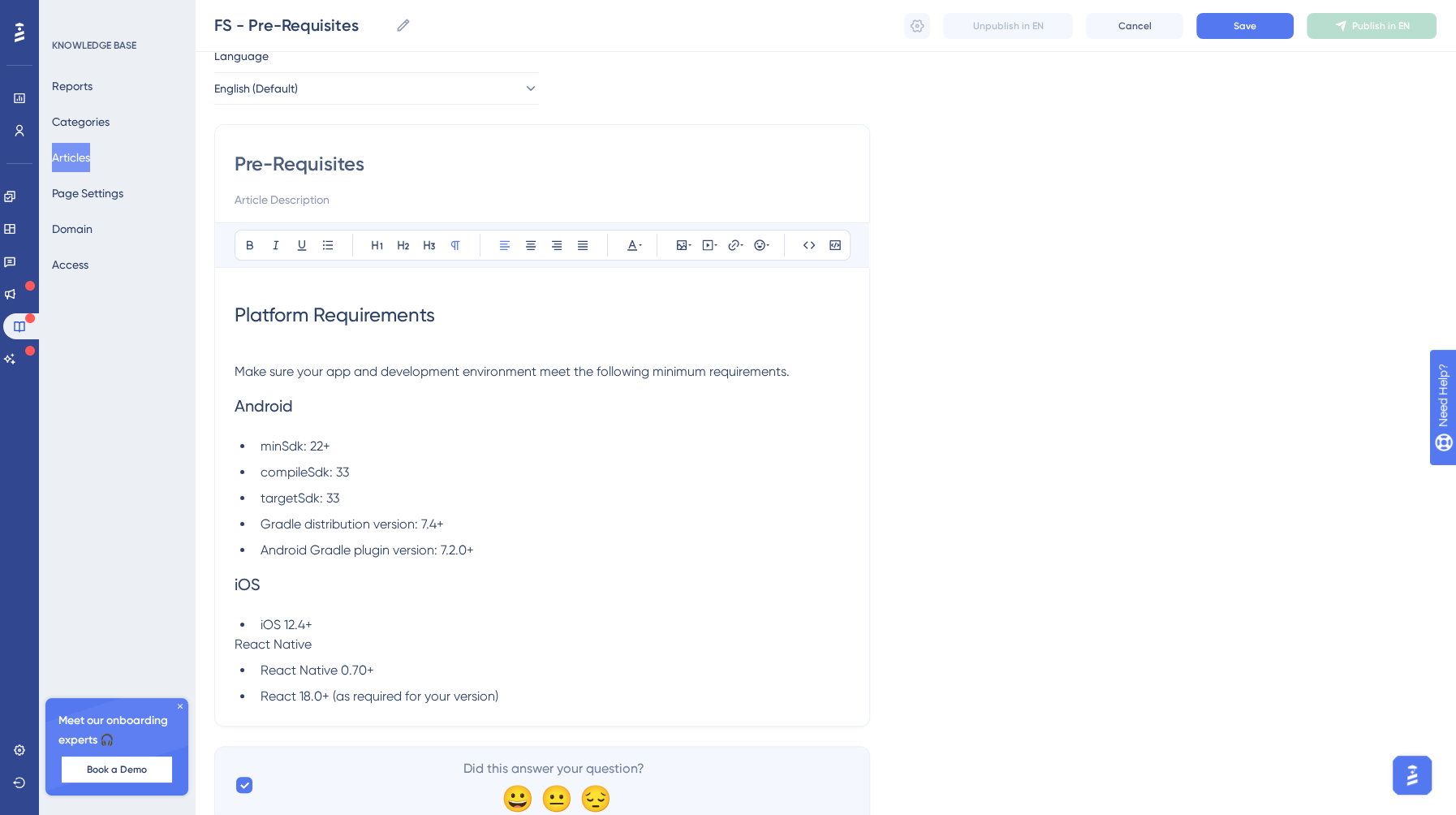
click at [283, 645] on span "React Native" at bounding box center [273, 644] width 77 height 16
click at [404, 243] on icon at bounding box center [403, 246] width 11 height 9
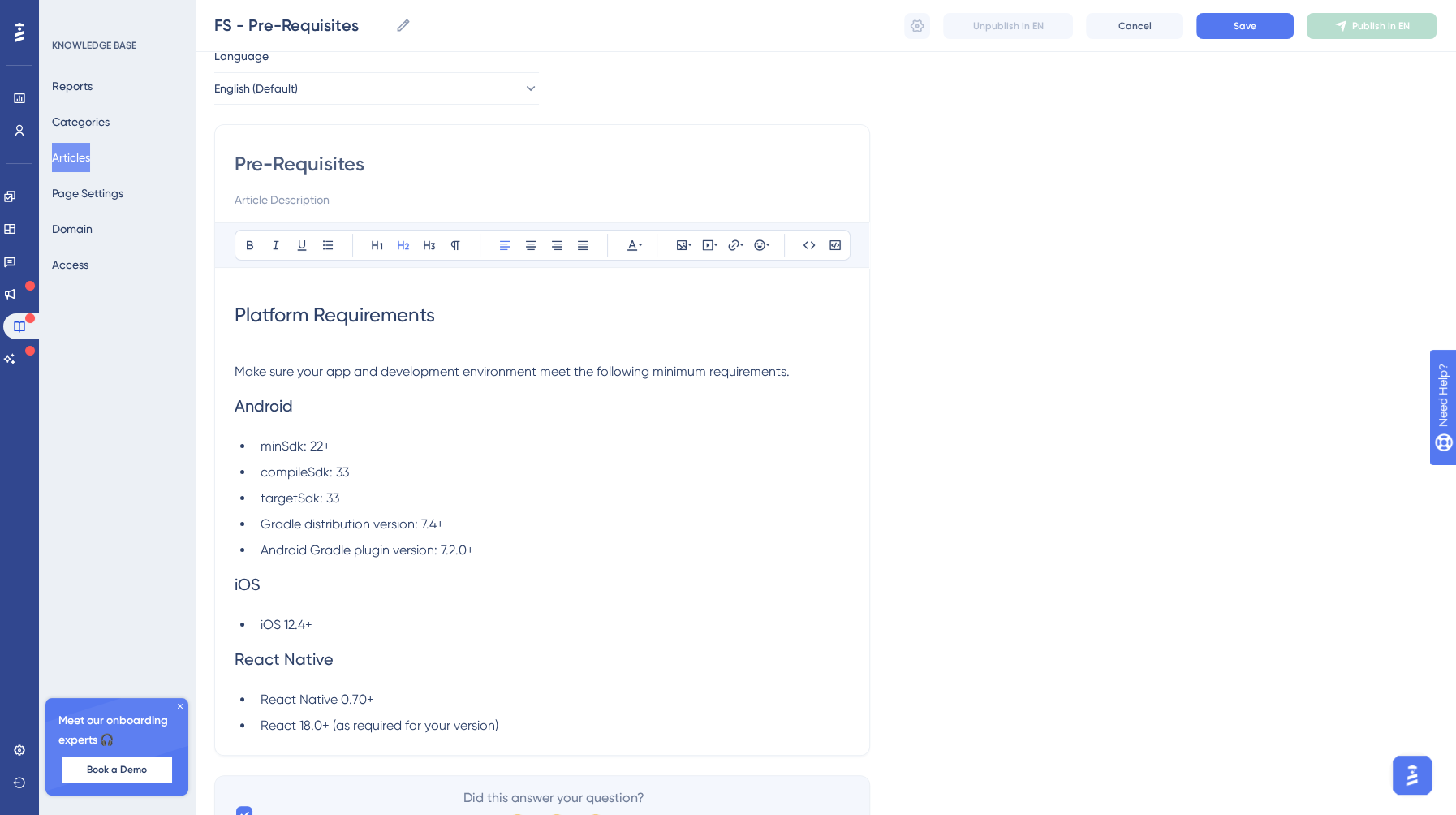
click at [365, 629] on li "iOS 12.4+" at bounding box center [552, 625] width 596 height 19
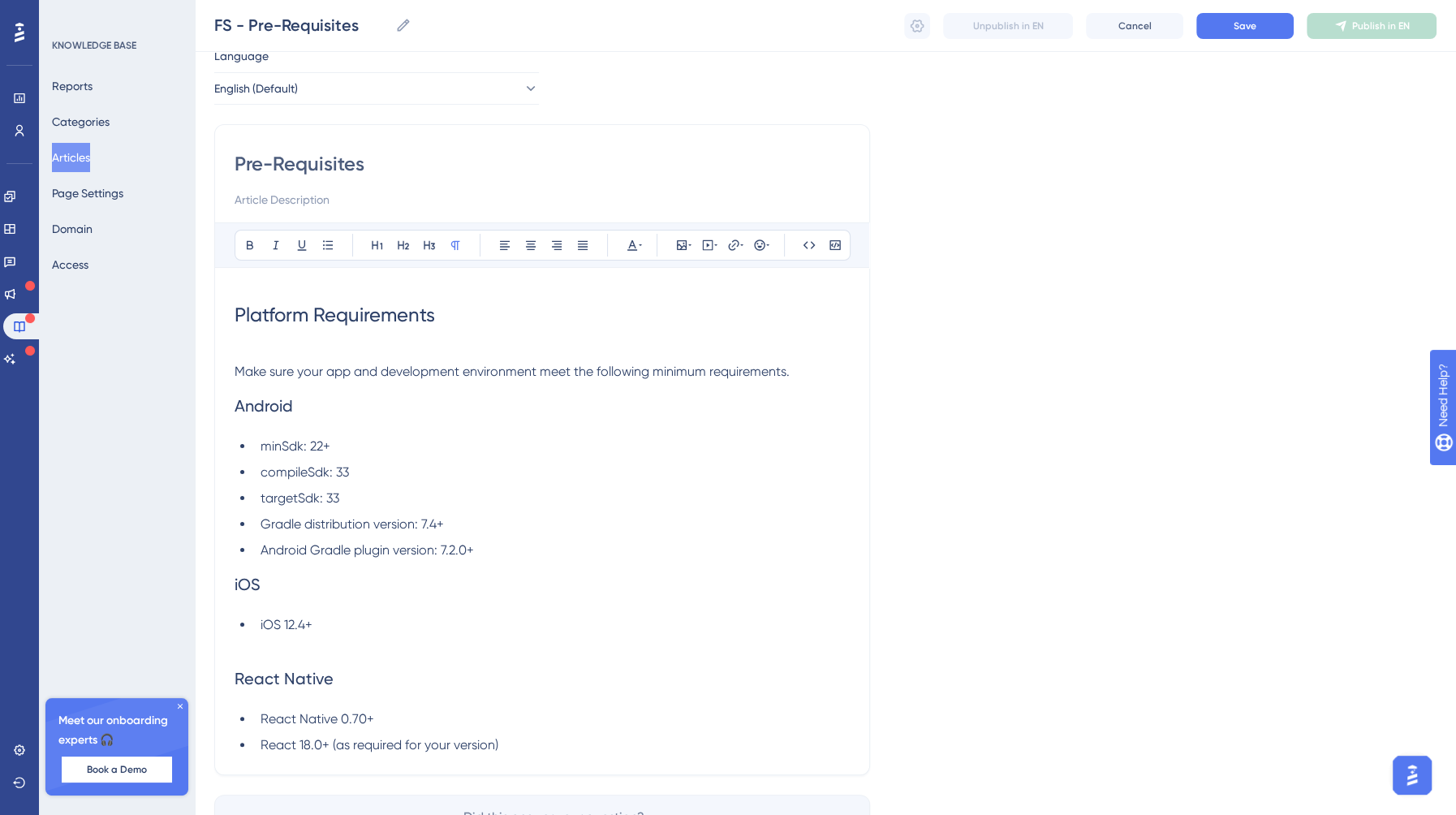
click at [229, 585] on div "Pre-Requisites Bold Italic Underline Bullet Point Heading 1 Heading 2 Heading 3…" at bounding box center [541, 449] width 656 height 650
click at [239, 583] on span "iOS" at bounding box center [247, 584] width 26 height 19
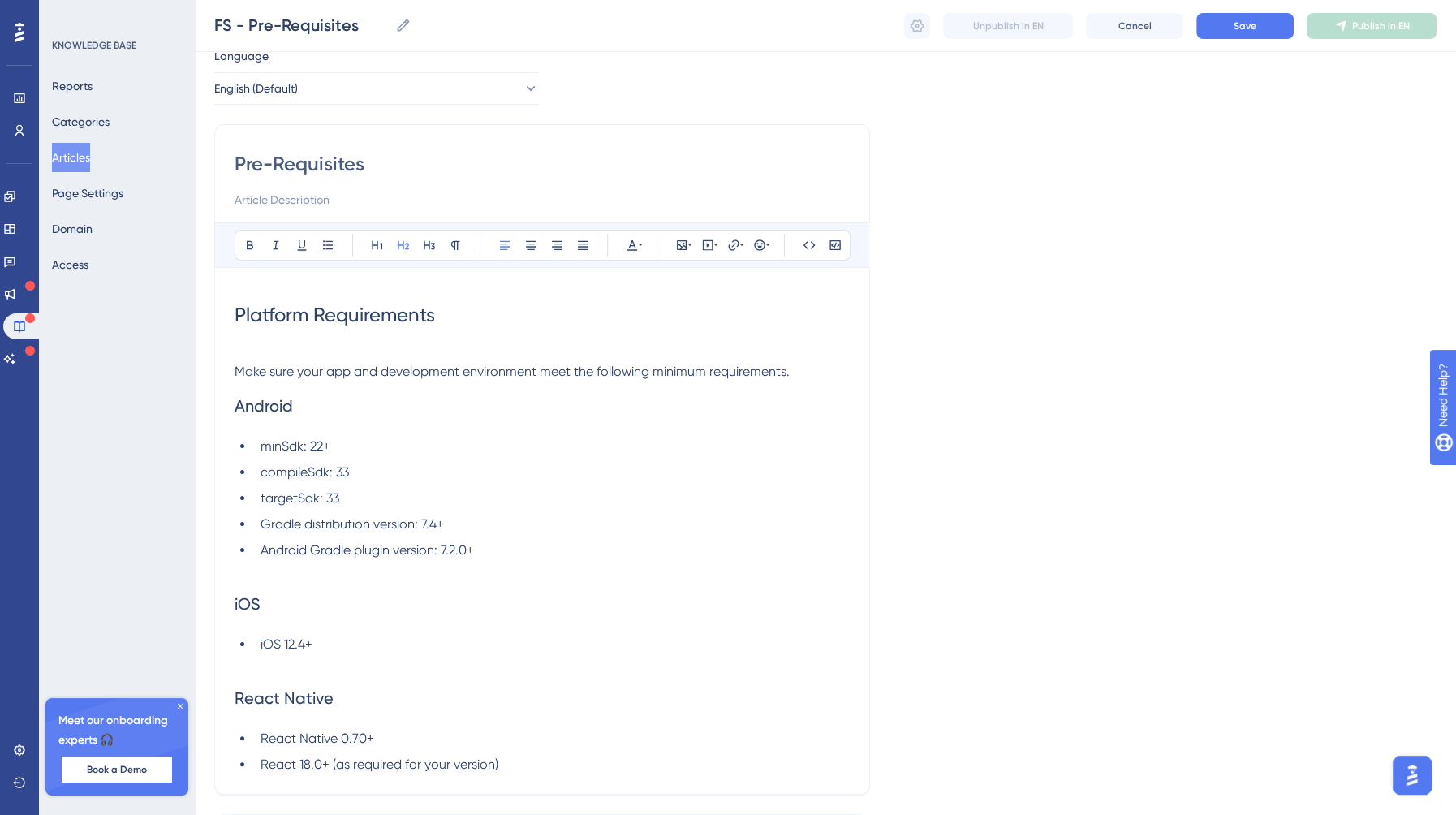
click at [233, 363] on div "Pre-Requisites Bold Italic Underline Bullet Point Heading 1 Heading 2 Heading 3…" at bounding box center [541, 459] width 656 height 671
click at [238, 367] on span "Make sure your app and development environment meet the following minimum requi…" at bounding box center [511, 371] width 555 height 16
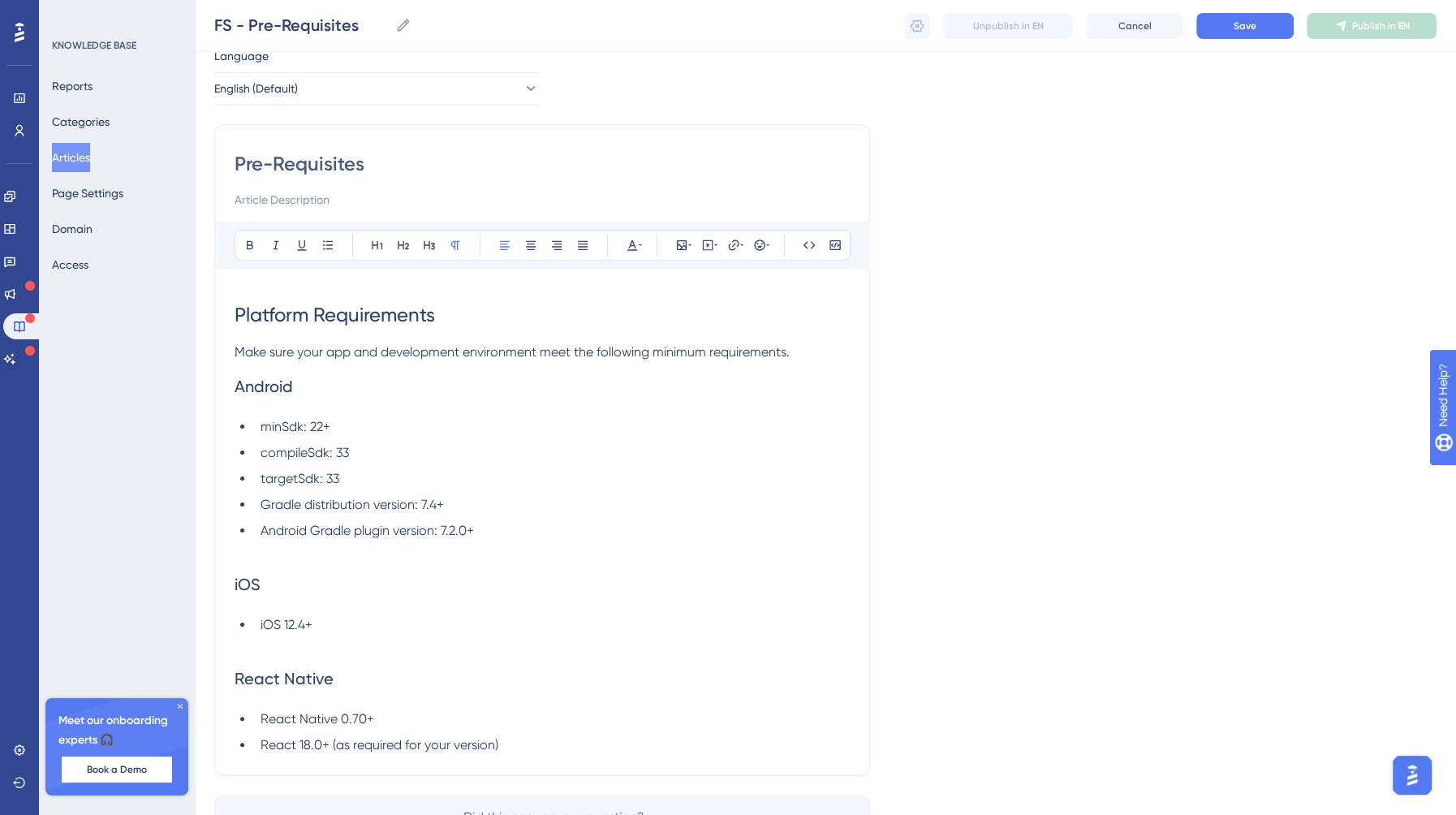
click at [241, 388] on span "Android" at bounding box center [263, 386] width 58 height 19
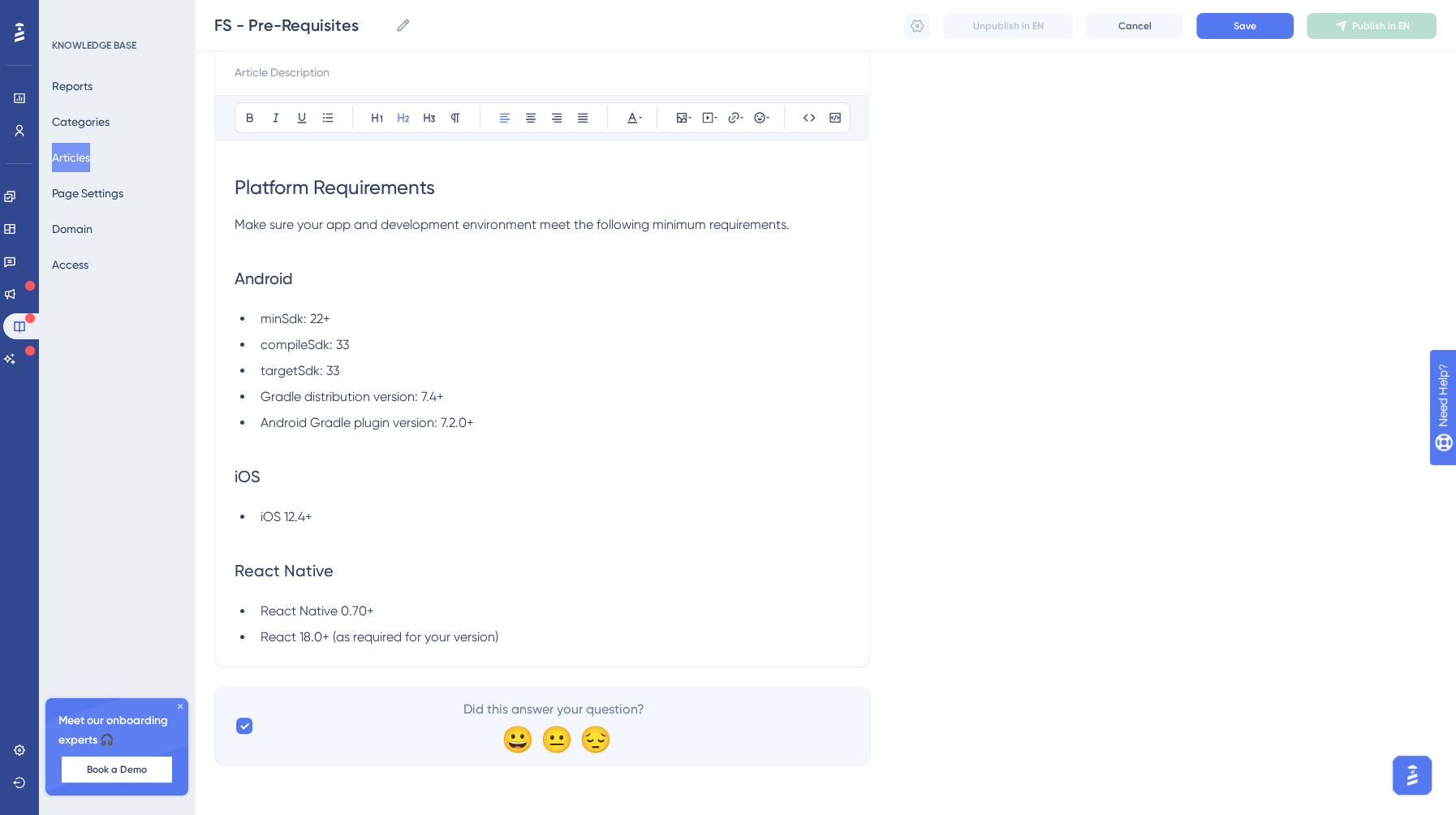
scroll to position [0, 0]
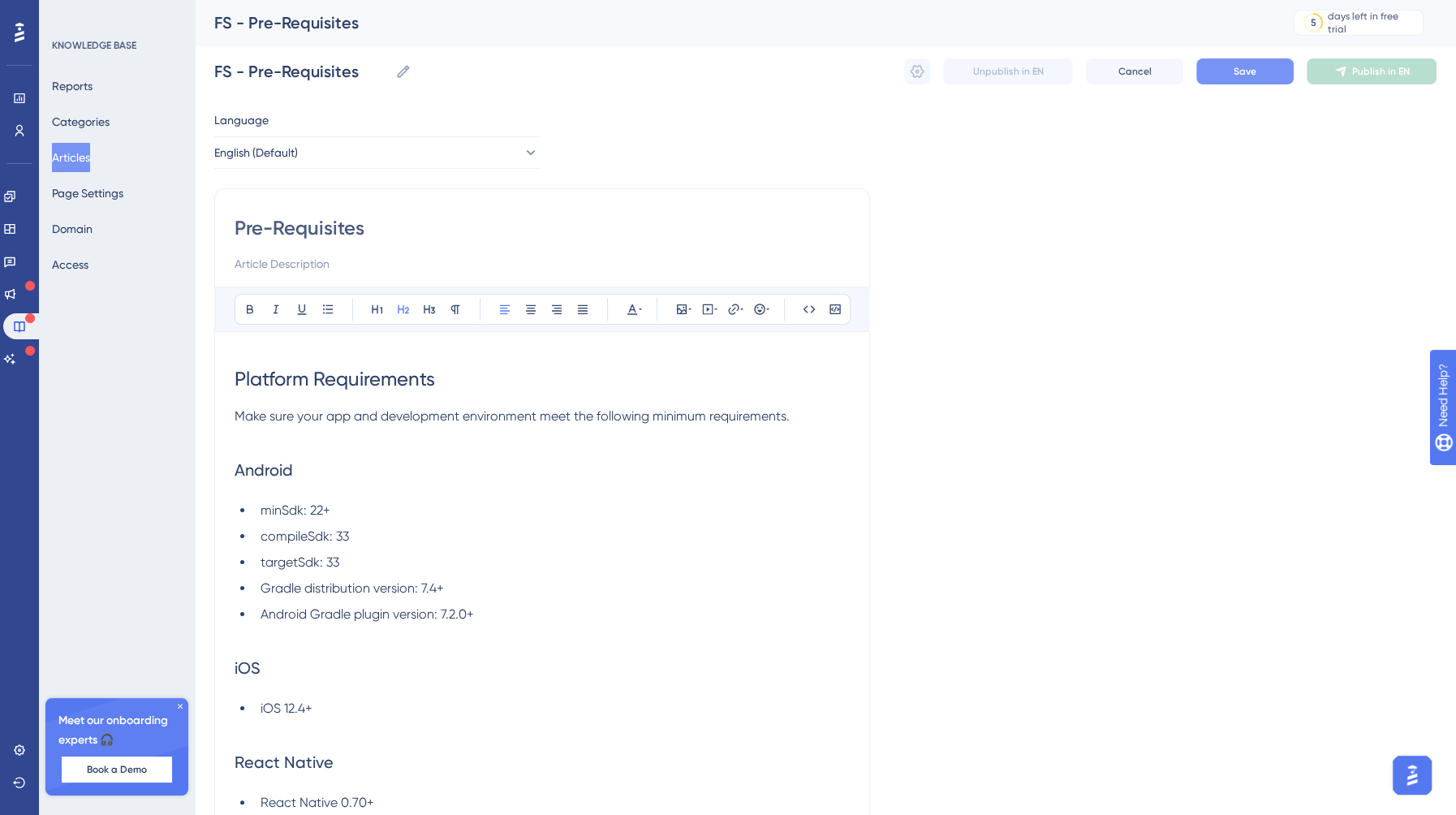
click at [1239, 72] on span "Save" at bounding box center [1245, 71] width 23 height 13
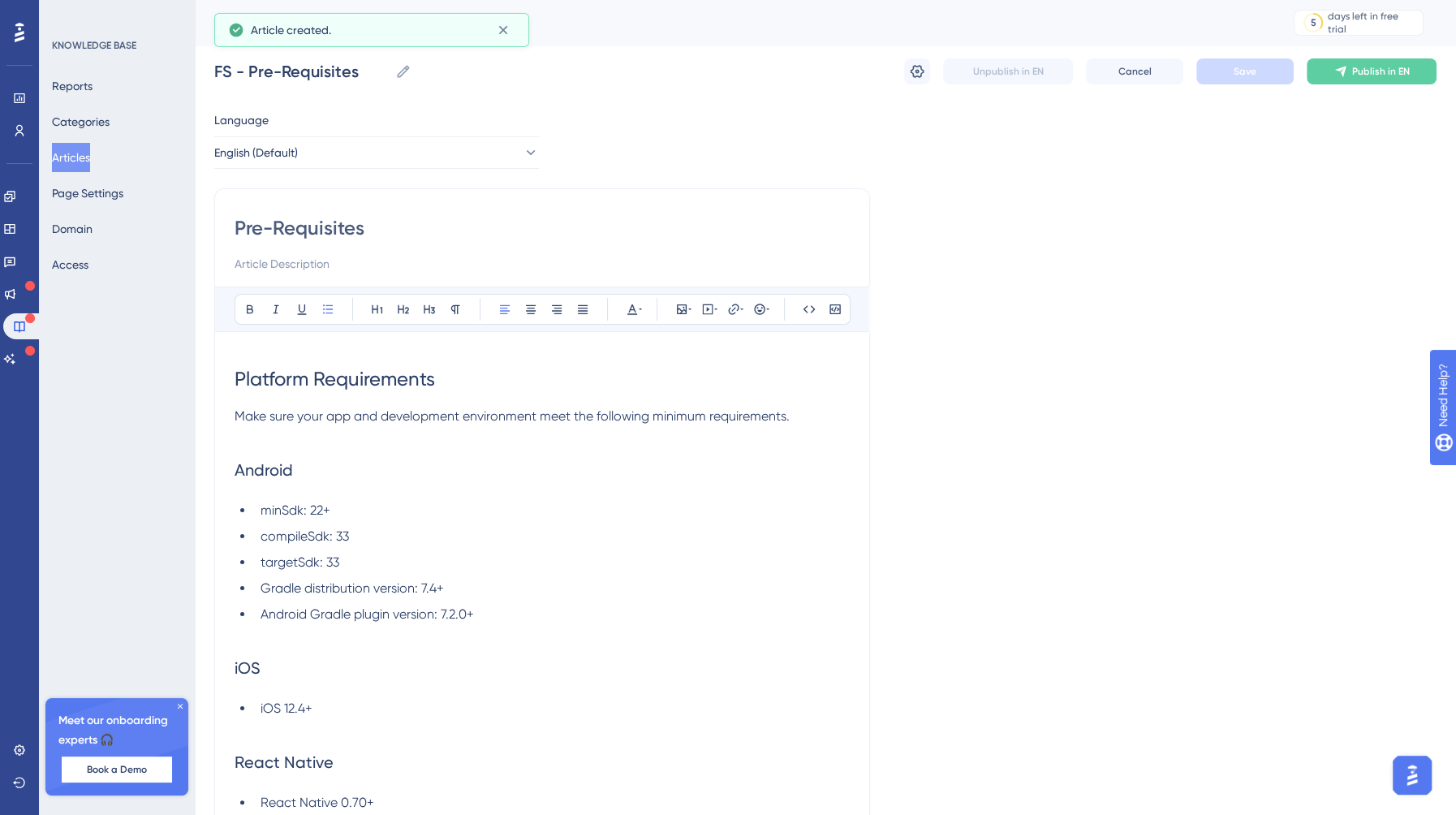
scroll to position [19, 0]
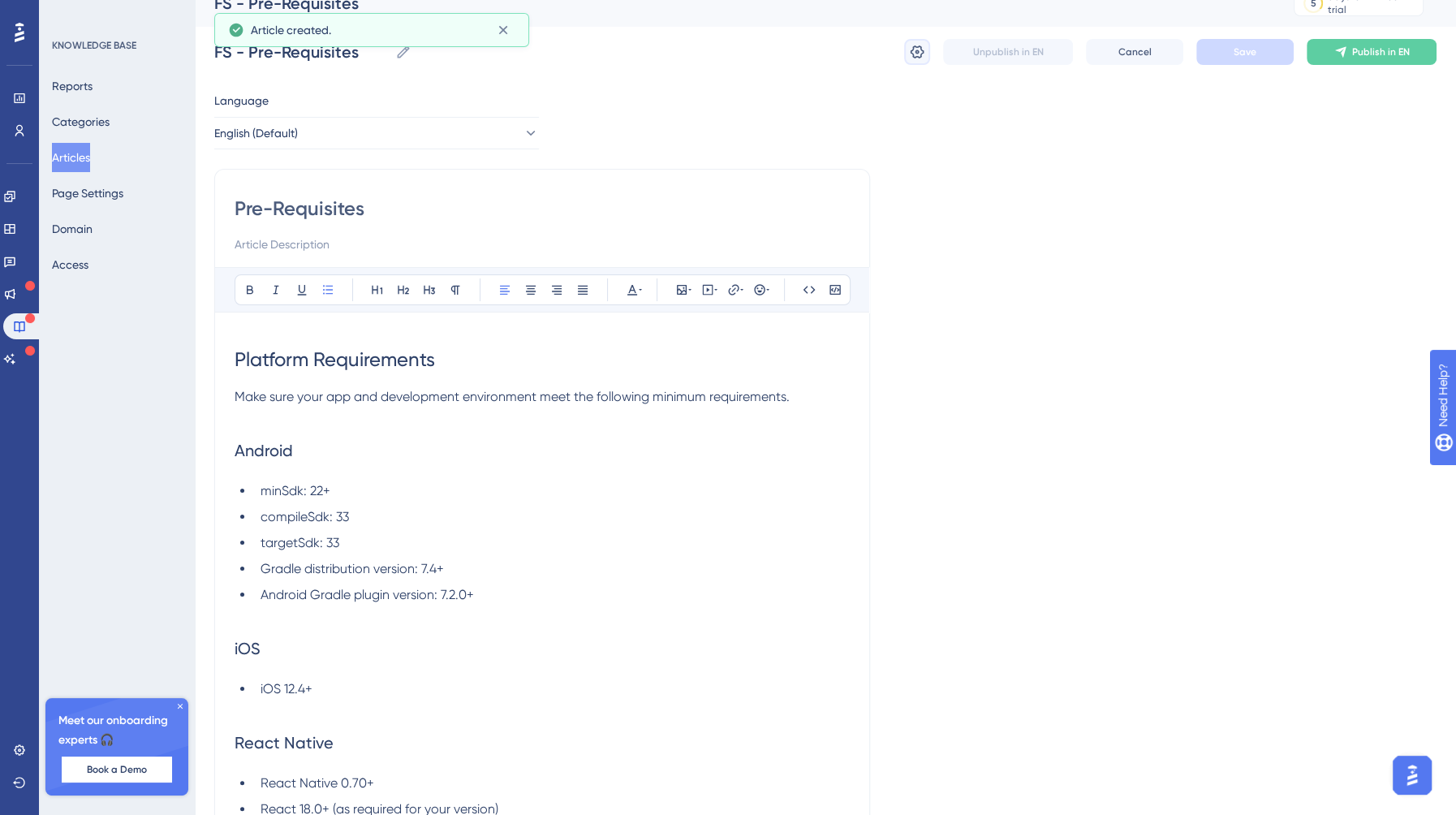
click at [916, 56] on icon at bounding box center [917, 52] width 14 height 13
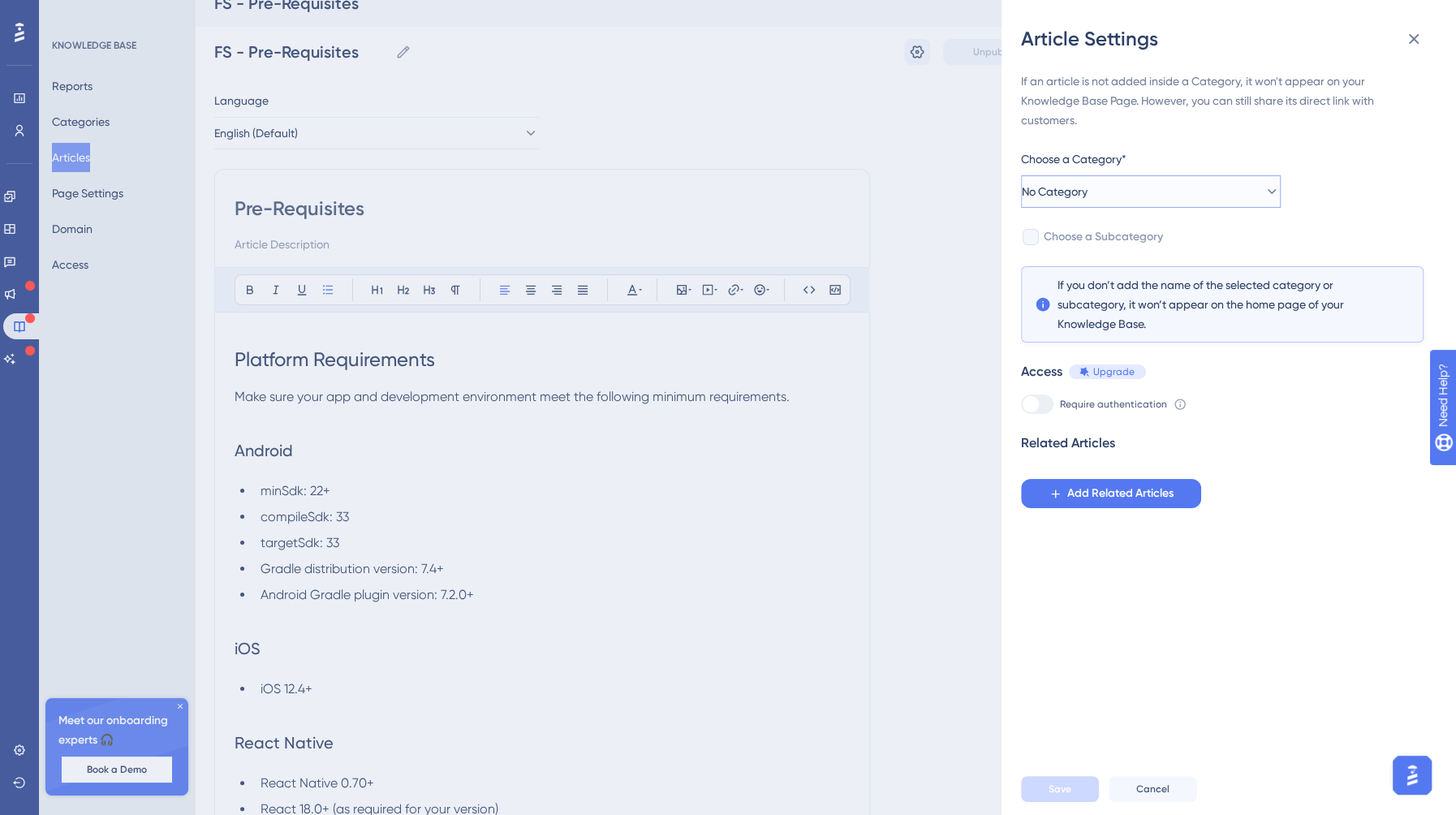
click at [1138, 193] on button "No Category" at bounding box center [1151, 191] width 260 height 33
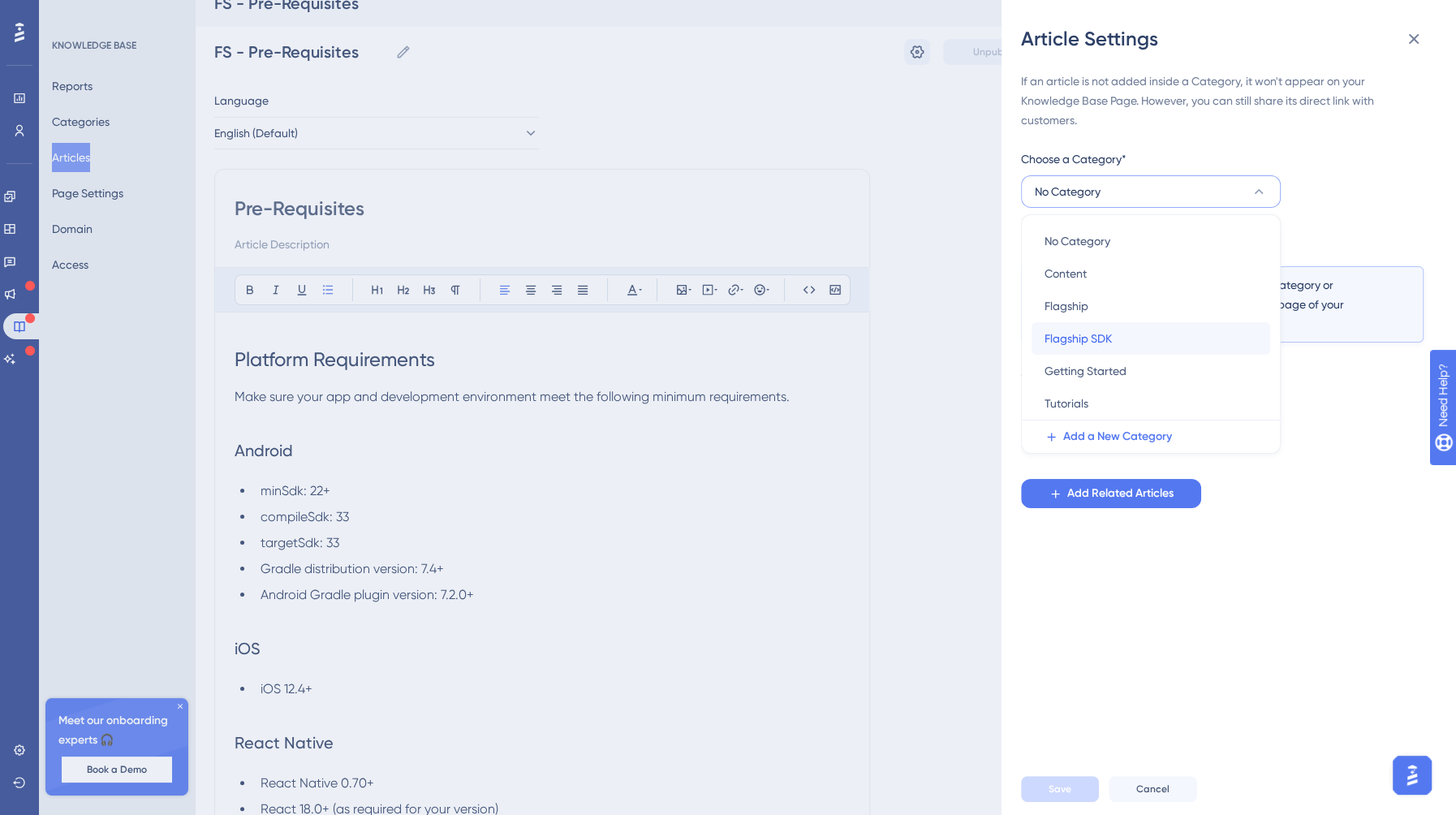
click at [1123, 349] on div "Flagship SDK Flagship SDK" at bounding box center [1151, 338] width 213 height 33
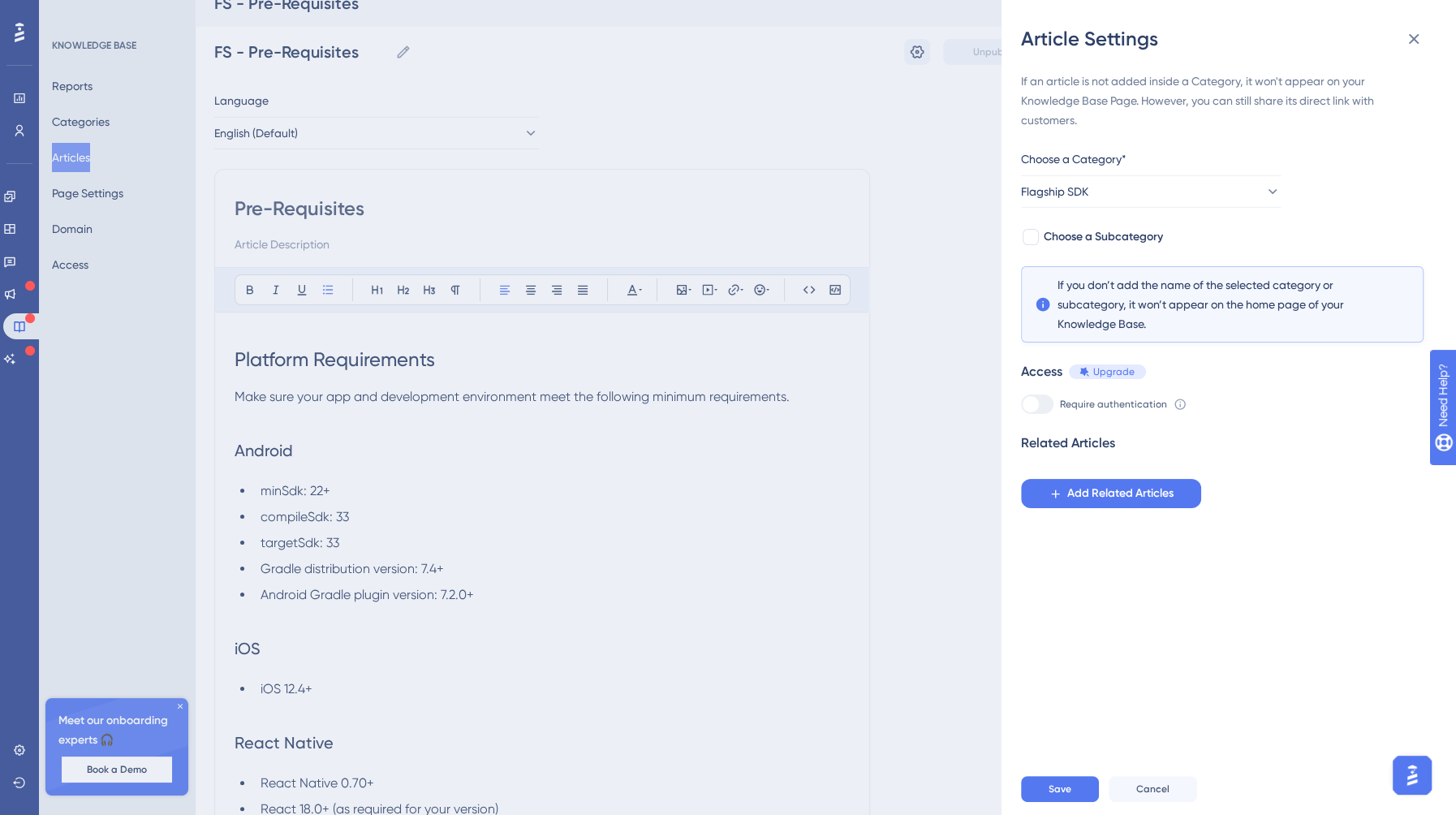
click at [1066, 246] on div "If an article is not added inside a Category, it won't appear on your Knowledge…" at bounding box center [1222, 290] width 402 height 437
click at [1074, 236] on span "Choose a Subcategory" at bounding box center [1104, 237] width 120 height 19
checkbox input "true"
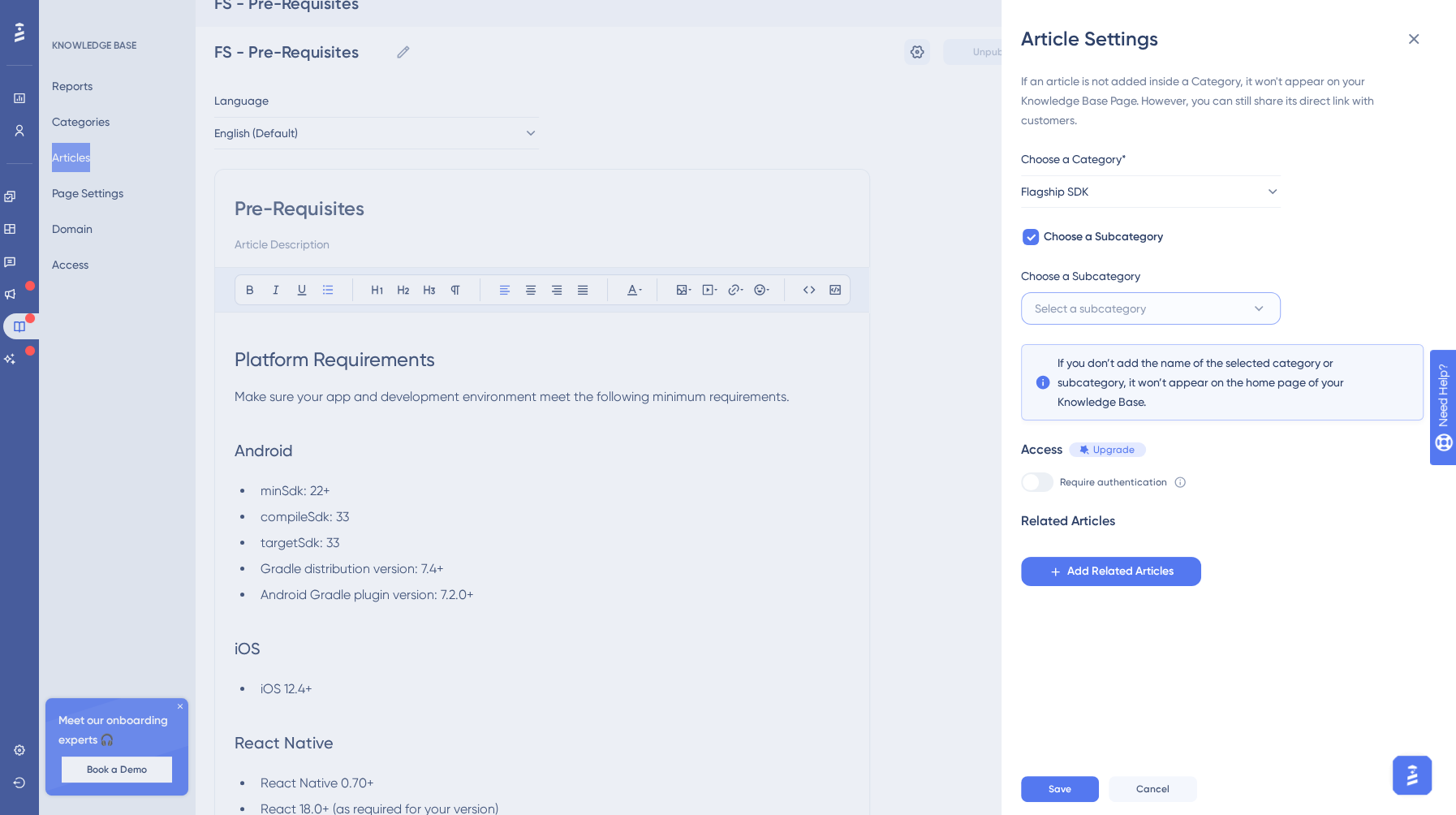
click at [1083, 311] on span "Select a subcategory" at bounding box center [1090, 308] width 111 height 19
click at [1277, 238] on div "If an article is not added inside a Category, it won't appear on your Knowledge…" at bounding box center [1222, 328] width 402 height 515
click at [1066, 787] on span "Save" at bounding box center [1060, 789] width 23 height 13
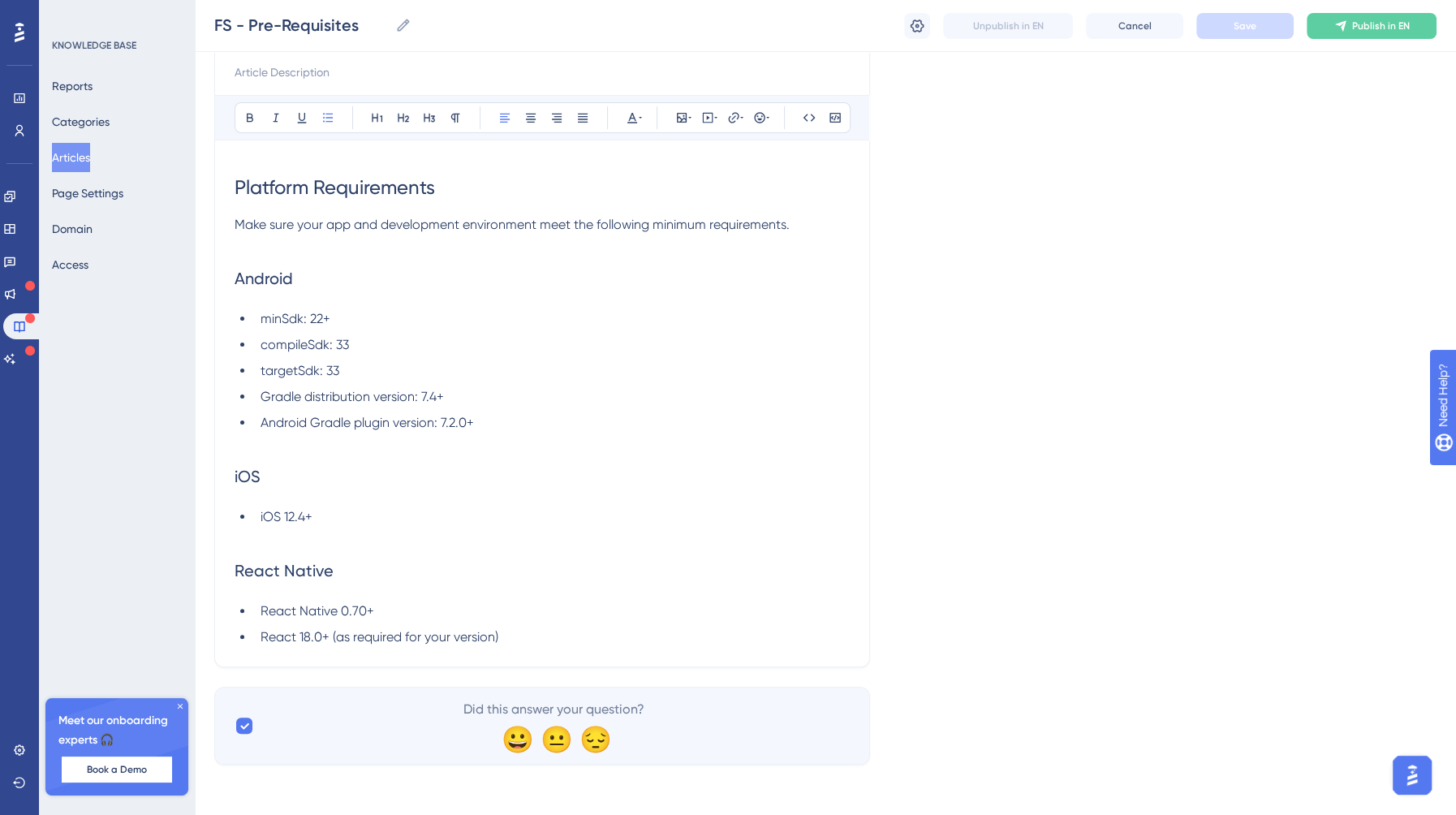
scroll to position [0, 0]
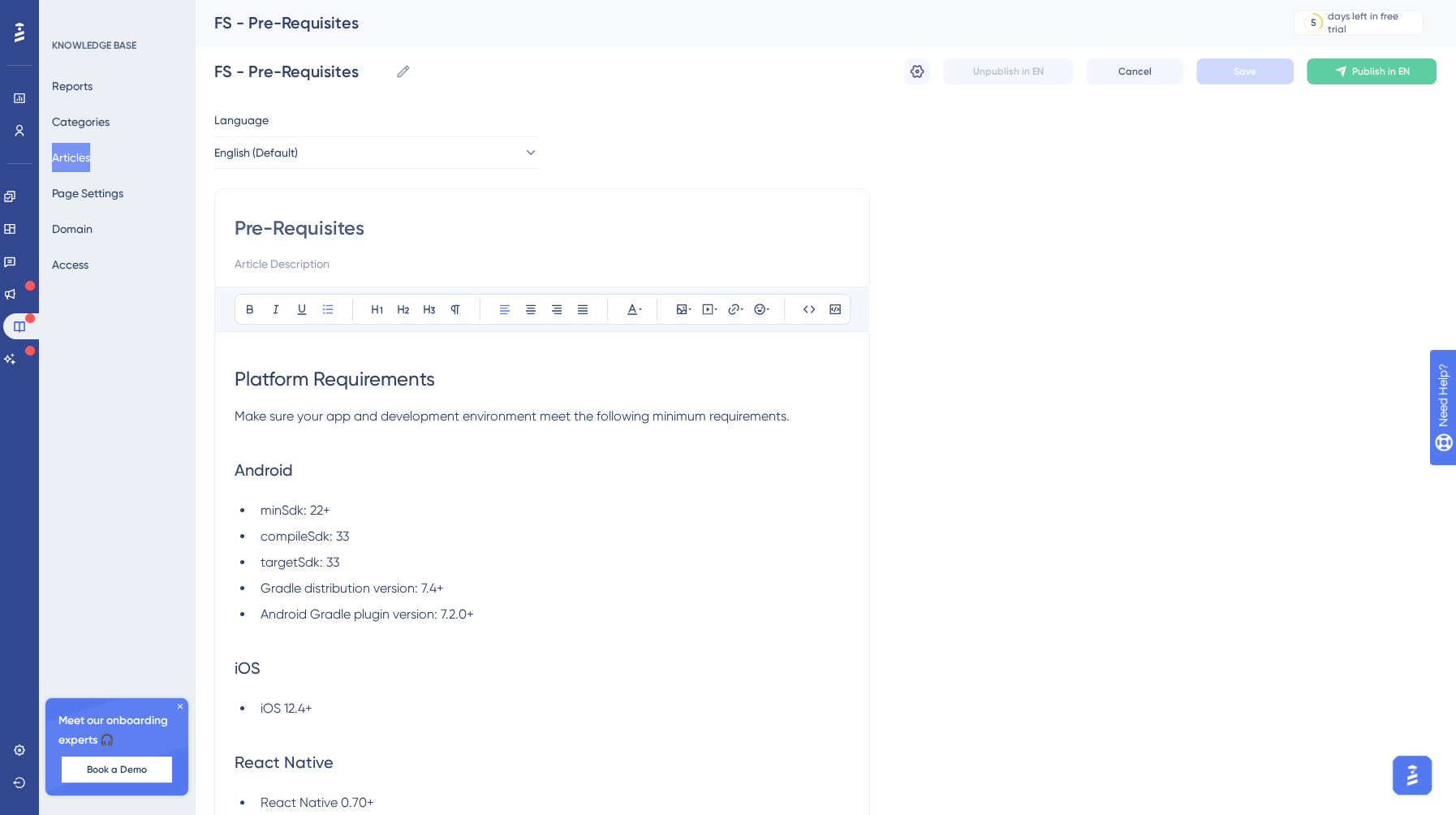
click at [73, 160] on button "Articles" at bounding box center [70, 157] width 38 height 29
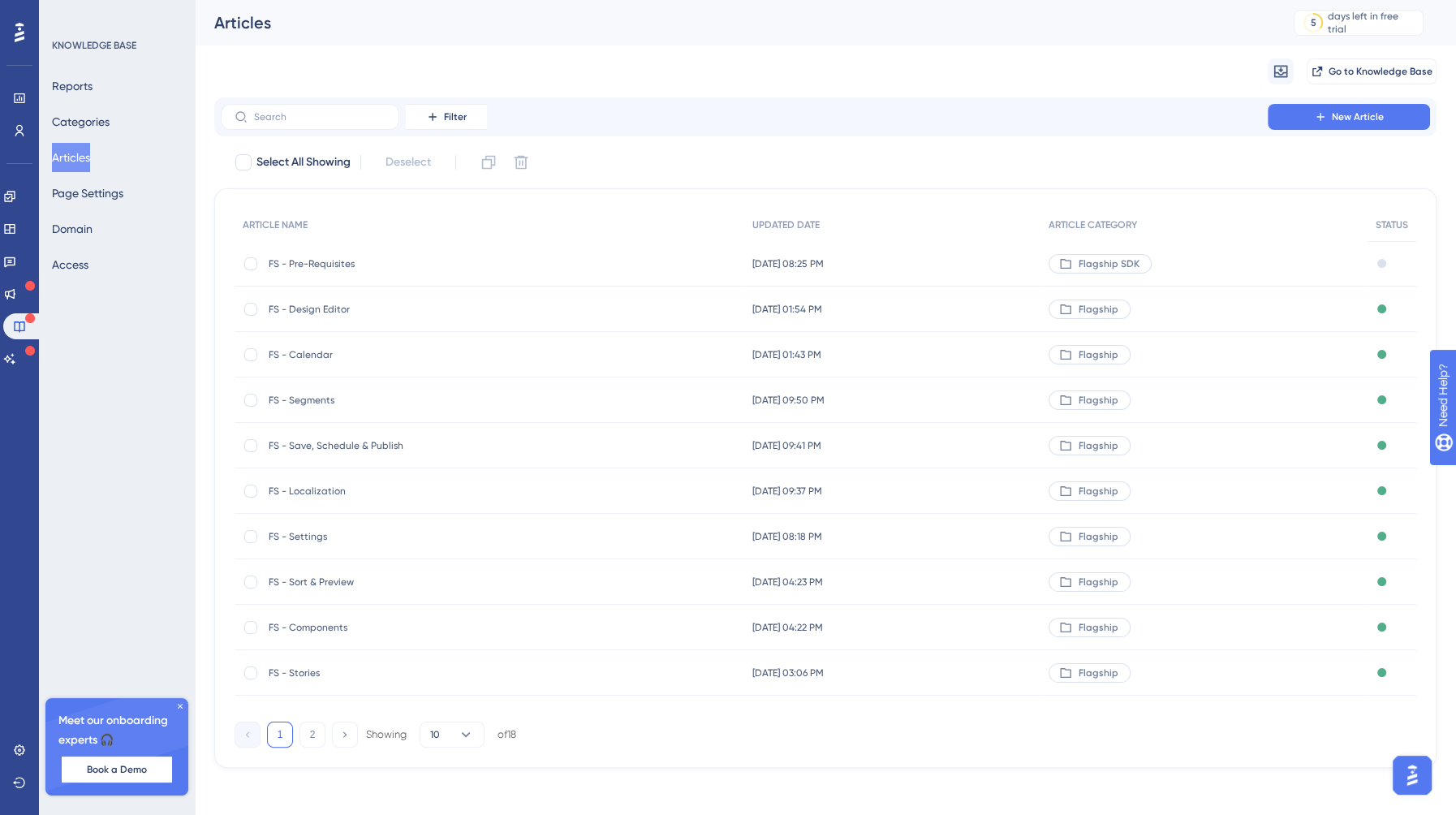
click at [342, 264] on span "FS - Pre-Requisites" at bounding box center [398, 263] width 260 height 13
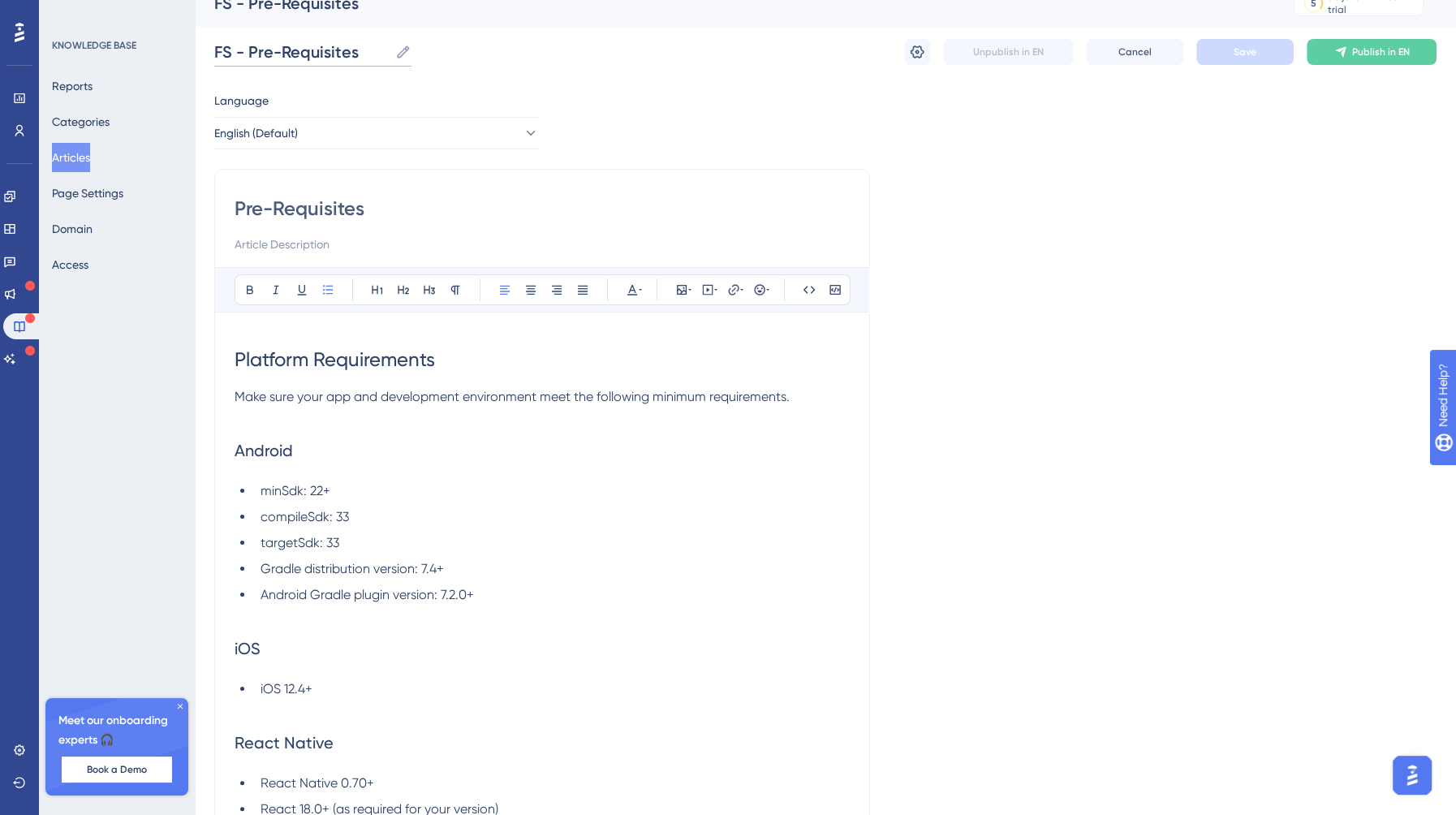
click at [231, 50] on input "FS - Pre-Requisites" at bounding box center [301, 52] width 174 height 23
click at [230, 56] on input "FSSDK - Pre-Requisites" at bounding box center [316, 52] width 205 height 23
type input "FS SDK - Pre-Requisites"
click at [1237, 57] on span "Save" at bounding box center [1245, 52] width 23 height 13
click at [87, 161] on button "Articles" at bounding box center [70, 157] width 38 height 29
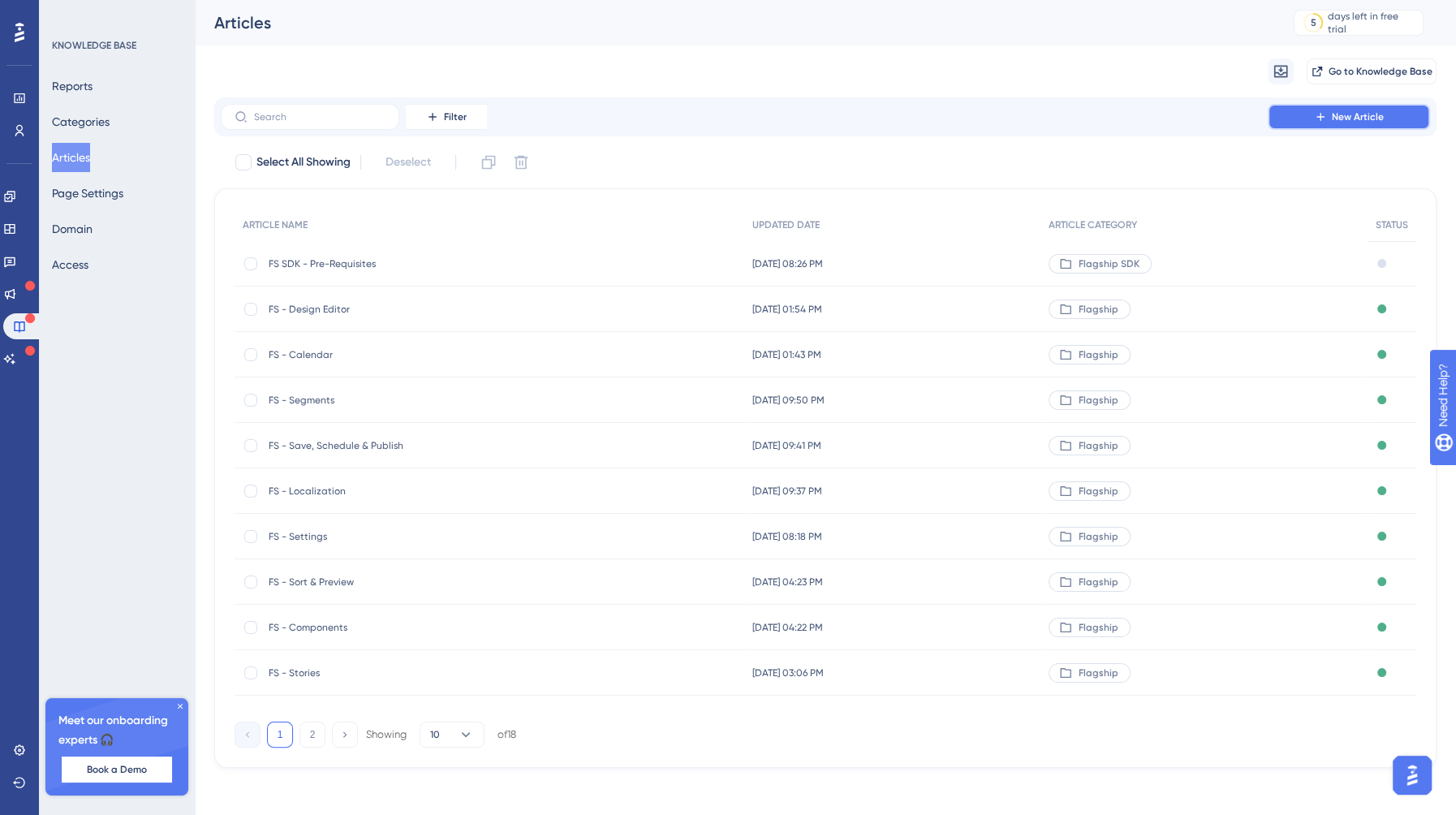
click at [1341, 115] on span "New Article" at bounding box center [1357, 116] width 52 height 13
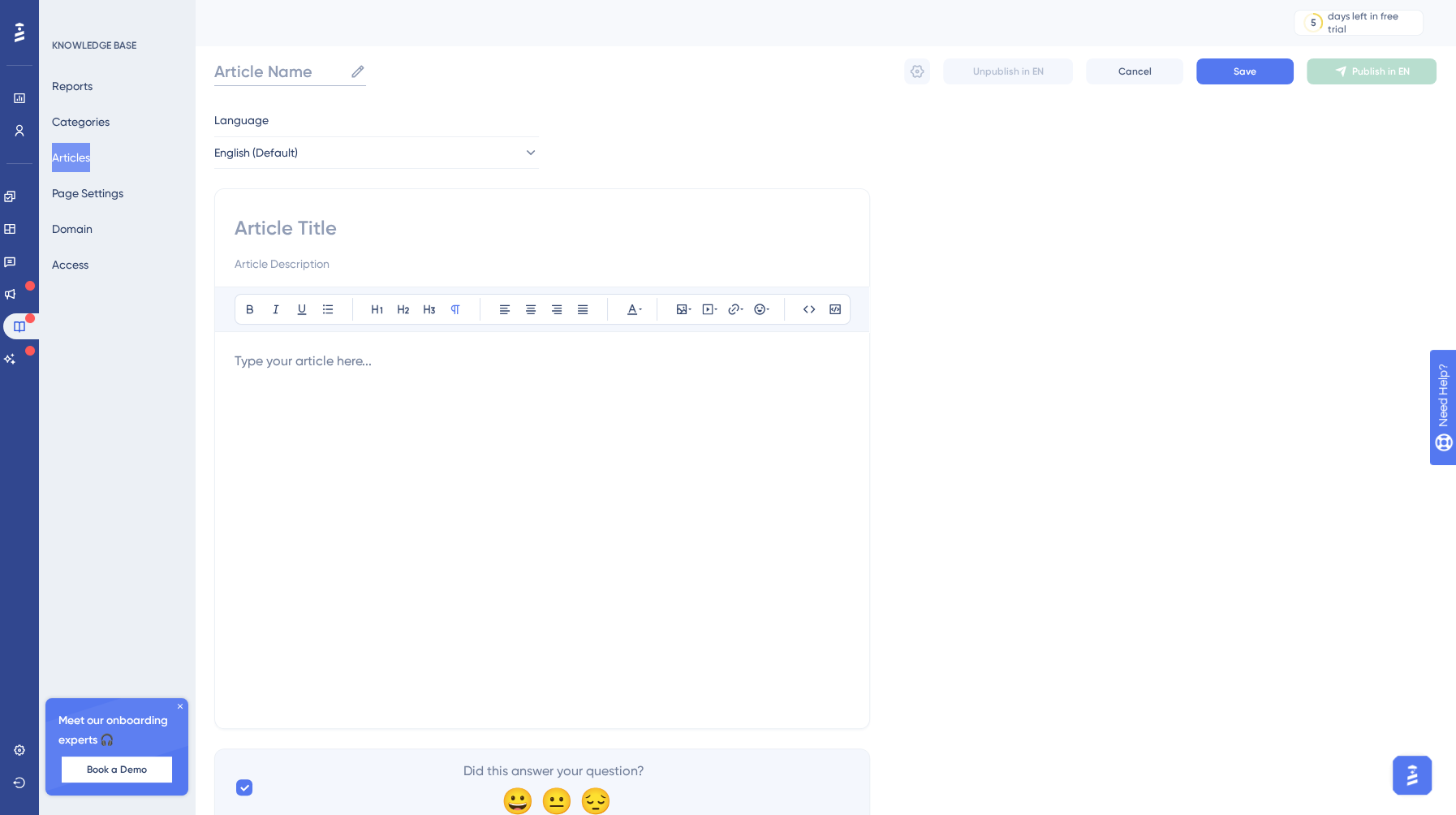
click at [281, 75] on input "Article Name" at bounding box center [278, 71] width 129 height 23
type input "FS FDK -"
click at [328, 355] on p at bounding box center [541, 361] width 615 height 19
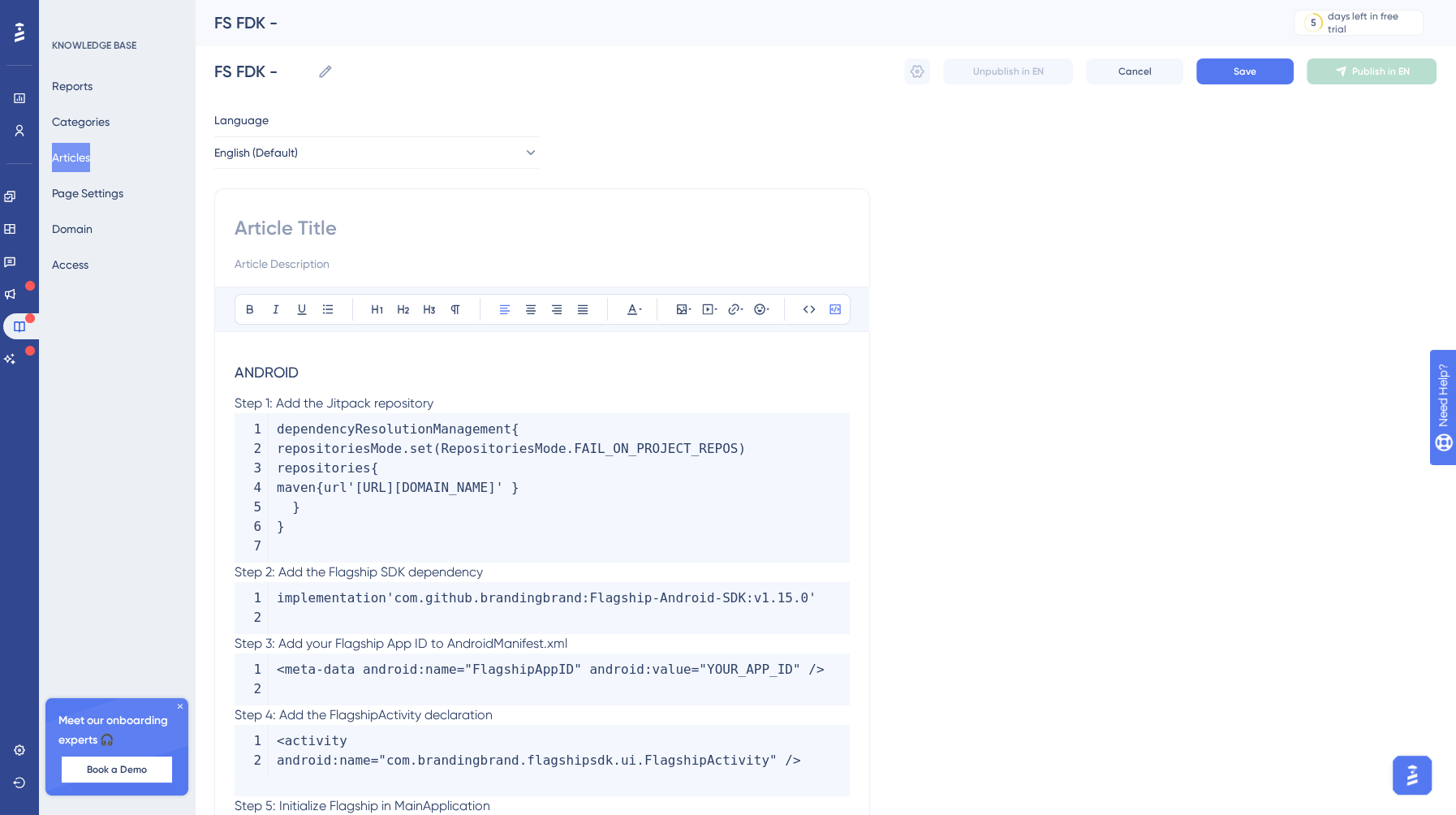
click at [279, 229] on input at bounding box center [541, 228] width 615 height 26
paste input "Installation Instructions"
type input "Installation Instructions"
click at [280, 69] on input "FS FDK -" at bounding box center [262, 71] width 97 height 23
paste input "Installation Instructions"
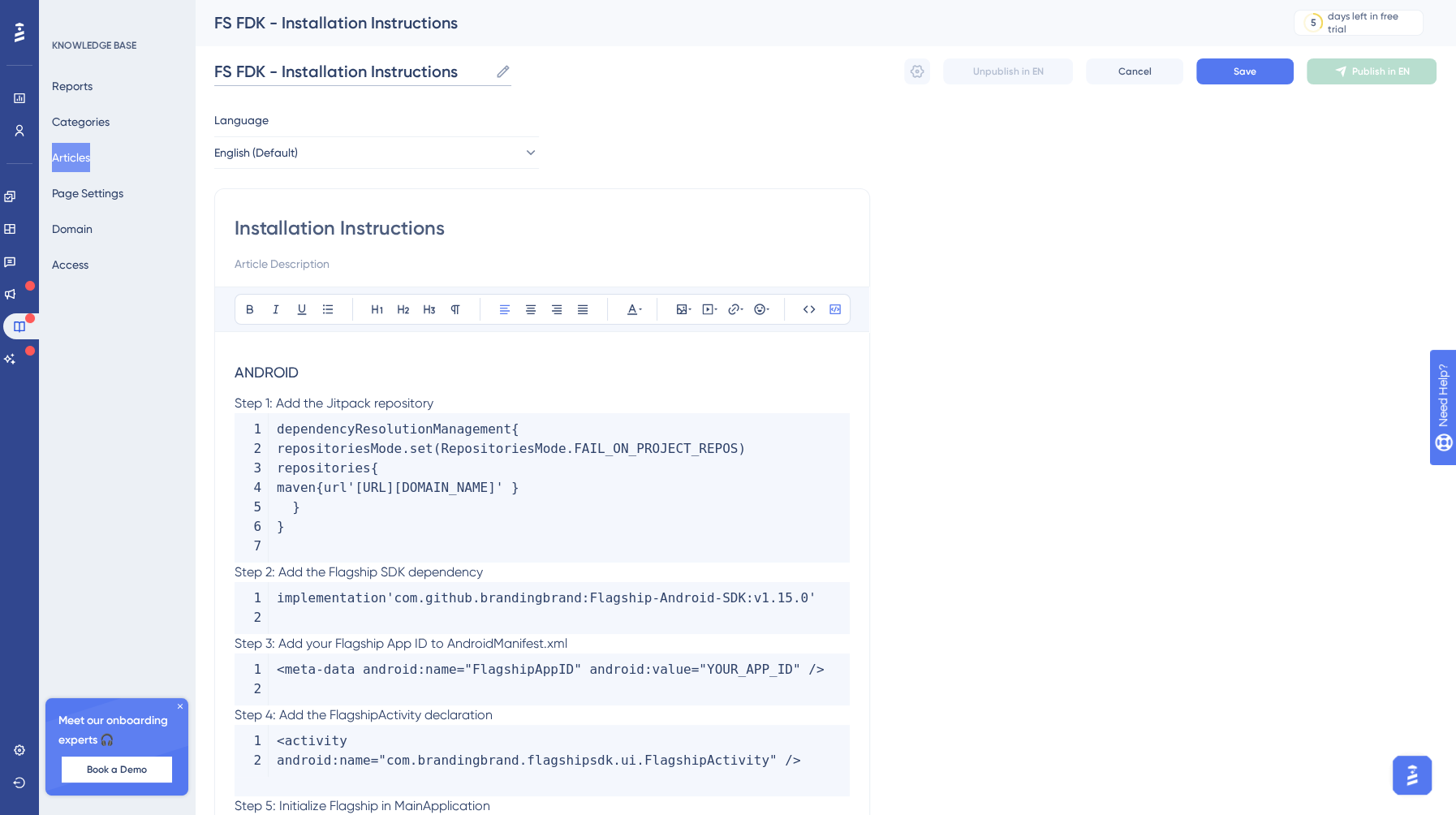
type input "FS FDK - Installation Instructions"
click at [587, 141] on div "Language English (Default) Installation Instructions Bold Italic Underline Bull…" at bounding box center [825, 737] width 1222 height 1254
click at [236, 367] on span "ANDROID" at bounding box center [266, 371] width 64 height 17
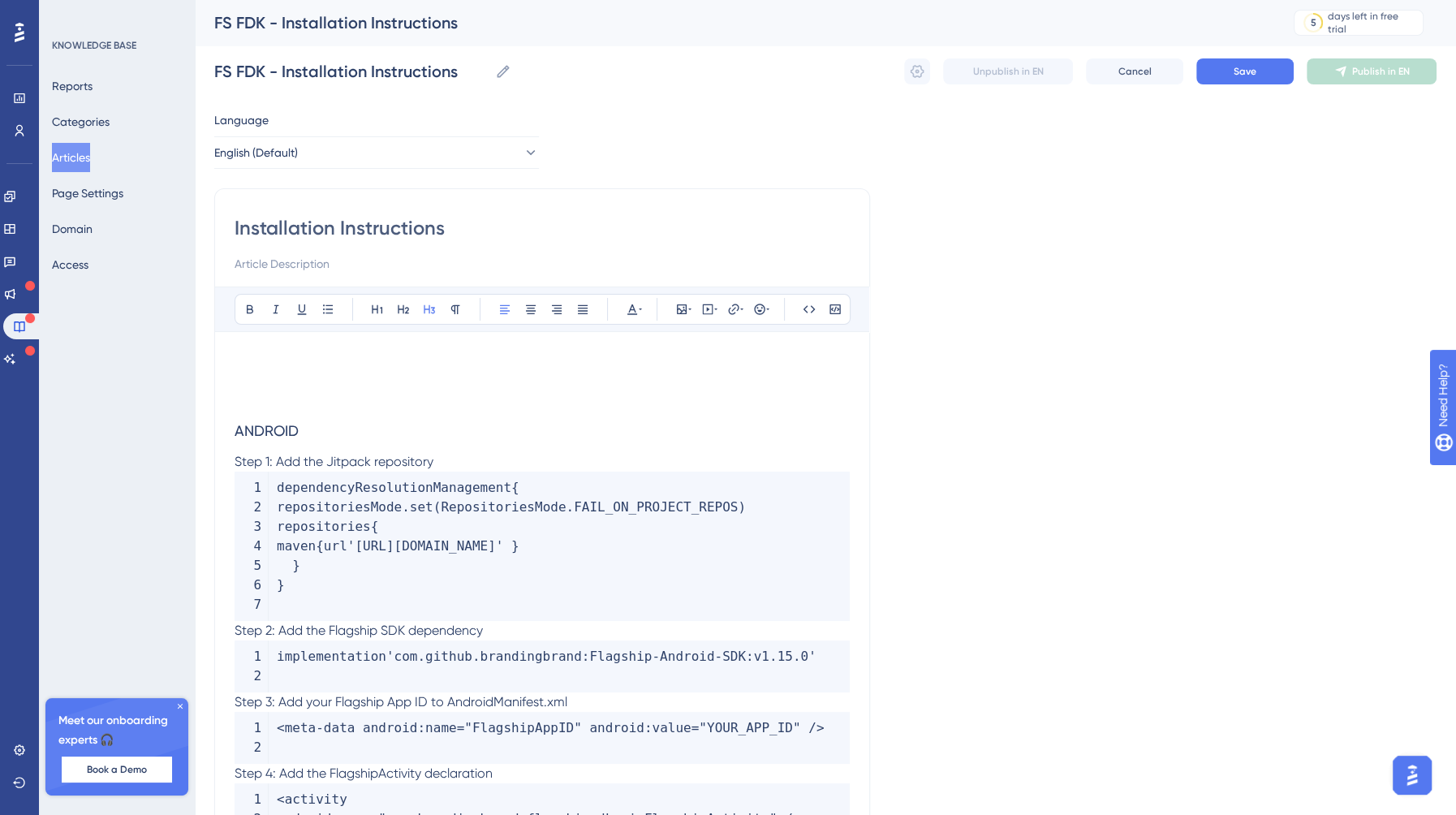
click at [236, 367] on p at bounding box center [541, 361] width 615 height 19
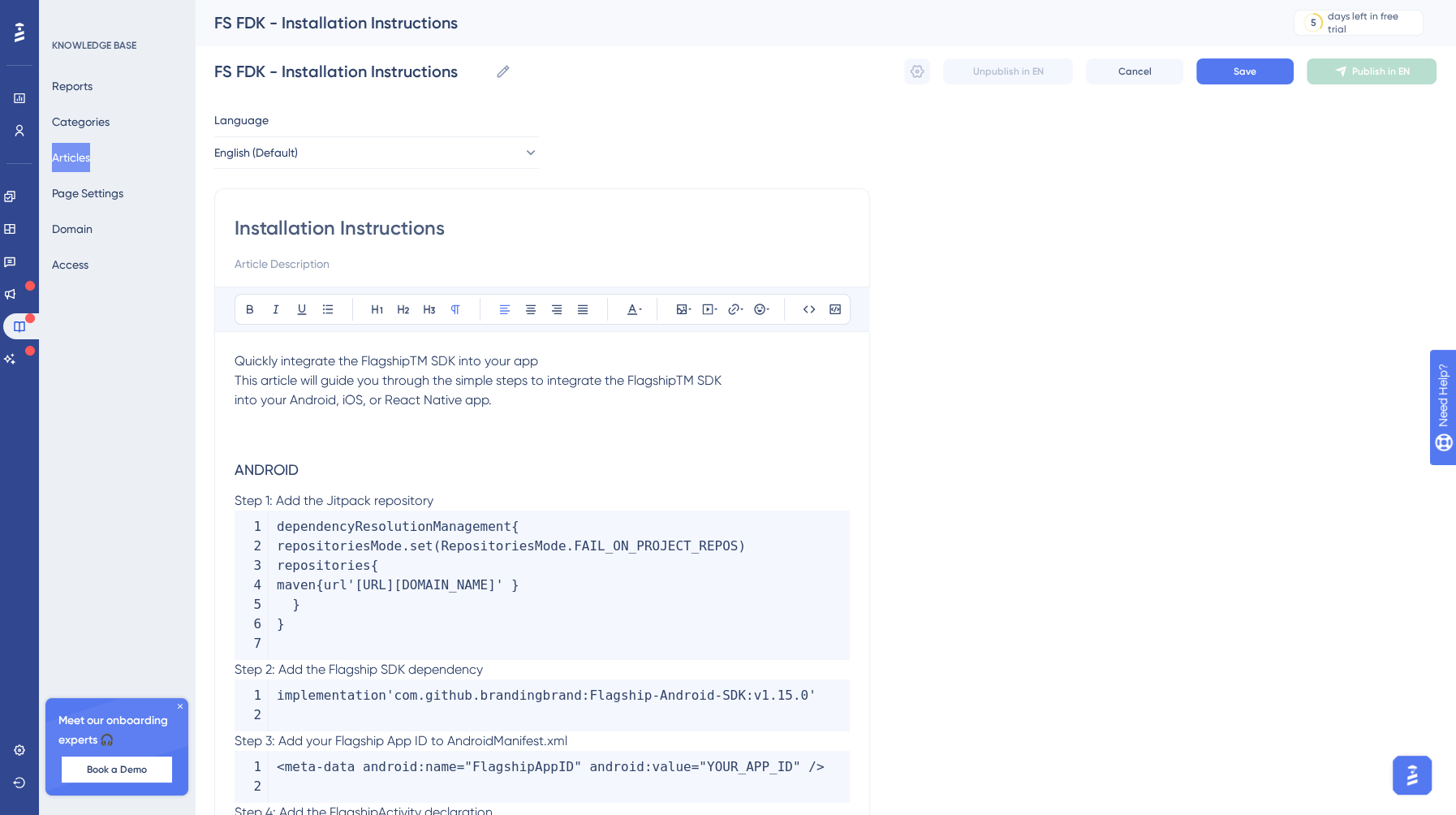
click at [233, 367] on div "Installation Instructions Bold Italic Underline Bullet Point Heading 1 Heading …" at bounding box center [541, 776] width 656 height 1177
click at [234, 371] on span "Quickly integrate the FlagshipTM SDK into your app This article will guide you …" at bounding box center [477, 380] width 487 height 55
click at [236, 400] on span "Quickly integrate the FlagshipTM SDK into your app. This article will guide you…" at bounding box center [537, 380] width 606 height 55
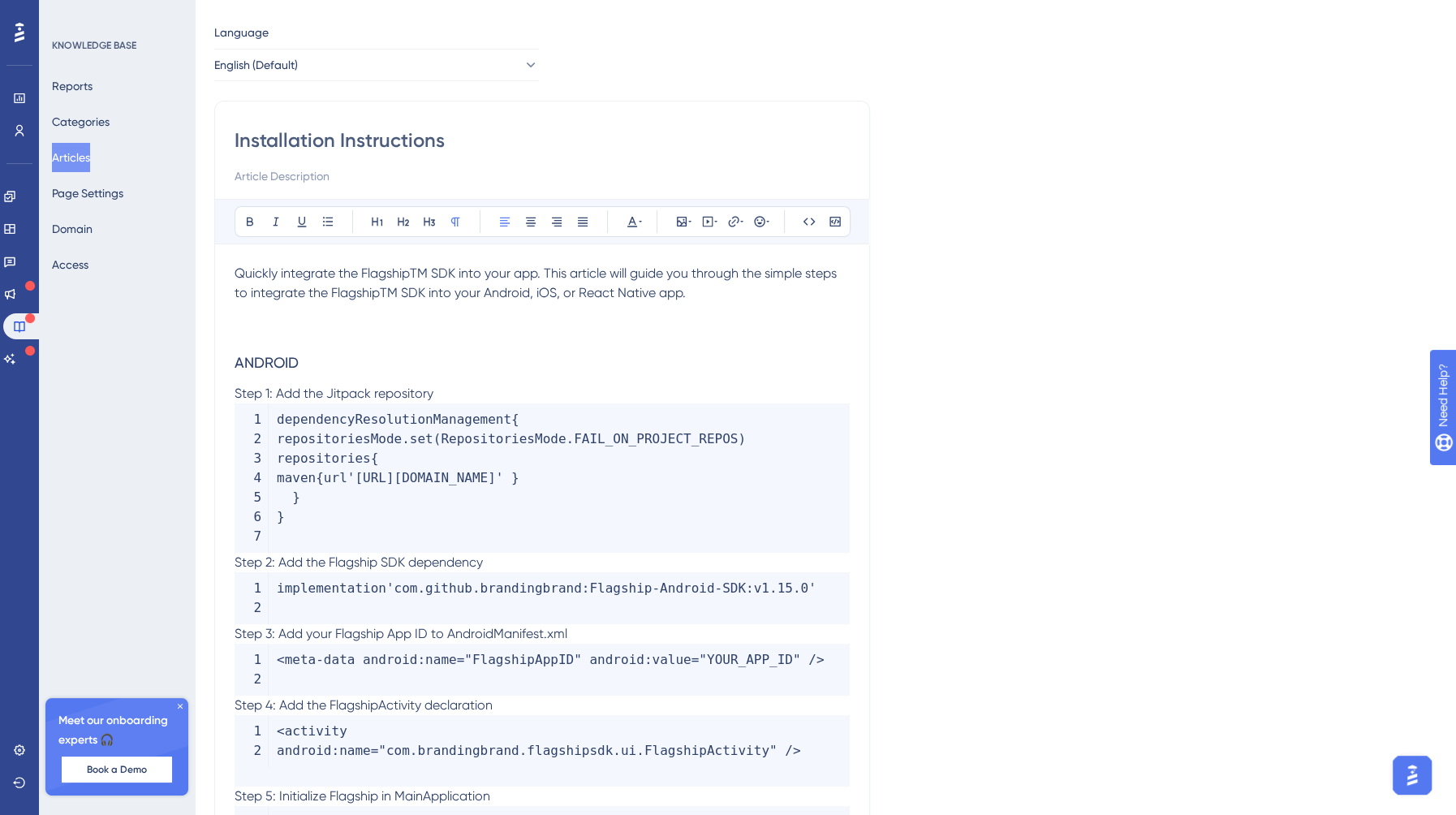
scroll to position [166, 0]
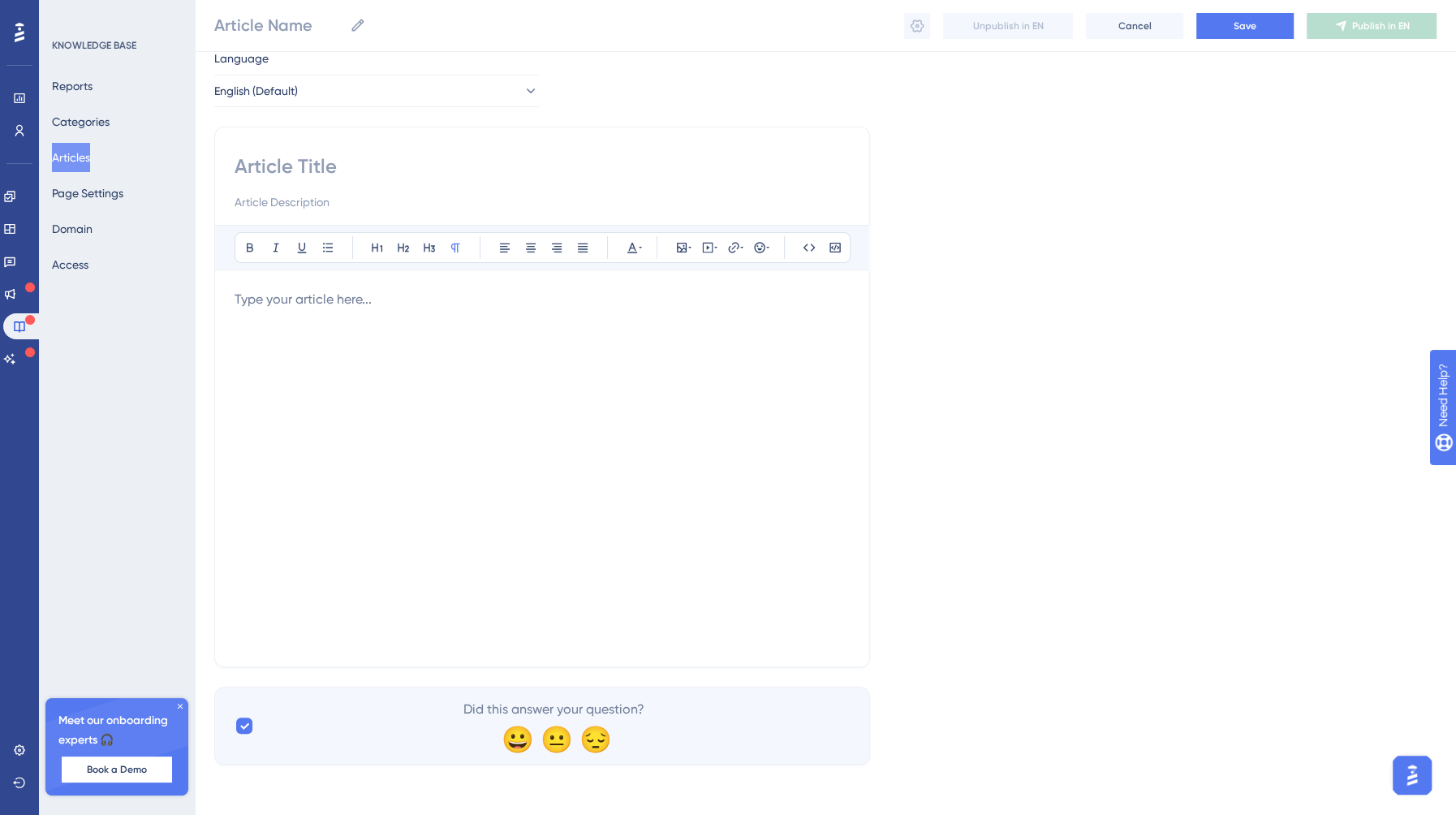
scroll to position [55, 0]
click at [84, 151] on button "Articles" at bounding box center [70, 157] width 38 height 29
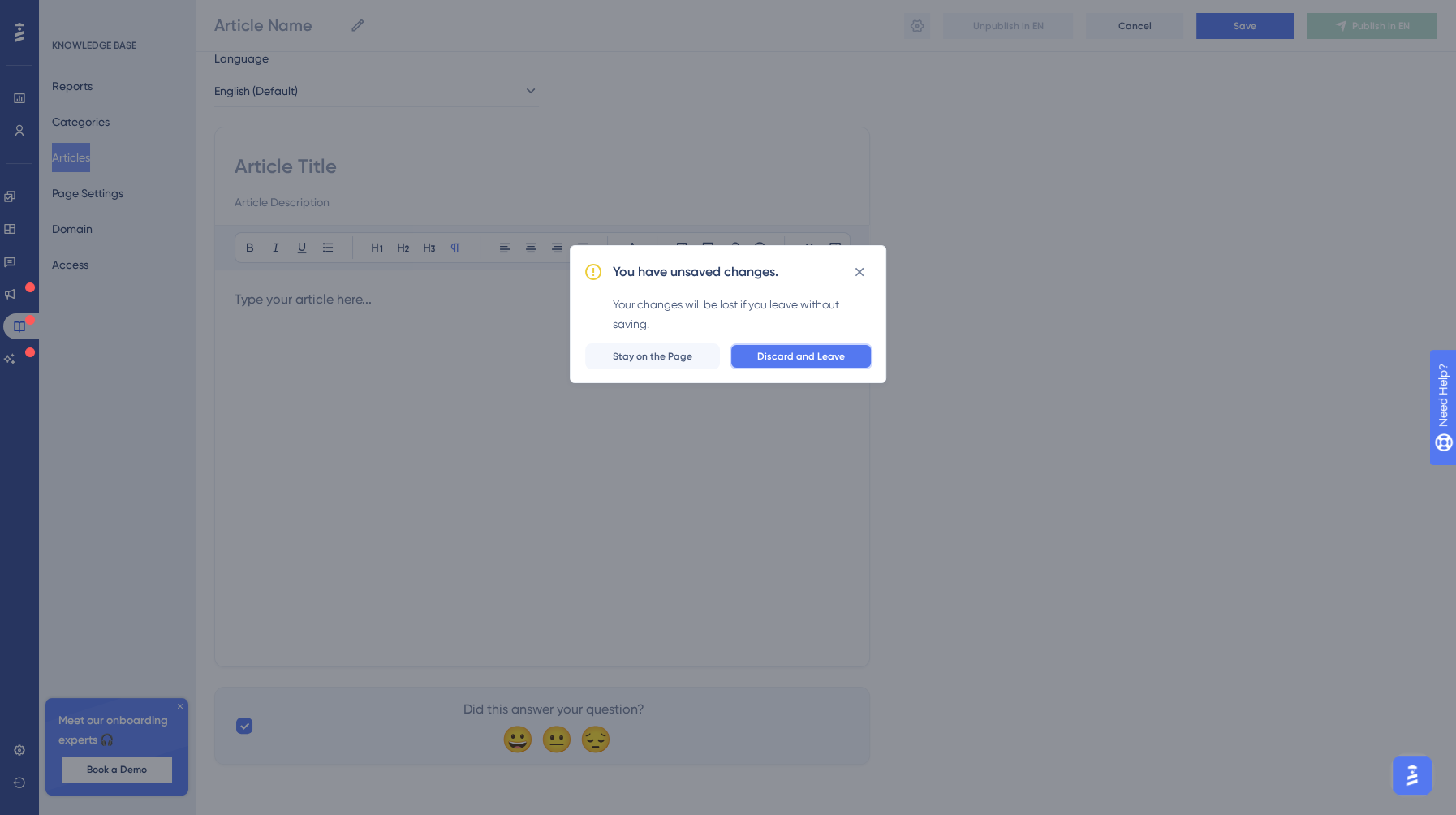
click at [828, 357] on span "Discard and Leave" at bounding box center [801, 356] width 88 height 13
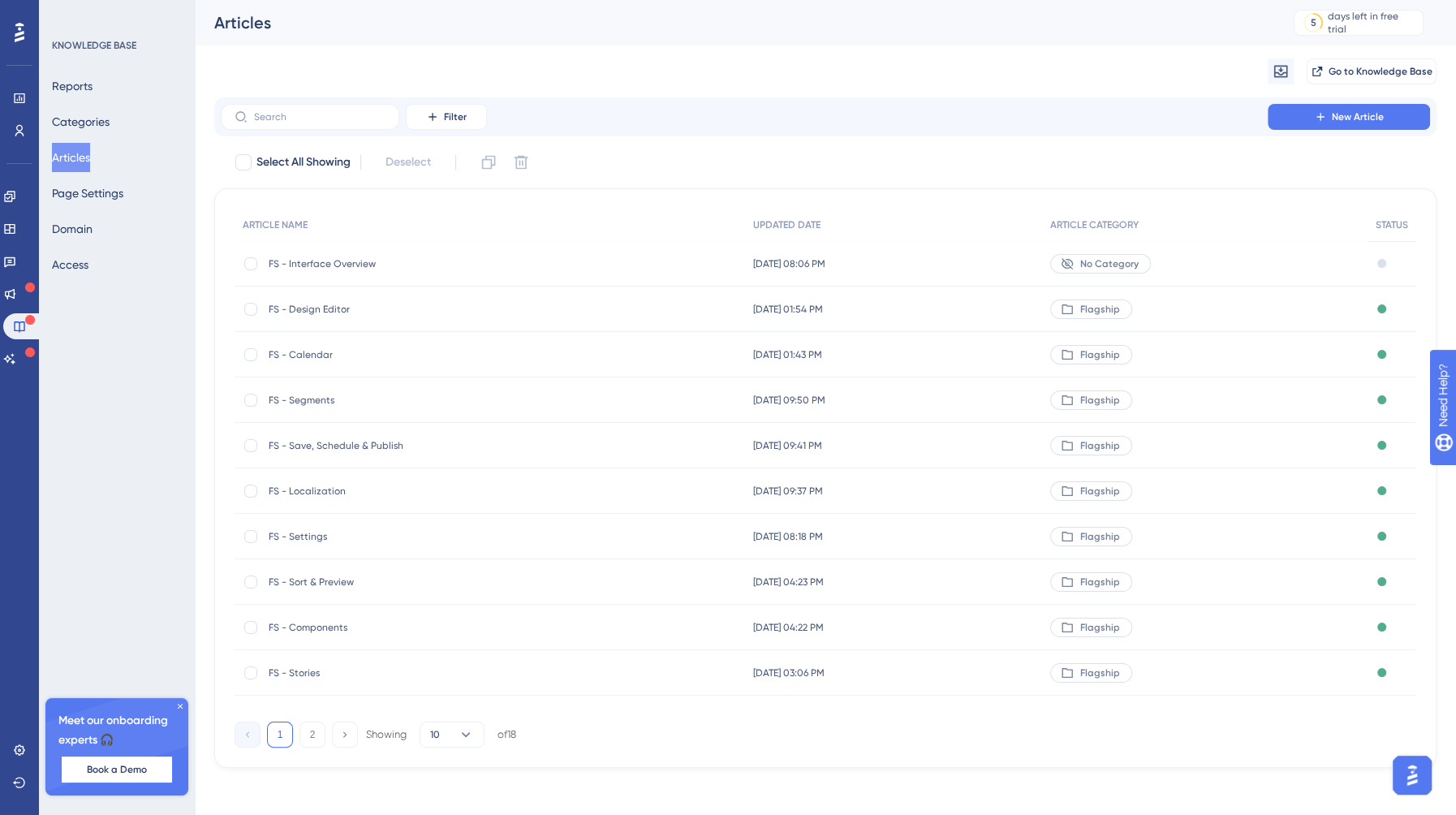
click at [313, 319] on div "FS - Design Editor FS - Design Editor" at bounding box center [398, 309] width 260 height 46
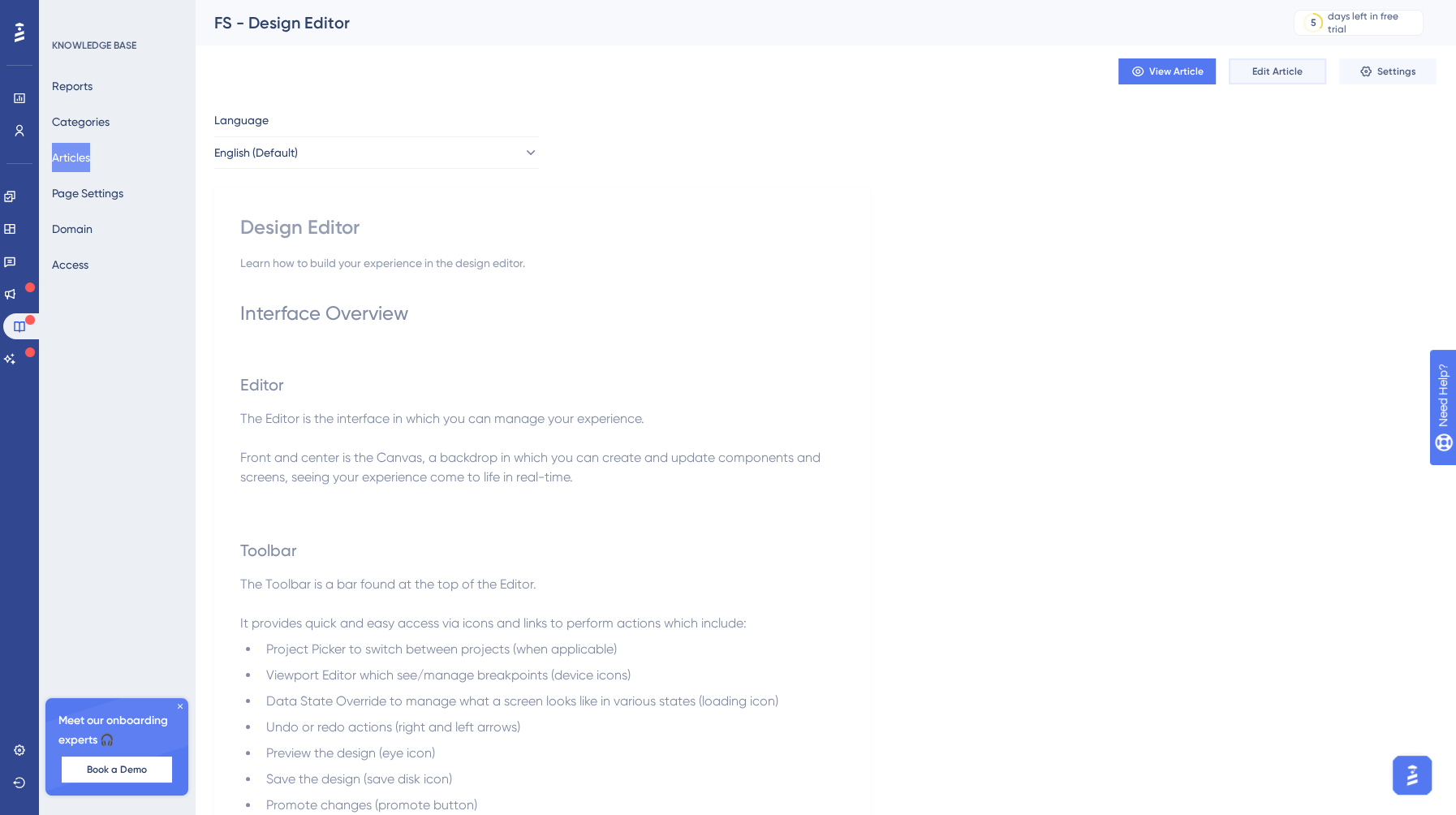
click at [1269, 75] on span "Edit Article" at bounding box center [1277, 71] width 50 height 13
